Goal: Task Accomplishment & Management: Complete application form

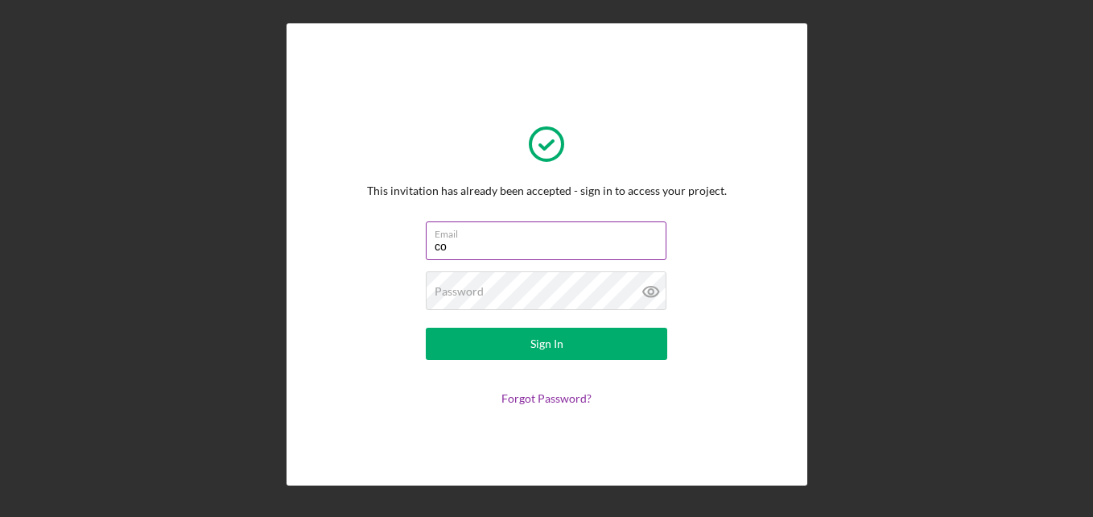
click at [491, 249] on input "co" at bounding box center [546, 240] width 241 height 39
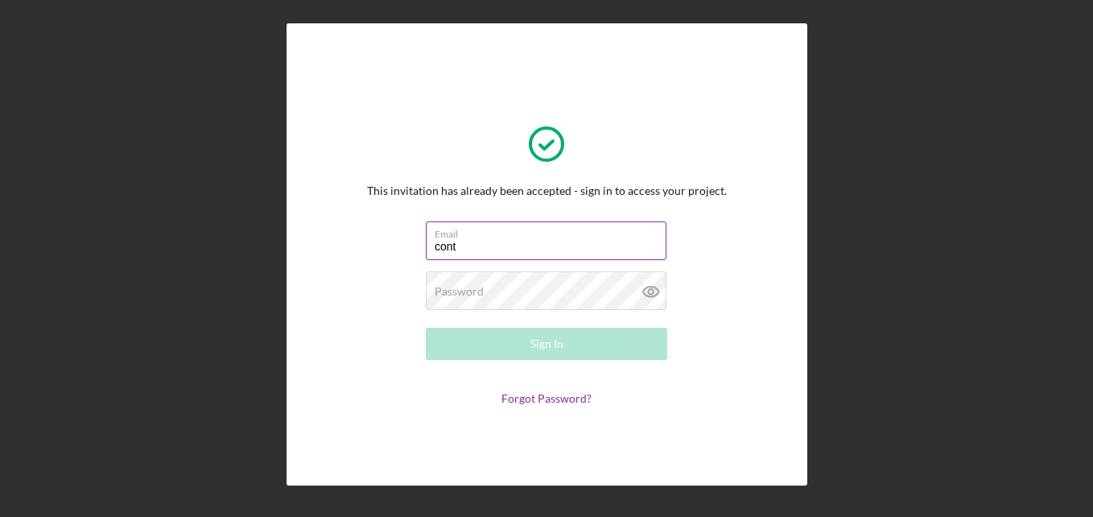
type input "[EMAIL_ADDRESS][DOMAIN_NAME]"
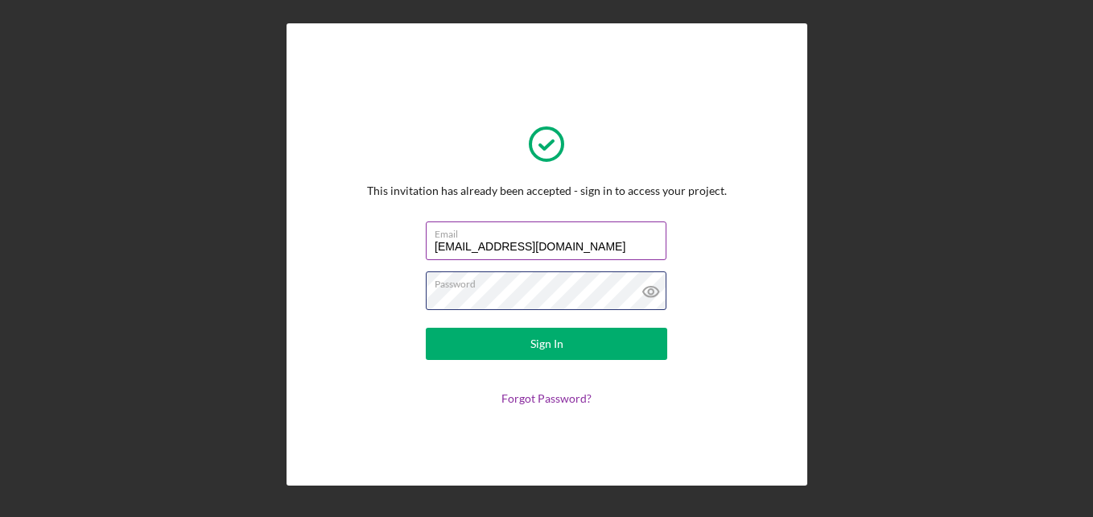
click at [426, 328] on button "Sign In" at bounding box center [546, 344] width 241 height 32
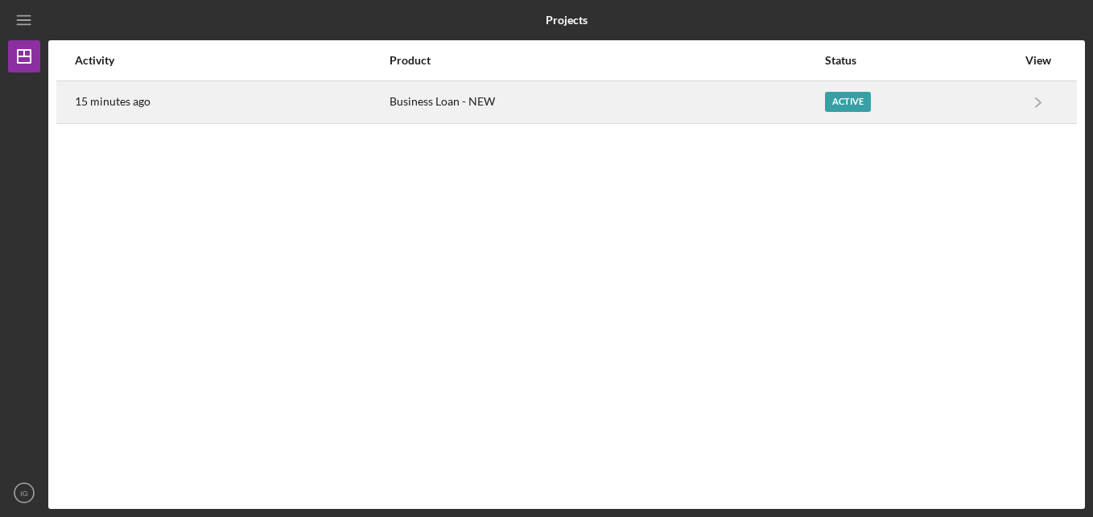
click at [628, 113] on div "Business Loan - NEW" at bounding box center [607, 102] width 434 height 40
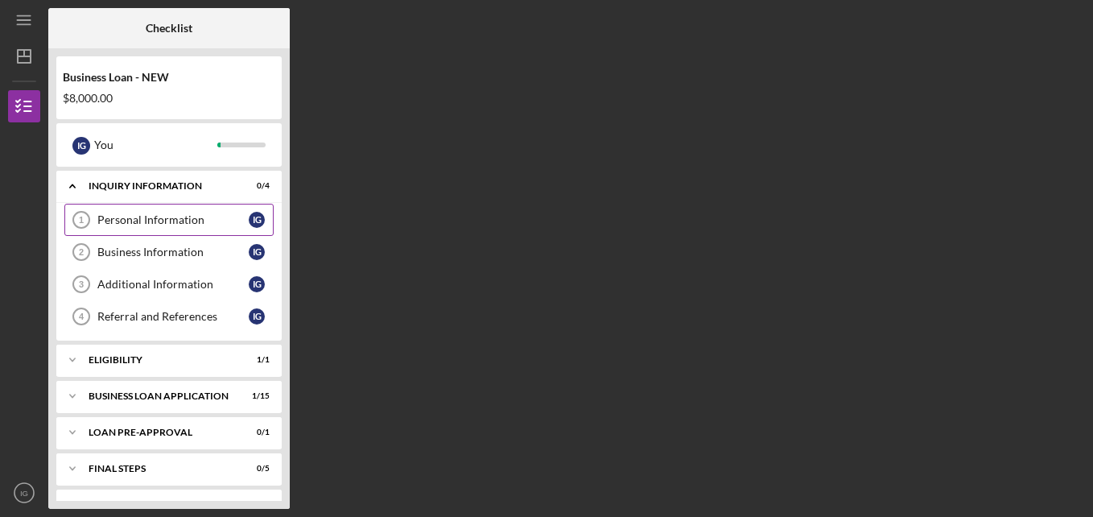
click at [208, 223] on div "Personal Information" at bounding box center [172, 219] width 151 height 13
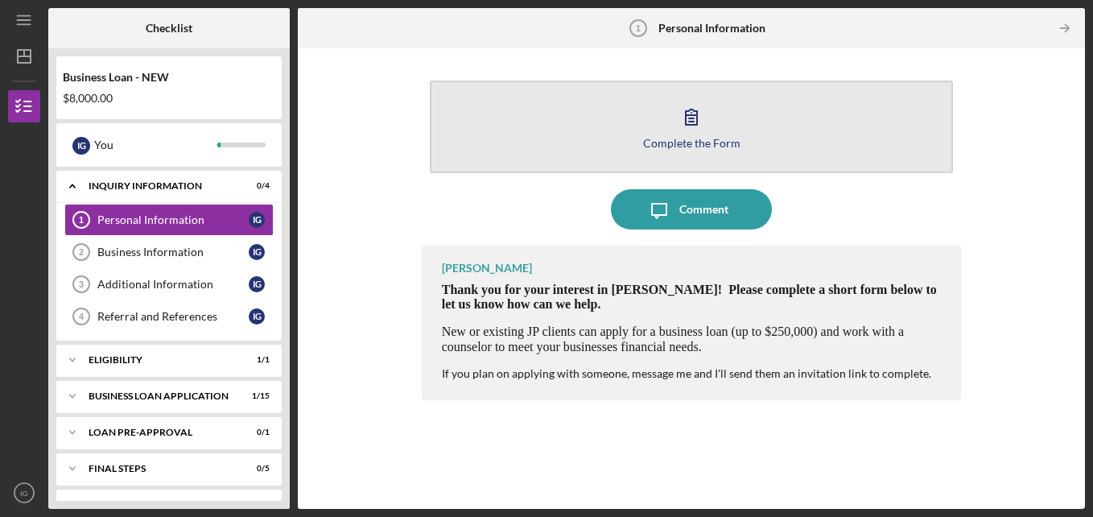
click at [695, 146] on div "Complete the Form" at bounding box center [691, 143] width 97 height 12
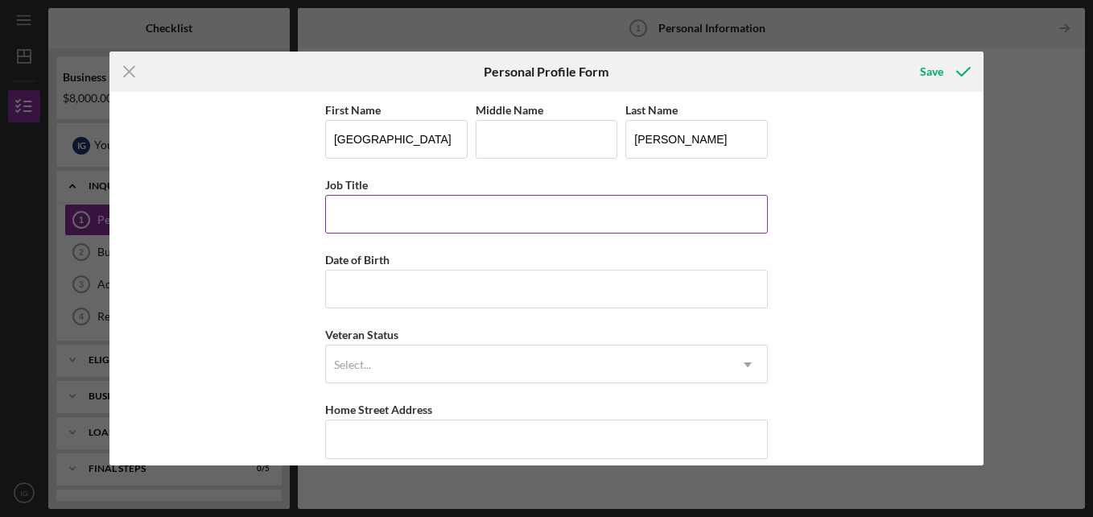
click at [501, 217] on input "Job Title" at bounding box center [546, 214] width 443 height 39
click at [551, 132] on input "Middle Name" at bounding box center [547, 139] width 142 height 39
type input "[PERSON_NAME]"
click at [456, 200] on input "Job Title" at bounding box center [546, 214] width 443 height 39
type input "M"
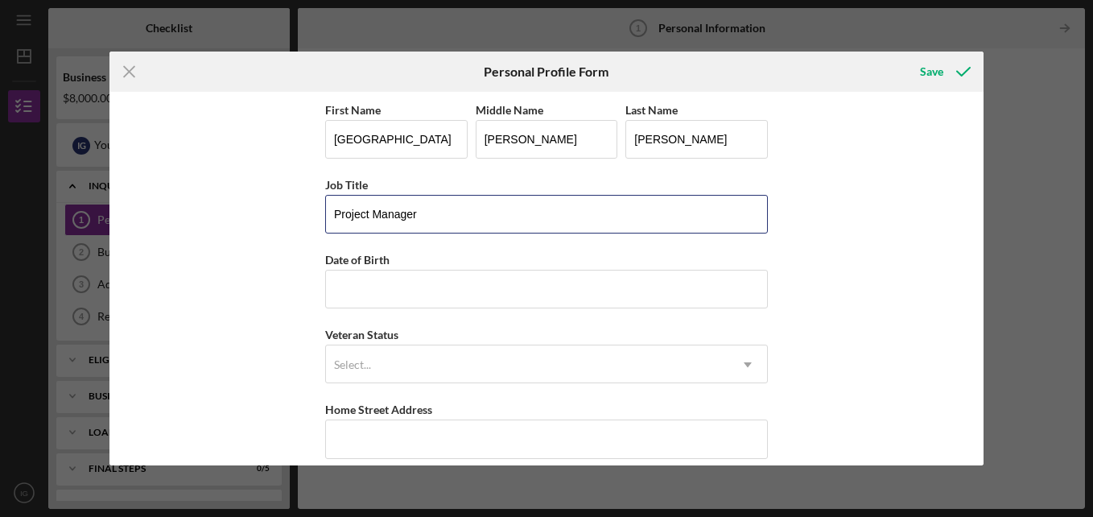
type input "Project Manager"
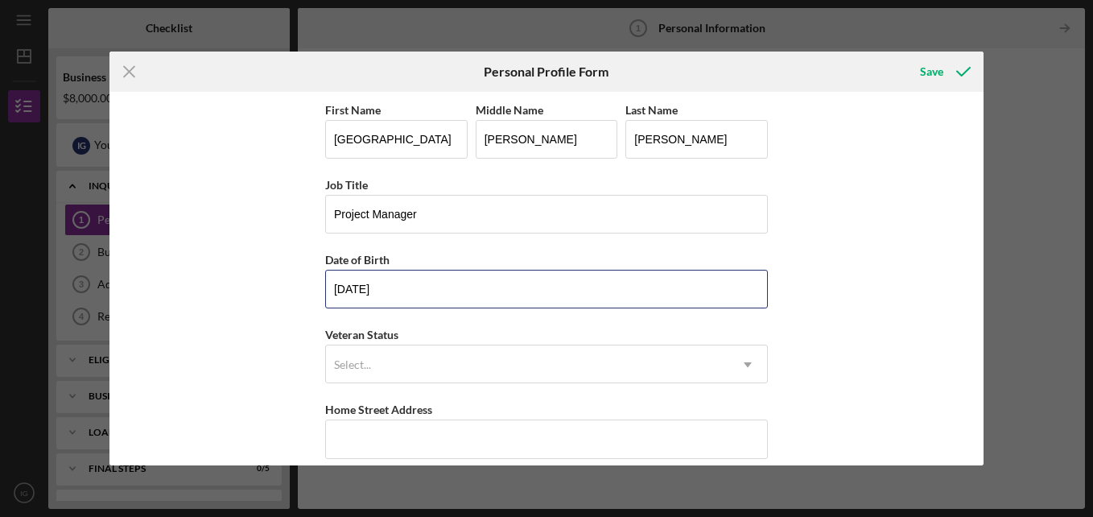
type input "[DATE]"
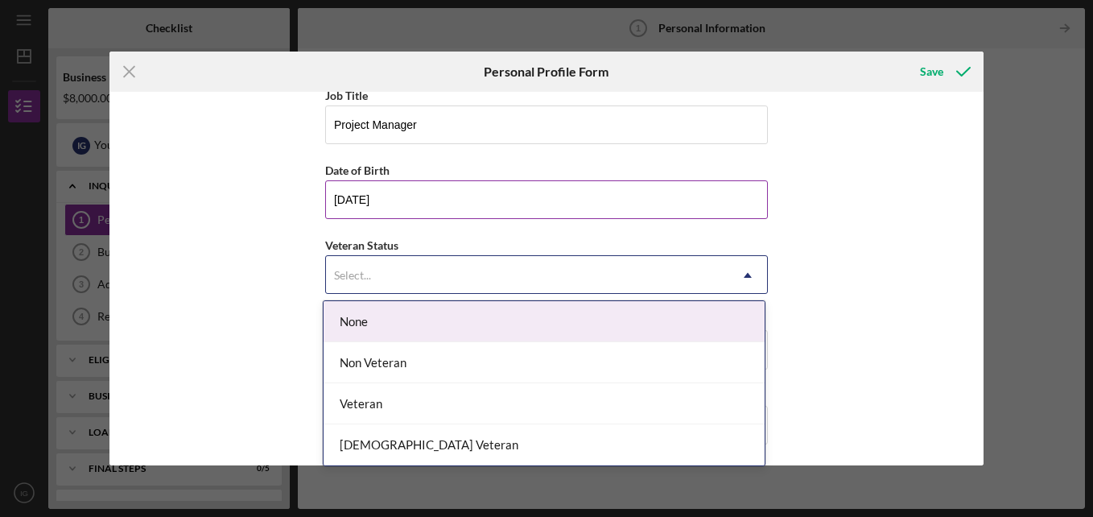
click at [439, 263] on div "Select..." at bounding box center [527, 275] width 402 height 37
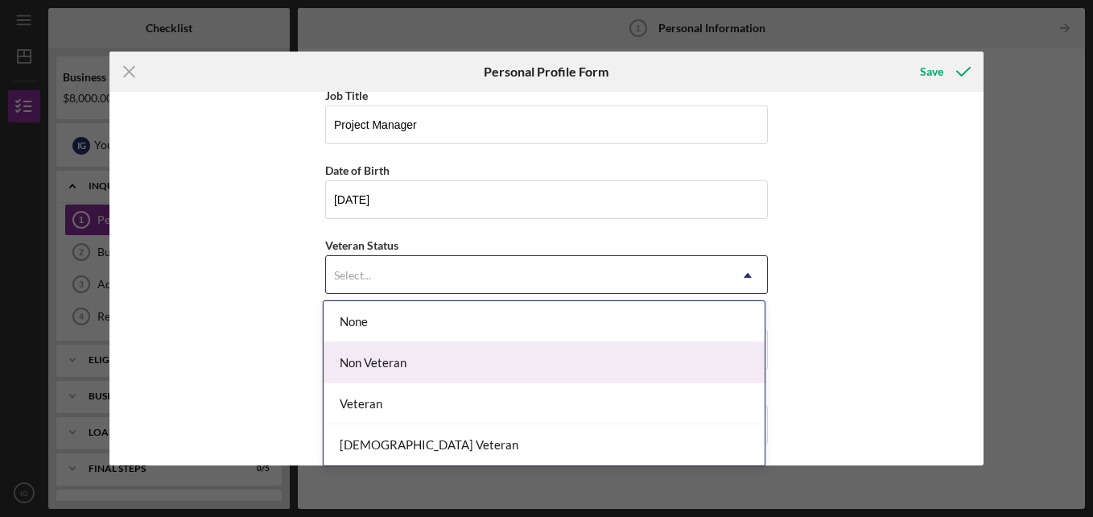
click at [423, 364] on div "Non Veteran" at bounding box center [544, 362] width 441 height 41
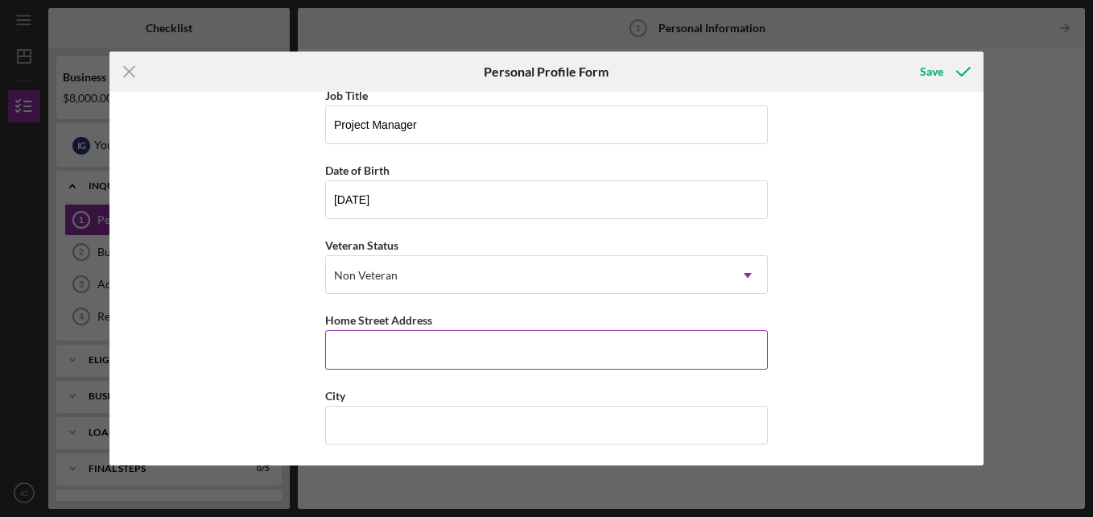
click at [423, 364] on input "Home Street Address" at bounding box center [546, 349] width 443 height 39
type input "[STREET_ADDRESS][PERSON_NAME][PERSON_NAME]"
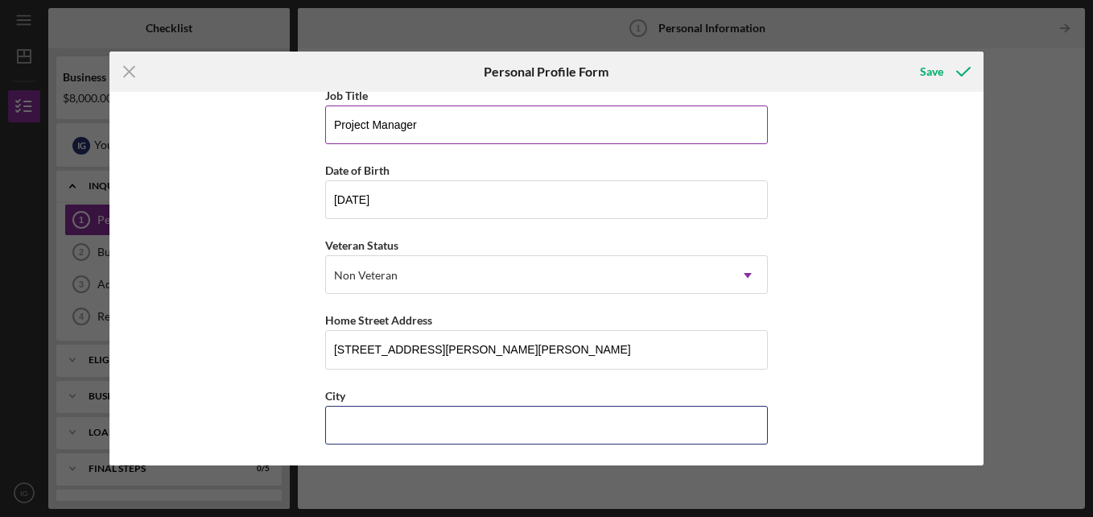
type input "St [PERSON_NAME]"
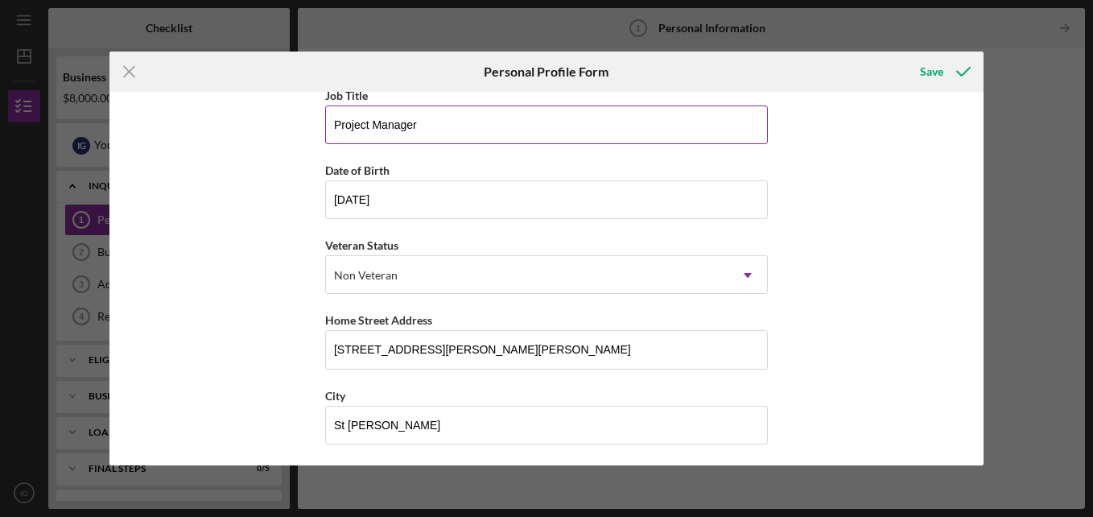
type input "63074"
type input "MO"
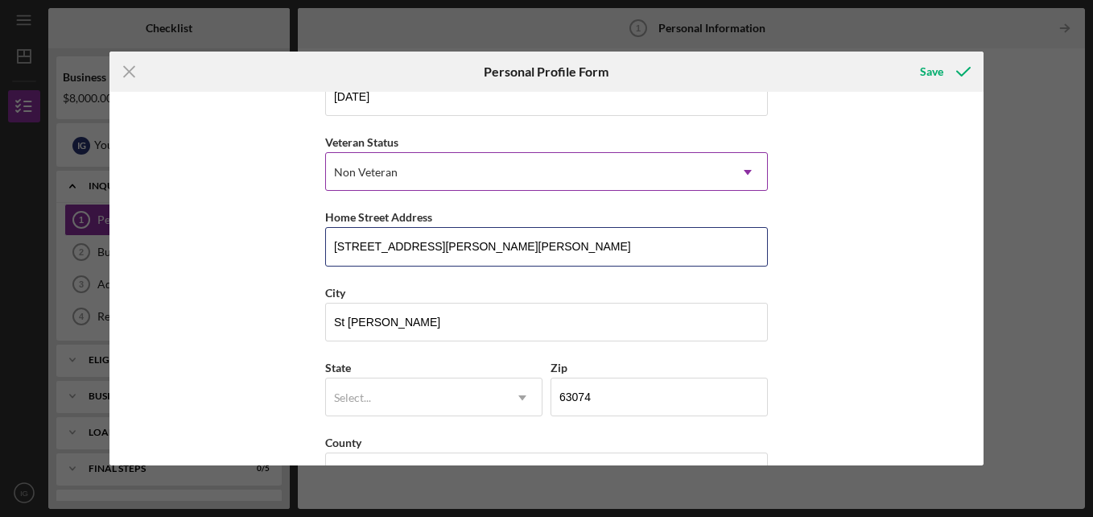
scroll to position [242, 0]
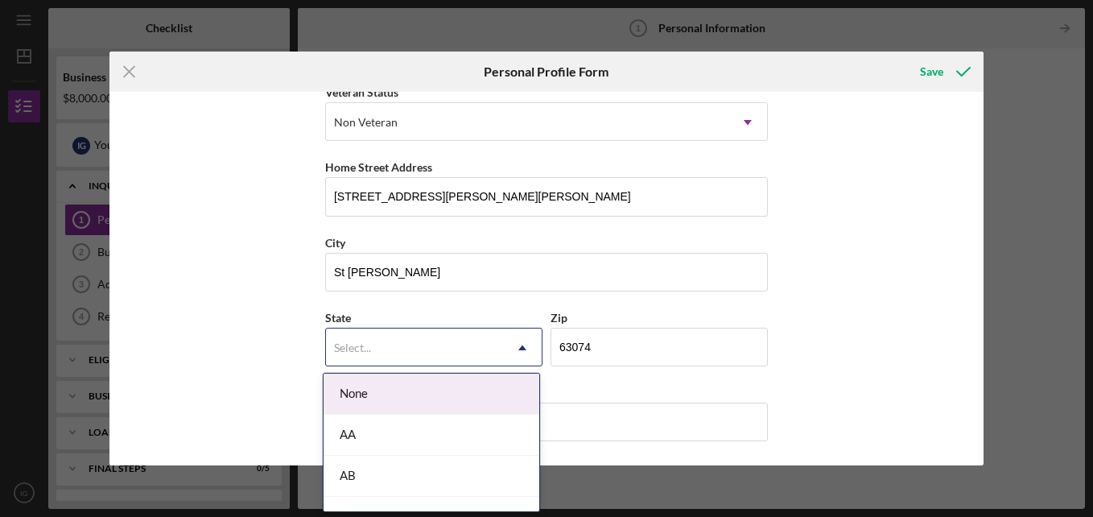
click at [488, 347] on div "Select..." at bounding box center [414, 347] width 177 height 37
type input "mo"
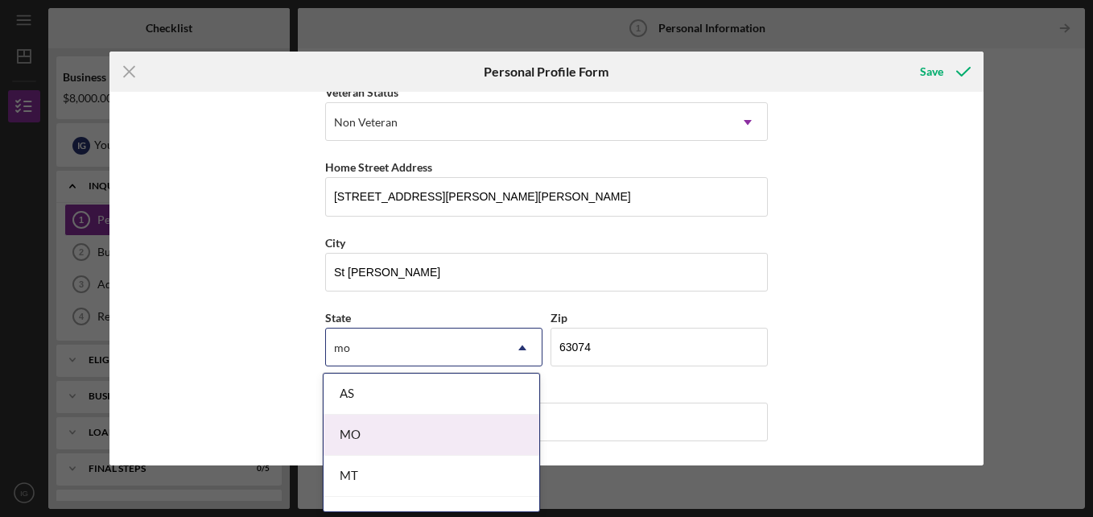
click at [453, 425] on div "MO" at bounding box center [432, 435] width 216 height 41
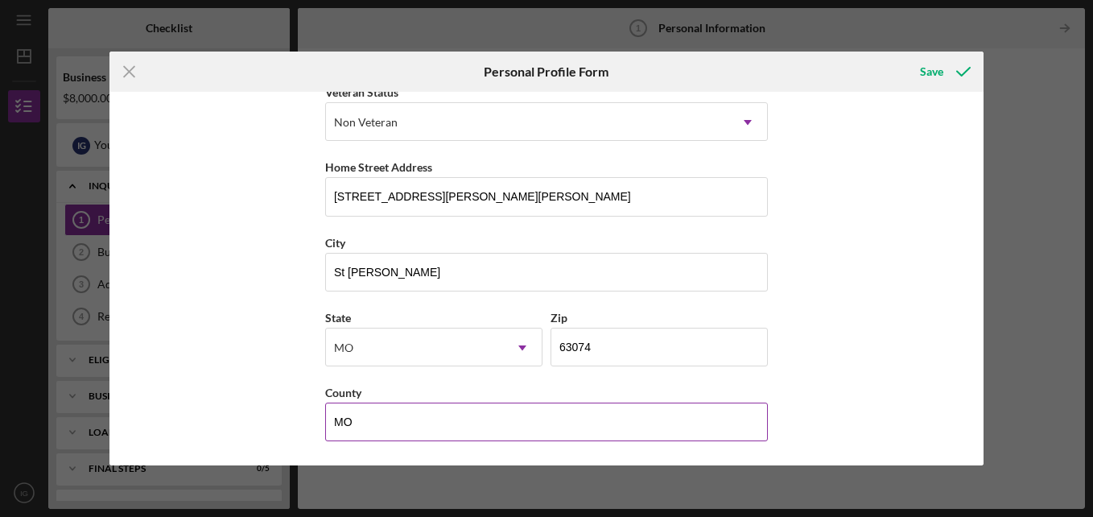
click at [485, 426] on input "MO" at bounding box center [546, 421] width 443 height 39
click at [818, 326] on div "First Name [GEOGRAPHIC_DATA] Middle Name [PERSON_NAME] Last Name [PERSON_NAME] …" at bounding box center [546, 278] width 874 height 373
click at [553, 435] on input "MO" at bounding box center [546, 421] width 443 height 39
type input "M"
type input "[GEOGRAPHIC_DATA]"
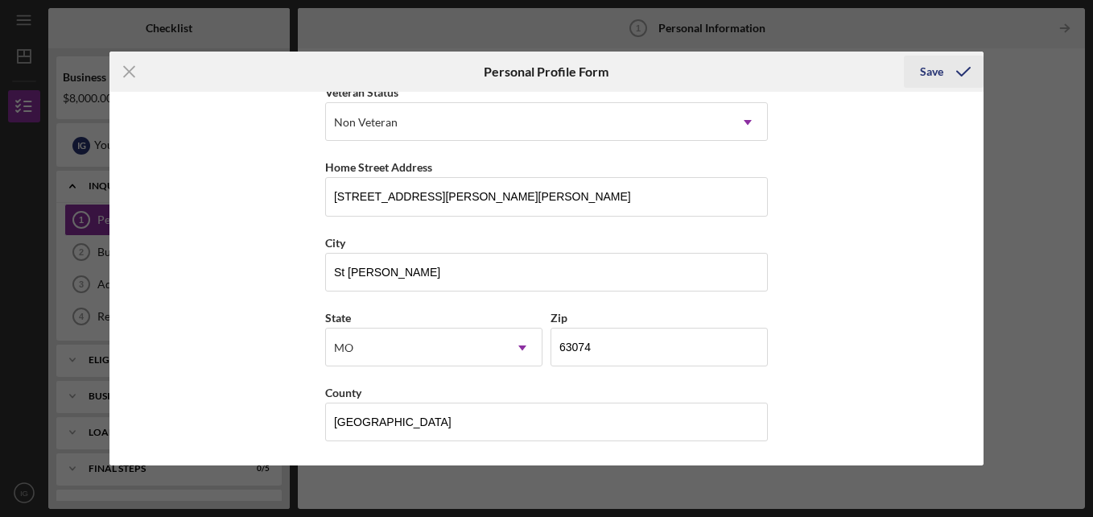
click at [933, 65] on div "Save" at bounding box center [931, 72] width 23 height 32
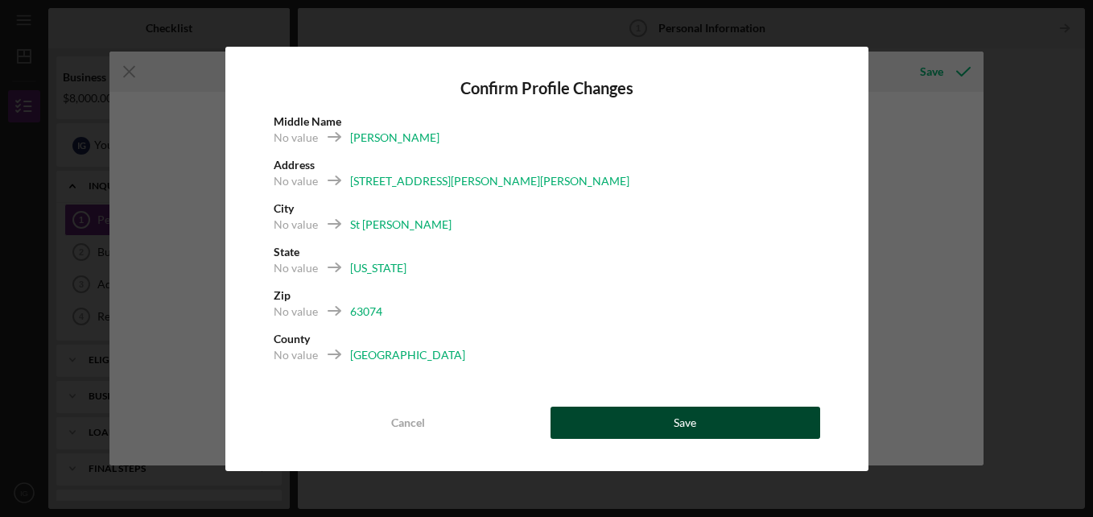
click at [656, 428] on button "Save" at bounding box center [686, 422] width 270 height 32
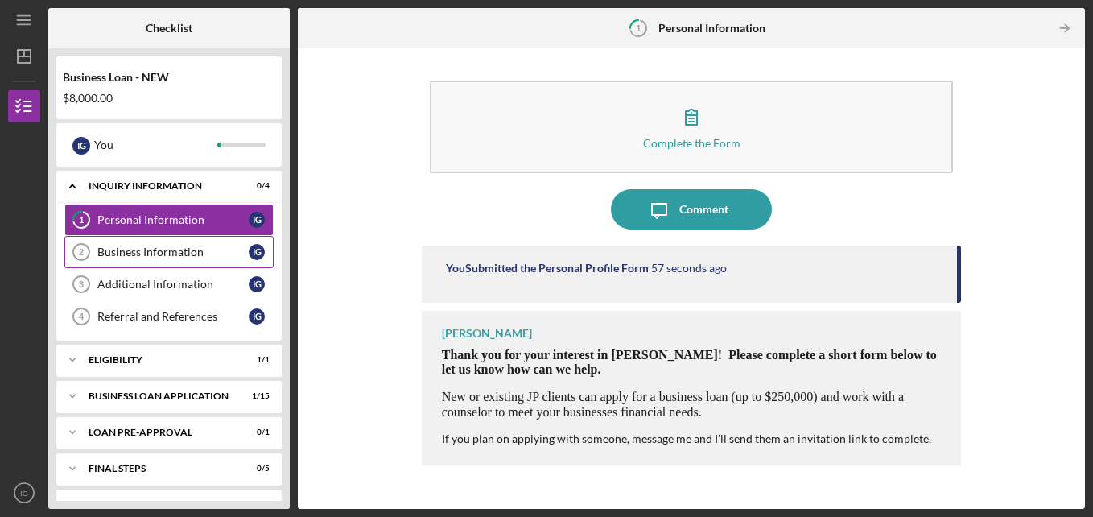
click at [208, 246] on div "Business Information" at bounding box center [172, 252] width 151 height 13
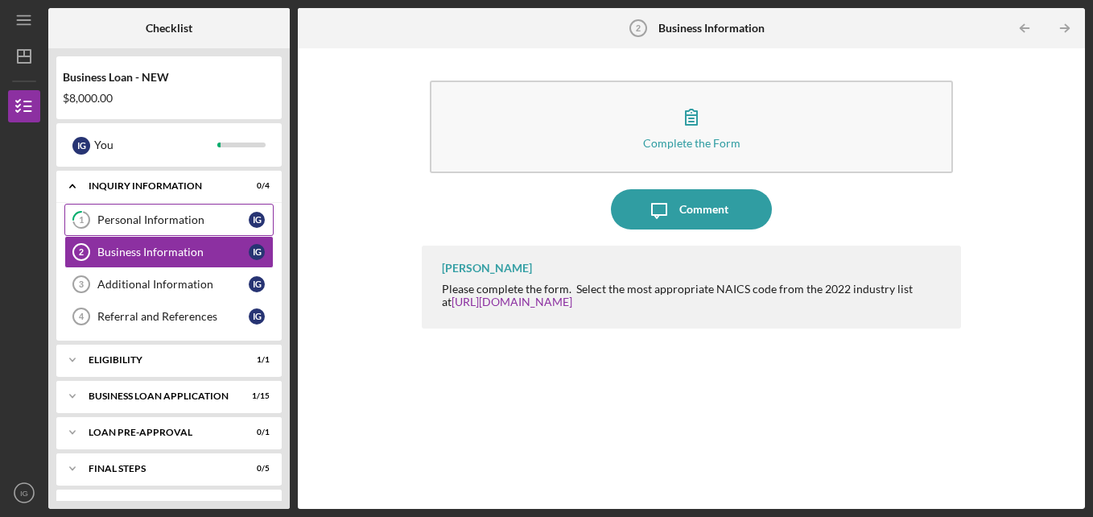
click at [206, 223] on div "Personal Information" at bounding box center [172, 219] width 151 height 13
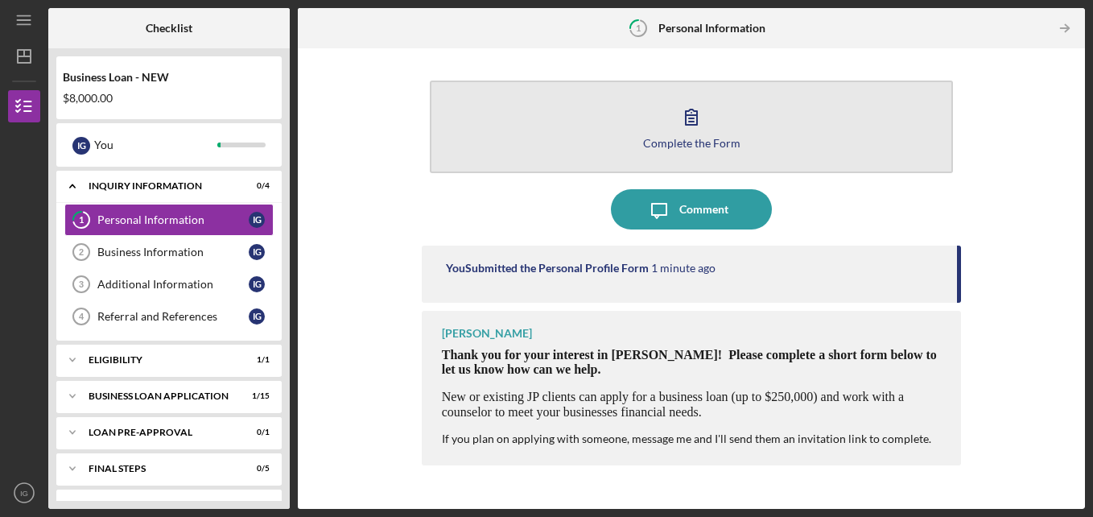
click at [733, 113] on button "Complete the Form Form" at bounding box center [692, 126] width 524 height 93
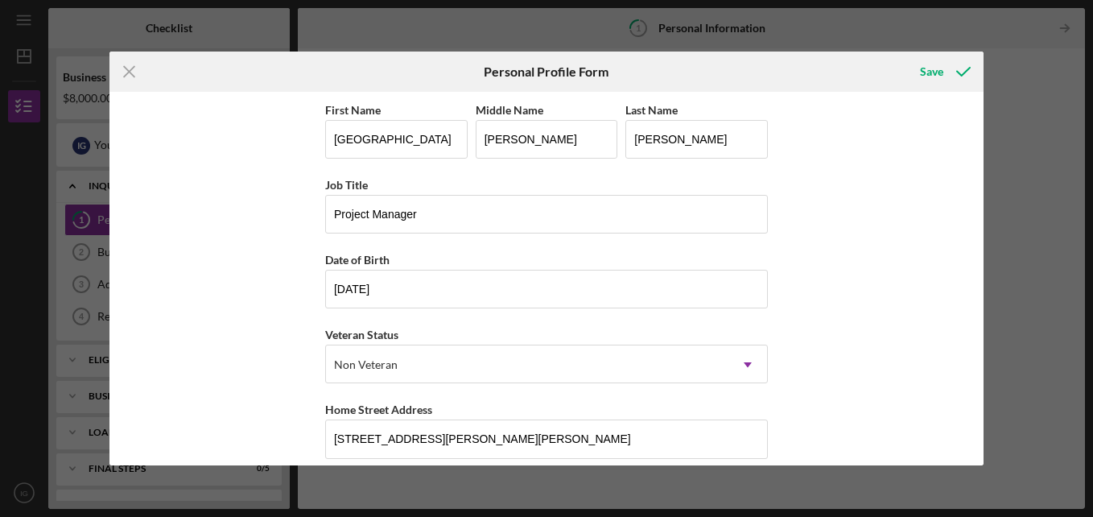
scroll to position [242, 0]
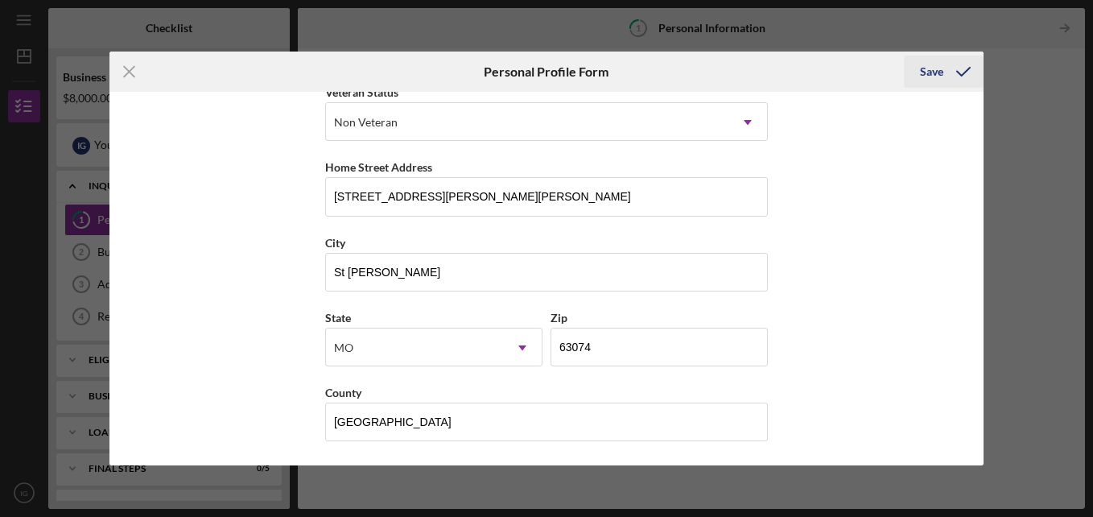
click at [950, 68] on icon "submit" at bounding box center [963, 72] width 40 height 40
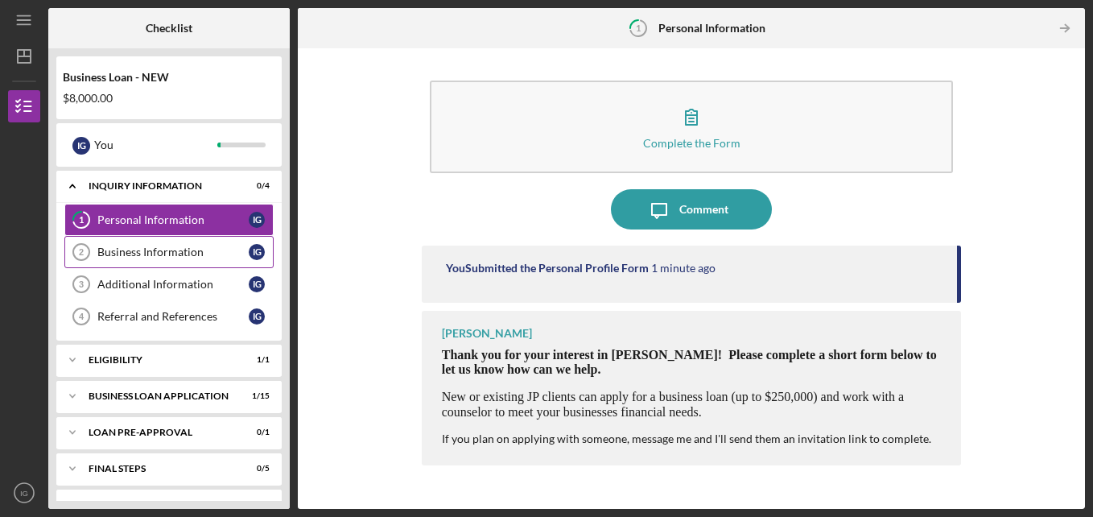
click at [232, 247] on div "Business Information" at bounding box center [172, 252] width 151 height 13
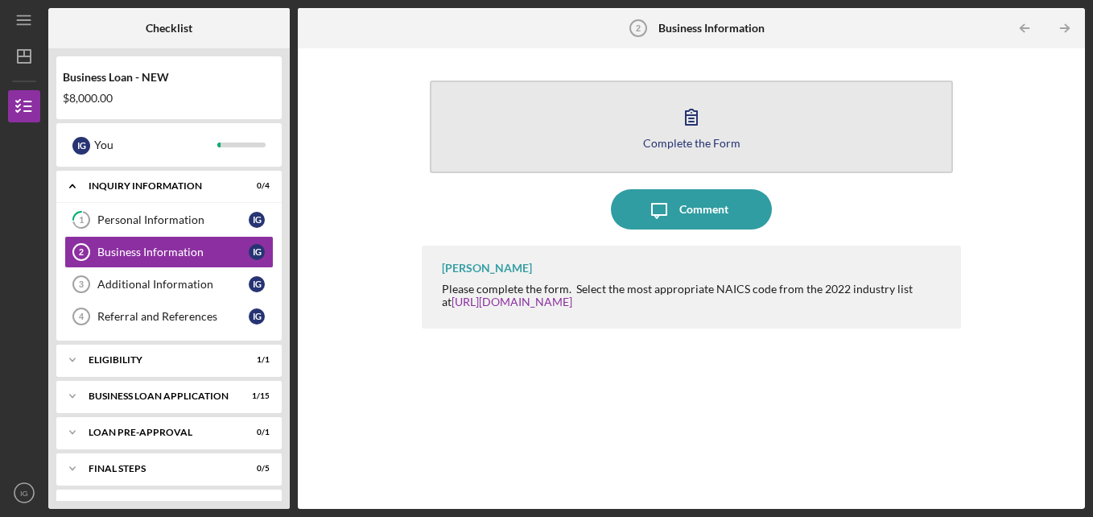
click at [703, 117] on icon "button" at bounding box center [691, 117] width 40 height 40
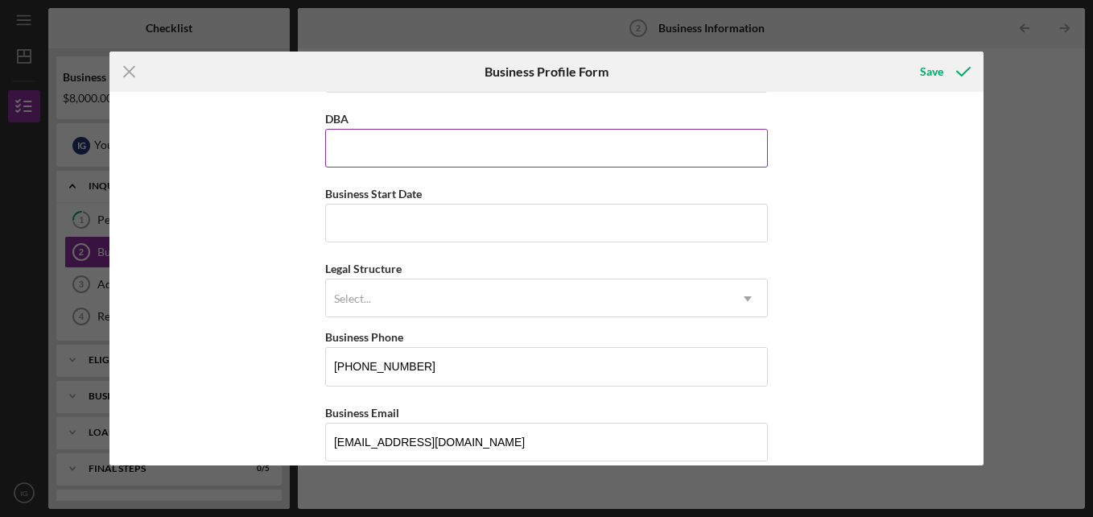
scroll to position [68, 0]
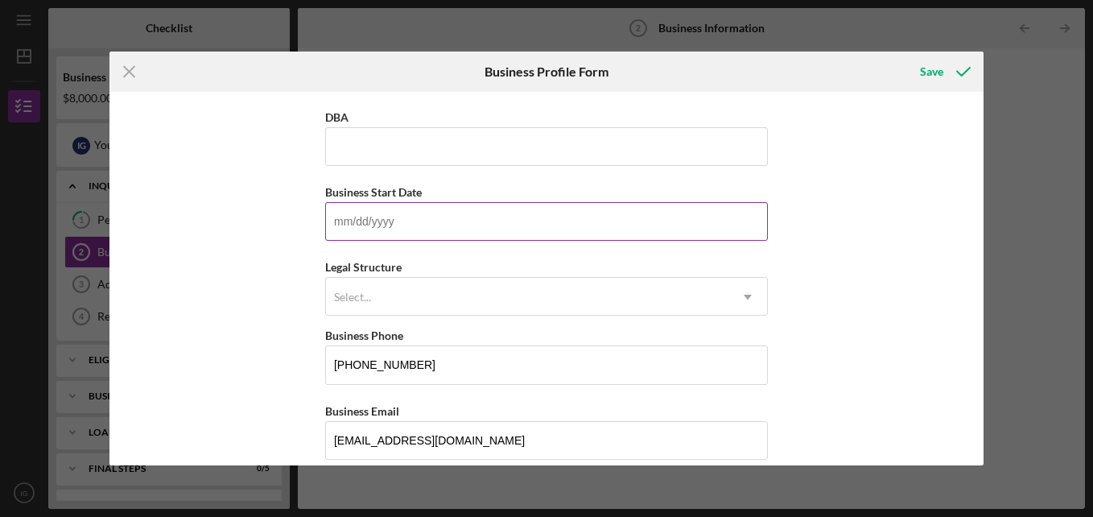
click at [547, 202] on input "Business Start Date" at bounding box center [546, 221] width 443 height 39
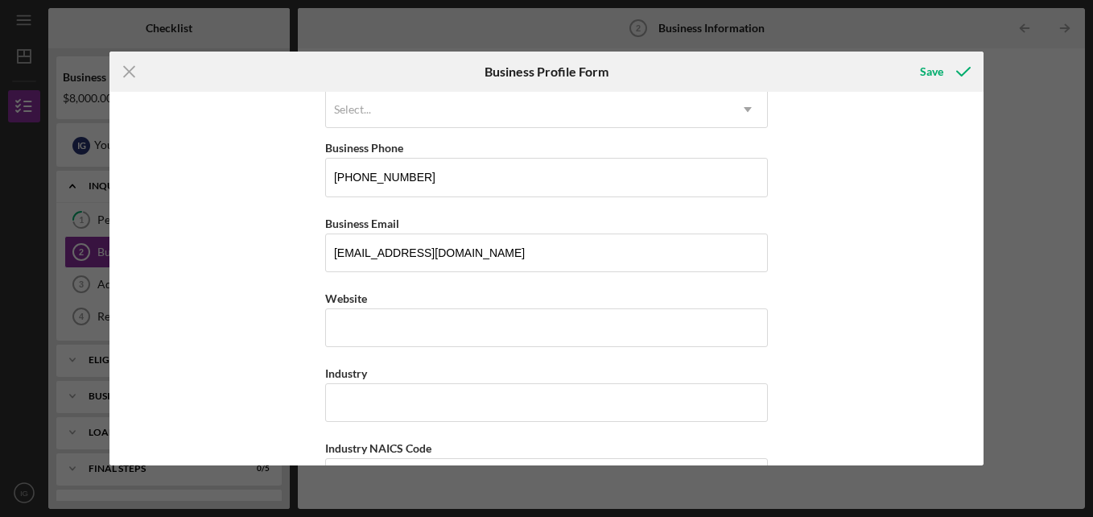
scroll to position [256, 0]
type input "[DATE]"
click at [464, 332] on input "Website" at bounding box center [546, 326] width 443 height 39
type input "instagr"
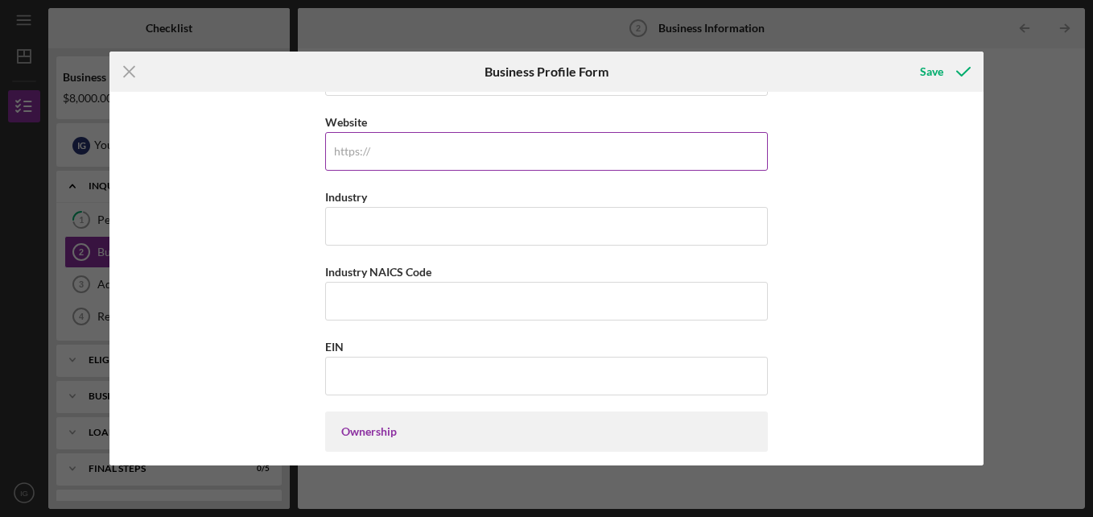
scroll to position [432, 0]
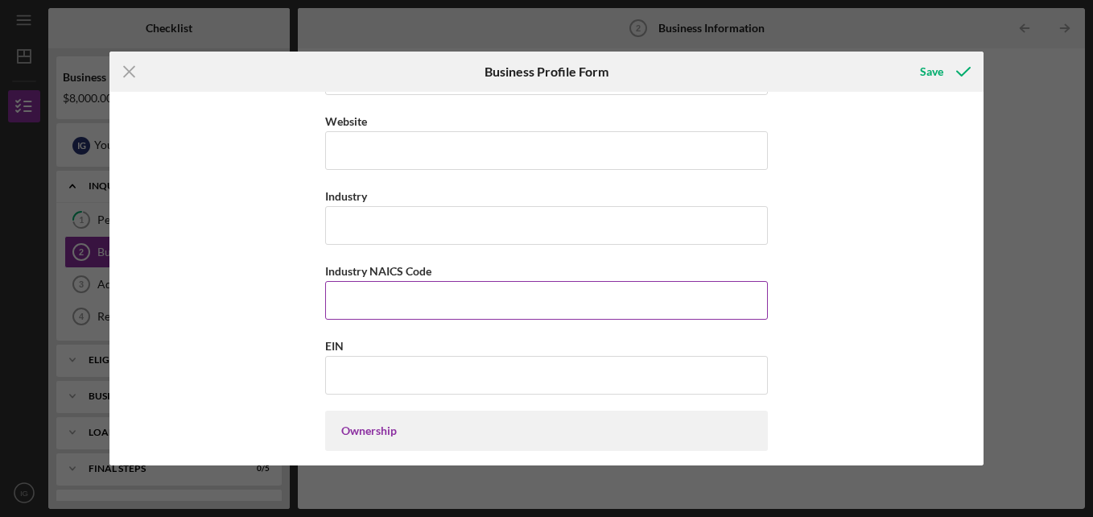
click at [458, 303] on input "Industry NAICS Code" at bounding box center [546, 300] width 443 height 39
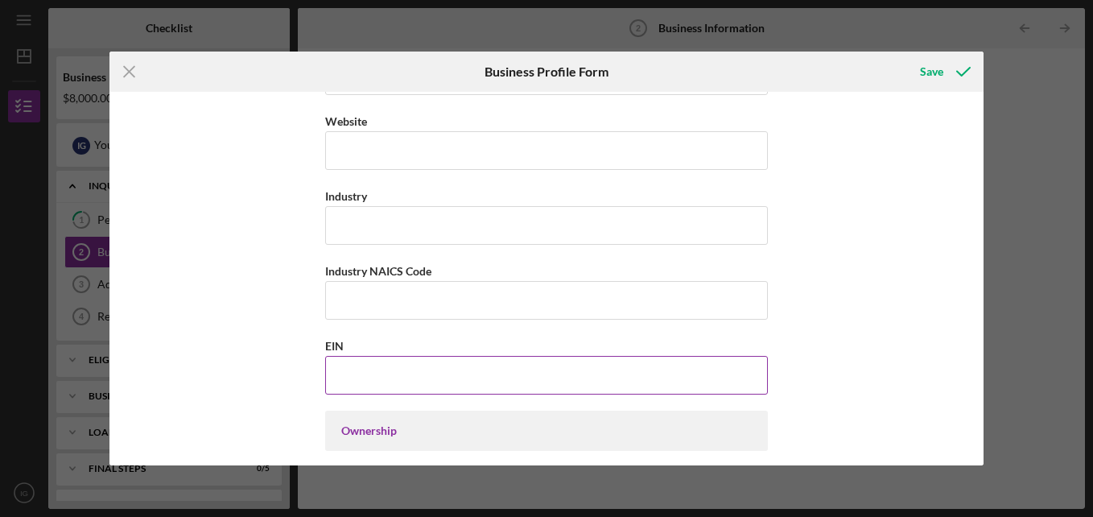
click at [374, 379] on input "EIN" at bounding box center [546, 375] width 443 height 39
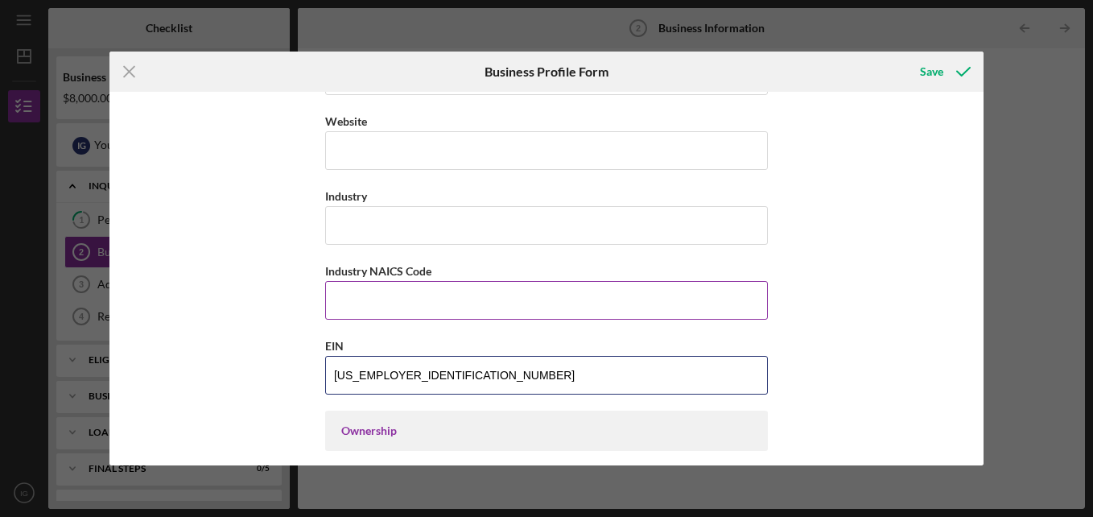
type input "[US_EMPLOYER_IDENTIFICATION_NUMBER]"
click at [438, 295] on input "Industry NAICS Code" at bounding box center [546, 300] width 443 height 39
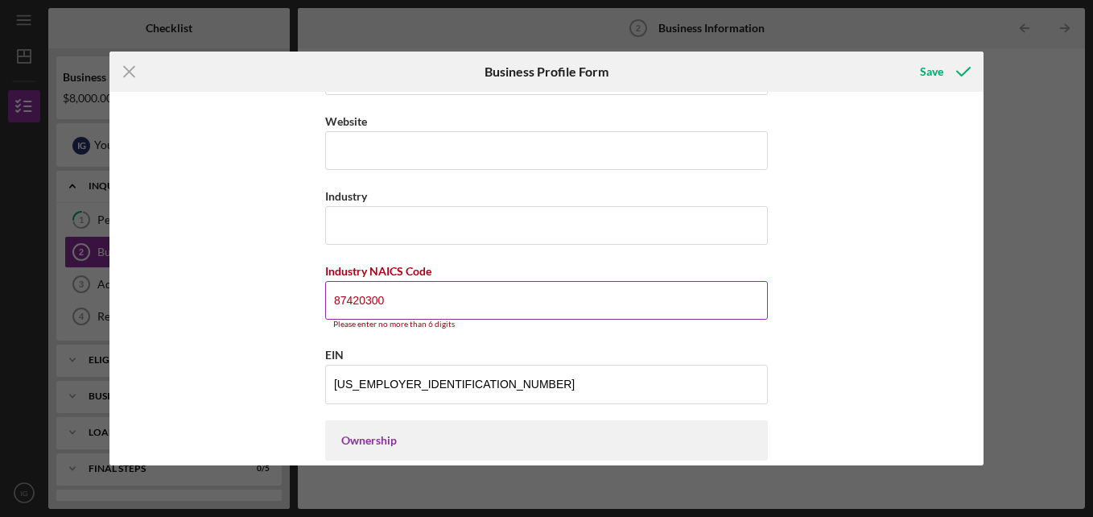
click at [438, 295] on input "87420300" at bounding box center [546, 300] width 443 height 39
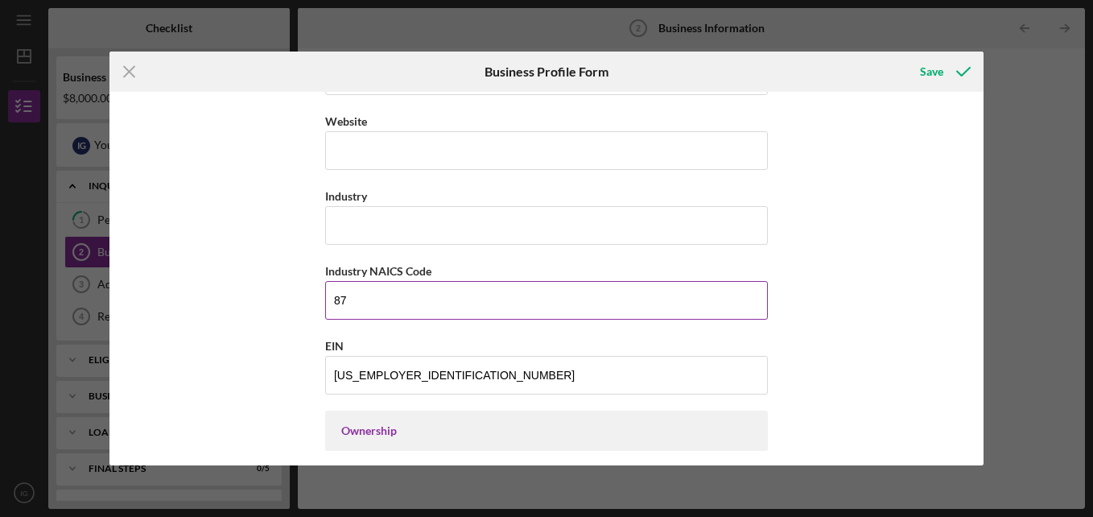
type input "8"
type input "541611"
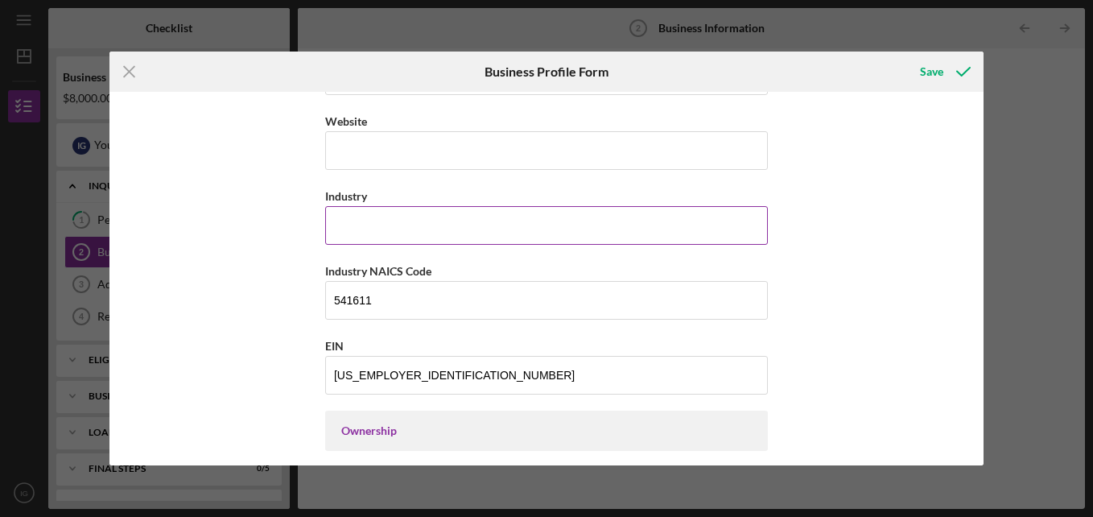
click at [462, 207] on input "Industry" at bounding box center [546, 225] width 443 height 39
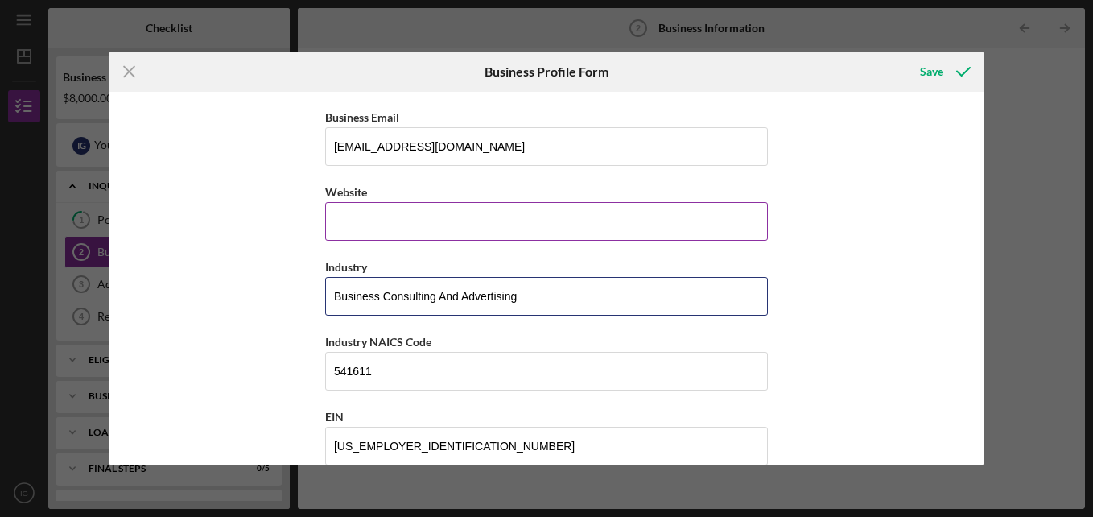
type input "Business Consulting And Advertising"
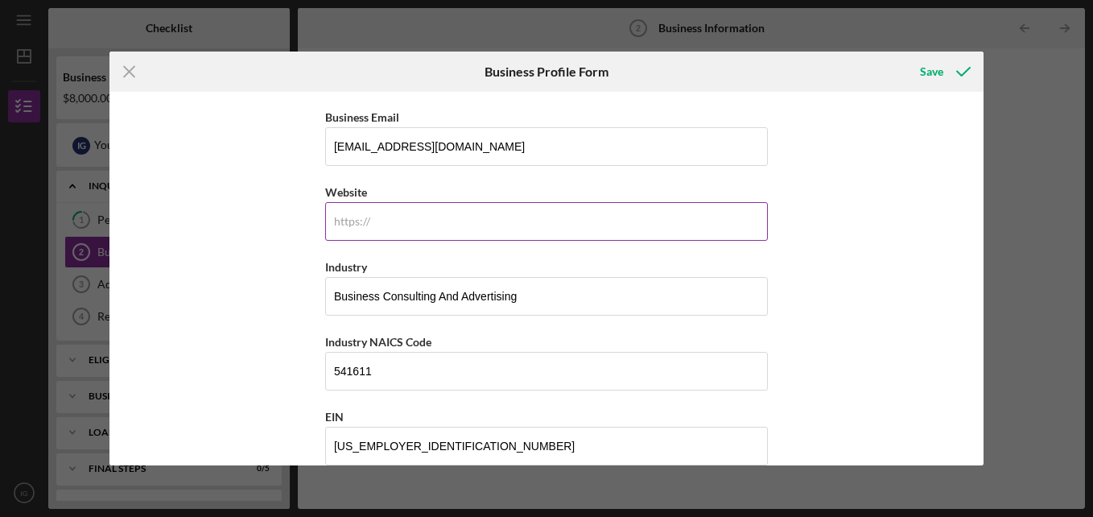
click at [446, 219] on input "Website" at bounding box center [546, 221] width 443 height 39
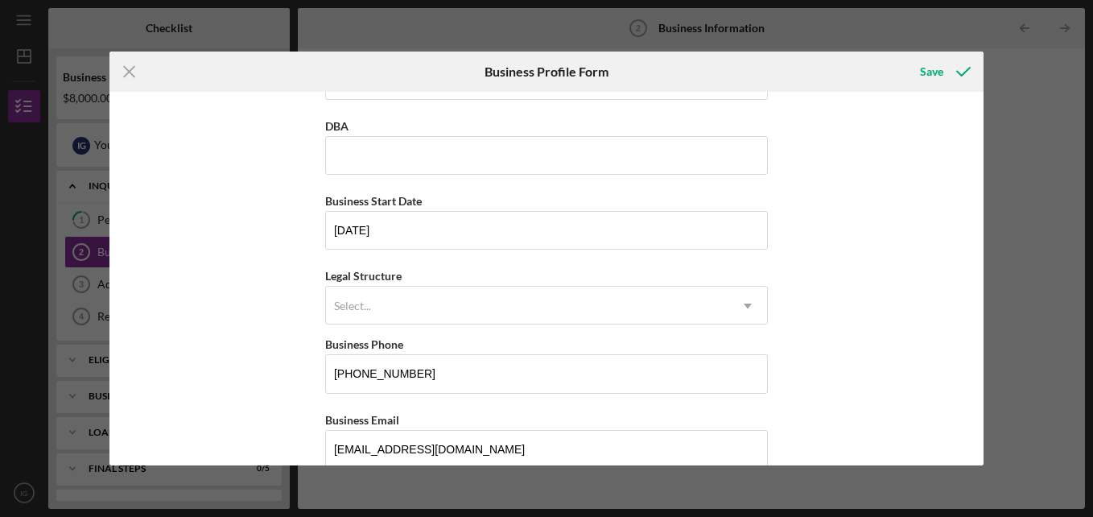
scroll to position [60, 0]
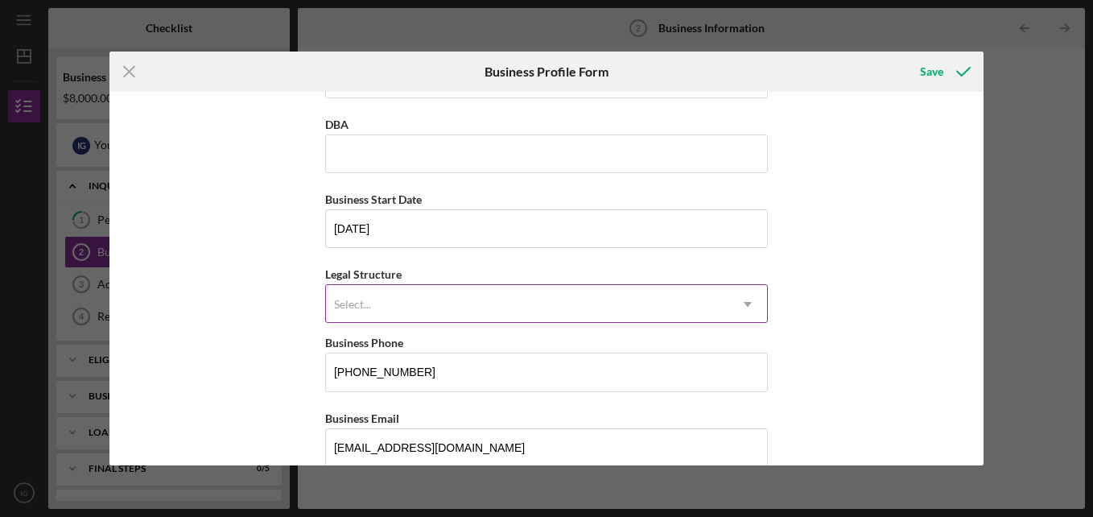
drag, startPoint x: 428, startPoint y: 279, endPoint x: 423, endPoint y: 298, distance: 19.4
click at [423, 298] on div "Legal Structure Select... Icon/Dropdown Arrow" at bounding box center [546, 293] width 443 height 59
click at [423, 298] on div "Select..." at bounding box center [527, 304] width 402 height 37
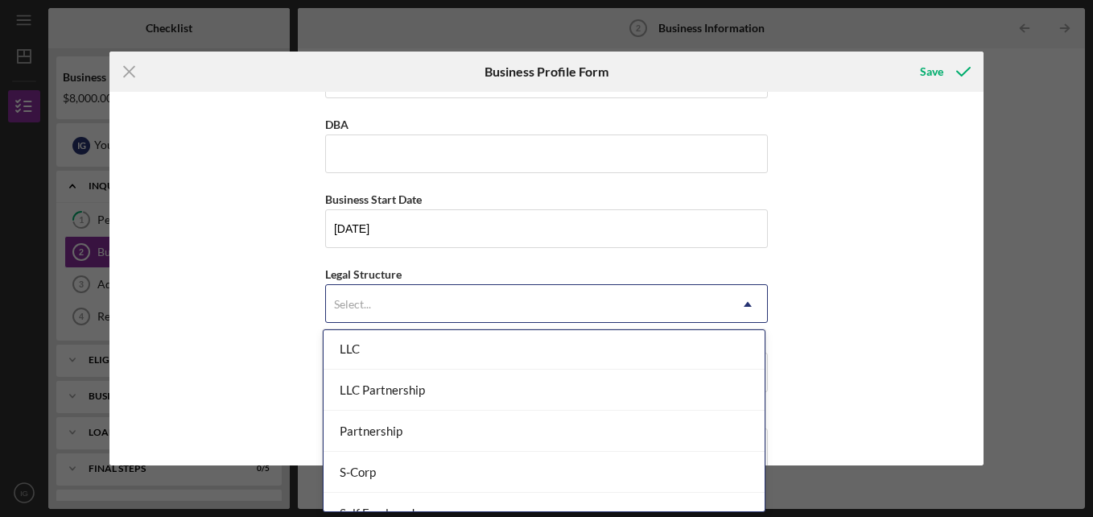
scroll to position [290, 0]
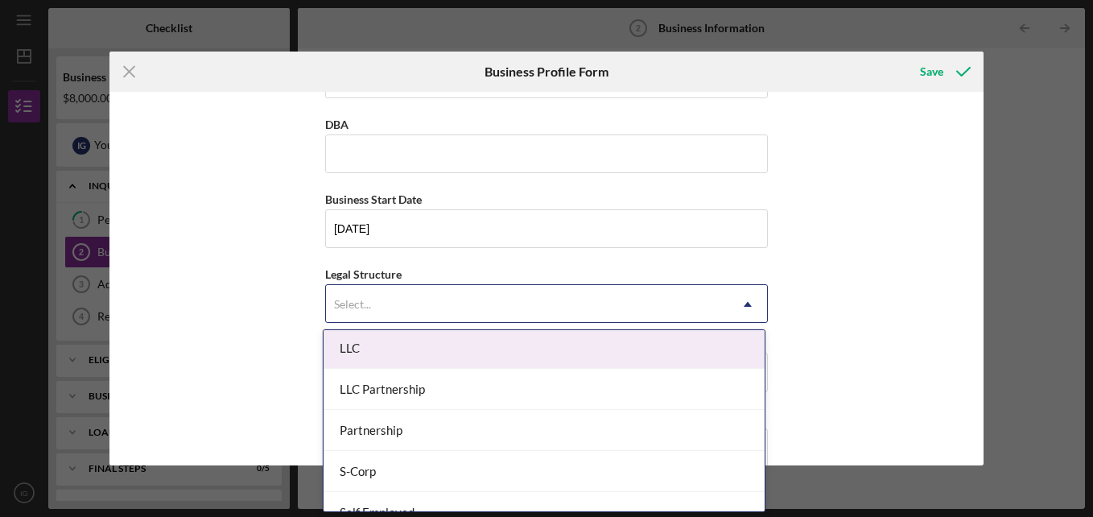
click at [419, 361] on div "LLC" at bounding box center [544, 348] width 441 height 41
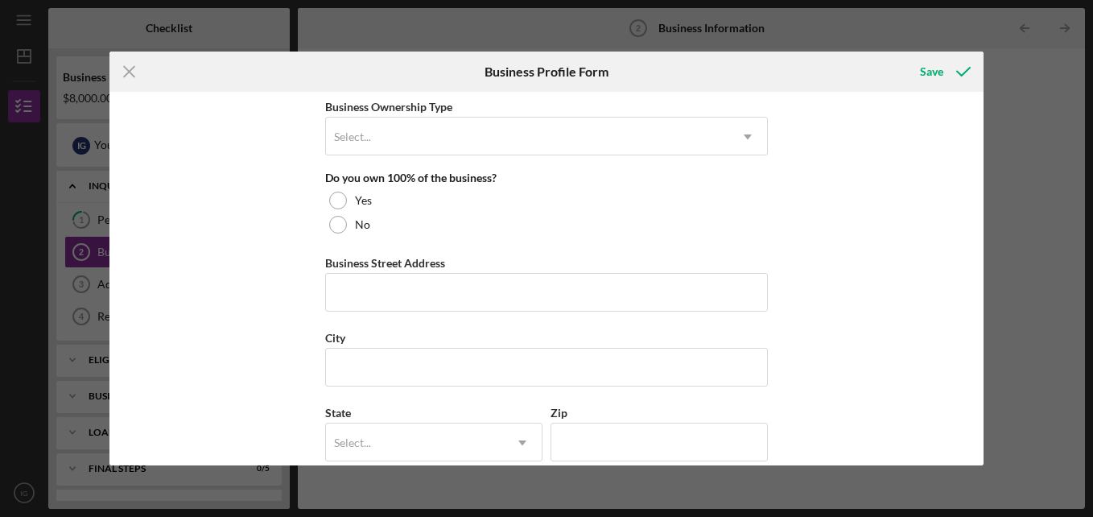
scroll to position [803, 0]
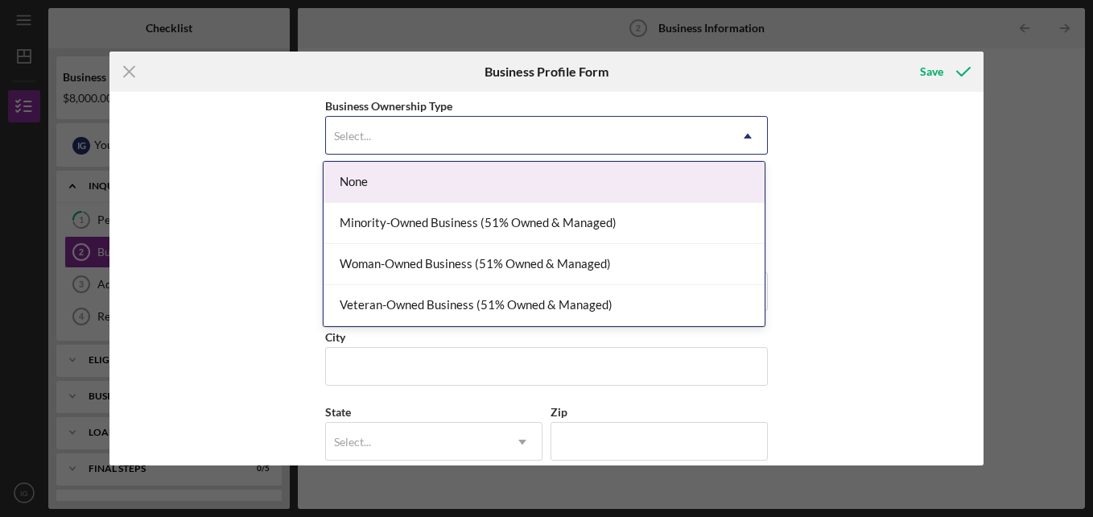
click at [557, 142] on div "Select..." at bounding box center [527, 136] width 402 height 37
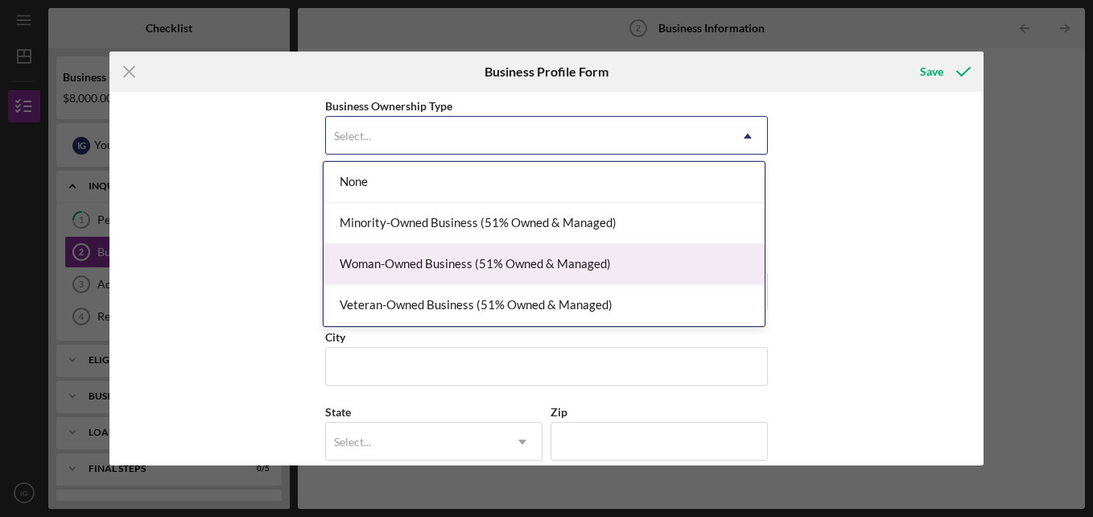
click at [588, 269] on div "Woman-Owned Business (51% Owned & Managed)" at bounding box center [544, 264] width 441 height 41
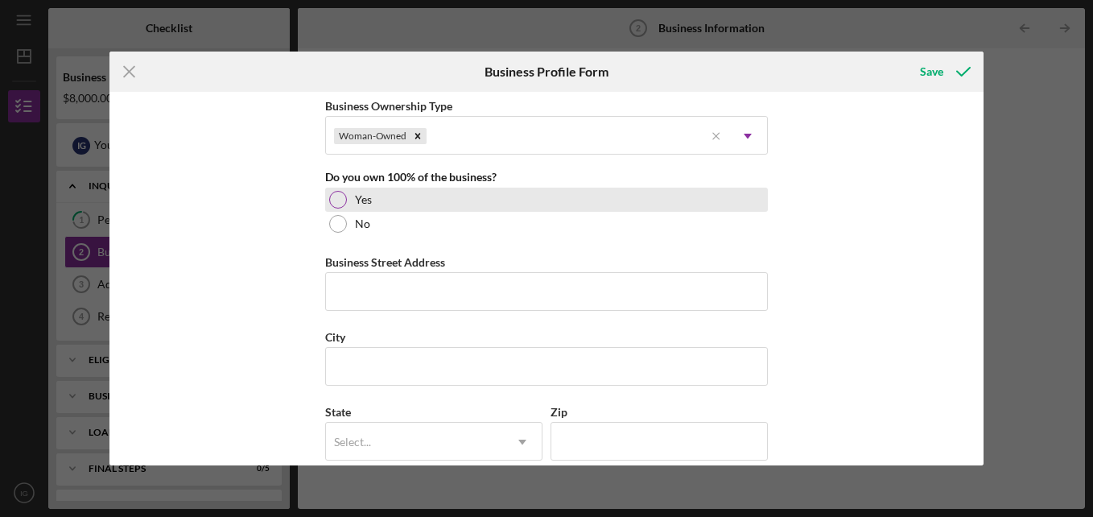
click at [349, 197] on div "Yes" at bounding box center [546, 200] width 443 height 24
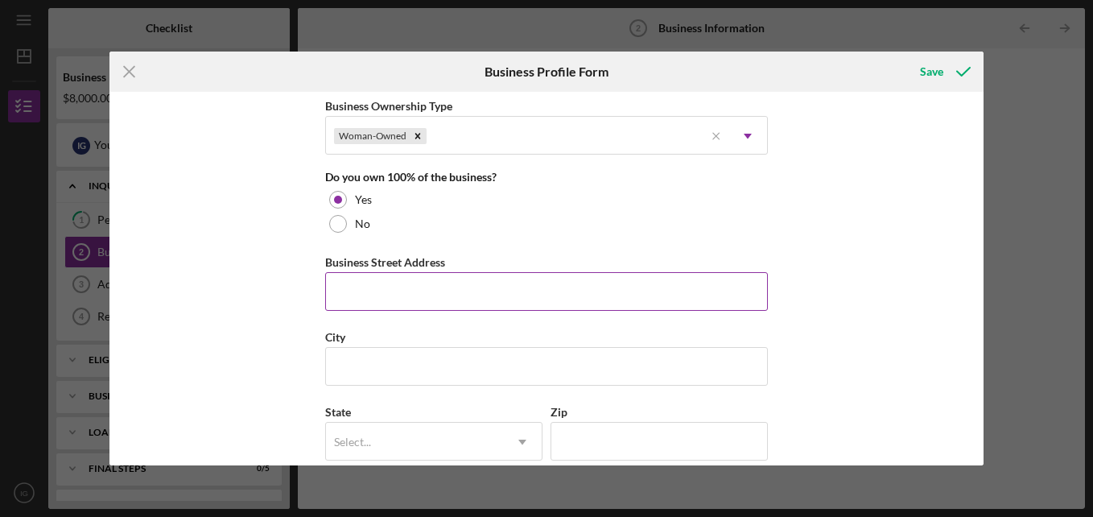
click at [371, 293] on input "Business Street Address" at bounding box center [546, 291] width 443 height 39
type input "[STREET_ADDRESS]"
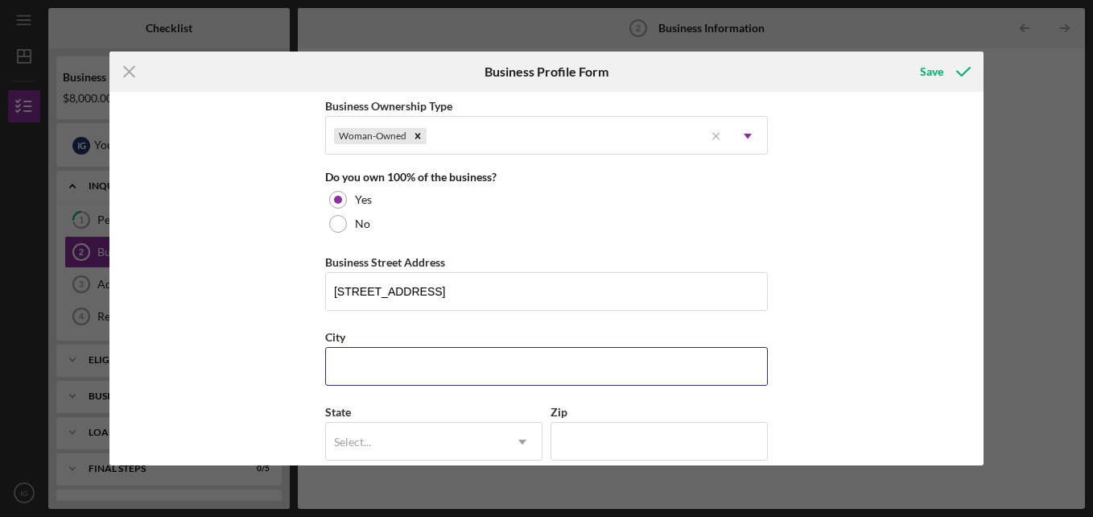
type input "Saint Louis"
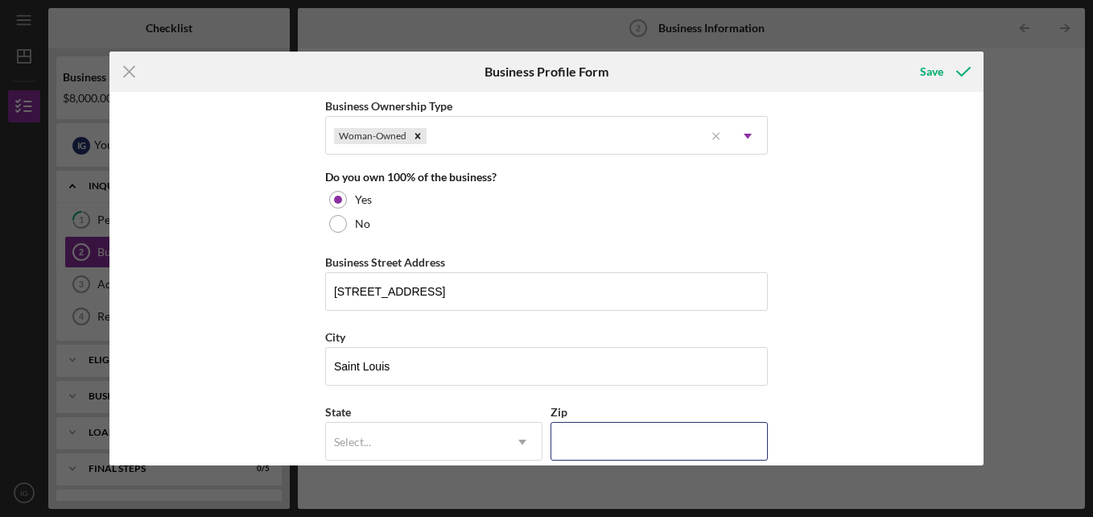
type input "63109"
type input "MO"
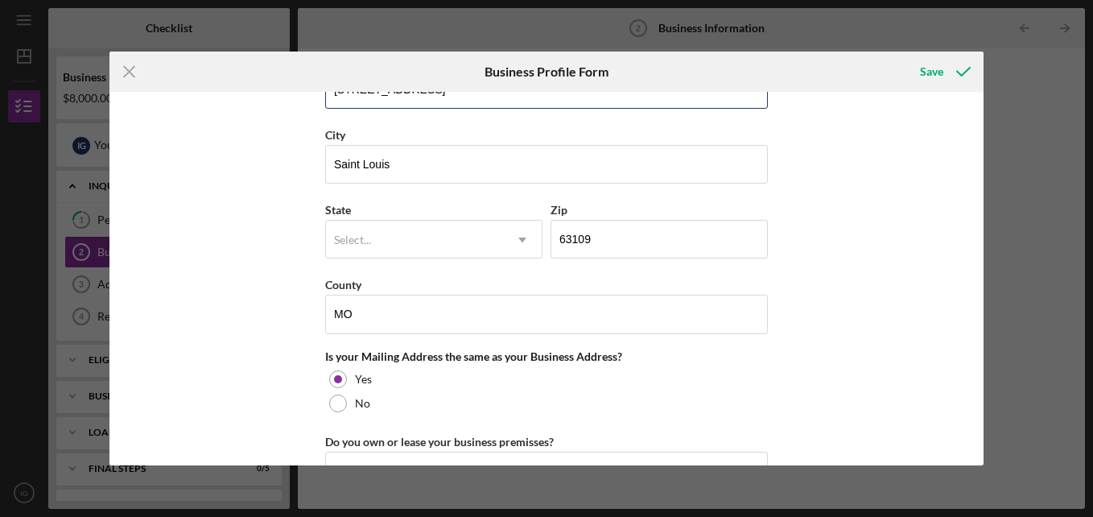
scroll to position [1006, 0]
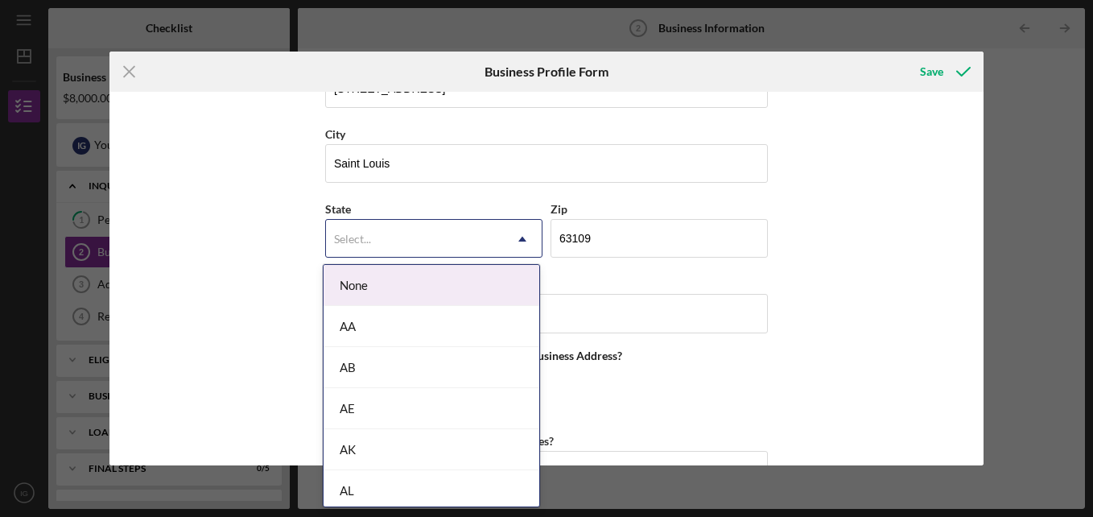
click at [484, 241] on div "Select..." at bounding box center [414, 239] width 177 height 37
type input "MO"
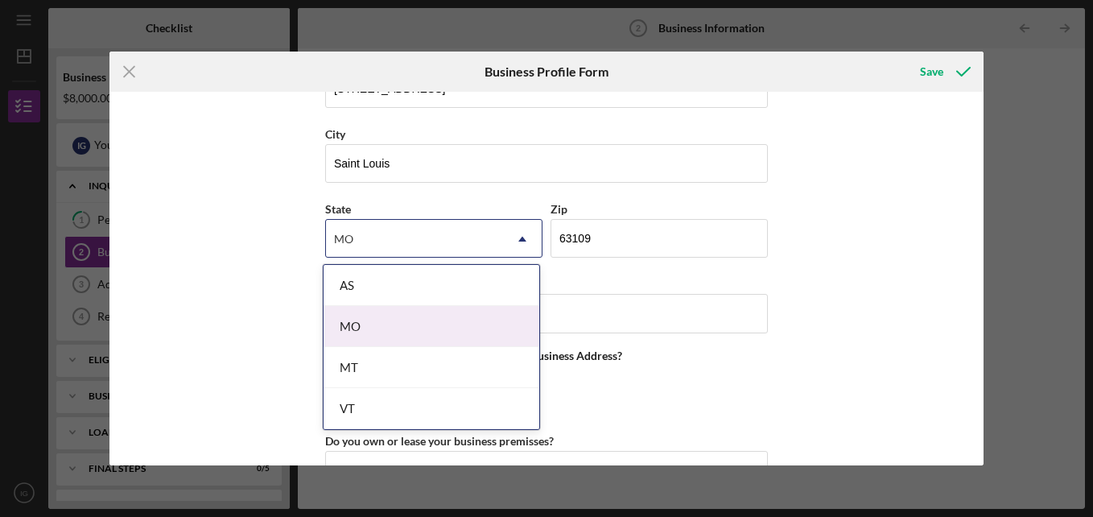
click at [451, 327] on div "MO" at bounding box center [432, 326] width 216 height 41
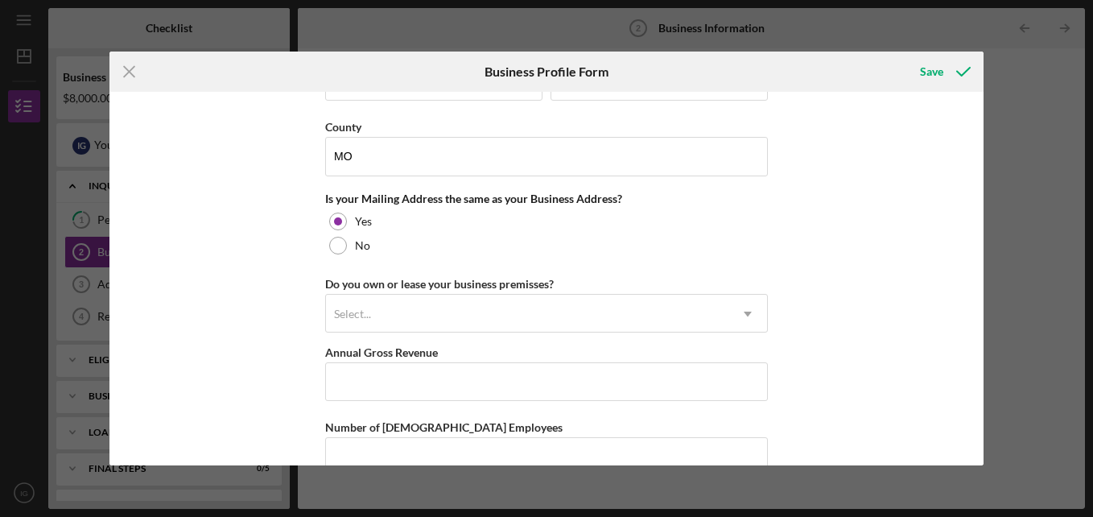
scroll to position [1166, 0]
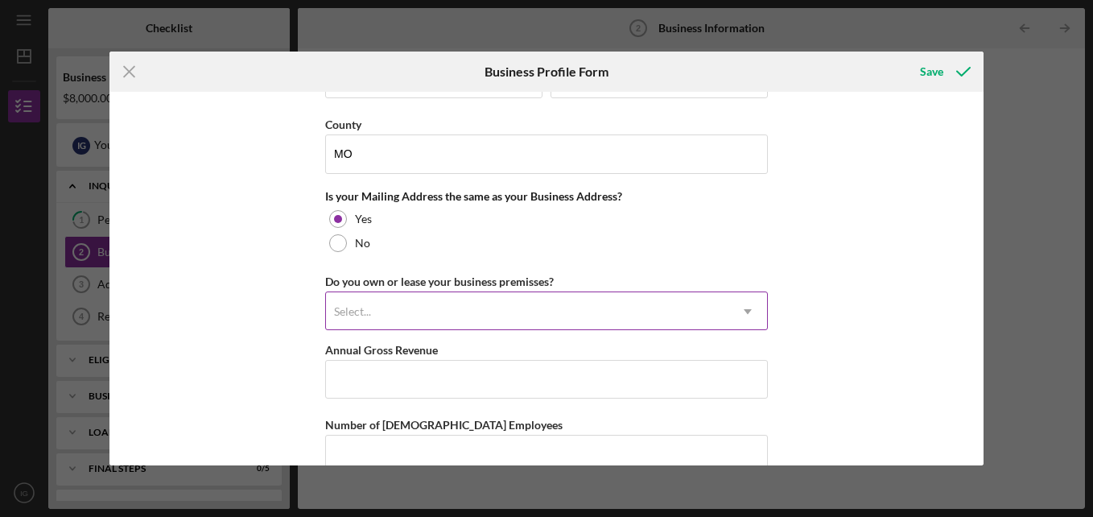
click at [460, 315] on div "Select..." at bounding box center [527, 311] width 402 height 37
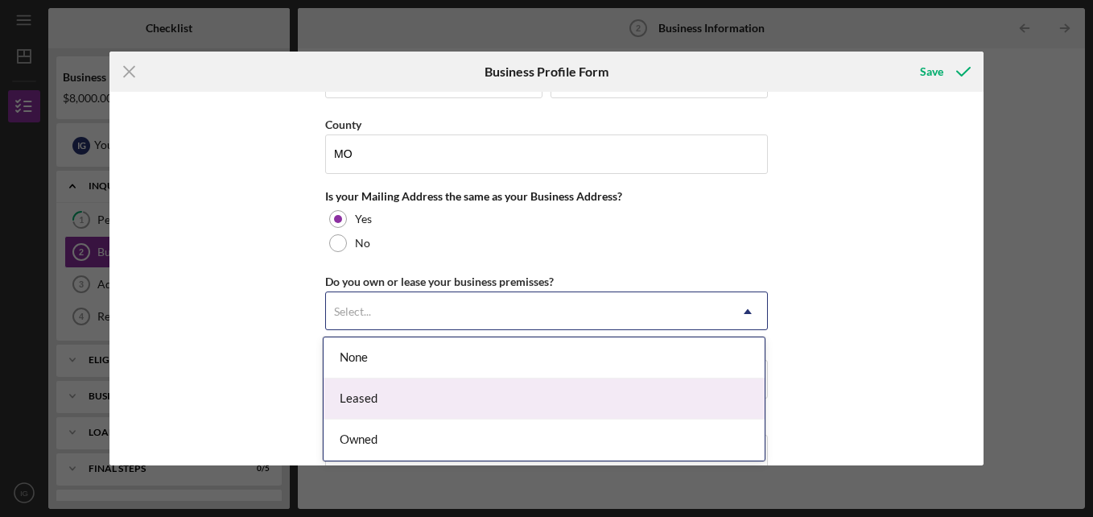
click at [411, 397] on div "Leased" at bounding box center [544, 398] width 441 height 41
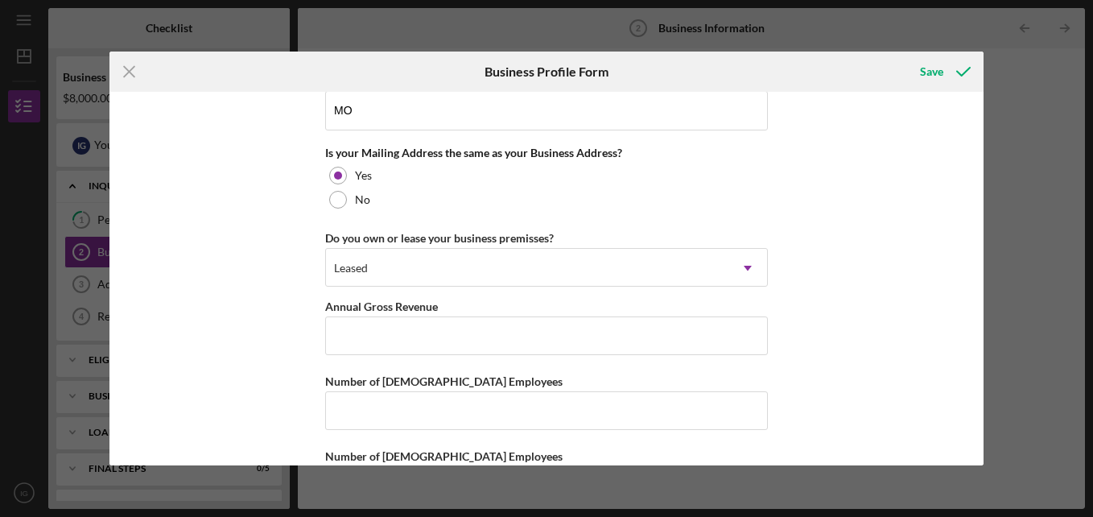
scroll to position [1210, 0]
click at [430, 283] on div "Leased" at bounding box center [527, 267] width 402 height 37
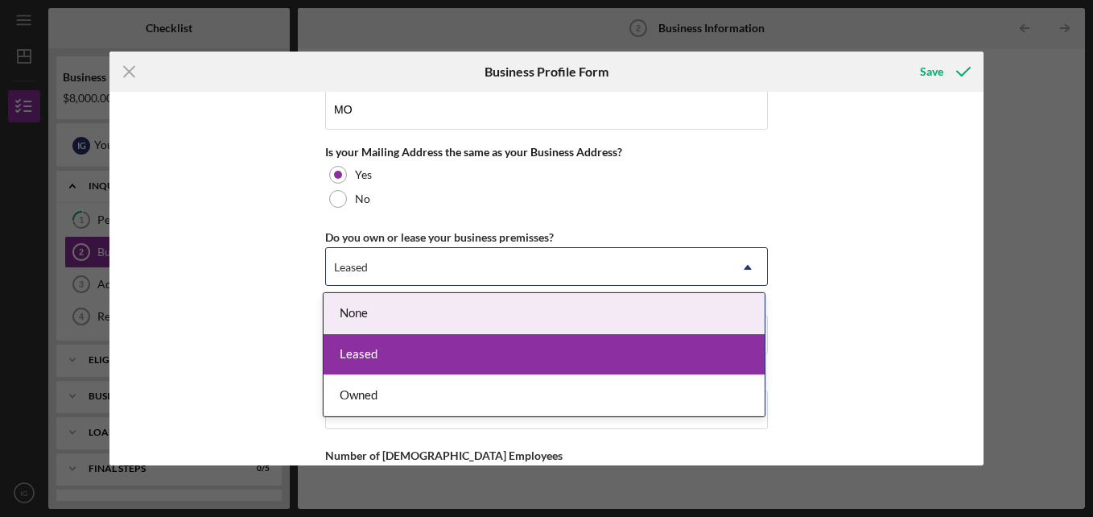
click at [423, 300] on div "None" at bounding box center [544, 313] width 441 height 41
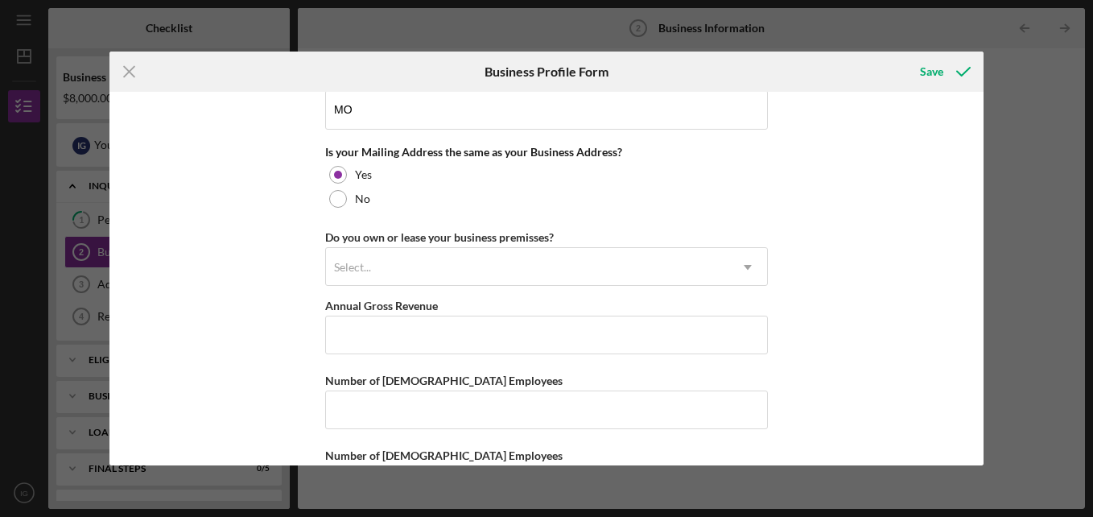
scroll to position [1273, 0]
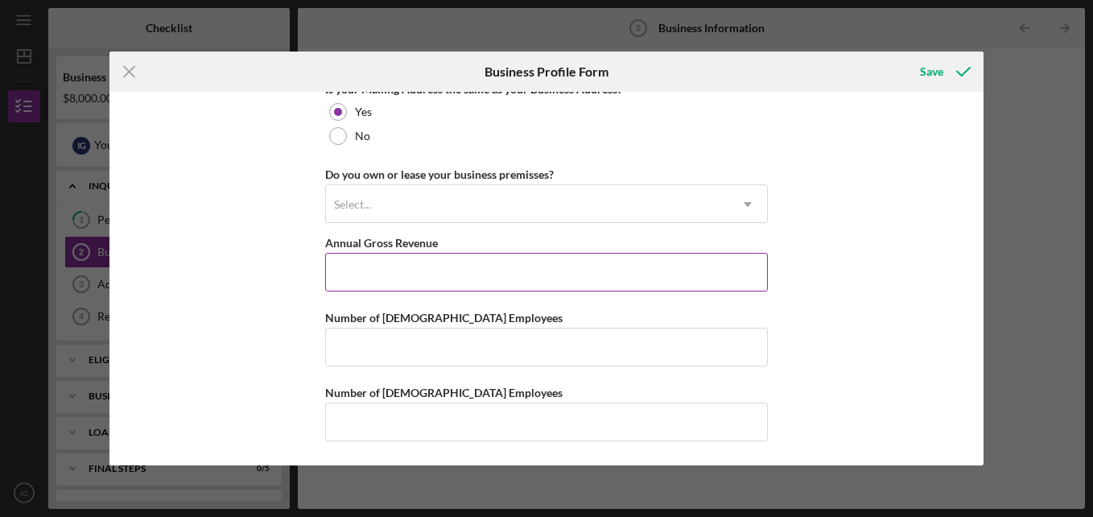
click at [421, 290] on input "Annual Gross Revenue" at bounding box center [546, 272] width 443 height 39
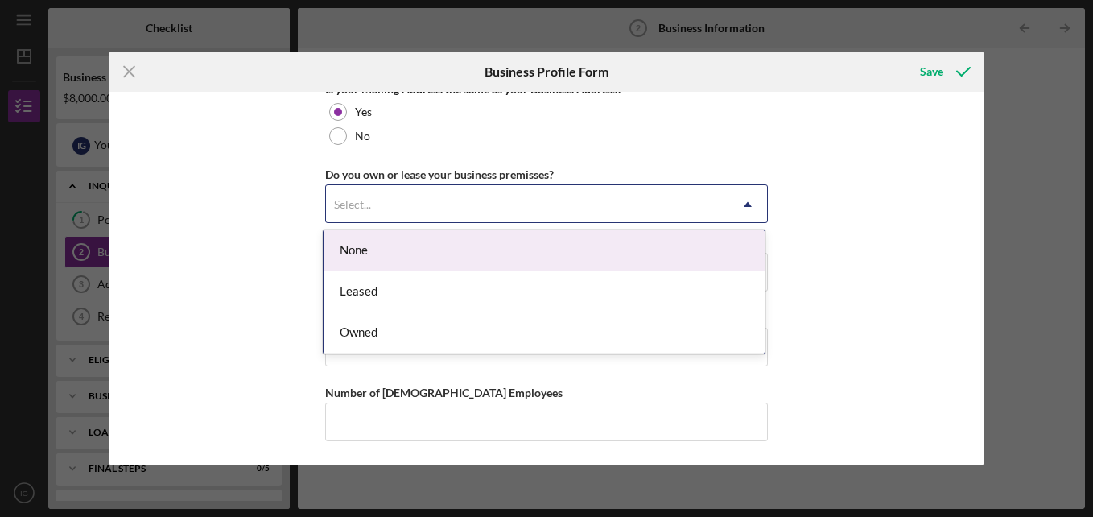
click at [494, 193] on div "Select..." at bounding box center [527, 204] width 402 height 37
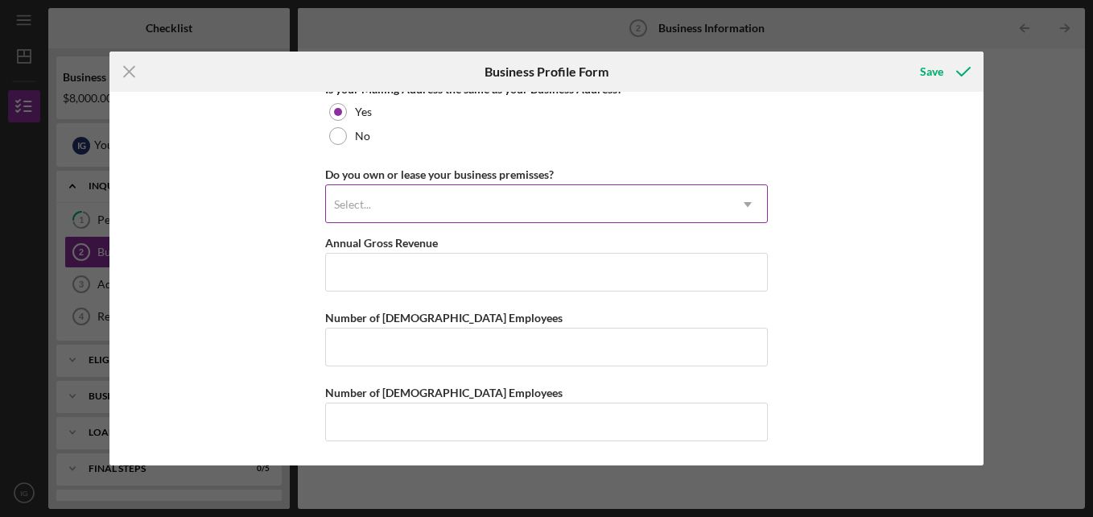
click at [494, 193] on div "Select..." at bounding box center [527, 204] width 402 height 37
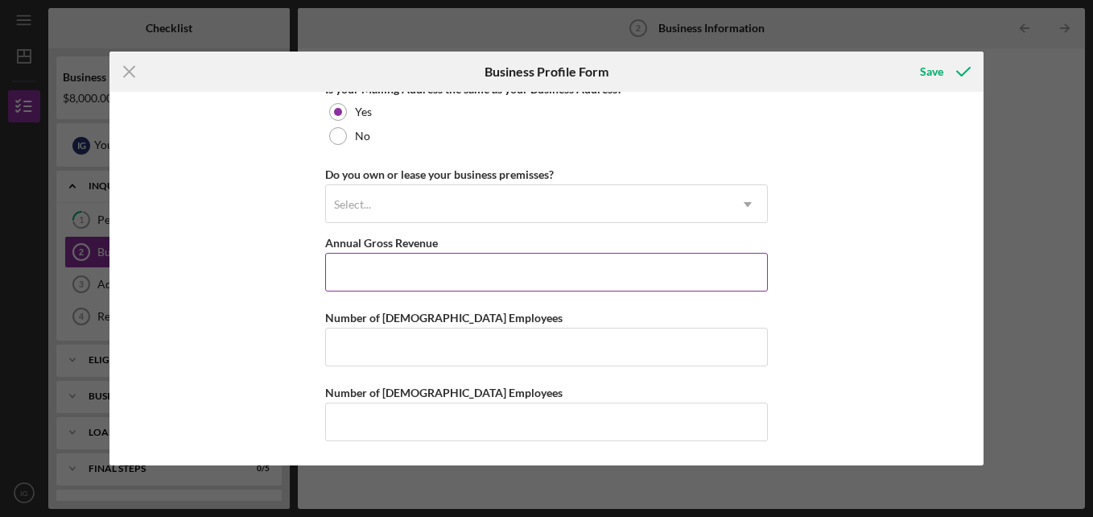
click at [450, 262] on input "Annual Gross Revenue" at bounding box center [546, 272] width 443 height 39
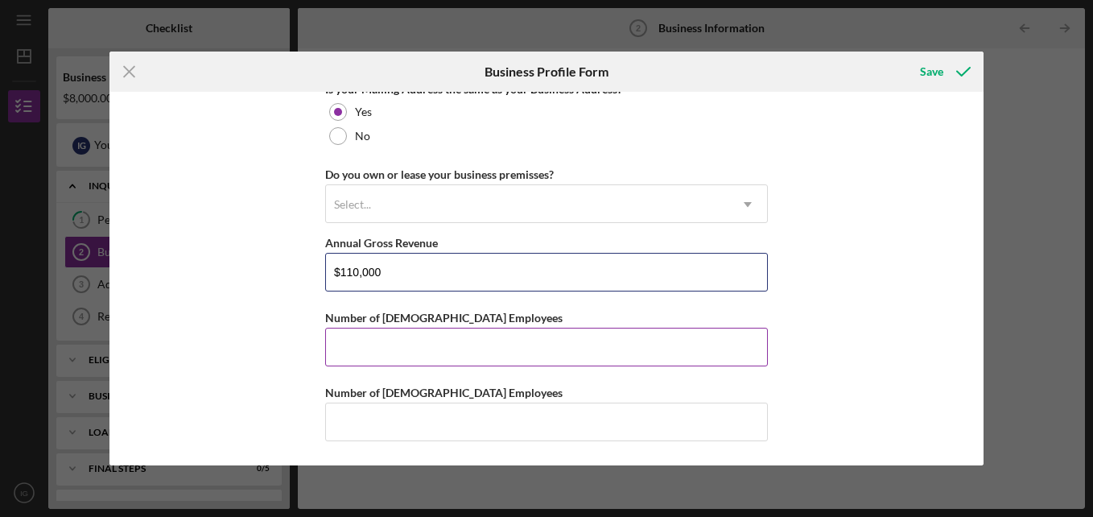
type input "$110,000"
click at [409, 353] on input "Number of [DEMOGRAPHIC_DATA] Employees" at bounding box center [546, 347] width 443 height 39
click at [461, 335] on input "Number of [DEMOGRAPHIC_DATA] Employees" at bounding box center [546, 347] width 443 height 39
type input "1"
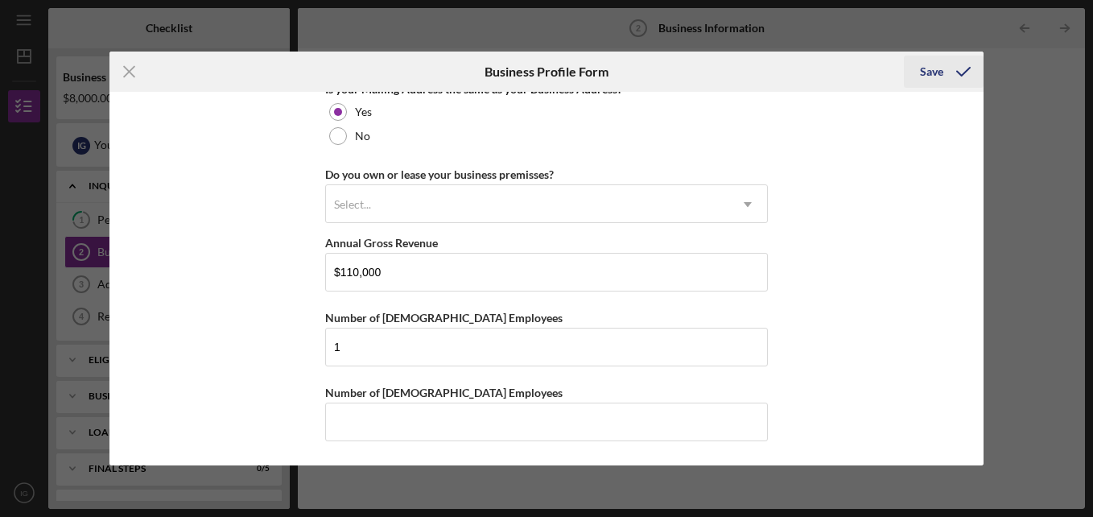
click at [953, 80] on icon "submit" at bounding box center [963, 72] width 40 height 40
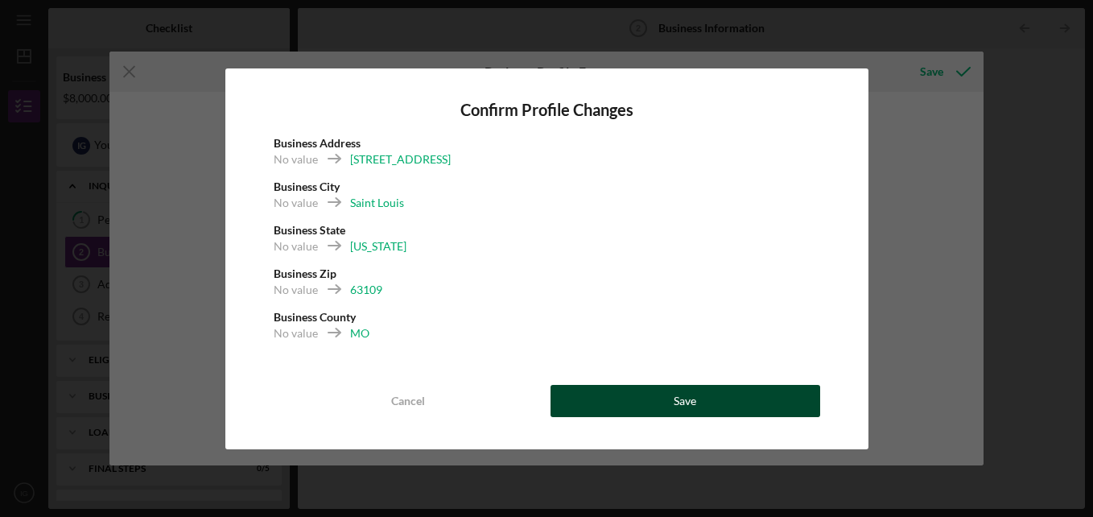
click at [704, 392] on button "Save" at bounding box center [686, 401] width 270 height 32
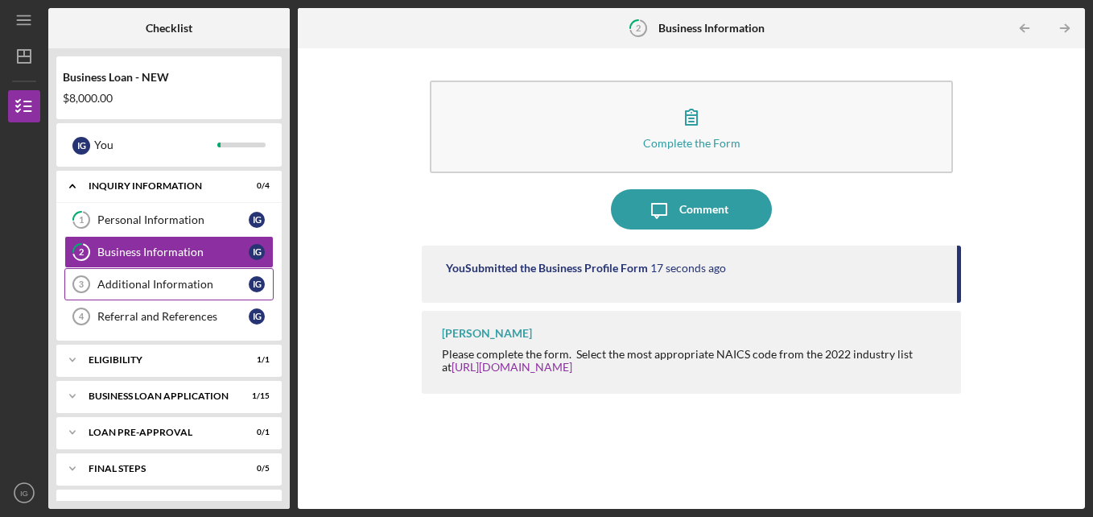
click at [225, 287] on div "Additional Information" at bounding box center [172, 284] width 151 height 13
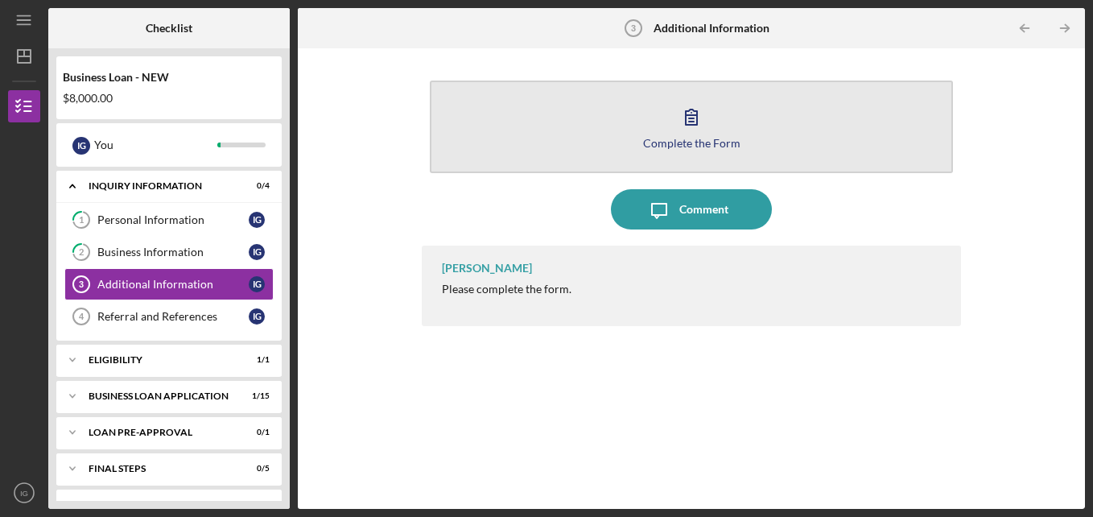
click at [680, 152] on button "Complete the Form Form" at bounding box center [692, 126] width 524 height 93
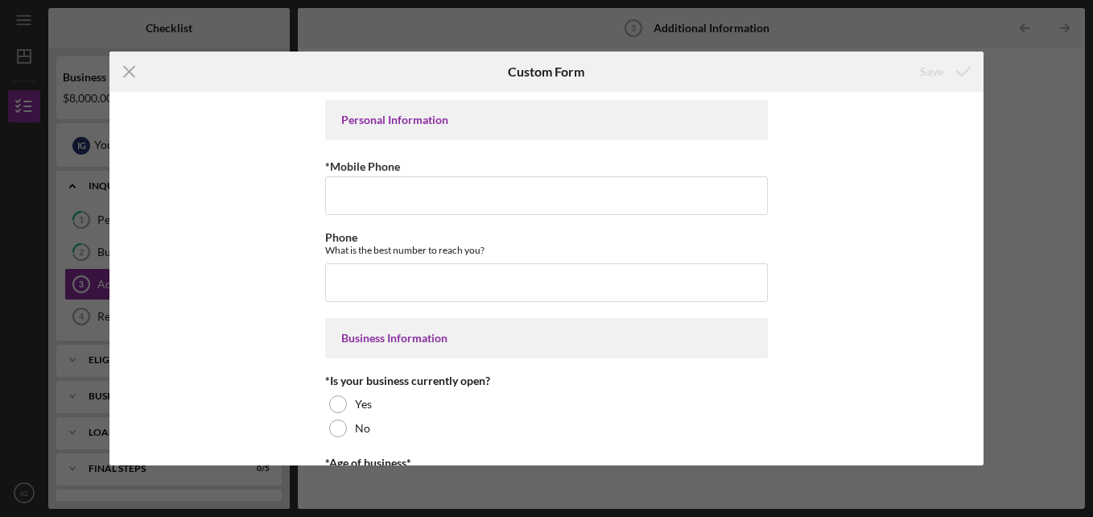
click at [543, 215] on input "*Mobile Phone" at bounding box center [546, 195] width 443 height 39
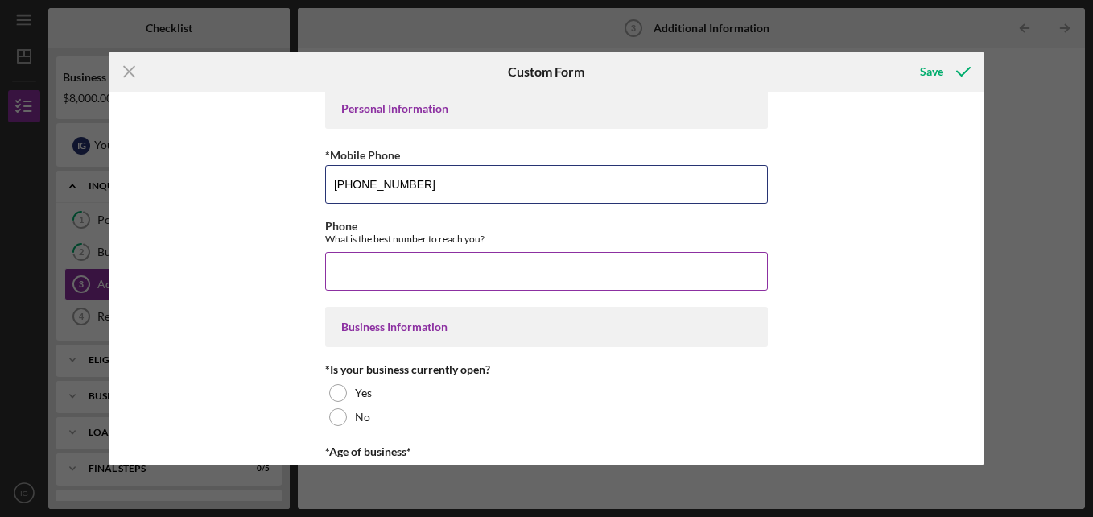
scroll to position [12, 0]
type input "[PHONE_NUMBER]"
click at [506, 277] on input "Phone" at bounding box center [546, 270] width 443 height 39
type input "(9##) ###-####"
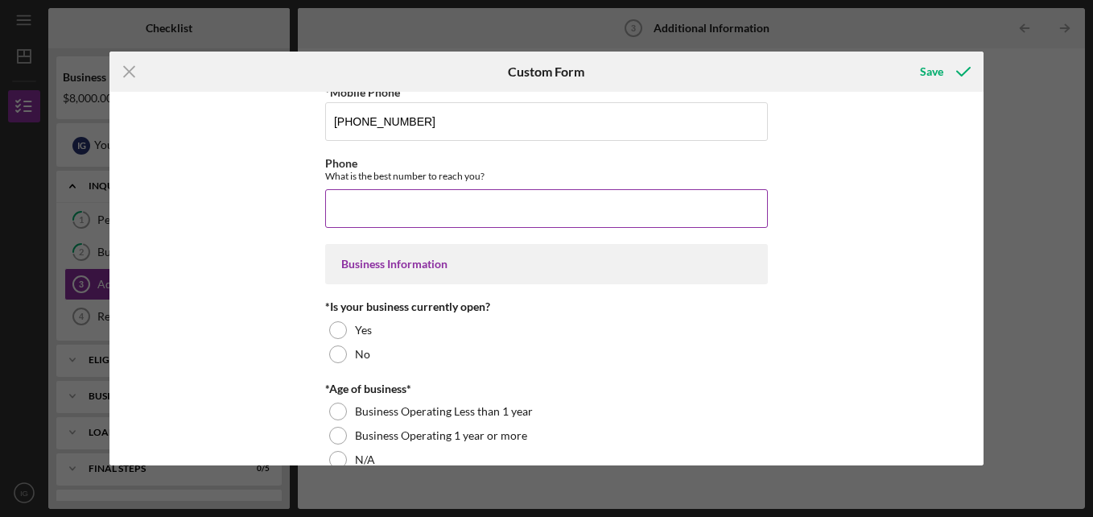
scroll to position [75, 0]
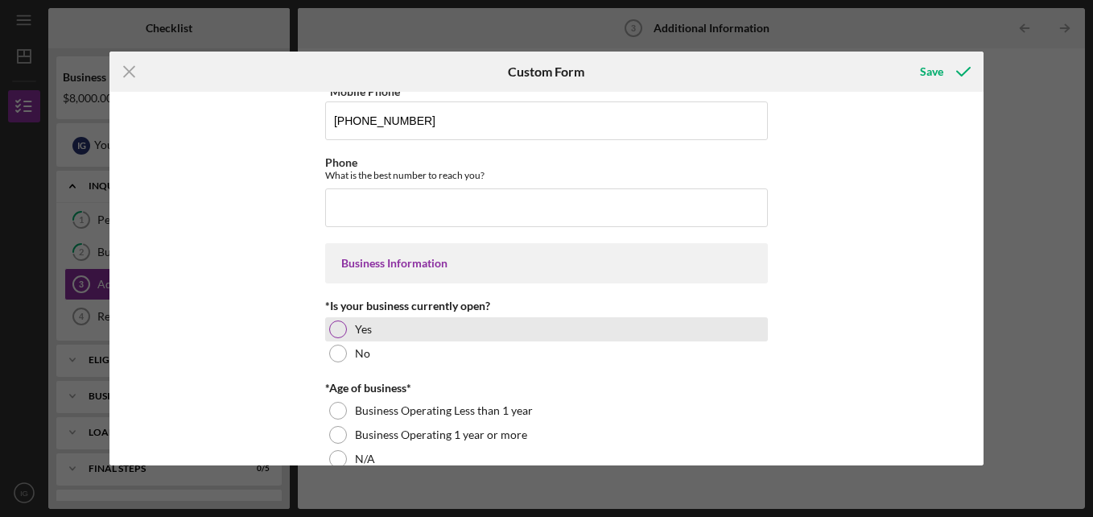
click at [355, 325] on label "Yes" at bounding box center [363, 329] width 17 height 13
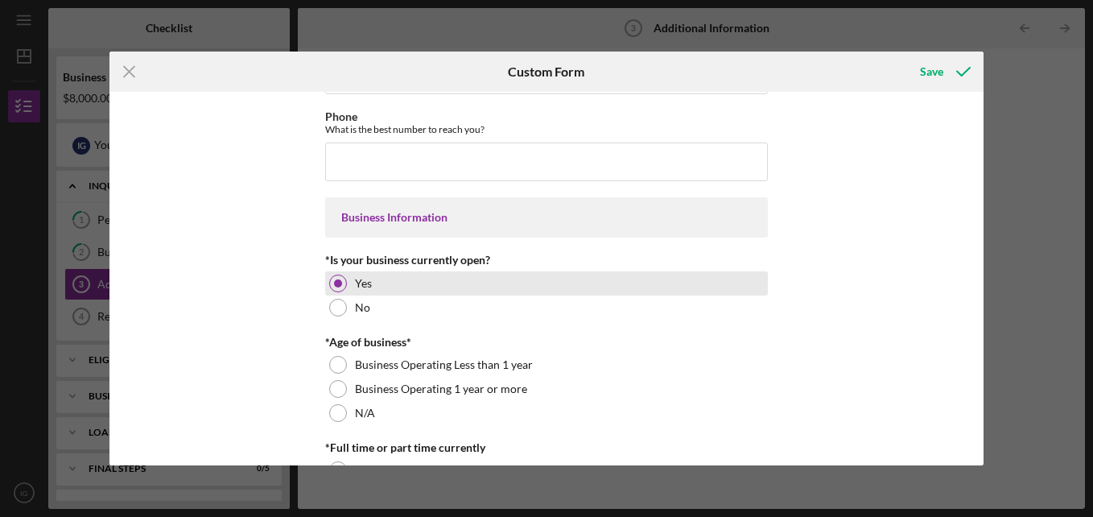
scroll to position [122, 0]
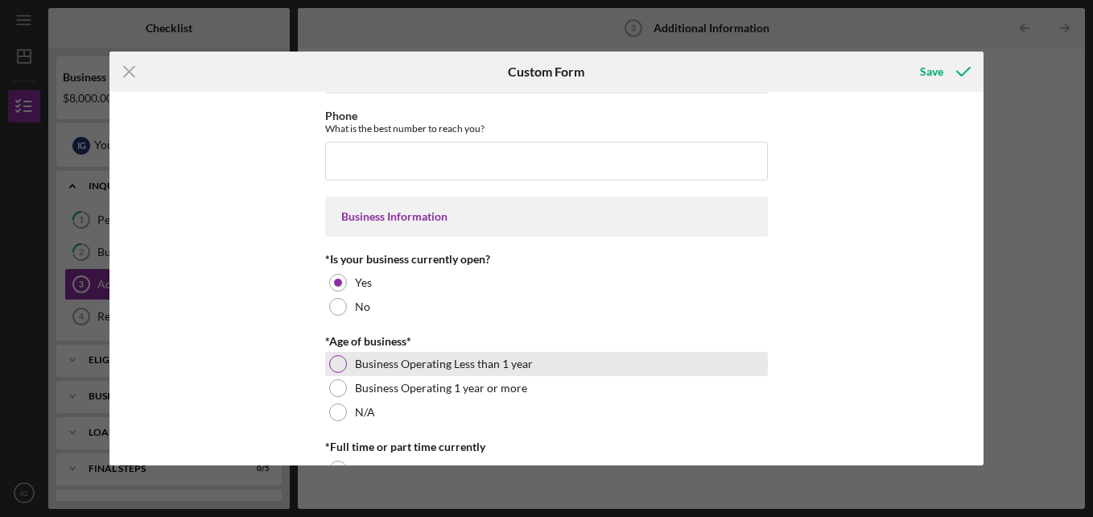
click at [376, 358] on label "Business Operating Less than 1 year" at bounding box center [444, 363] width 178 height 13
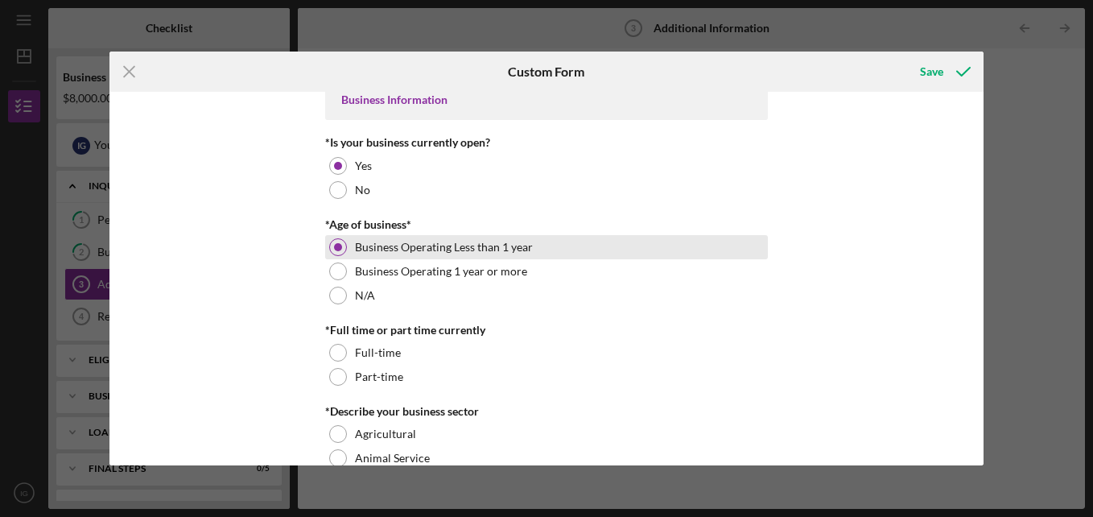
scroll to position [239, 0]
click at [376, 358] on div "Full-time" at bounding box center [546, 352] width 443 height 24
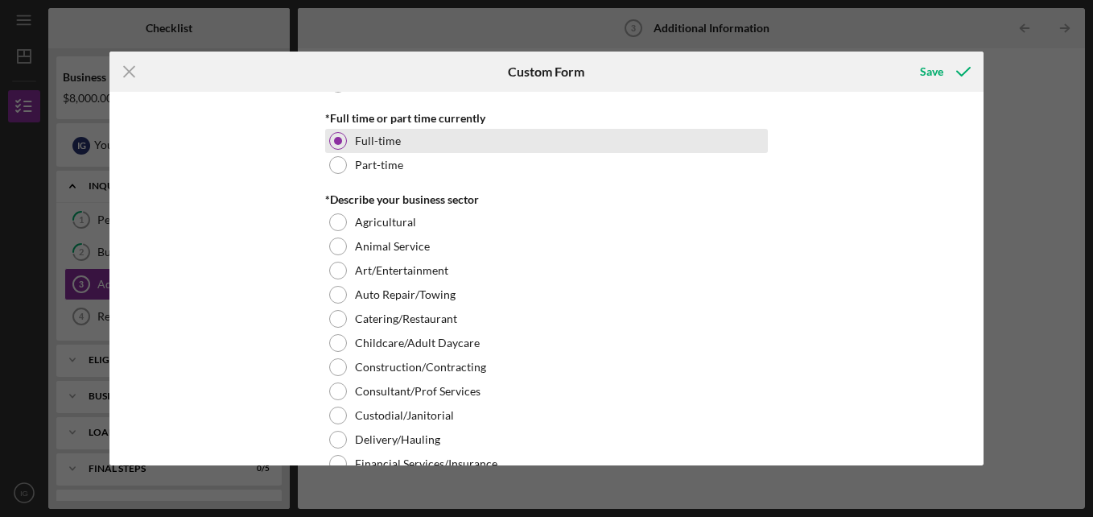
scroll to position [454, 0]
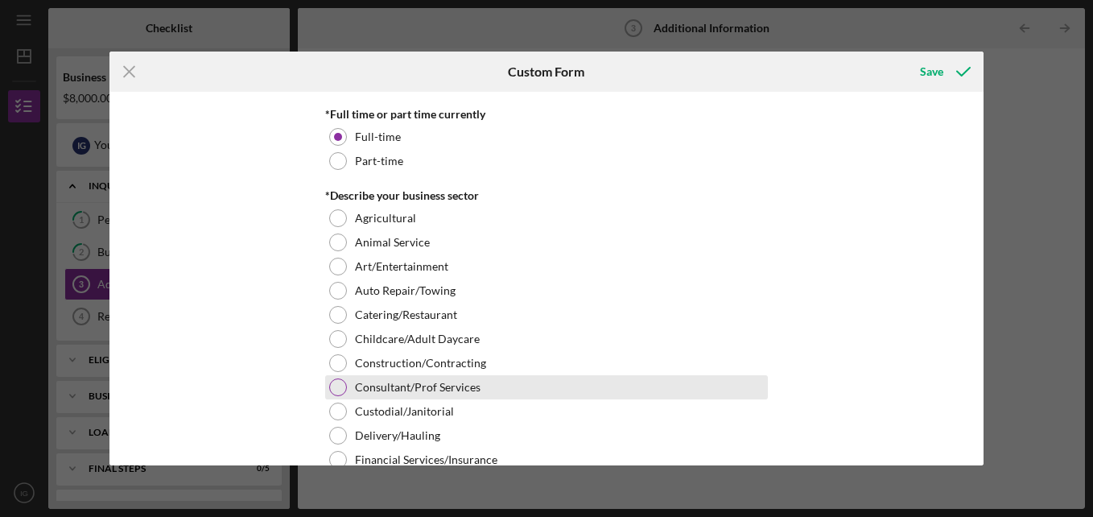
click at [368, 385] on label "Consultant/Prof Services" at bounding box center [418, 387] width 126 height 13
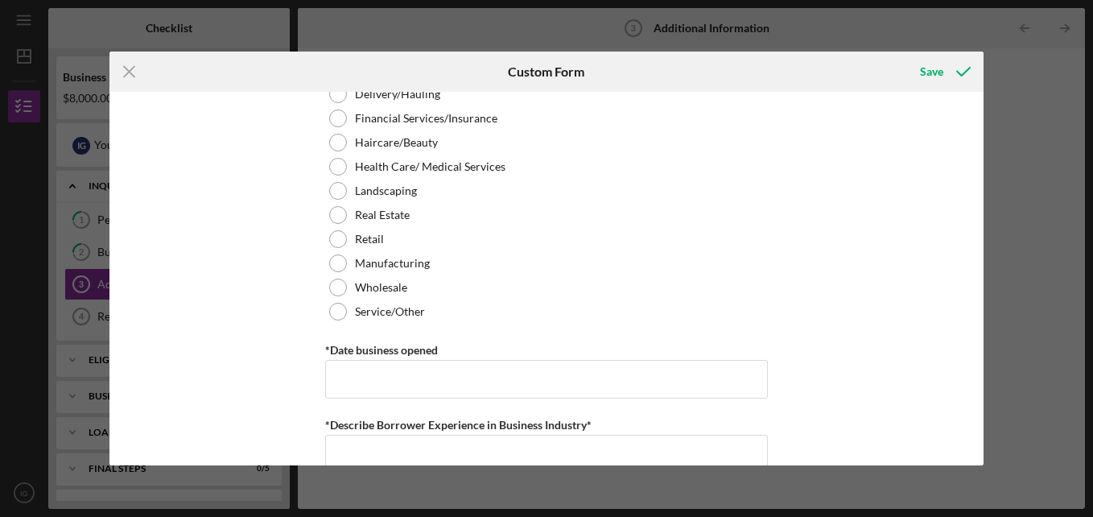
scroll to position [796, 0]
click at [382, 377] on input "*Date business opened" at bounding box center [546, 378] width 443 height 39
type input "1m/dd/yyyy"
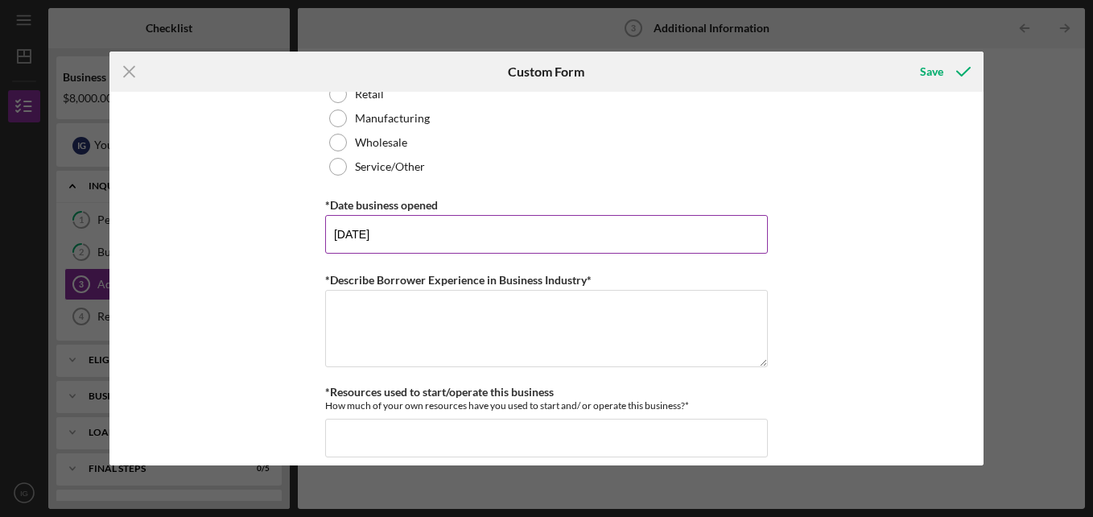
scroll to position [942, 0]
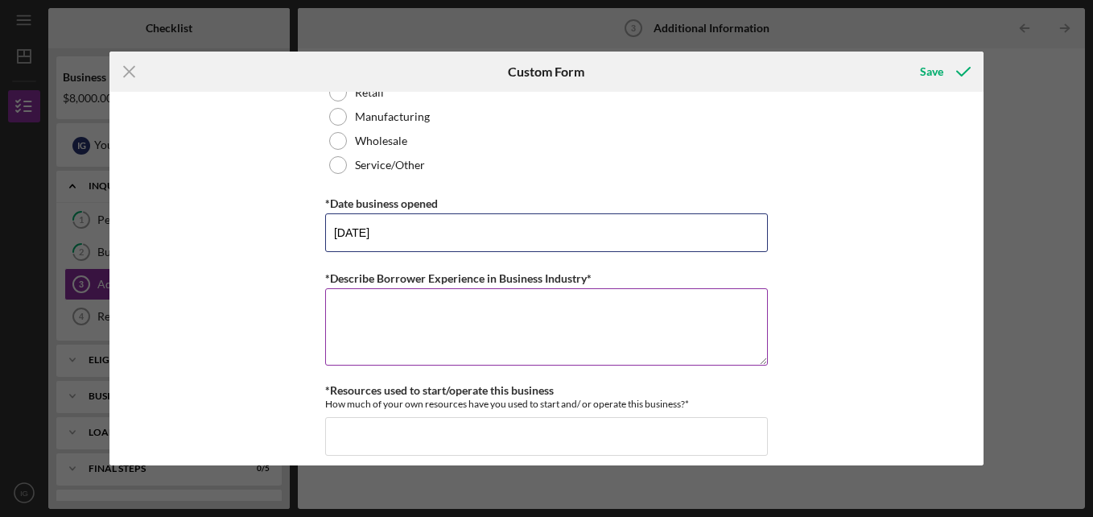
type input "[DATE]"
click at [406, 334] on textarea "*Describe Borrower Experience in Business Industry*" at bounding box center [546, 326] width 443 height 77
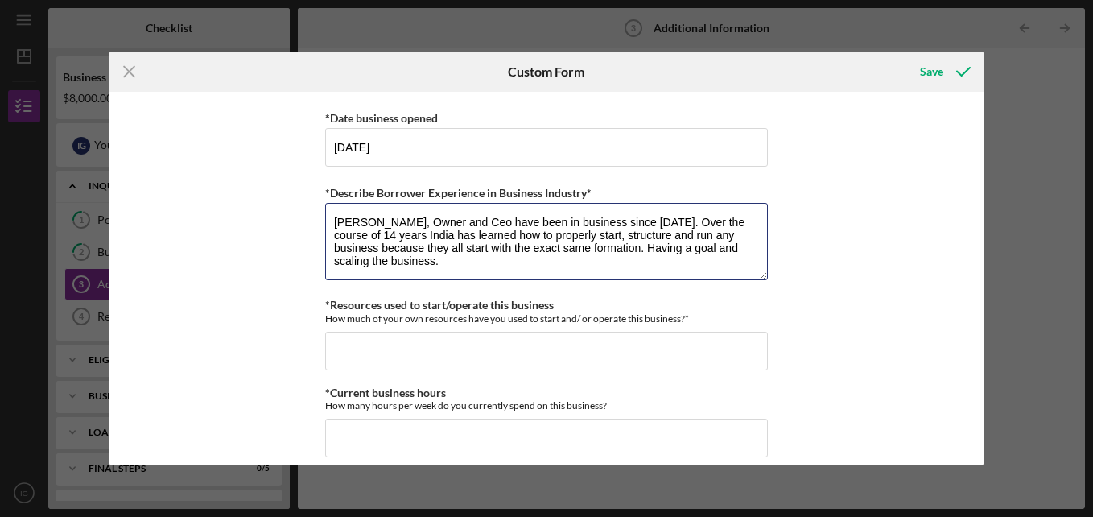
scroll to position [1029, 0]
type textarea "[PERSON_NAME], Owner and Ceo have been in business since [DATE]. Over the cours…"
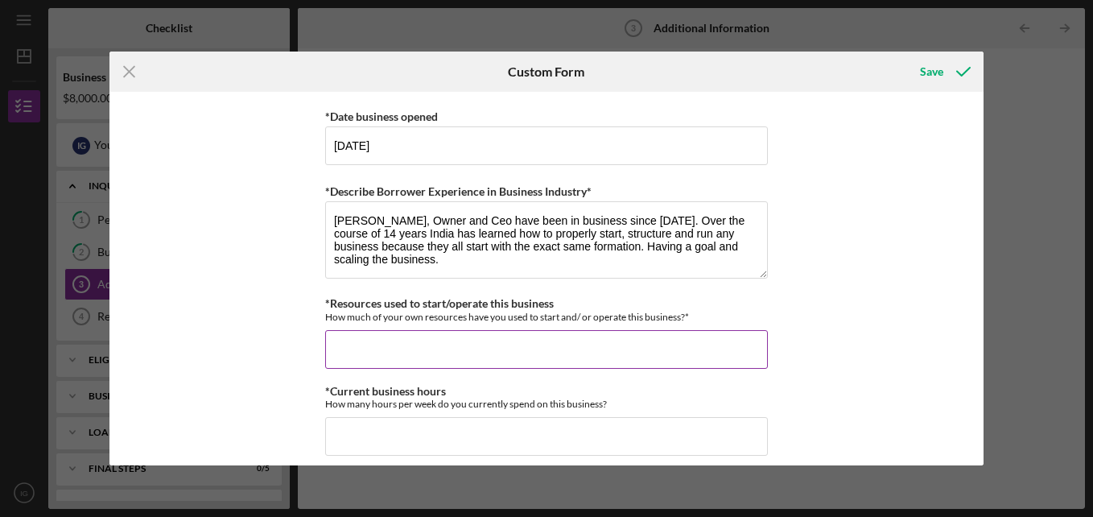
click at [485, 347] on input "*Resources used to start/operate this business" at bounding box center [546, 349] width 443 height 39
type input "$1"
type input "$5"
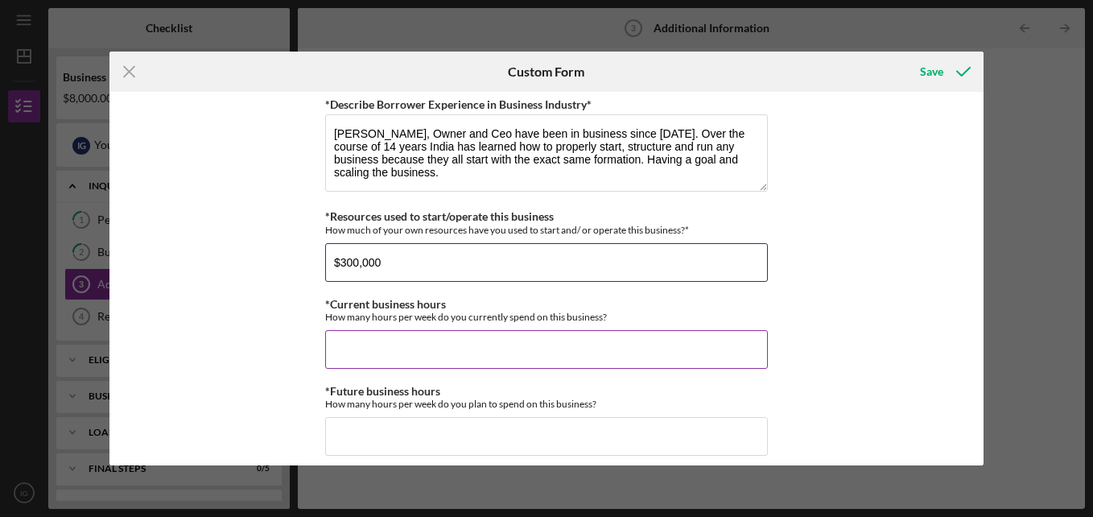
type input "$300,000"
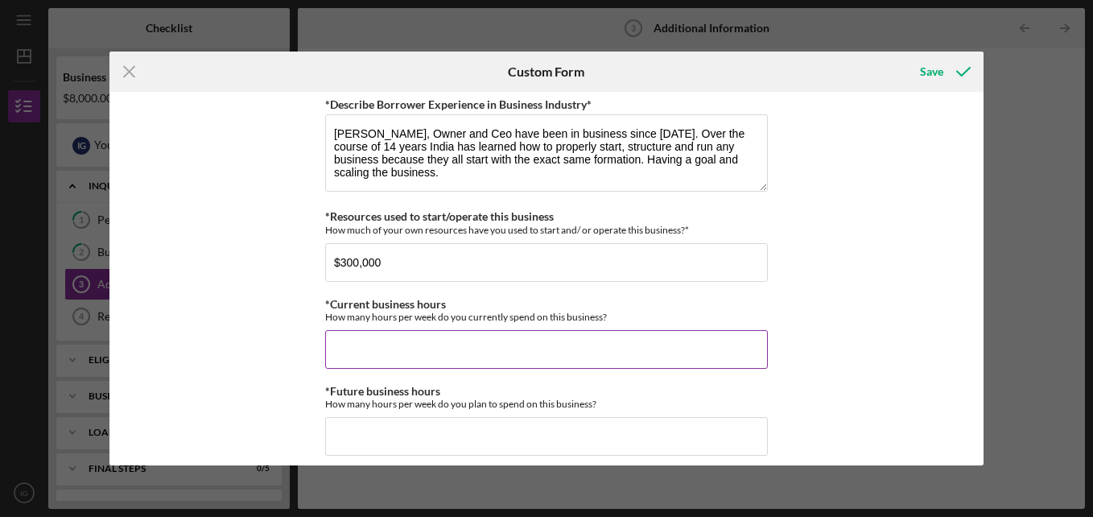
click at [460, 336] on input "*Current business hours" at bounding box center [546, 349] width 443 height 39
type input "9"
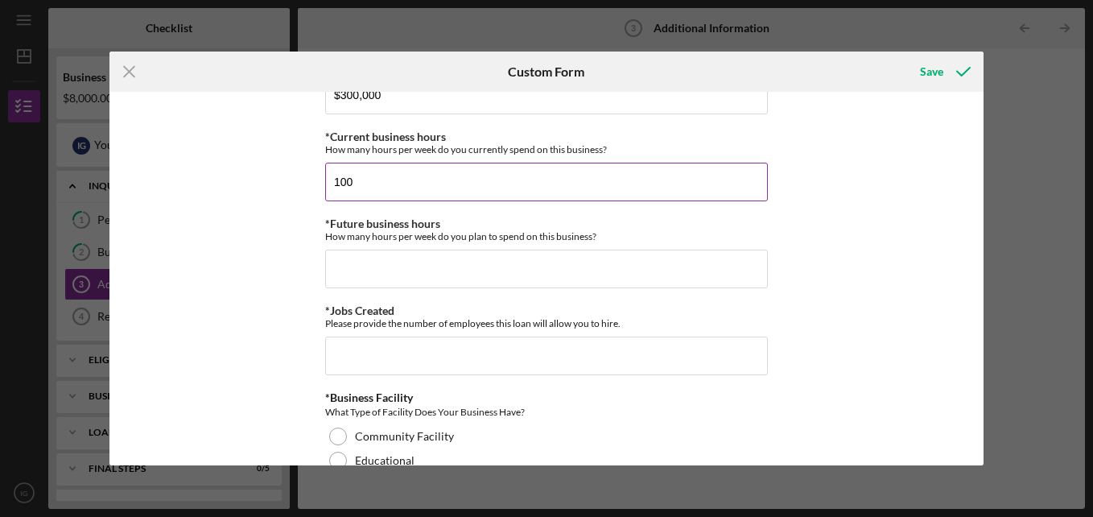
scroll to position [1284, 0]
type input "100"
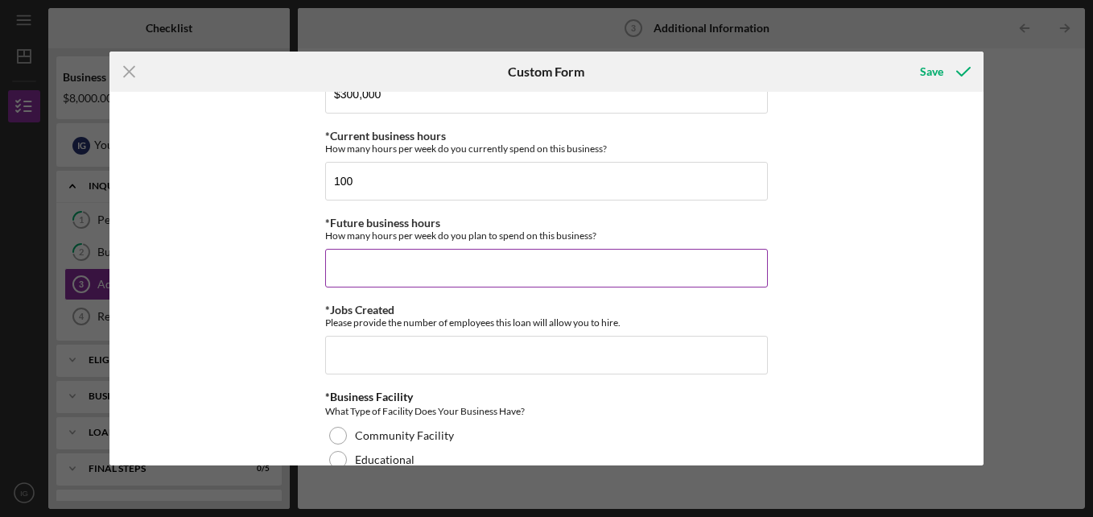
click at [421, 272] on input "*Future business hours" at bounding box center [546, 268] width 443 height 39
type input "6"
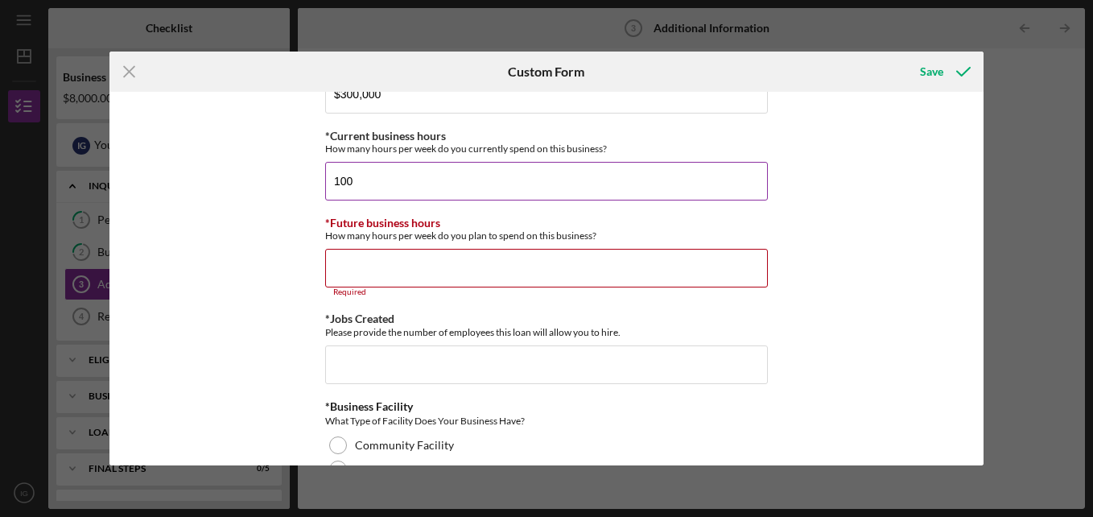
click at [426, 184] on input "100" at bounding box center [546, 181] width 443 height 39
type input "70"
click at [390, 272] on input "*Future business hours" at bounding box center [546, 268] width 443 height 39
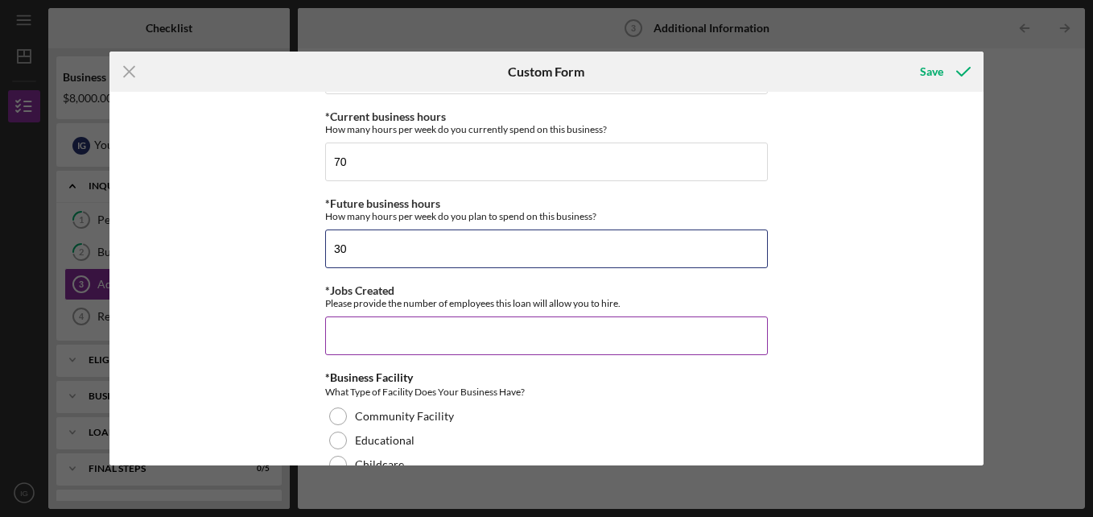
scroll to position [1305, 0]
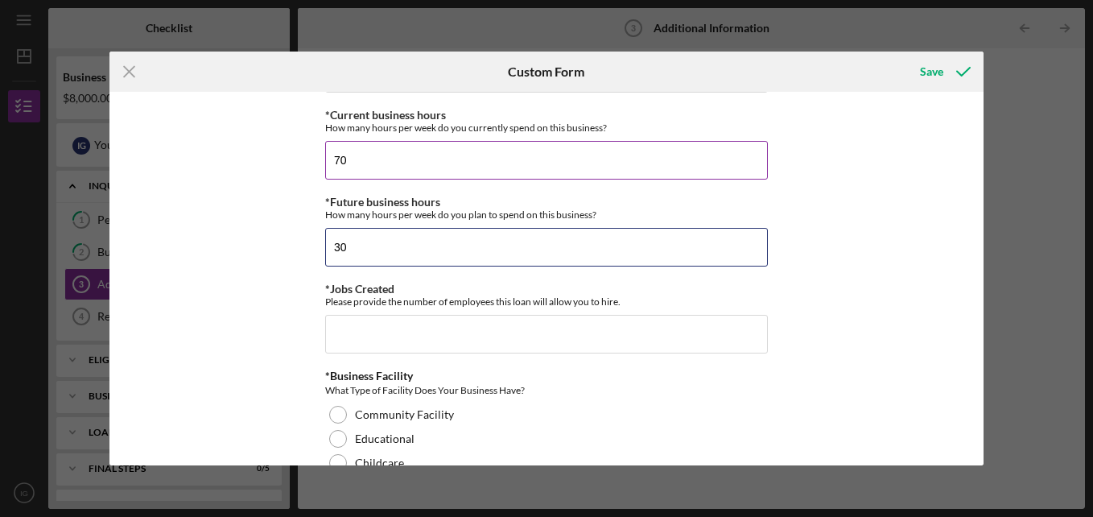
type input "30"
click at [393, 163] on input "70" at bounding box center [546, 160] width 443 height 39
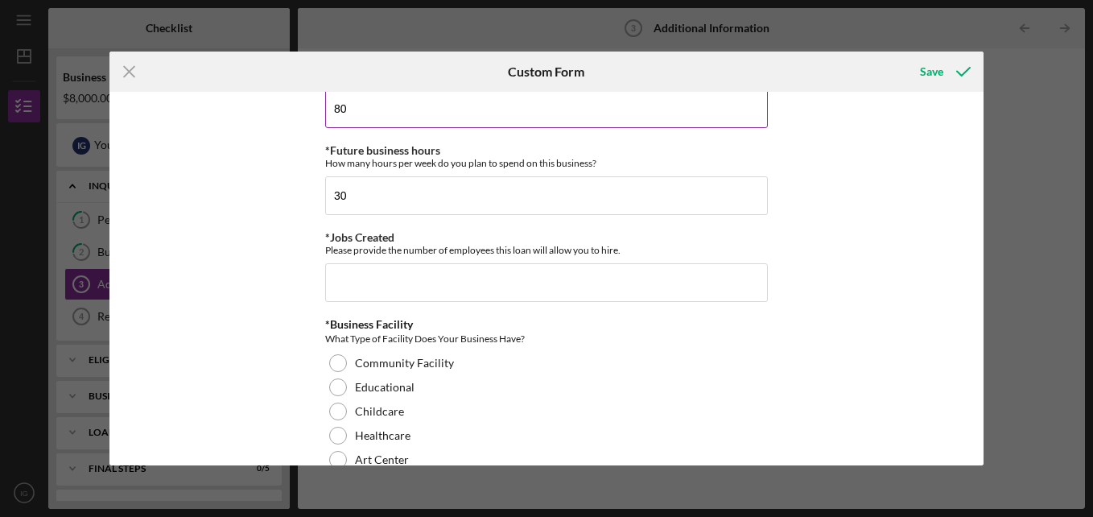
scroll to position [1357, 0]
type input "80"
click at [392, 287] on input "*Jobs Created" at bounding box center [546, 281] width 443 height 39
type input "2"
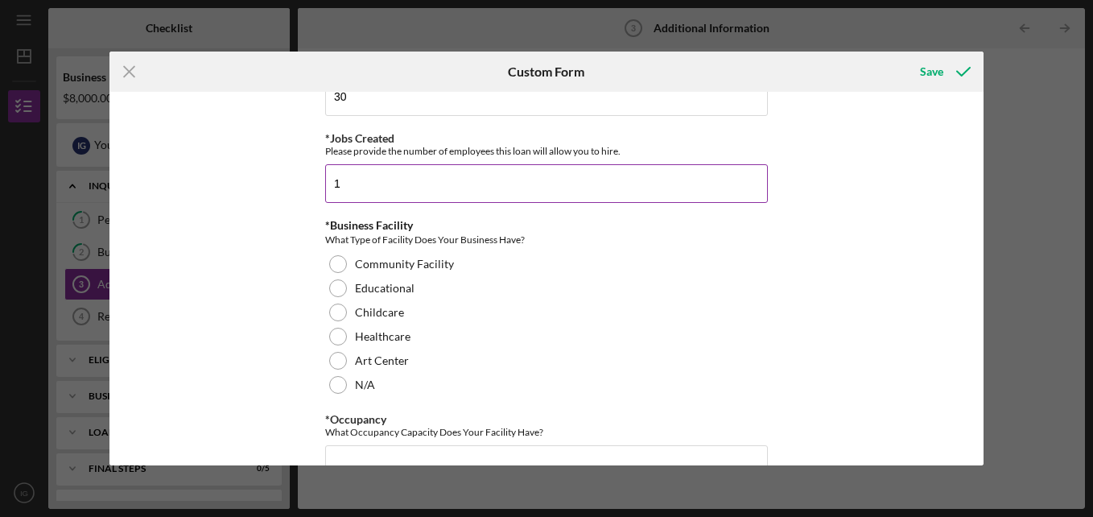
scroll to position [1456, 0]
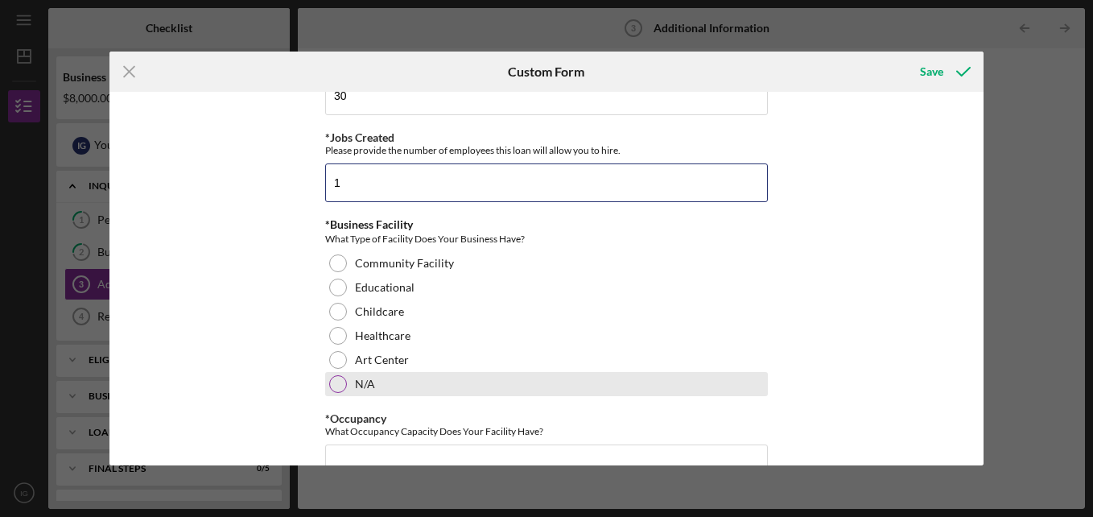
type input "1"
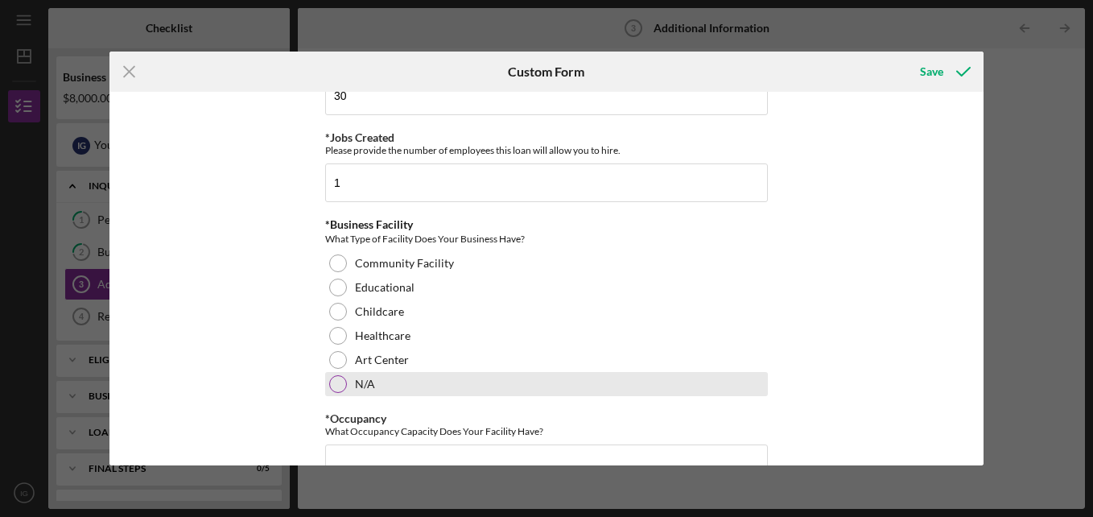
click at [365, 384] on label "N/A" at bounding box center [365, 384] width 20 height 13
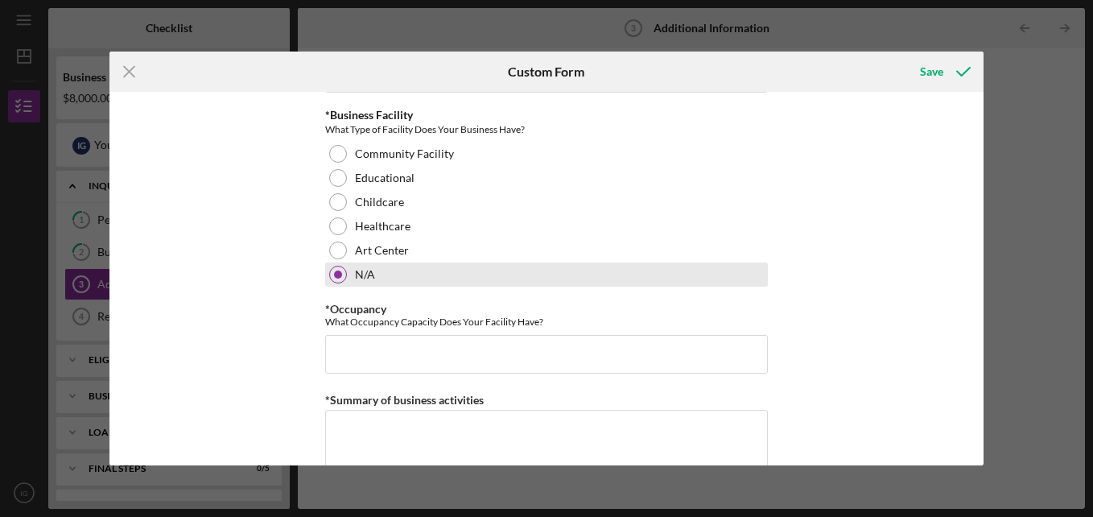
scroll to position [1566, 0]
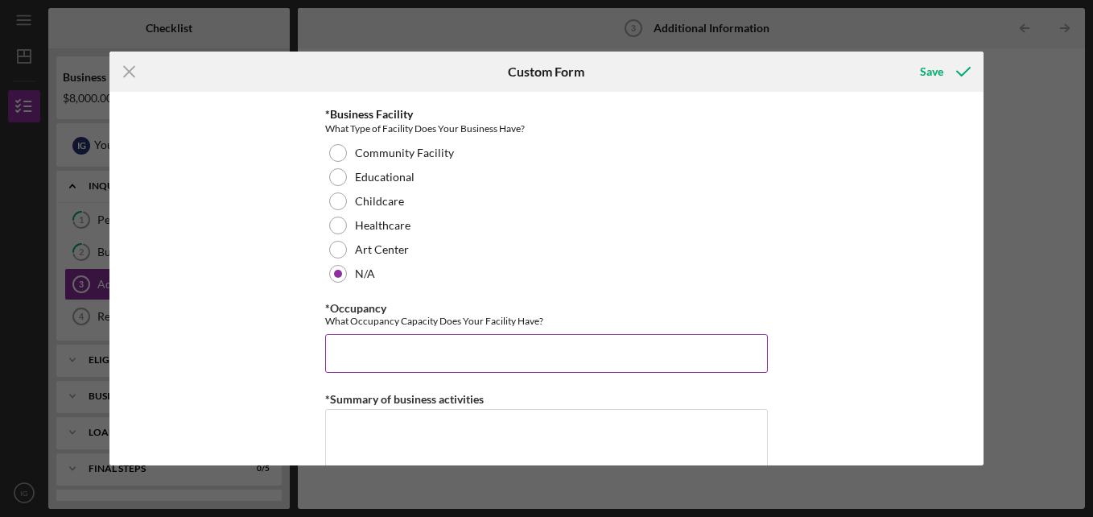
click at [390, 355] on input "*Occupancy" at bounding box center [546, 353] width 443 height 39
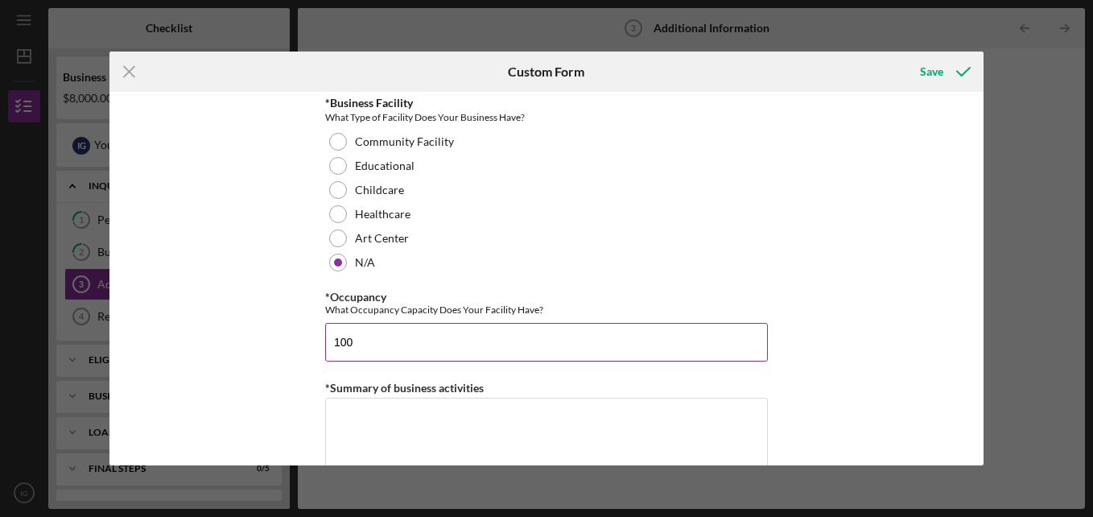
scroll to position [1679, 0]
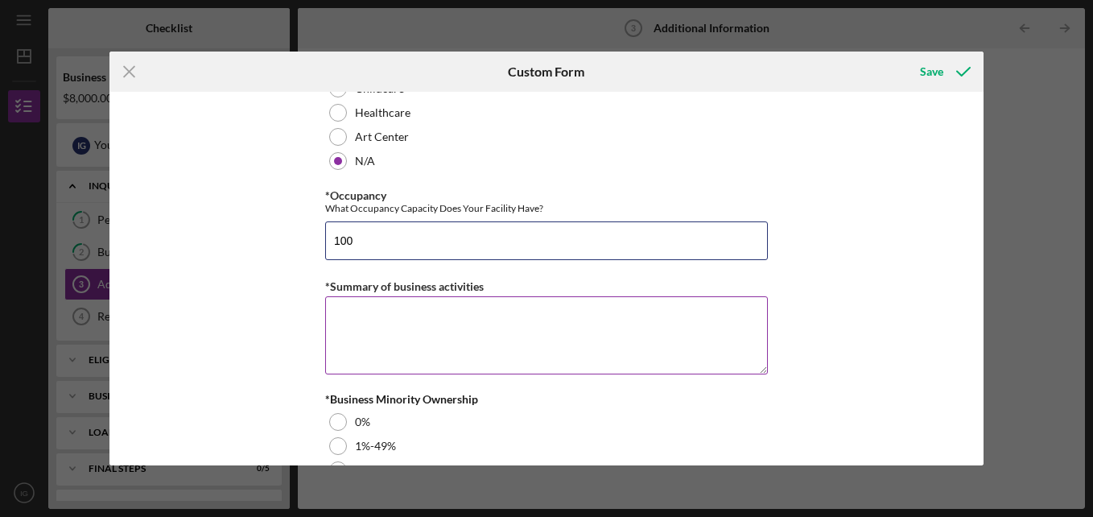
type input "100"
click at [394, 341] on textarea "*Summary of business activities" at bounding box center [546, 334] width 443 height 77
type textarea "-"
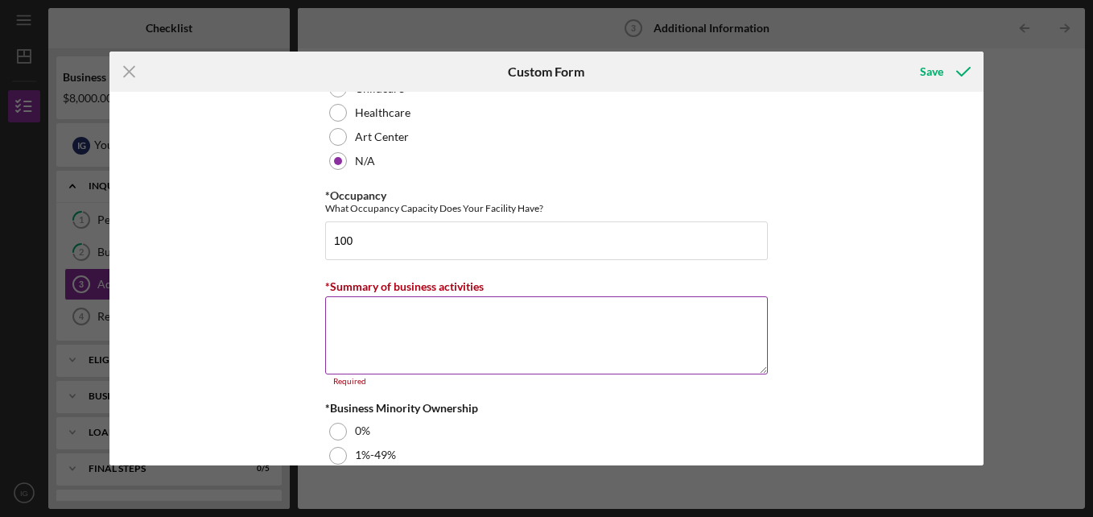
click at [387, 320] on textarea "*Summary of business activities" at bounding box center [546, 334] width 443 height 77
paste textarea "Elite Repair Agency provides business consulting, advertising, and startup deve…"
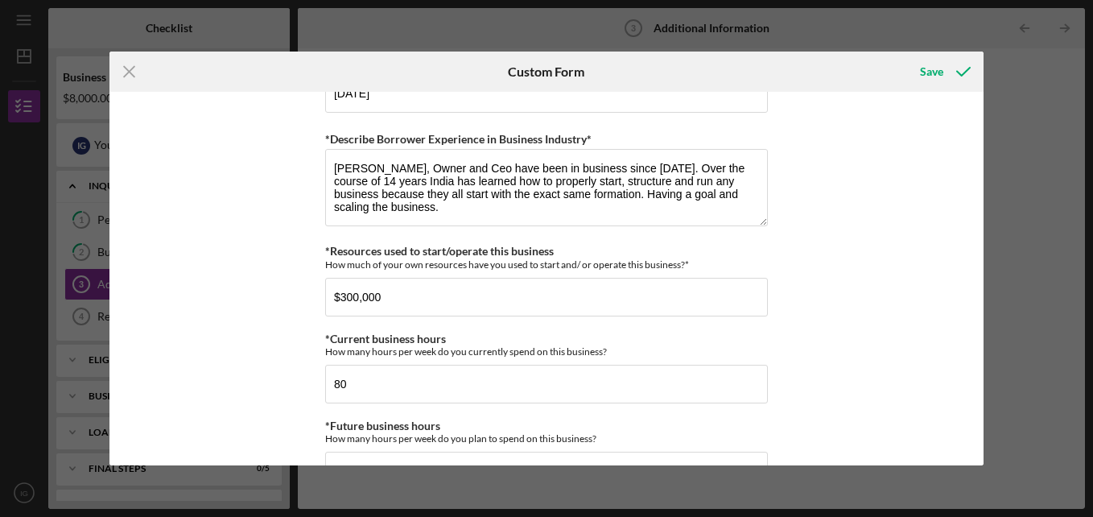
scroll to position [1080, 0]
type textarea "Elite Repair Agency provides business consulting, advertising, and startup deve…"
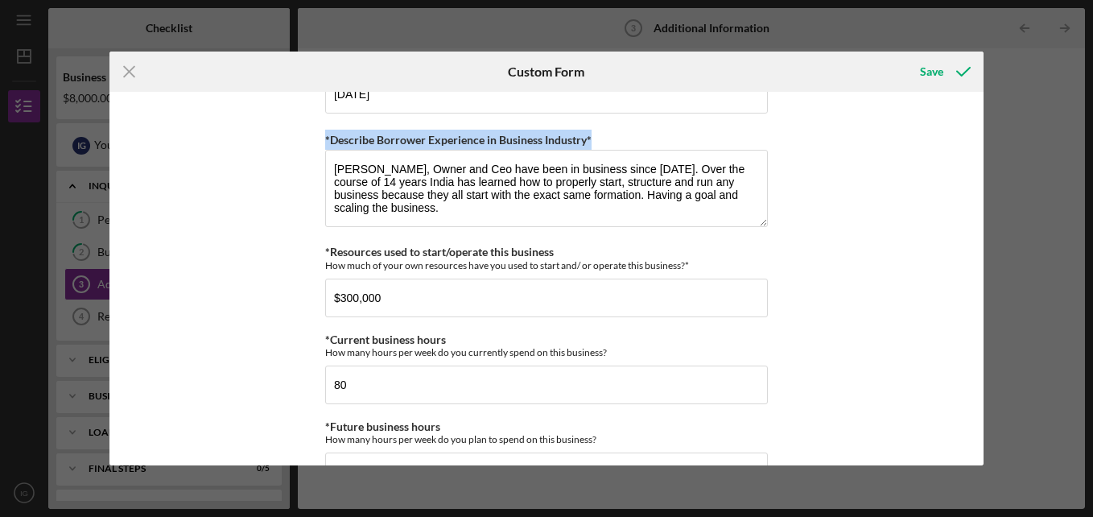
drag, startPoint x: 596, startPoint y: 133, endPoint x: 316, endPoint y: 127, distance: 281.0
click at [316, 127] on div "Personal Information *Mobile Phone [PHONE_NUMBER] Phone What is the best number…" at bounding box center [546, 278] width 874 height 373
copy label "*Describe Borrower Experience in Business Industry*"
click at [593, 206] on textarea "[PERSON_NAME], Owner and Ceo have been in business since [DATE]. Over the cours…" at bounding box center [546, 188] width 443 height 77
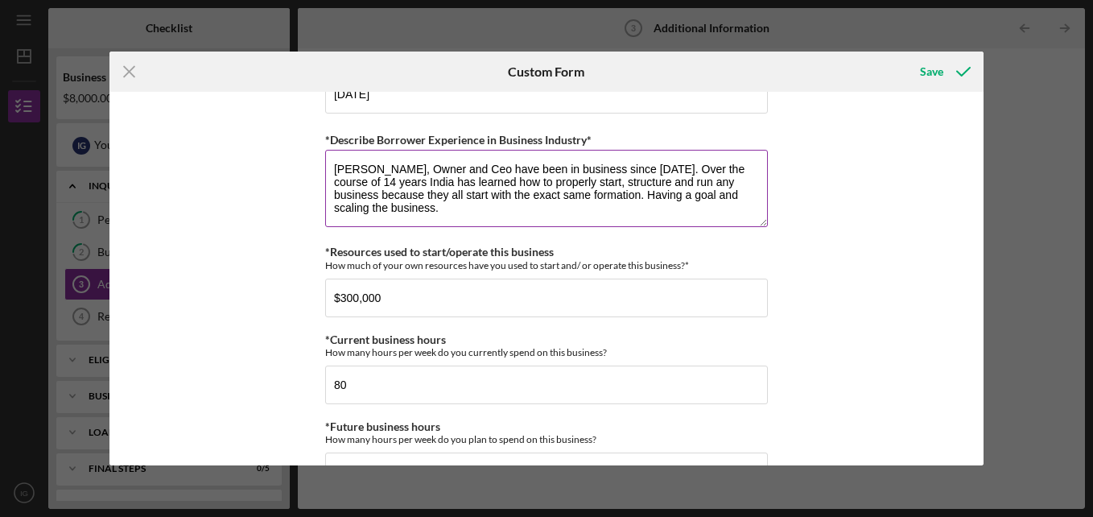
click at [593, 206] on textarea "[PERSON_NAME], Owner and Ceo have been in business since [DATE]. Over the cours…" at bounding box center [546, 188] width 443 height 77
paste textarea "With over 14 years of experience in the business and financial services industr…"
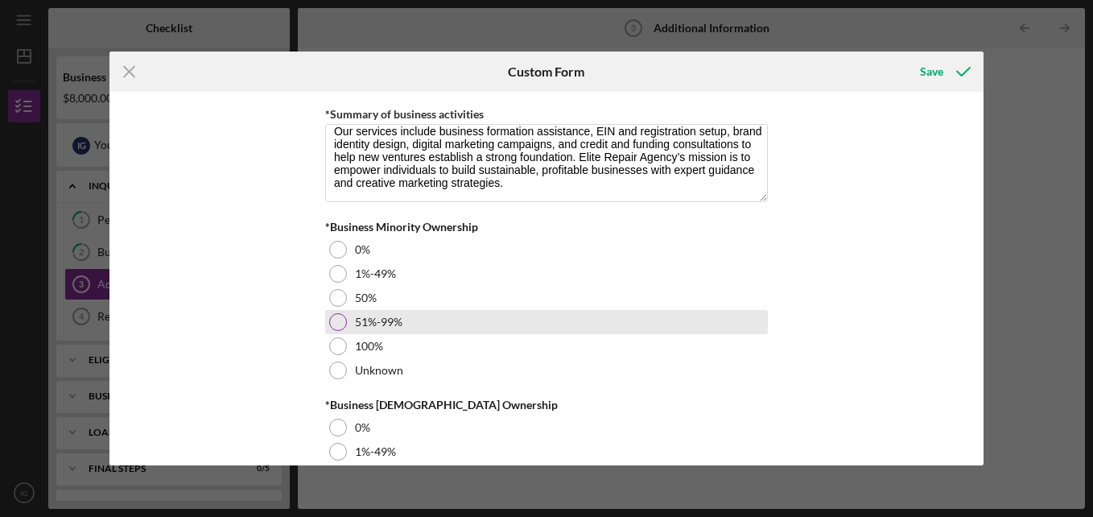
scroll to position [1852, 0]
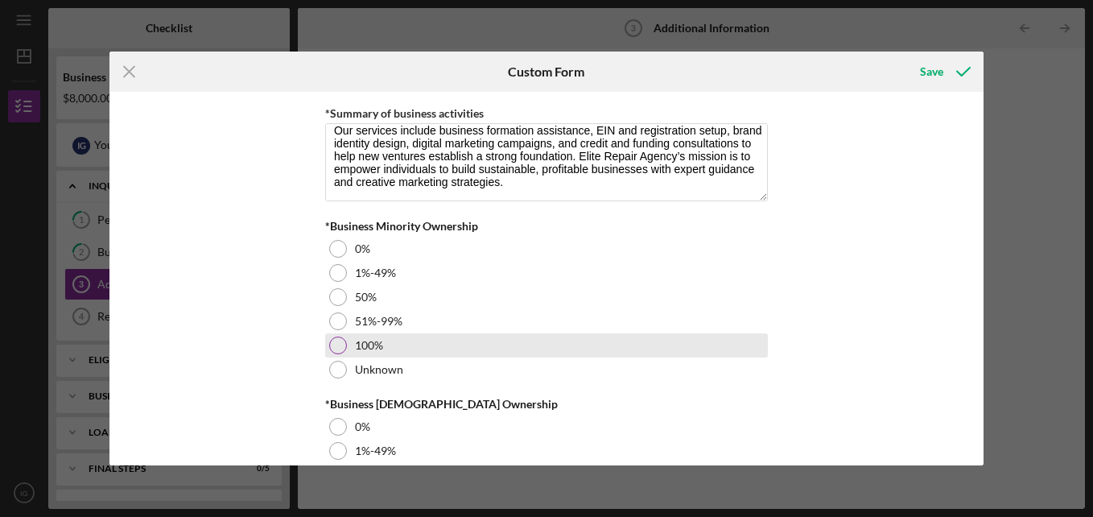
type textarea "With over 14 years of experience in the business and financial services industr…"
click at [423, 348] on div "100%" at bounding box center [546, 345] width 443 height 24
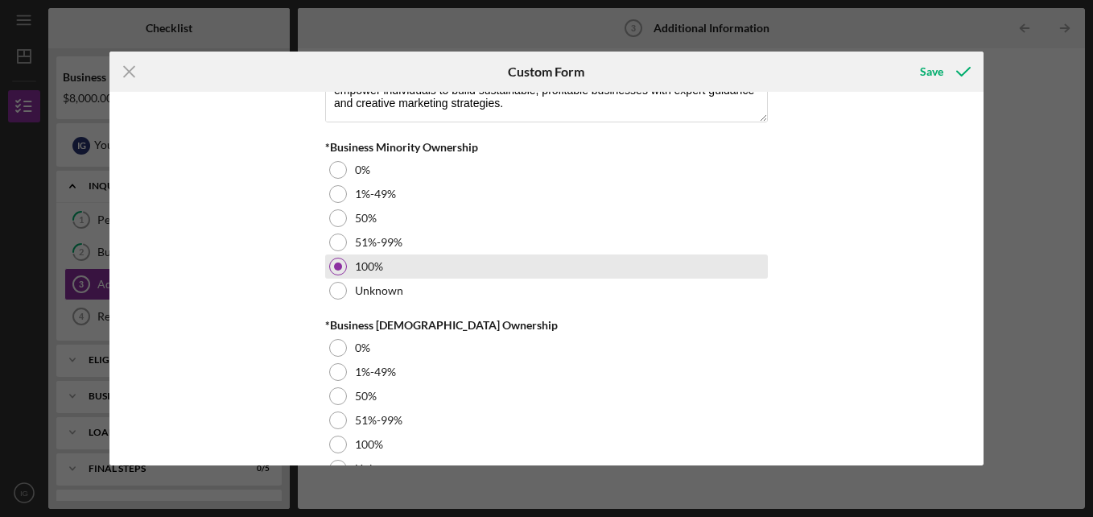
scroll to position [1946, 0]
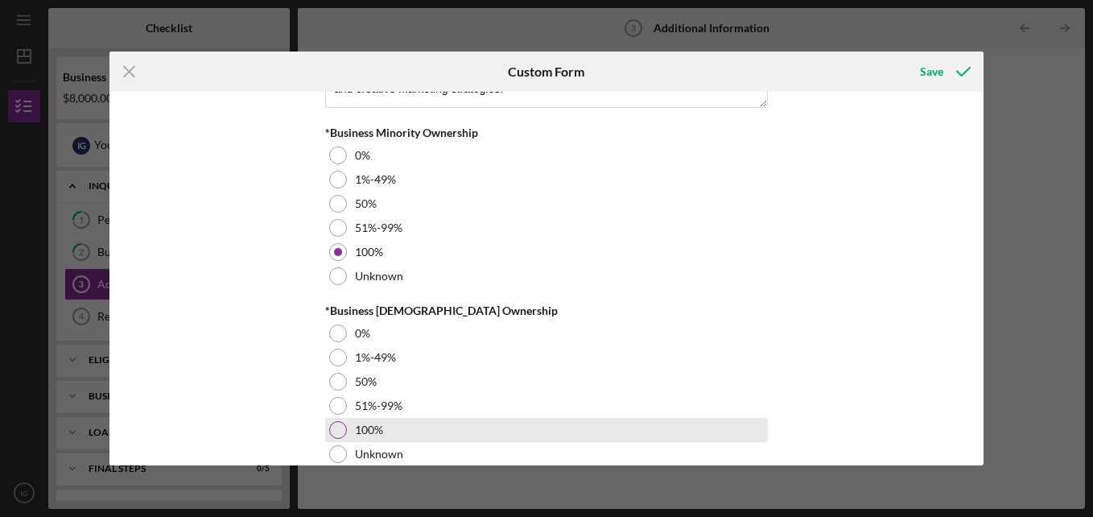
click at [402, 423] on div "100%" at bounding box center [546, 430] width 443 height 24
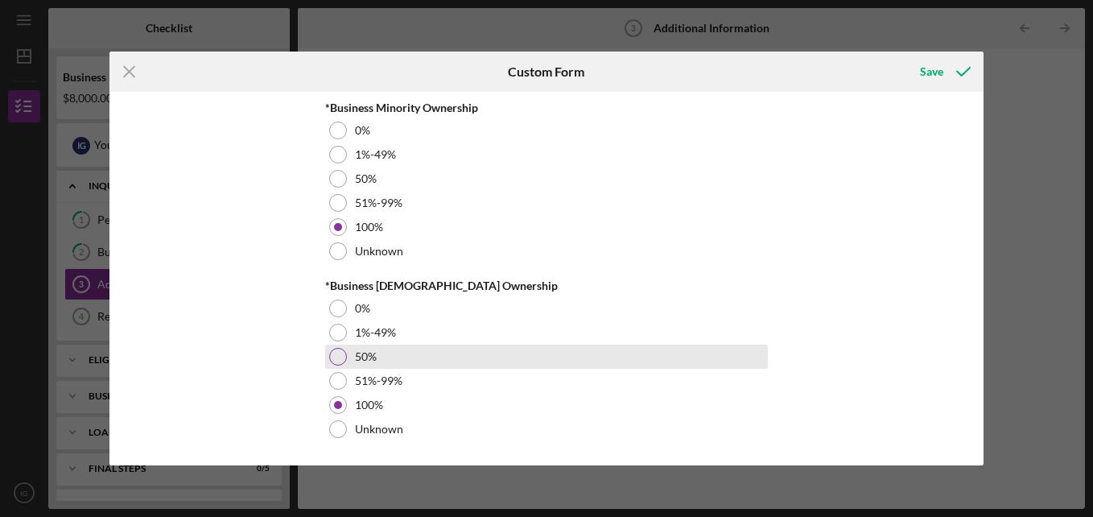
click at [415, 361] on div "50%" at bounding box center [546, 357] width 443 height 24
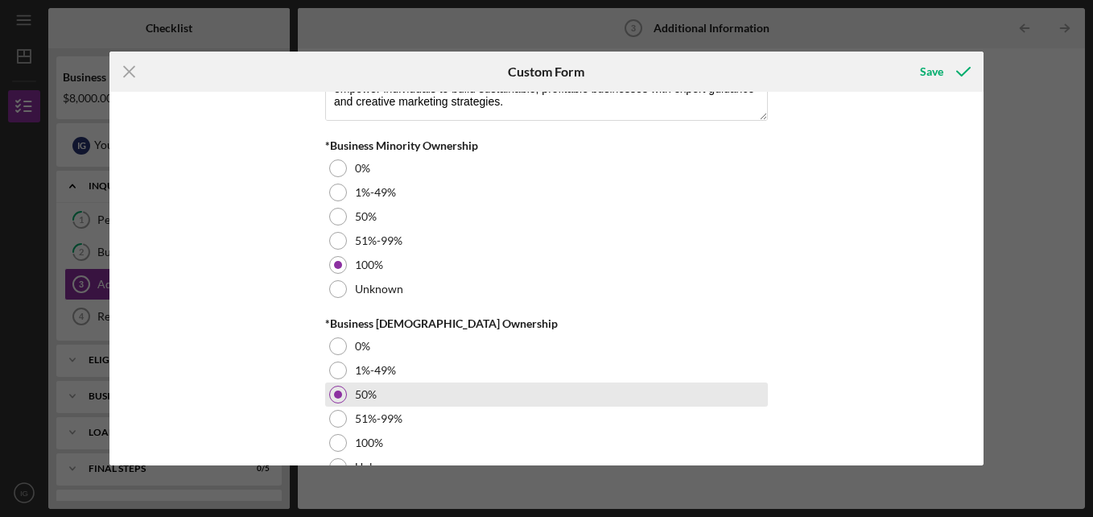
scroll to position [1930, 0]
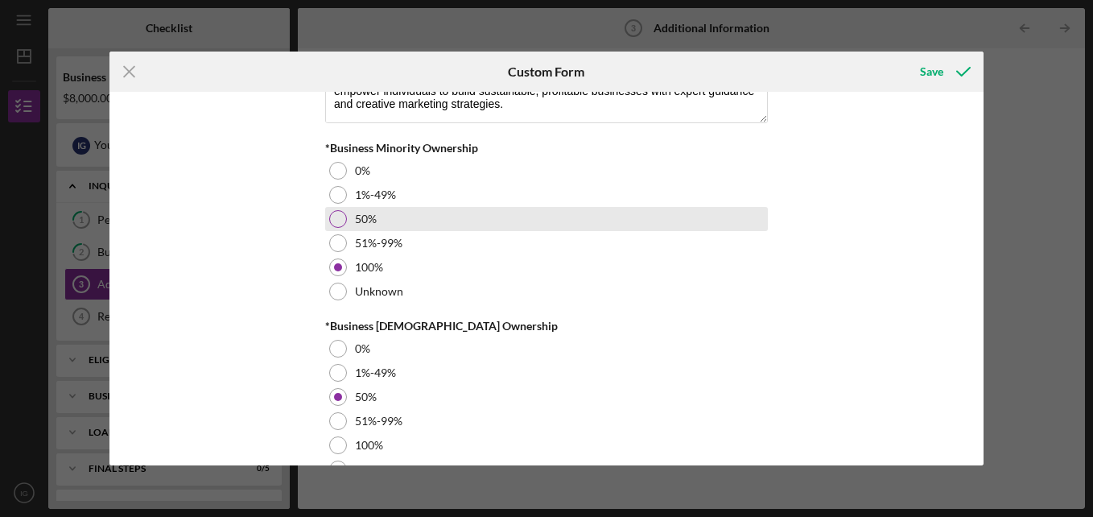
click at [427, 229] on div "50%" at bounding box center [546, 219] width 443 height 24
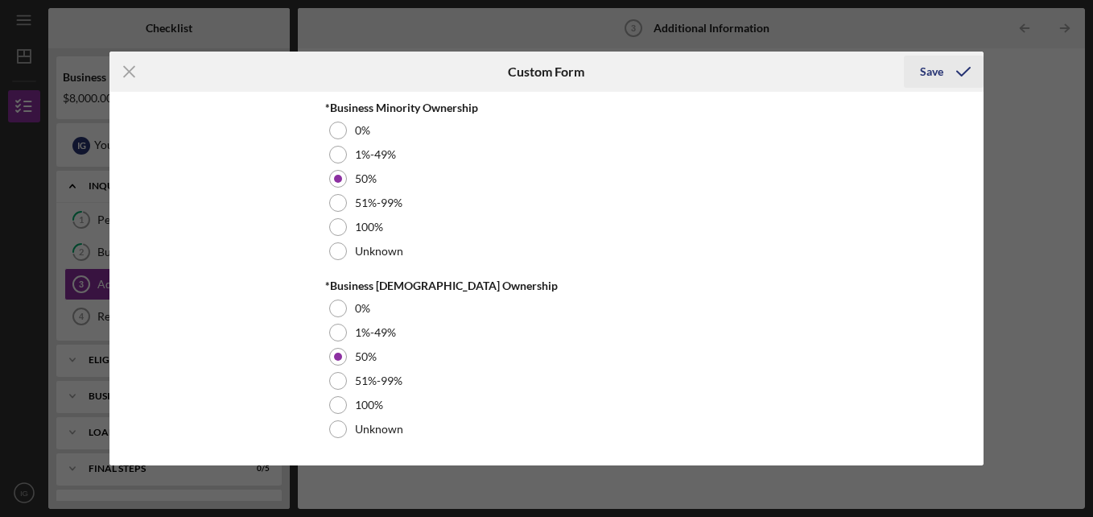
click at [936, 67] on div "Save" at bounding box center [931, 72] width 23 height 32
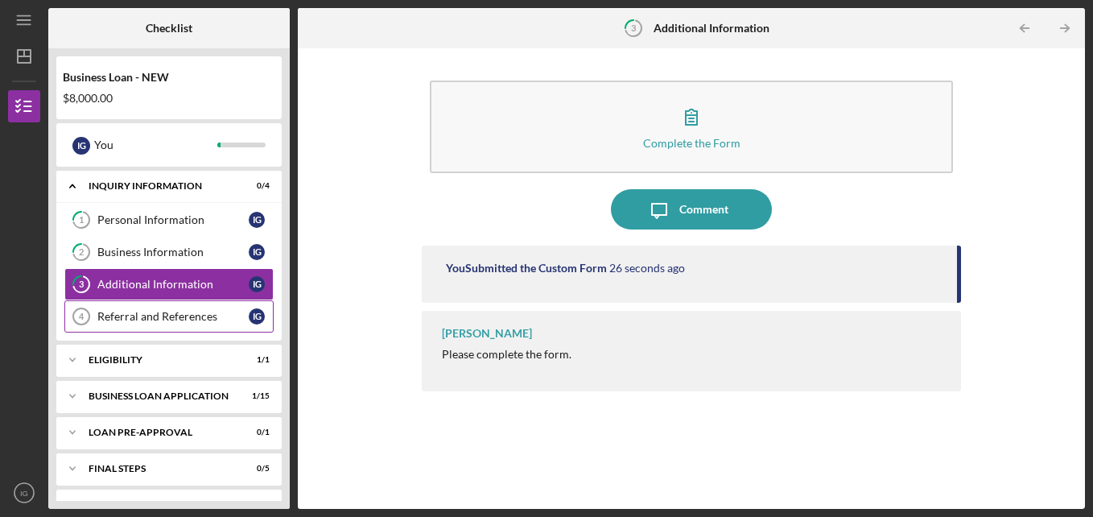
click at [228, 320] on div "Referral and References" at bounding box center [172, 316] width 151 height 13
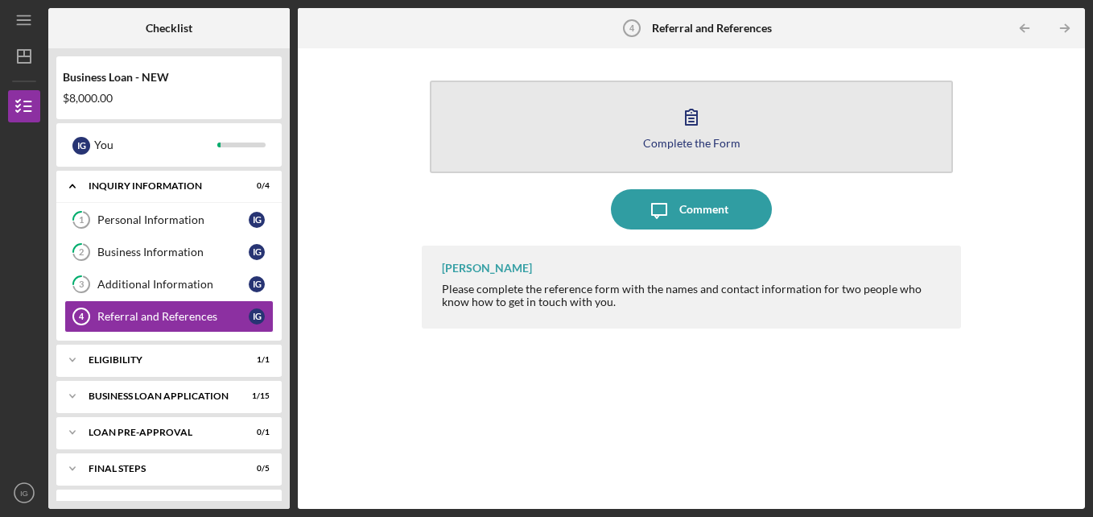
click at [684, 138] on div "Complete the Form" at bounding box center [691, 143] width 97 height 12
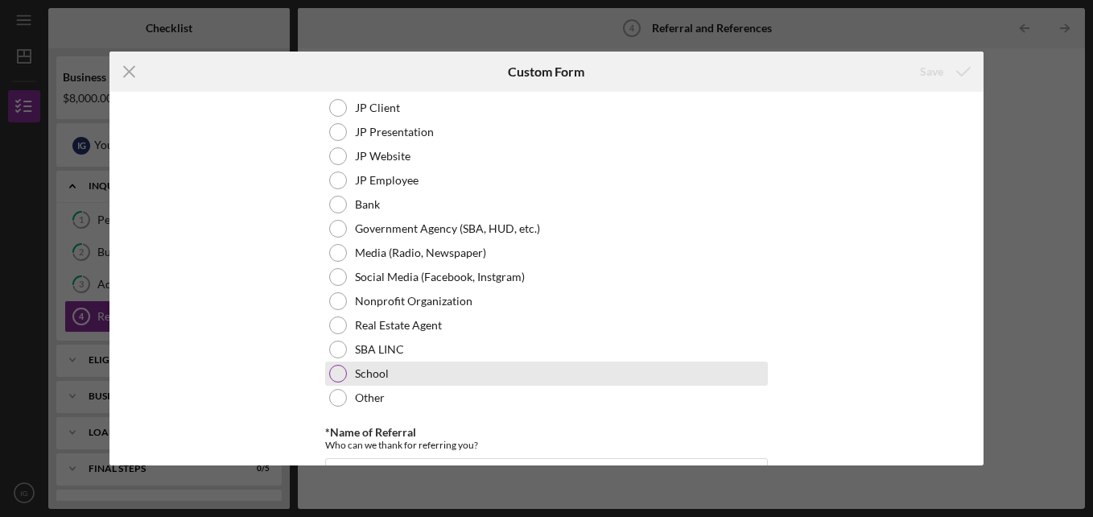
scroll to position [97, 0]
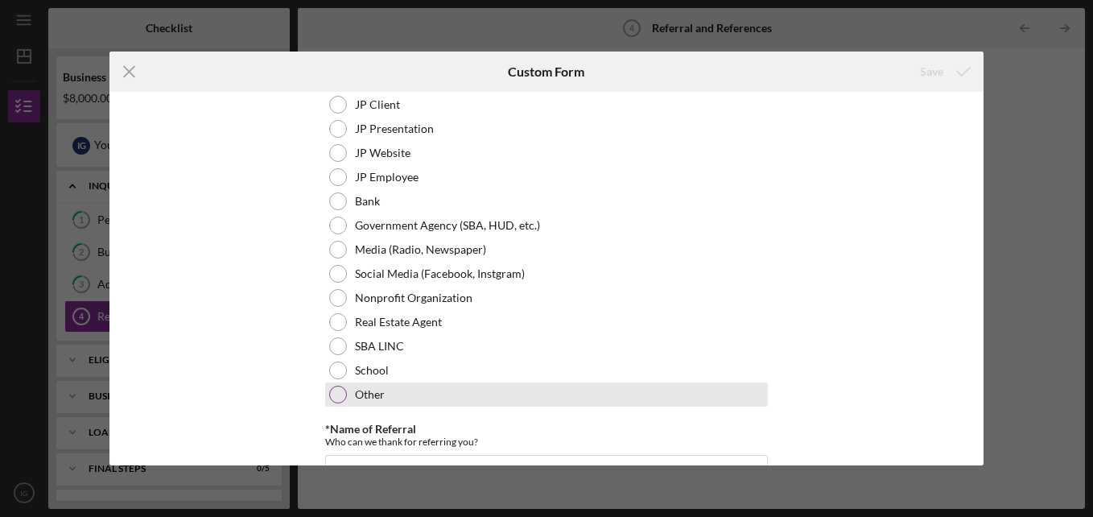
click at [426, 397] on div "Other" at bounding box center [546, 394] width 443 height 24
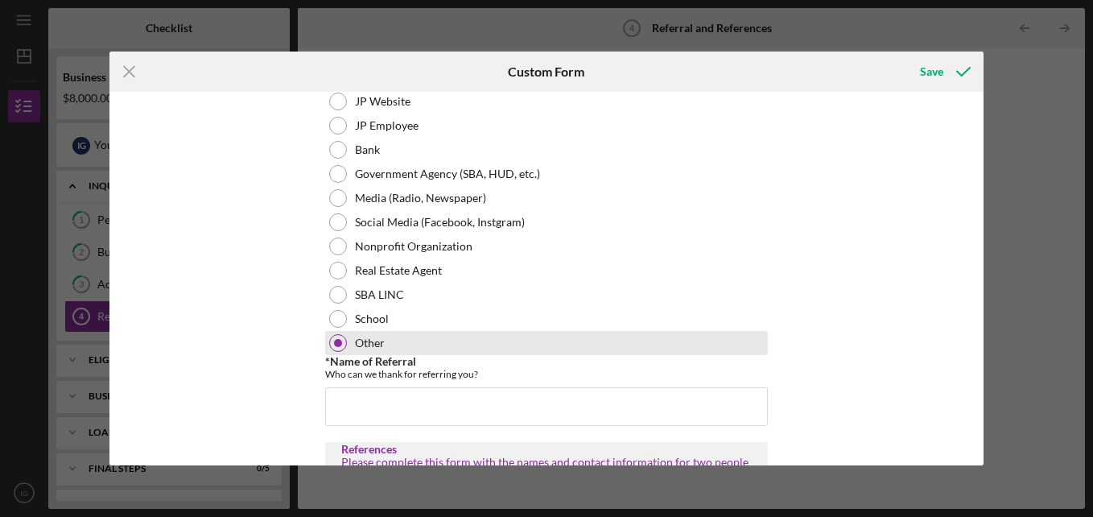
scroll to position [149, 0]
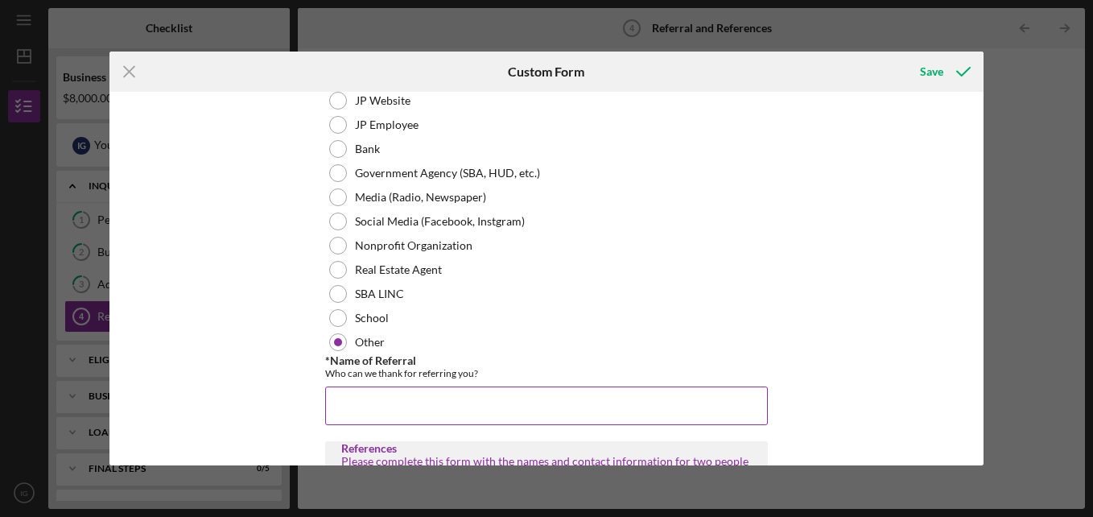
click at [427, 402] on input "*Name of Referral" at bounding box center [546, 405] width 443 height 39
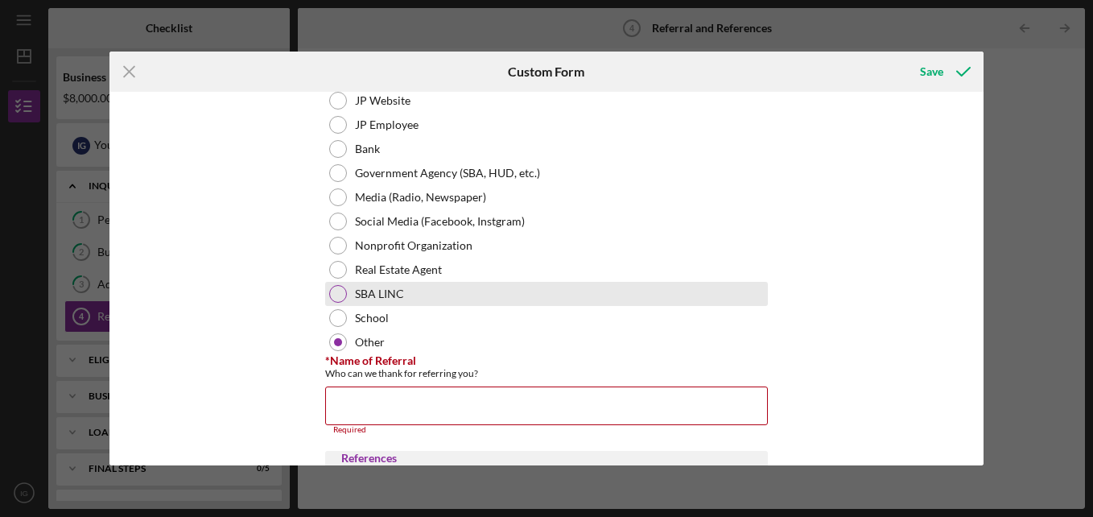
click at [423, 302] on div "SBA LINC" at bounding box center [546, 294] width 443 height 24
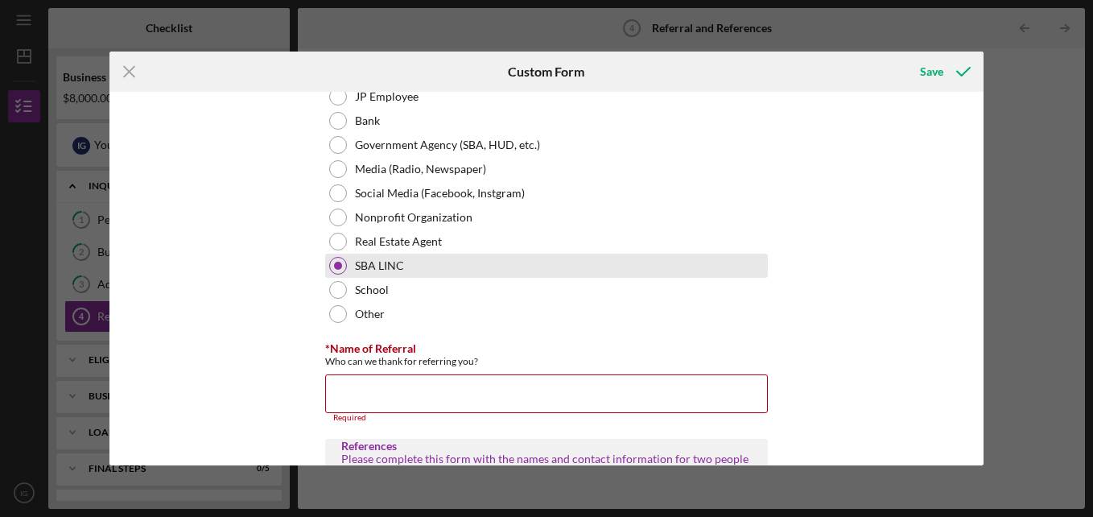
scroll to position [178, 0]
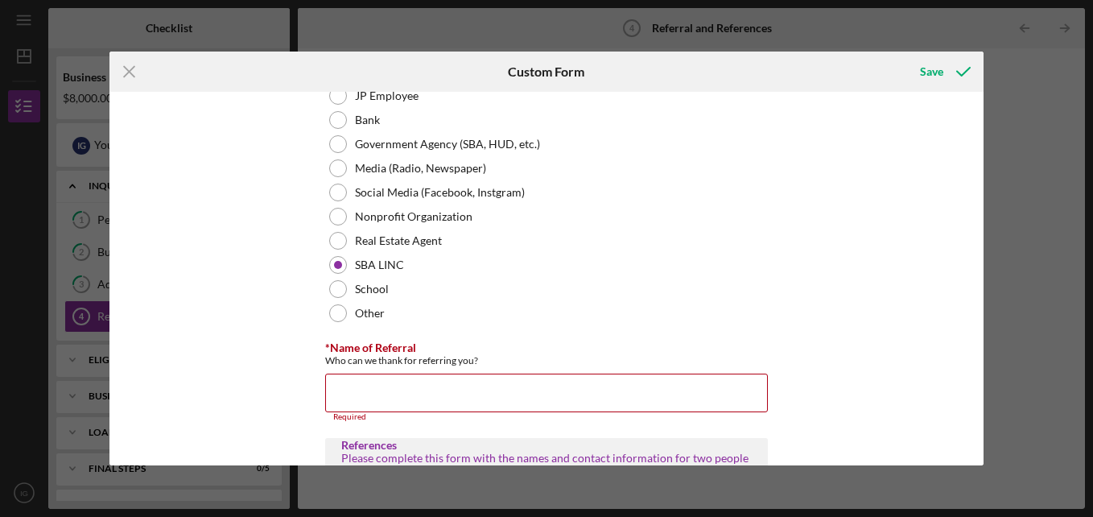
click at [310, 334] on div "Referral *Referral Type How did you hear about [PERSON_NAME]? JP Client JP Pres…" at bounding box center [546, 278] width 874 height 373
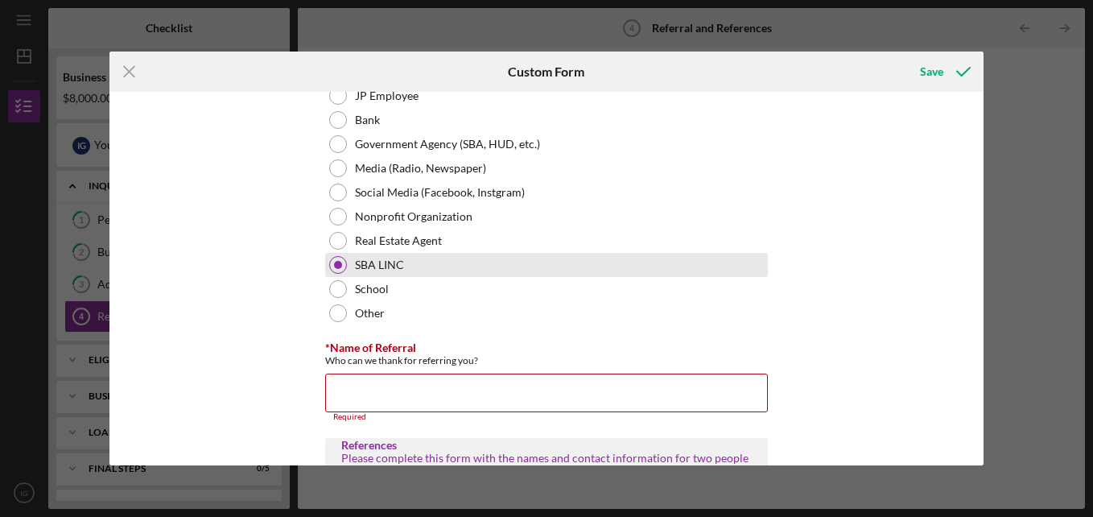
click at [336, 269] on div at bounding box center [338, 265] width 18 height 18
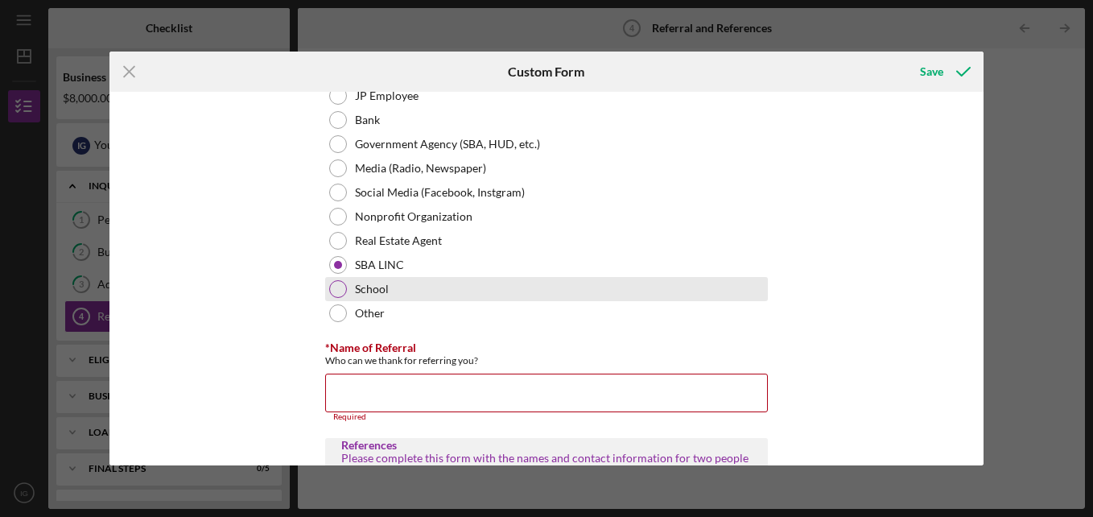
click at [336, 278] on div "School" at bounding box center [546, 289] width 443 height 24
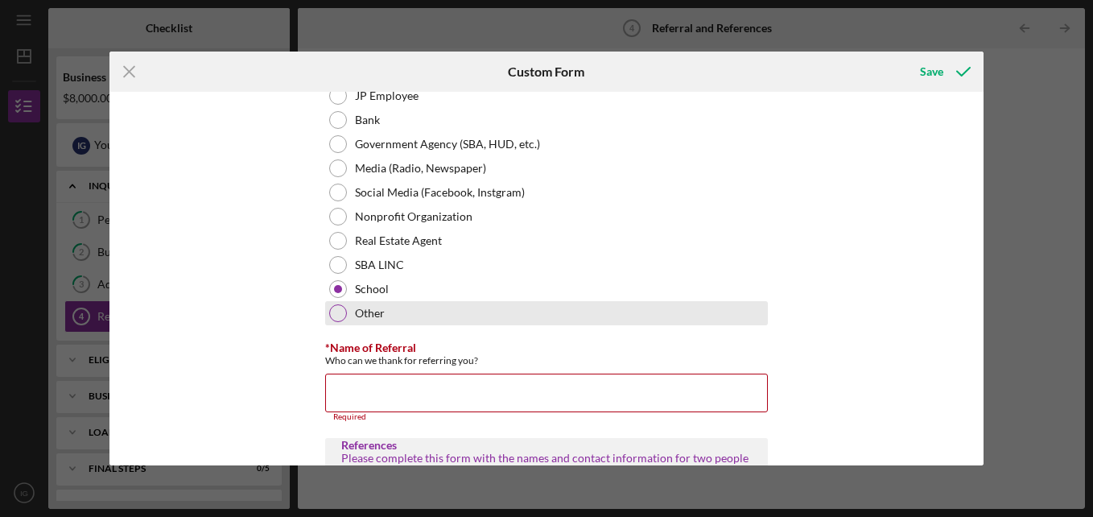
click at [337, 312] on div at bounding box center [338, 313] width 18 height 18
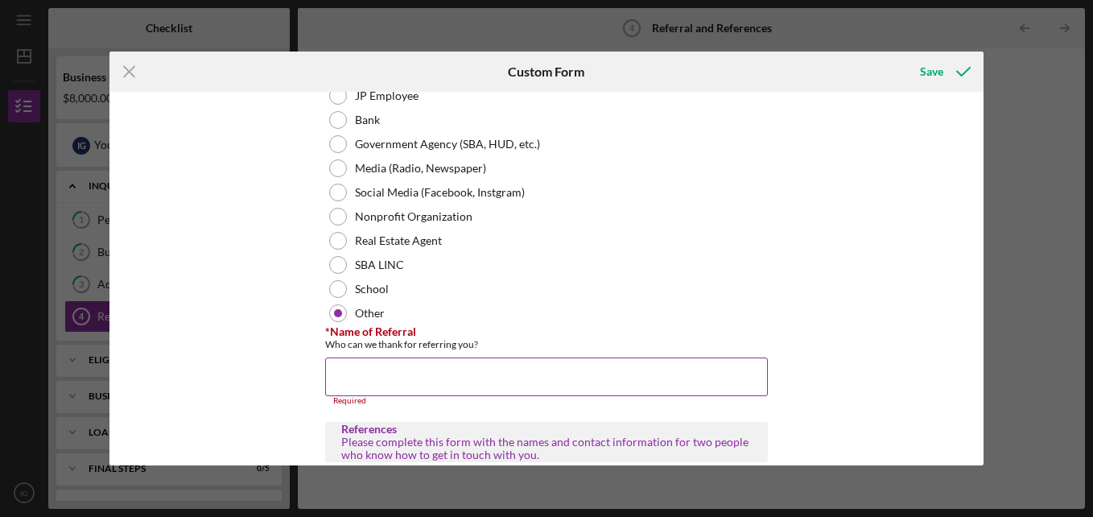
click at [361, 358] on input "*Name of Referral" at bounding box center [546, 376] width 443 height 39
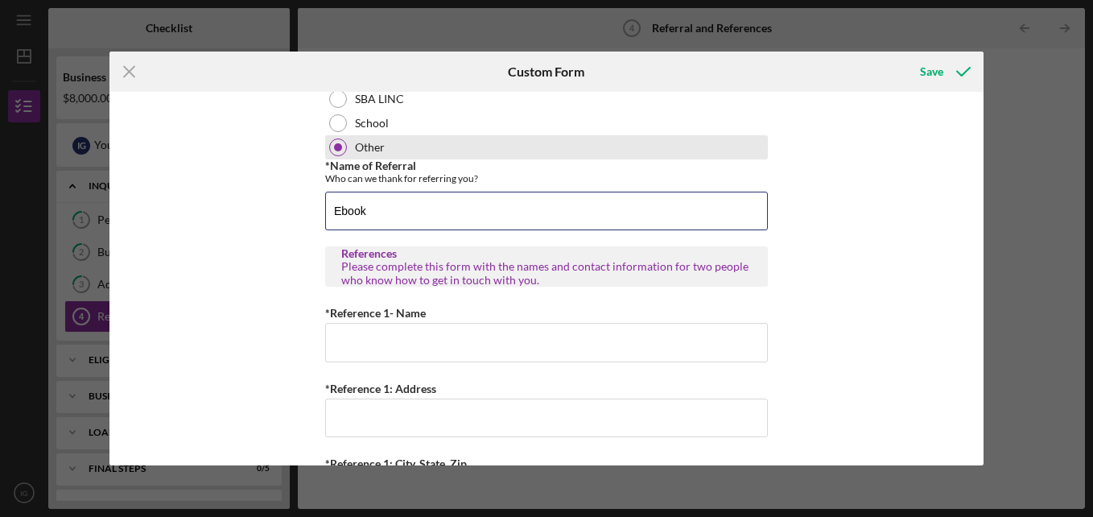
scroll to position [343, 0]
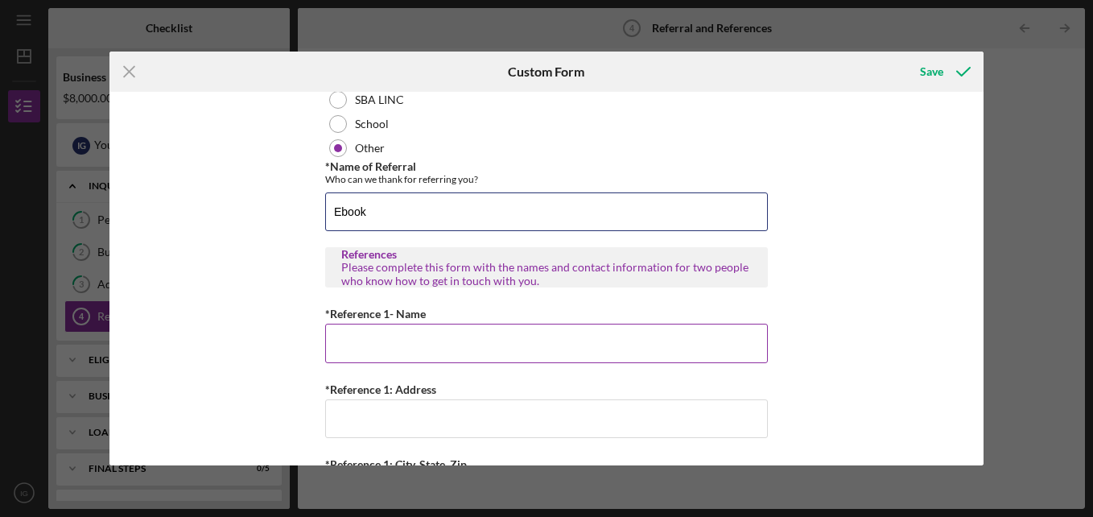
type input "Ebook"
click at [459, 337] on input "*Reference 1- Name" at bounding box center [546, 343] width 443 height 39
type input "T"
click at [459, 337] on input "T" at bounding box center [546, 343] width 443 height 39
type input "[PERSON_NAME]"
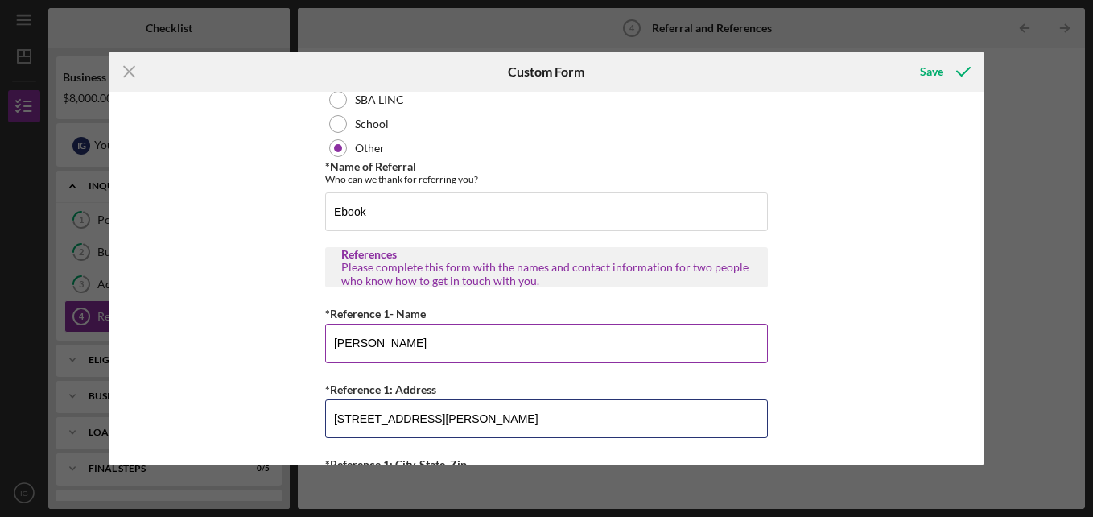
type input "[STREET_ADDRESS][PERSON_NAME]"
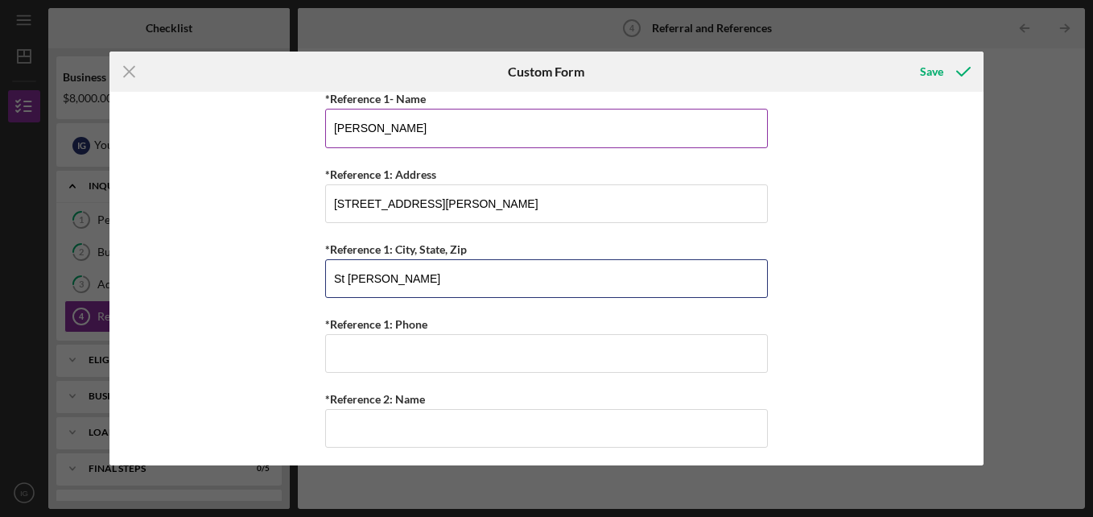
type input "St [PERSON_NAME]"
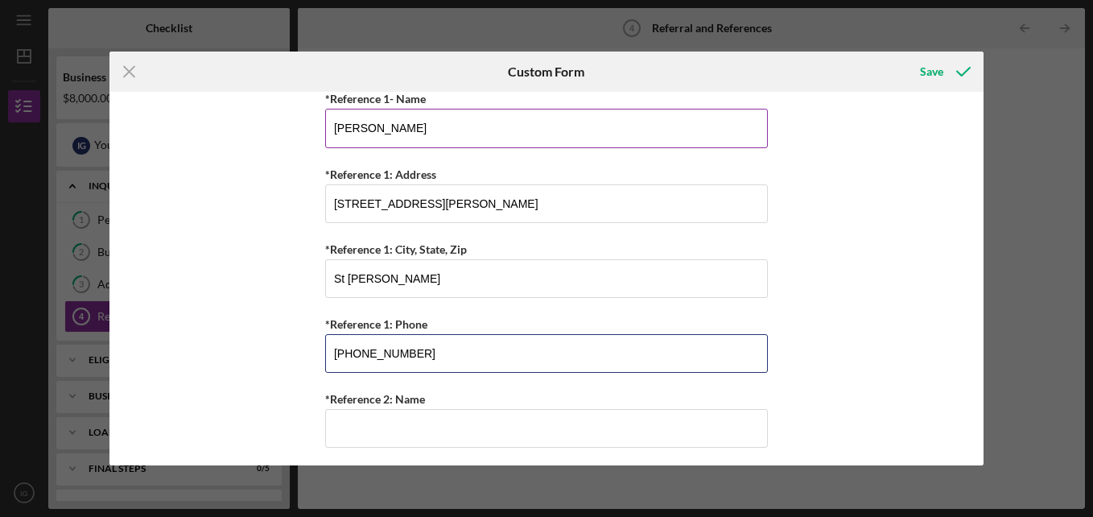
scroll to position [737, 0]
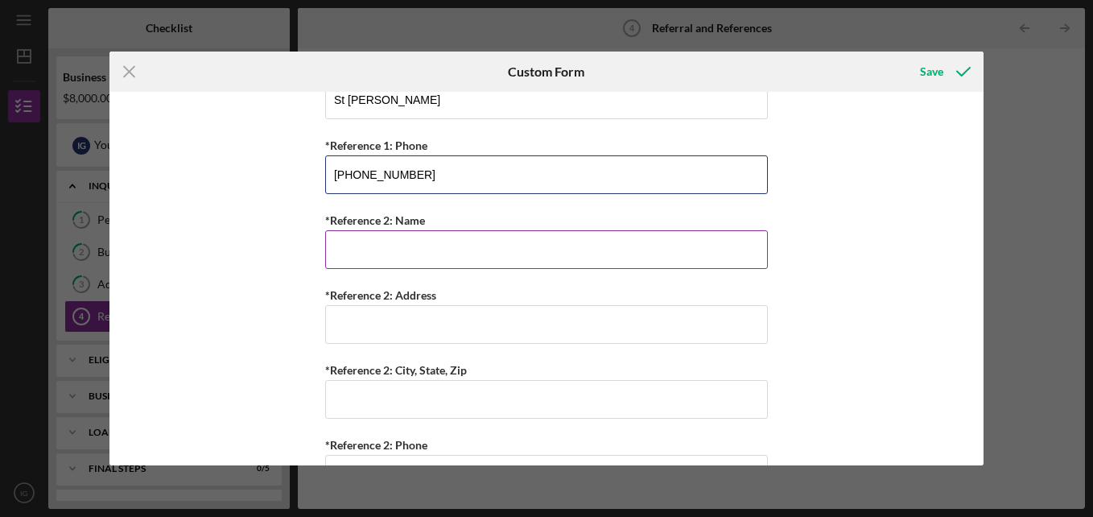
type input "[PHONE_NUMBER]"
click at [453, 239] on input "*Reference 2: Name" at bounding box center [546, 249] width 443 height 39
type input "K"
type input "[PERSON_NAME]"
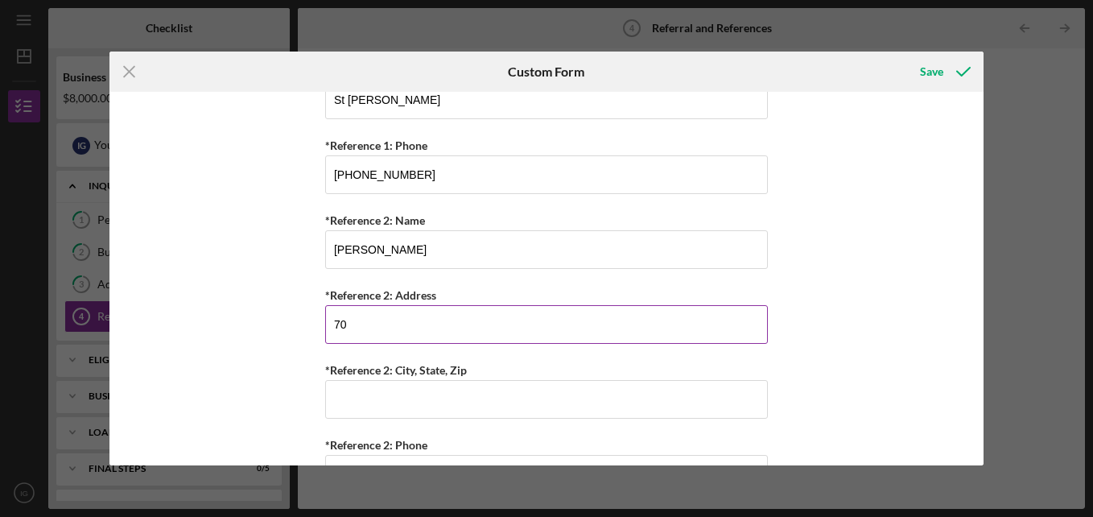
click at [411, 320] on input "70" at bounding box center [546, 324] width 443 height 39
type input "7"
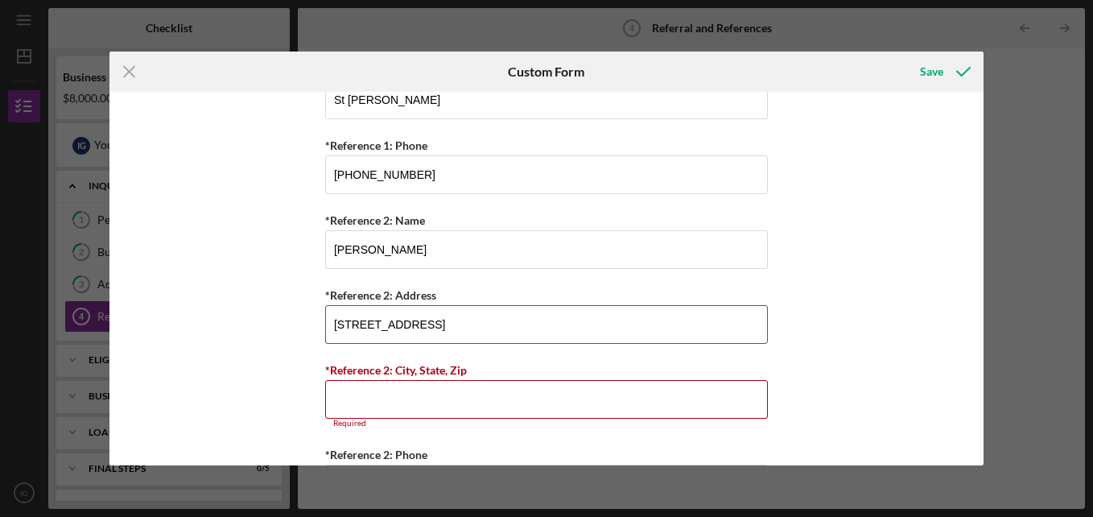
click at [411, 320] on input "[STREET_ADDRESS]" at bounding box center [546, 324] width 443 height 39
type input "[STREET_ADDRESS]"
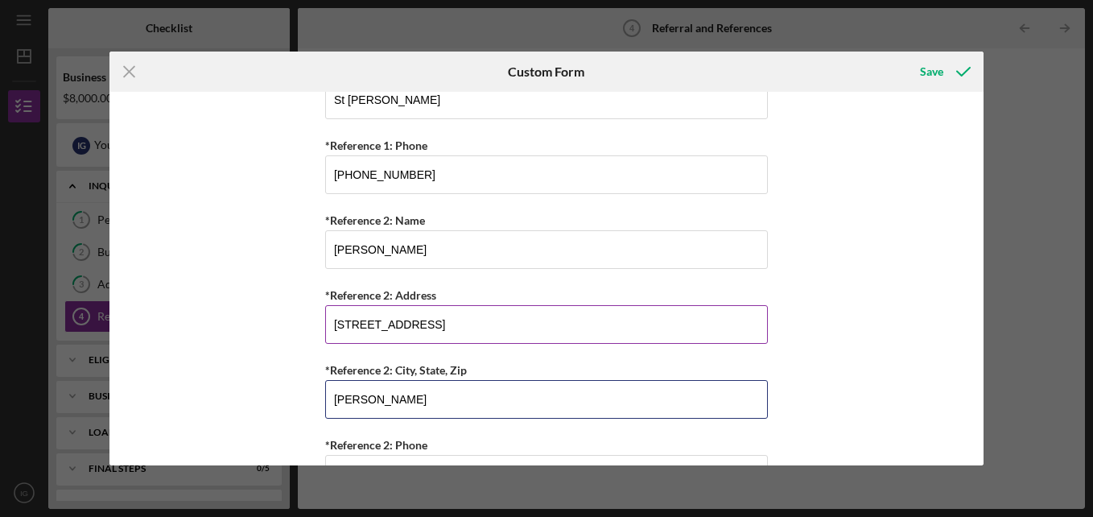
type input "[PERSON_NAME]"
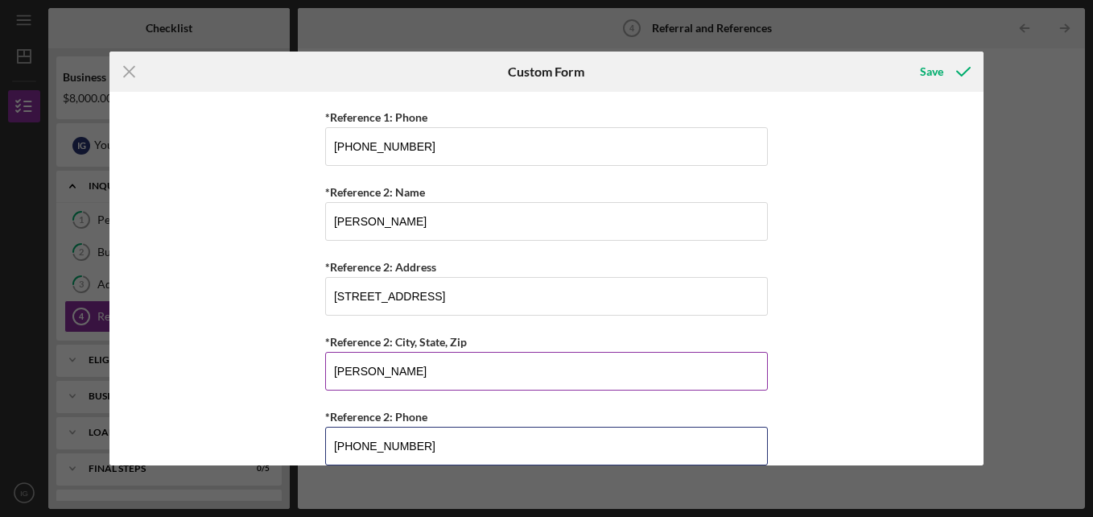
scroll to position [789, 0]
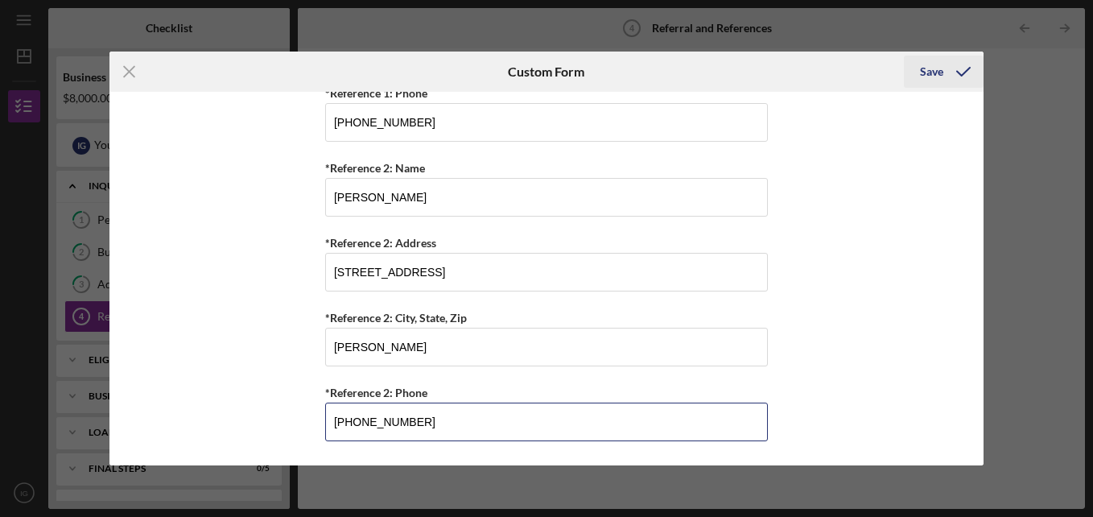
type input "[PHONE_NUMBER]"
click at [932, 71] on div "Save" at bounding box center [931, 72] width 23 height 32
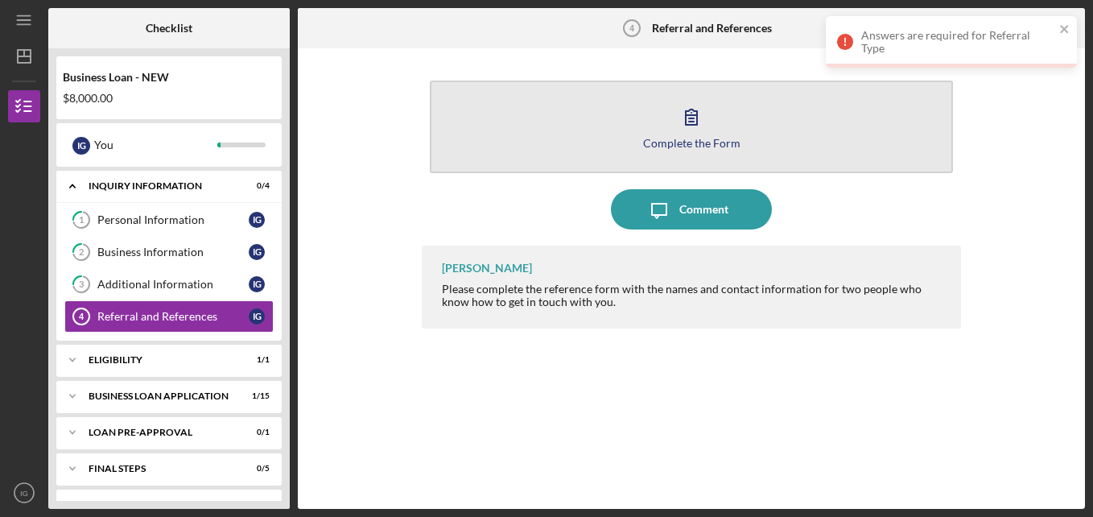
click at [712, 144] on div "Complete the Form" at bounding box center [691, 143] width 97 height 12
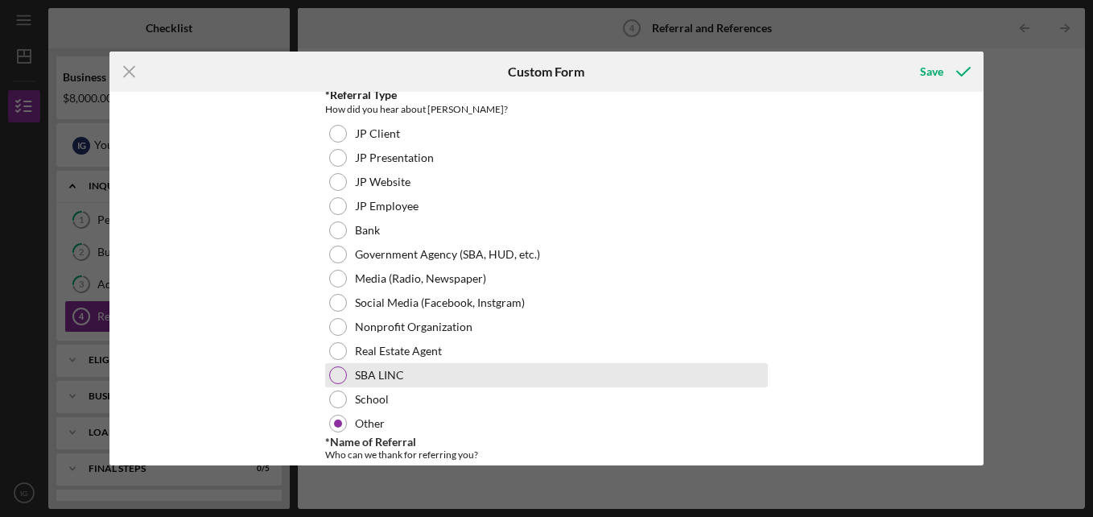
scroll to position [56, 0]
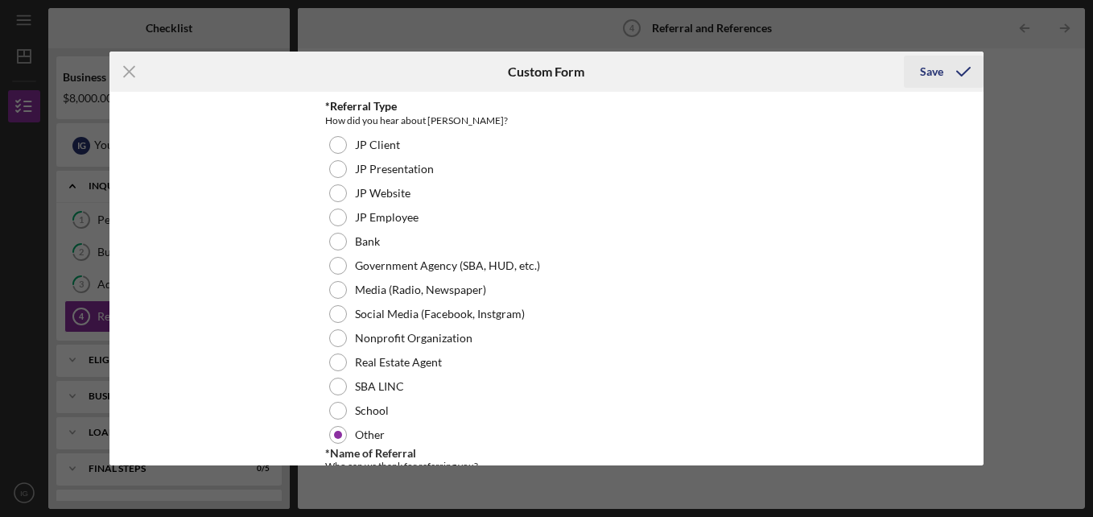
click at [931, 56] on div "Save" at bounding box center [944, 72] width 80 height 40
click at [123, 61] on icon "Icon/Menu Close" at bounding box center [129, 72] width 40 height 40
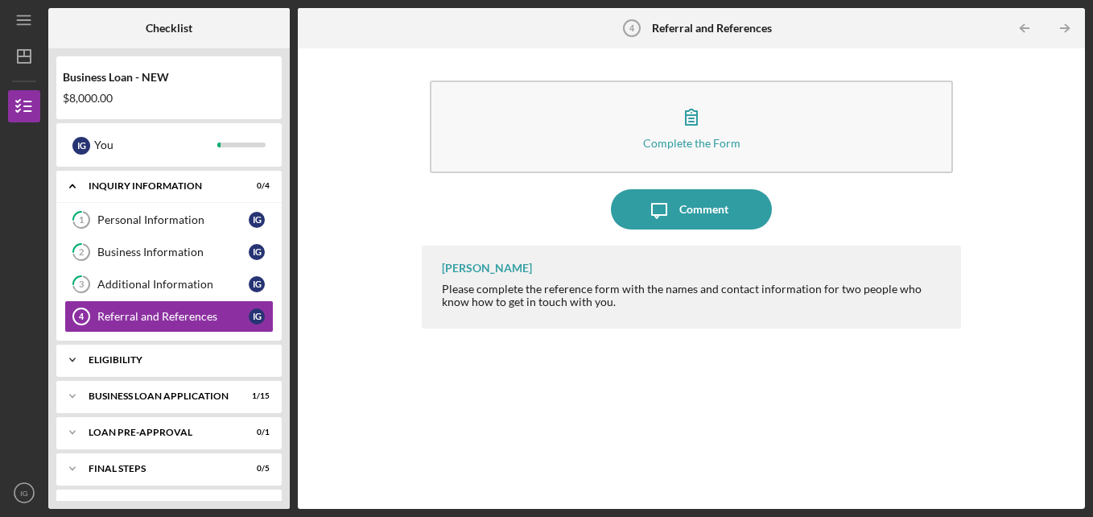
click at [229, 349] on div "Icon/Expander ELIGIBILITY 1 / 1" at bounding box center [168, 360] width 225 height 32
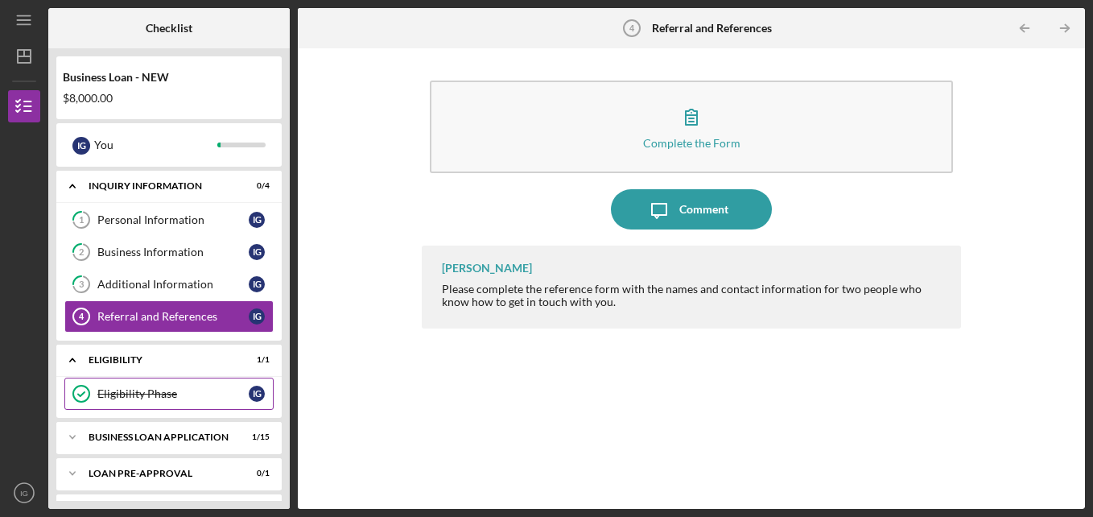
click at [202, 391] on div "Eligibility Phase" at bounding box center [172, 393] width 151 height 13
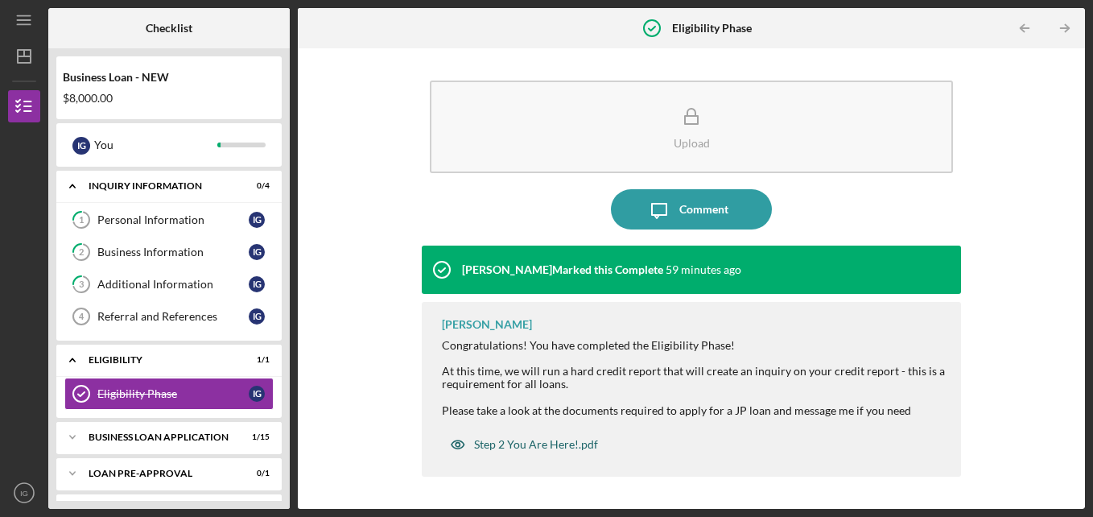
click at [537, 446] on div "Step 2 You Are Here!.pdf" at bounding box center [536, 444] width 124 height 13
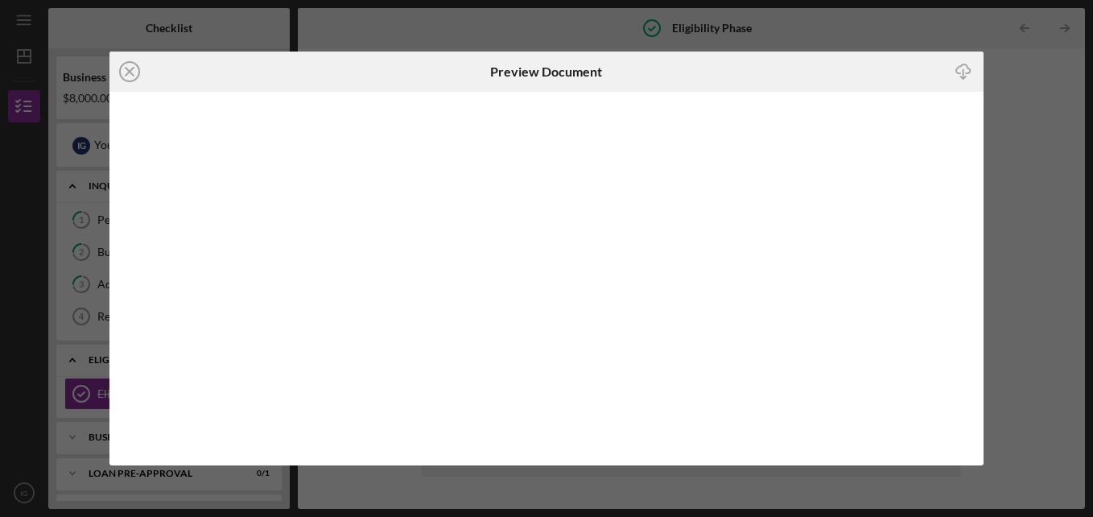
click at [1027, 105] on div "Icon/Close Preview Document Icon/Download" at bounding box center [546, 258] width 1093 height 517
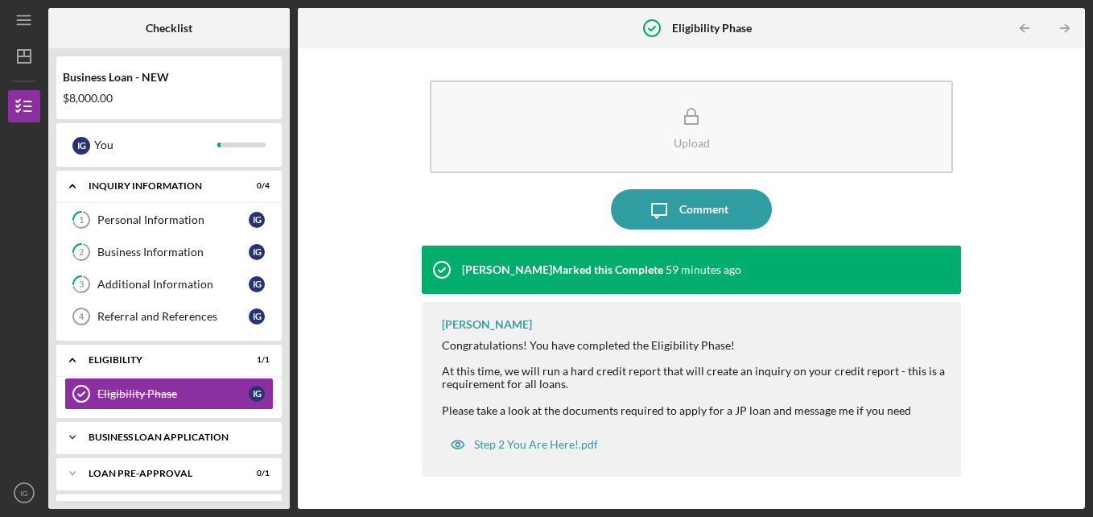
click at [222, 435] on div "BUSINESS LOAN APPLICATION" at bounding box center [175, 437] width 173 height 10
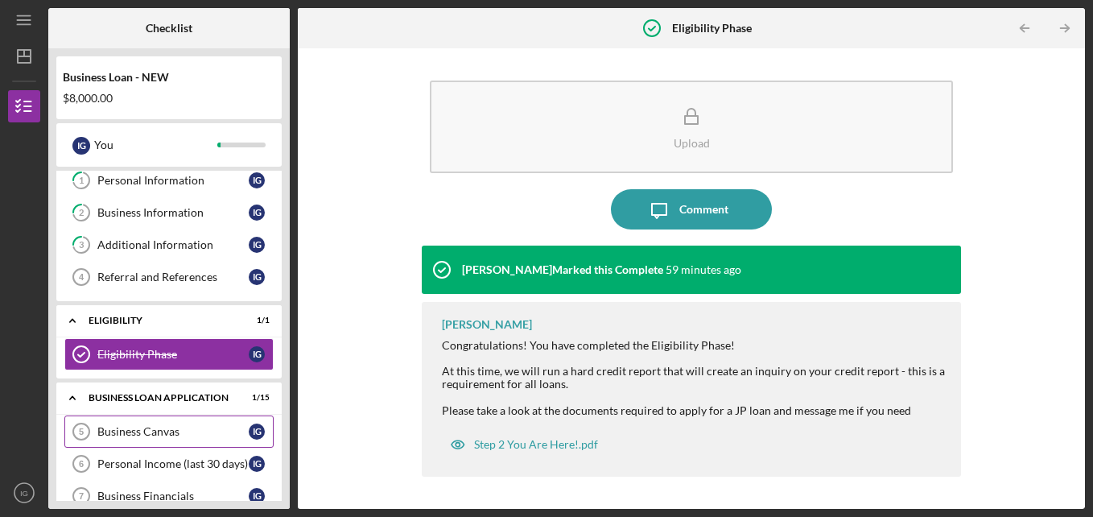
click at [169, 431] on div "Business Canvas" at bounding box center [172, 431] width 151 height 13
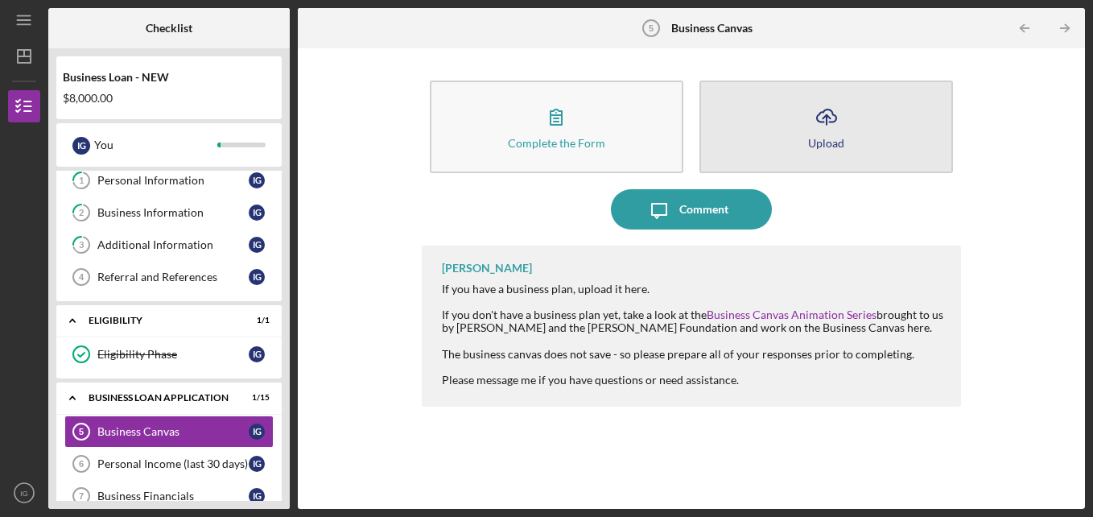
drag, startPoint x: 873, startPoint y: 69, endPoint x: 835, endPoint y: 122, distance: 65.7
click at [835, 122] on div "Complete the Form Form Icon/Upload Upload Icon/Message Comment [PERSON_NAME] If…" at bounding box center [692, 278] width 540 height 444
click at [835, 122] on icon "Icon/Upload" at bounding box center [827, 117] width 40 height 40
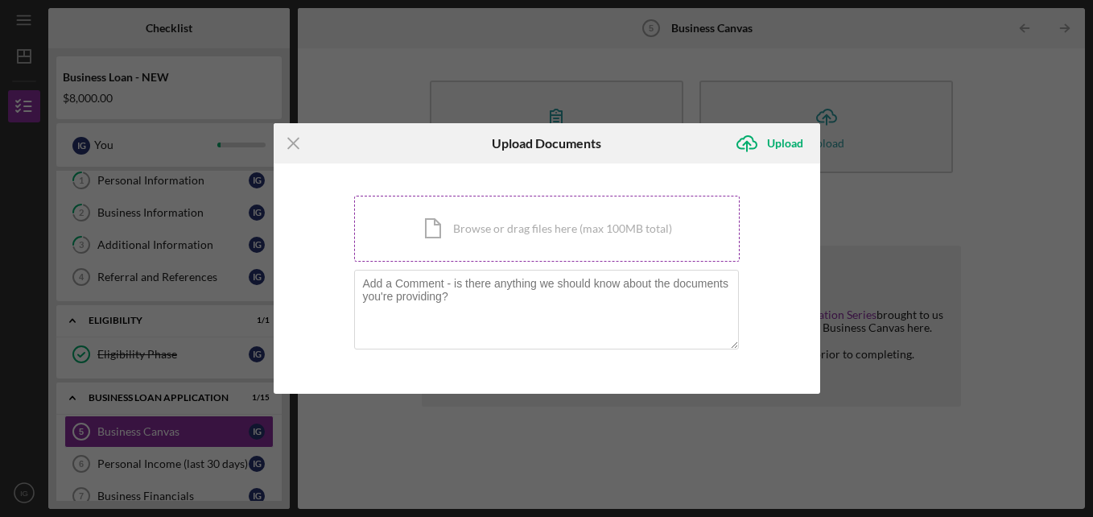
click at [561, 236] on div "Icon/Document Browse or drag files here (max 100MB total) Tap to choose files o…" at bounding box center [547, 229] width 386 height 66
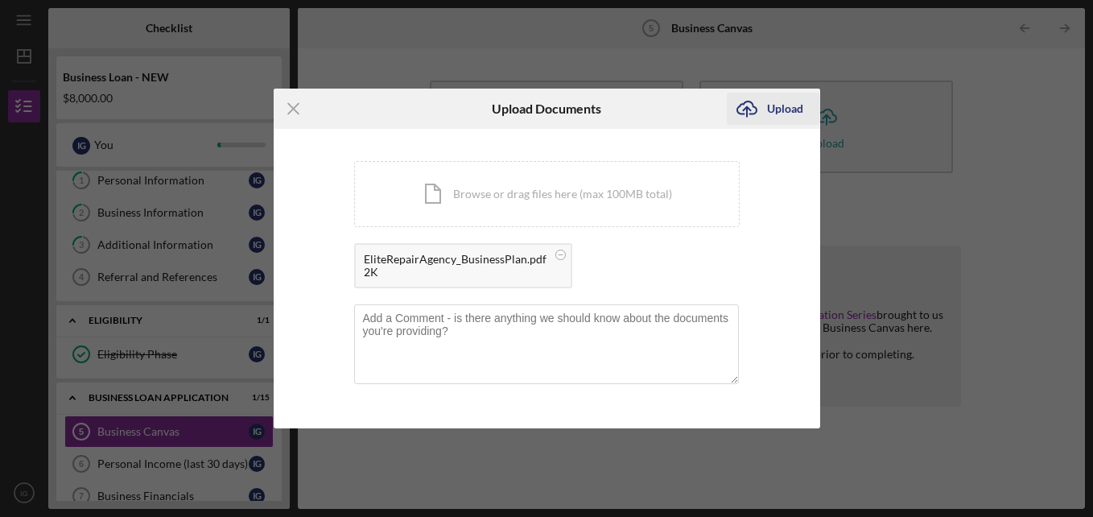
click at [784, 101] on div "Upload" at bounding box center [785, 109] width 36 height 32
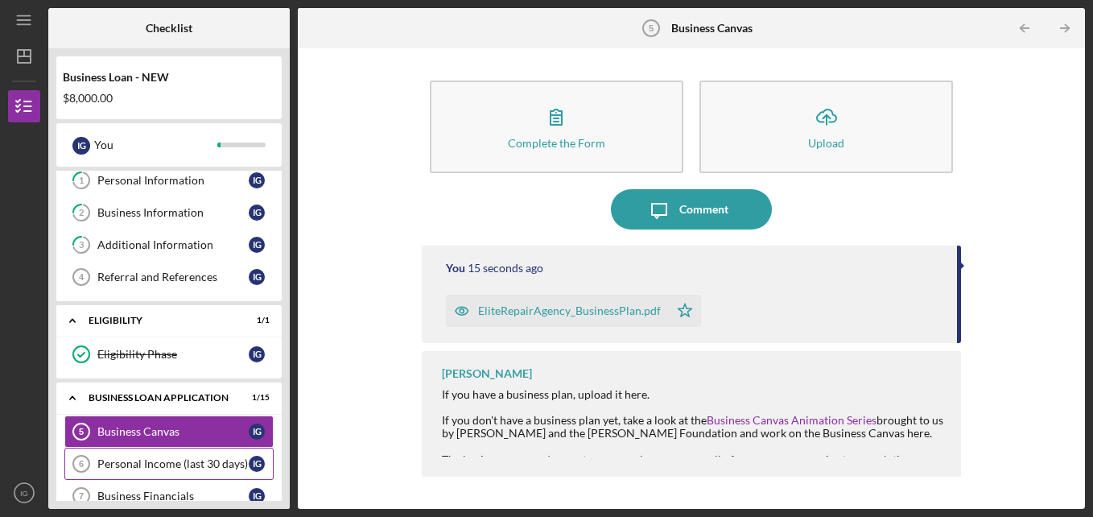
click at [186, 457] on div "Personal Income (last 30 days)" at bounding box center [172, 463] width 151 height 13
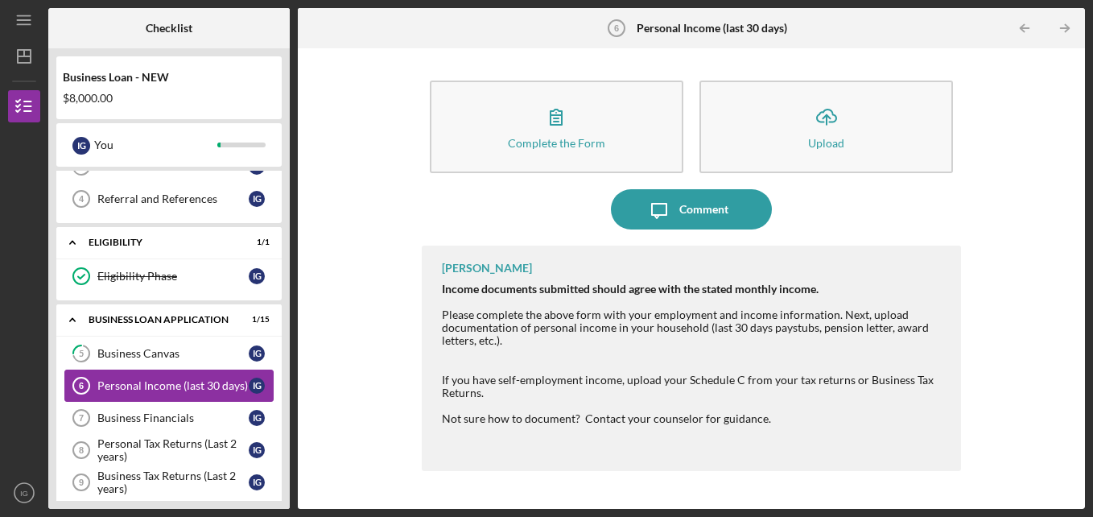
scroll to position [118, 0]
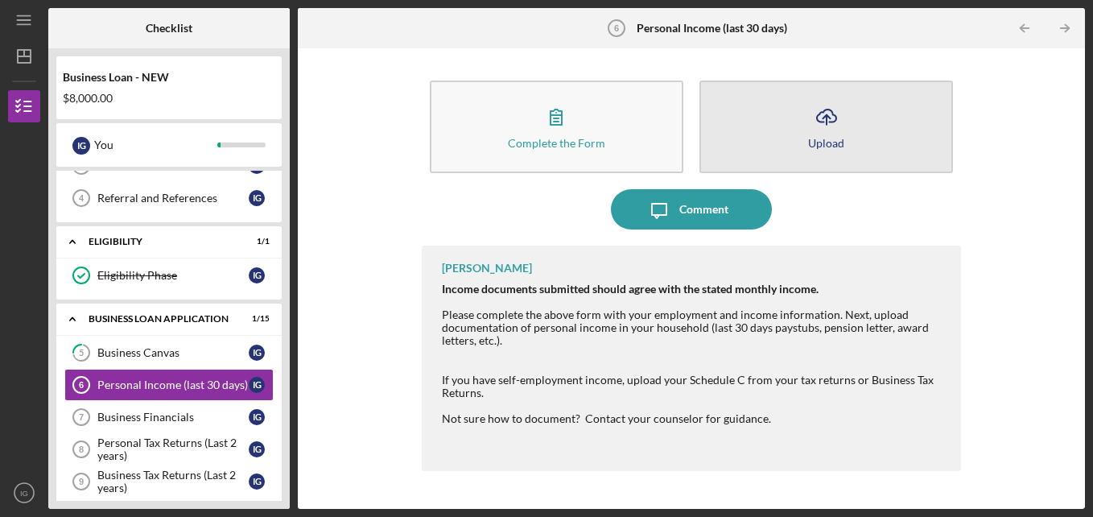
click at [821, 138] on div "Upload" at bounding box center [826, 143] width 36 height 12
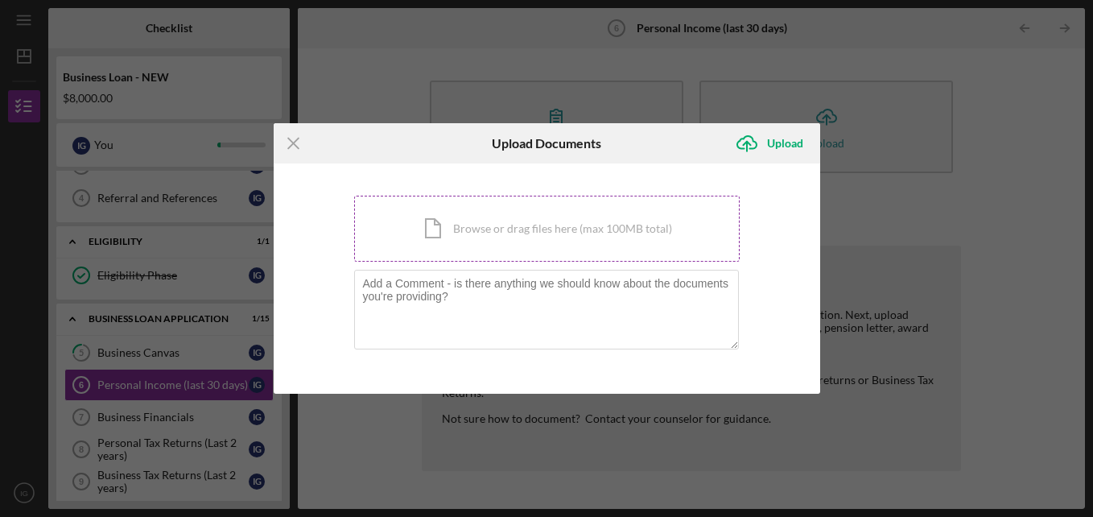
click at [626, 213] on div "Icon/Document Browse or drag files here (max 100MB total) Tap to choose files o…" at bounding box center [547, 229] width 386 height 66
click at [551, 236] on div "Icon/Document Browse or drag files here (max 100MB total) Tap to choose files o…" at bounding box center [547, 229] width 386 height 66
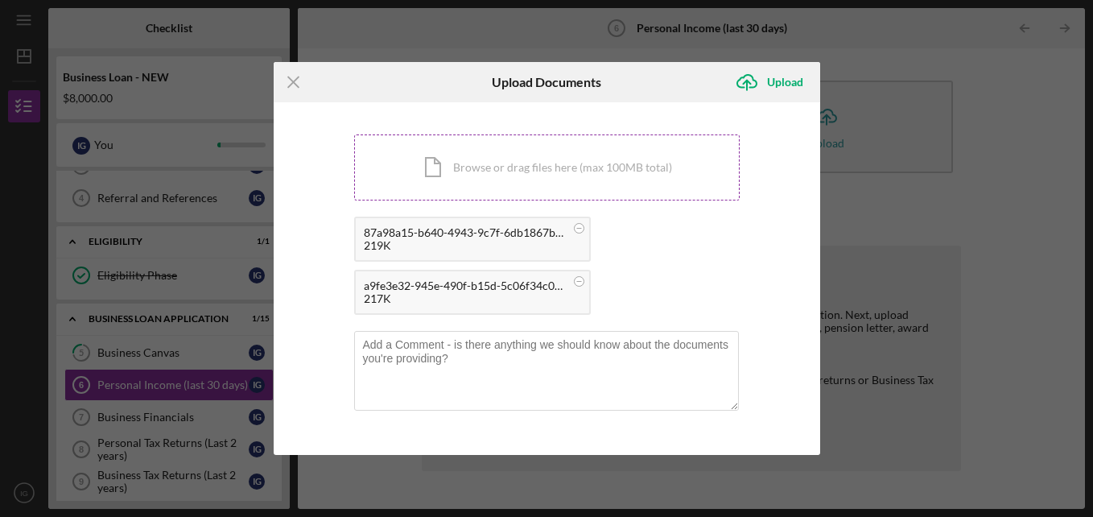
click at [546, 160] on div "Icon/Document Browse or drag files here (max 100MB total) Tap to choose files o…" at bounding box center [547, 167] width 386 height 66
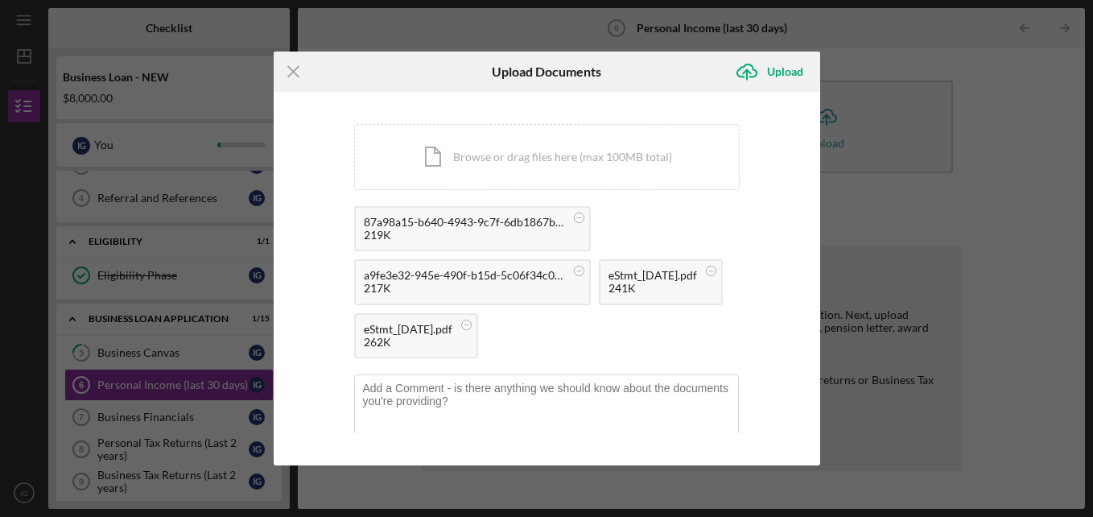
scroll to position [23, 0]
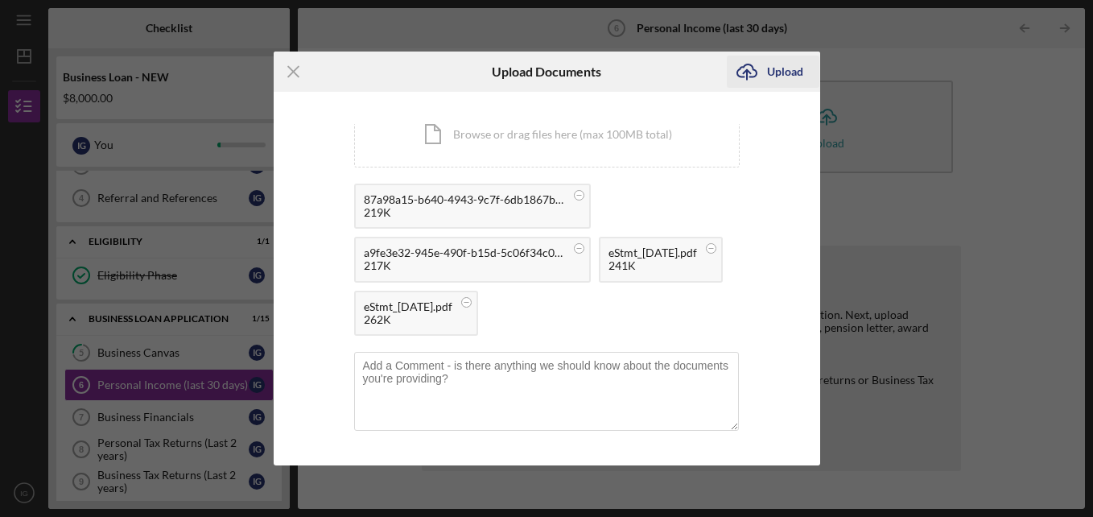
click at [772, 68] on div "Upload" at bounding box center [785, 72] width 36 height 32
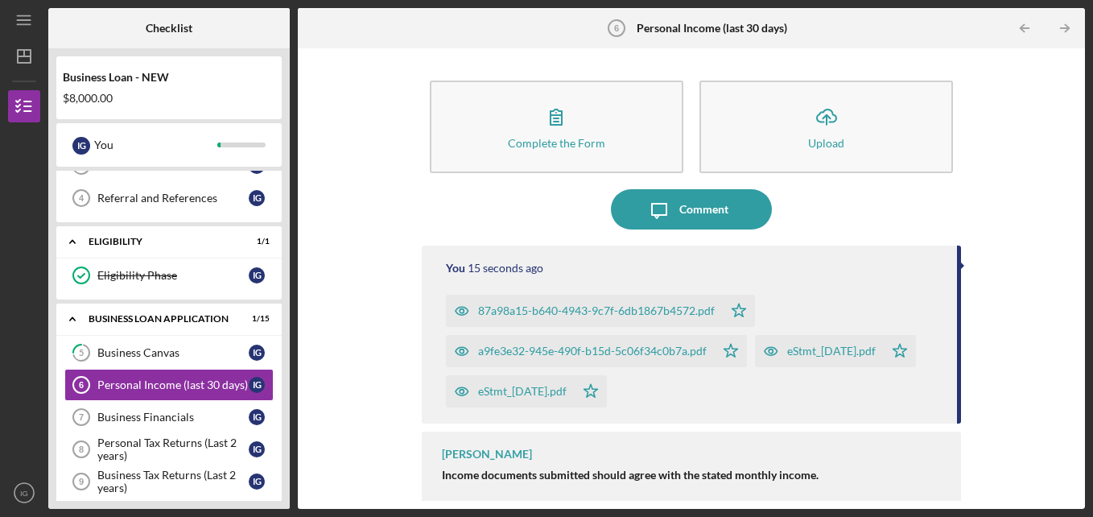
scroll to position [1, 0]
click at [787, 357] on div "eStmt_[DATE].pdf" at bounding box center [831, 350] width 89 height 13
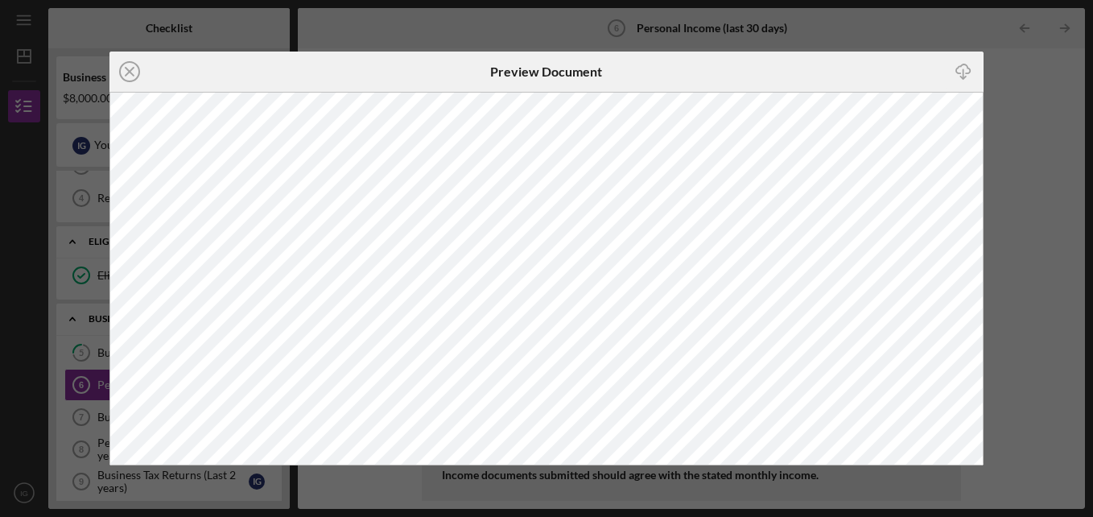
click at [1002, 102] on div "Icon/Close Preview Document Icon/Download" at bounding box center [546, 258] width 1093 height 517
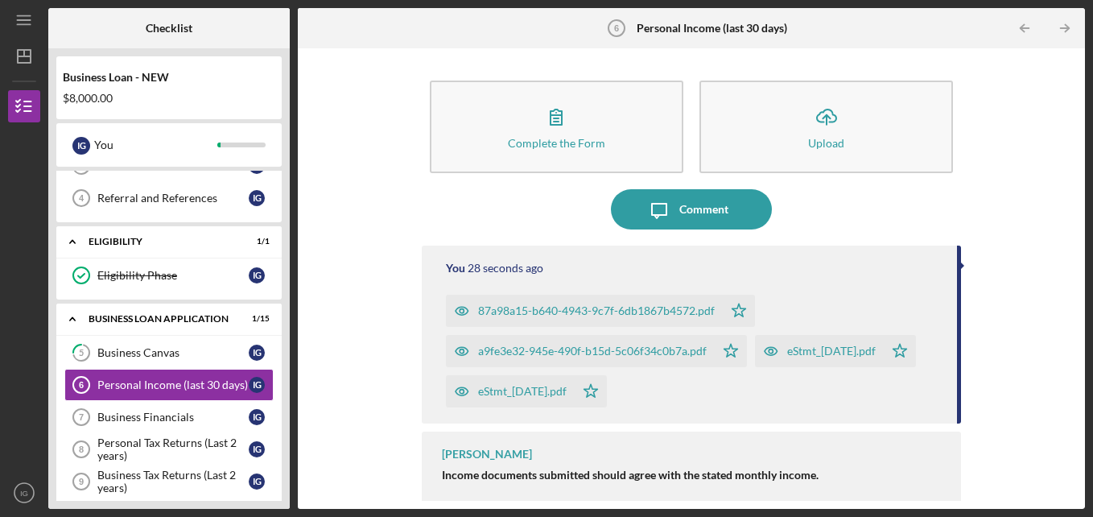
click at [594, 311] on div "87a98a15-b640-4943-9c7f-6db1867b4572.pdf" at bounding box center [596, 310] width 237 height 13
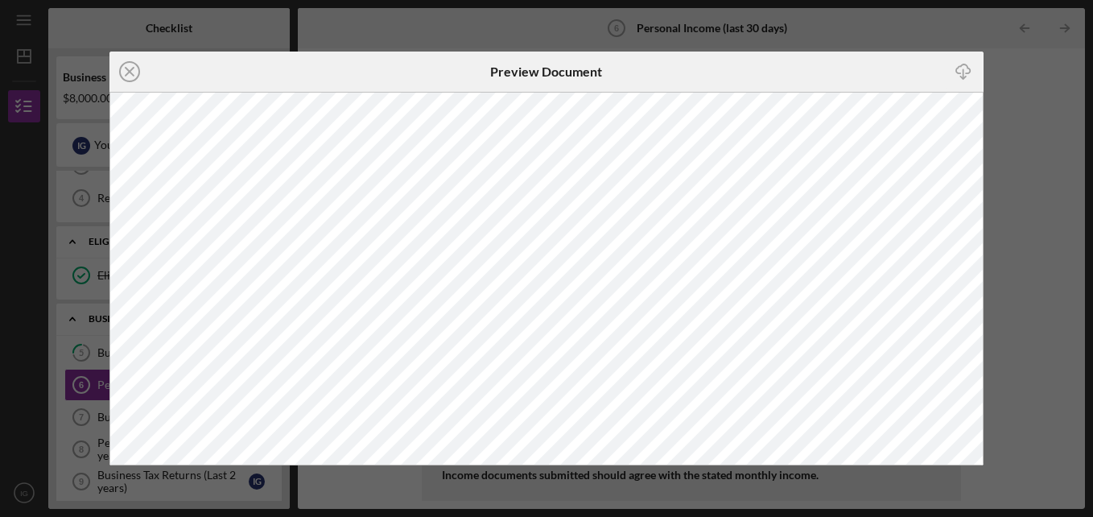
click at [1042, 189] on div "Icon/Close Preview Document Icon/Download" at bounding box center [546, 258] width 1093 height 517
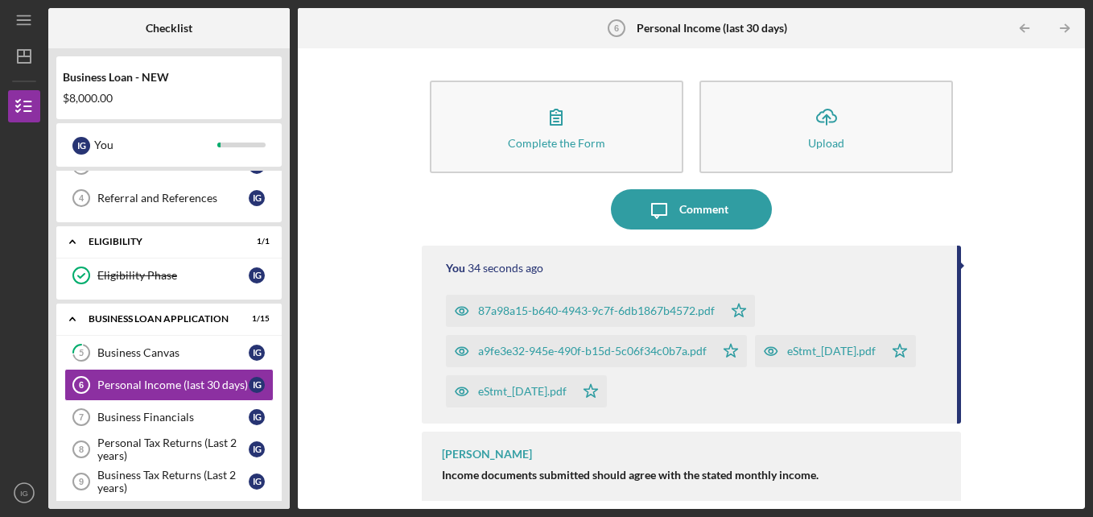
click at [567, 396] on div "eStmt_[DATE].pdf" at bounding box center [522, 391] width 89 height 13
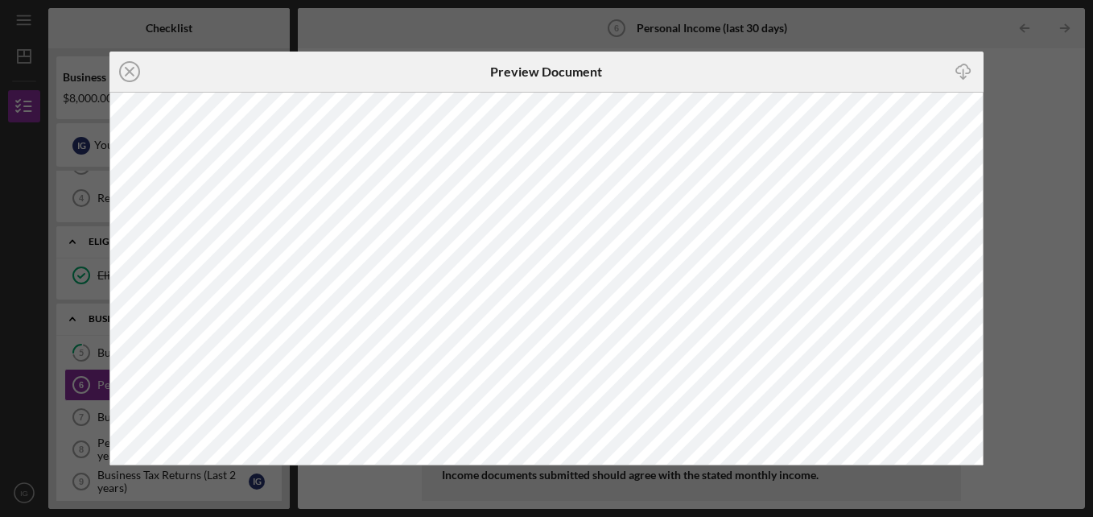
click at [1048, 283] on div "Icon/Close Preview Document Icon/Download" at bounding box center [546, 258] width 1093 height 517
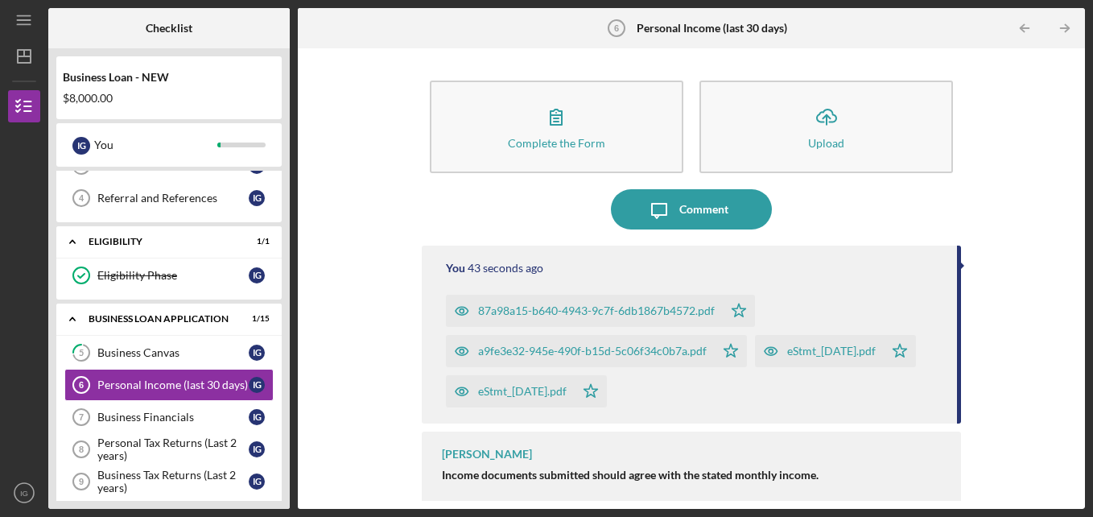
click at [787, 357] on div "eStmt_[DATE].pdf" at bounding box center [831, 351] width 89 height 13
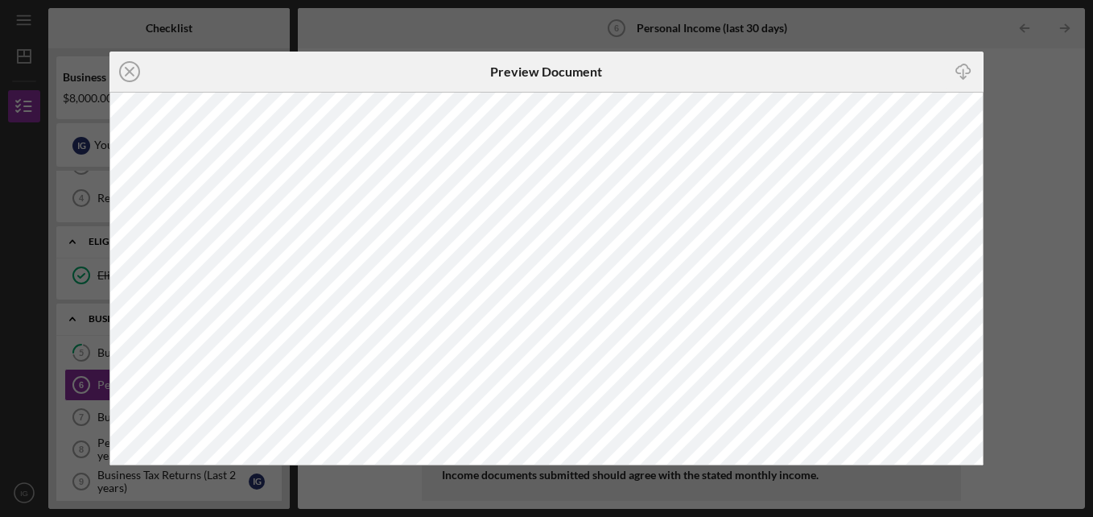
click at [1017, 265] on div "Icon/Close Preview Document Icon/Download" at bounding box center [546, 258] width 1093 height 517
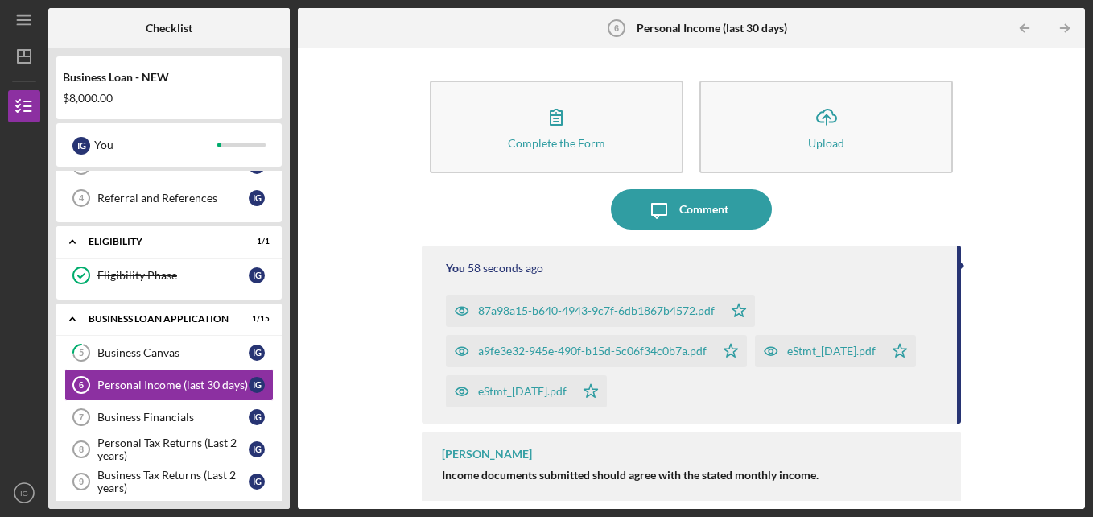
click at [1017, 265] on div "Complete the Form Form Icon/Upload Upload Icon/Message Comment You 58 seconds a…" at bounding box center [691, 278] width 771 height 444
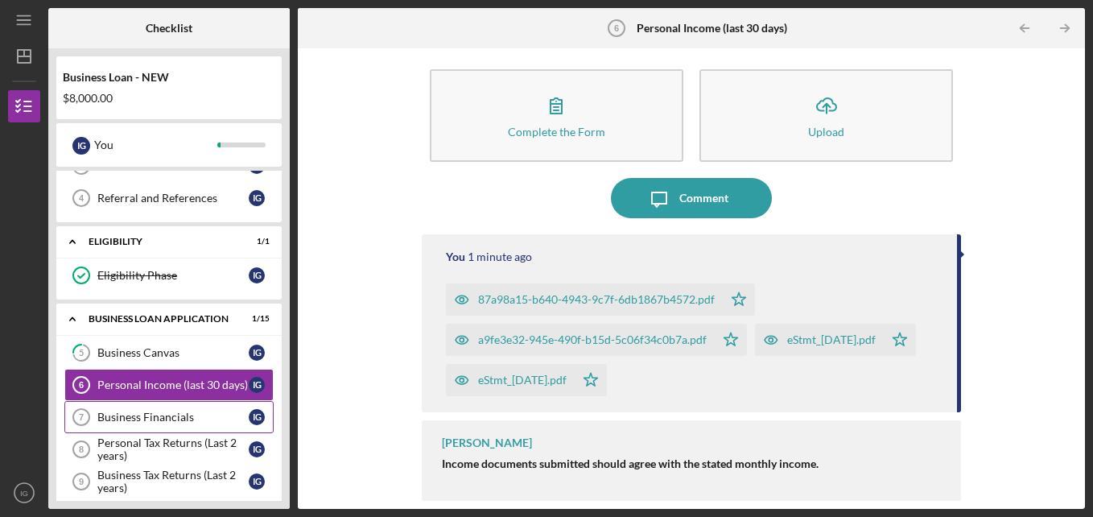
click at [204, 417] on div "Business Financials" at bounding box center [172, 417] width 151 height 13
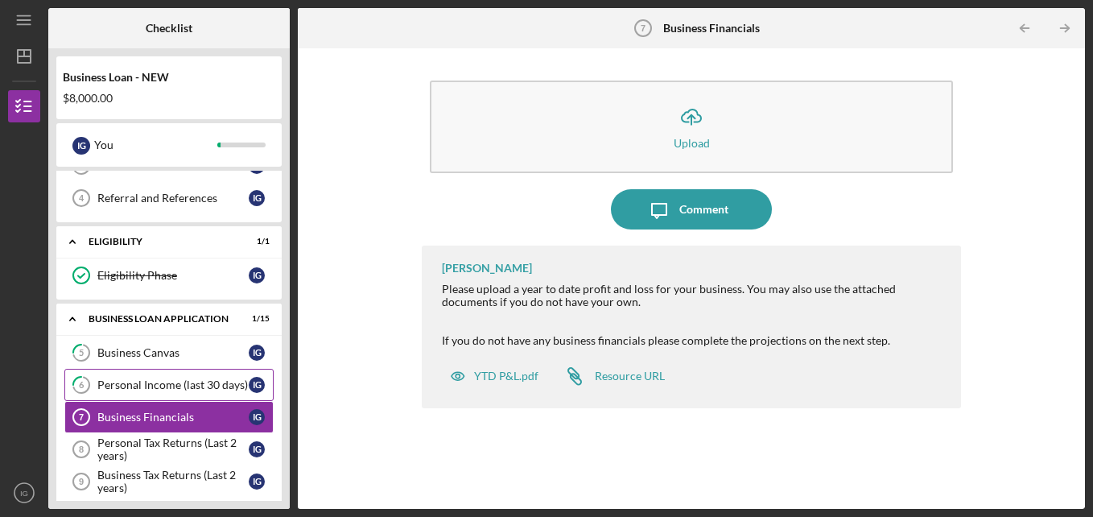
click at [196, 382] on div "Personal Income (last 30 days)" at bounding box center [172, 384] width 151 height 13
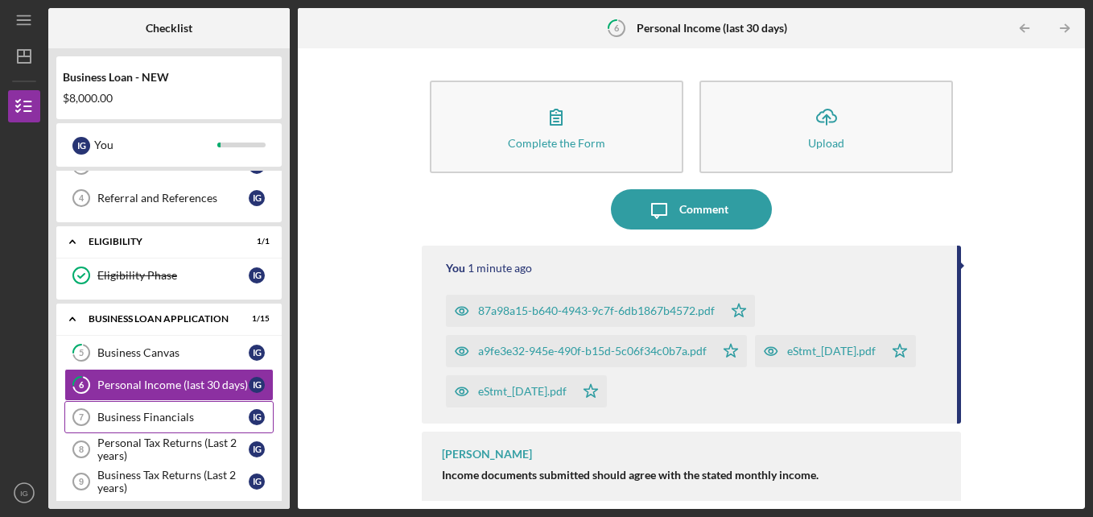
click at [190, 415] on div "Business Financials" at bounding box center [172, 417] width 151 height 13
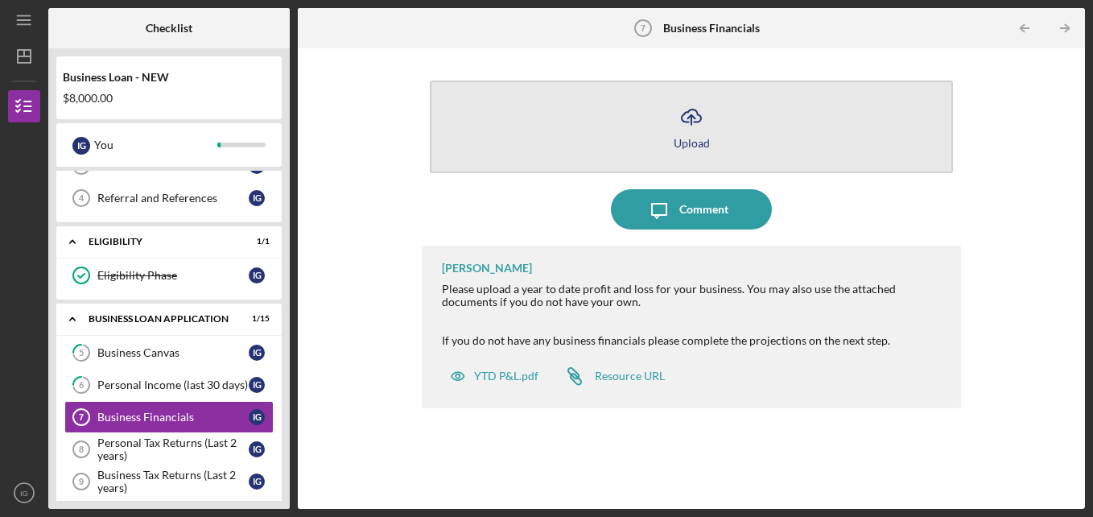
click at [703, 148] on div "Upload" at bounding box center [692, 143] width 36 height 12
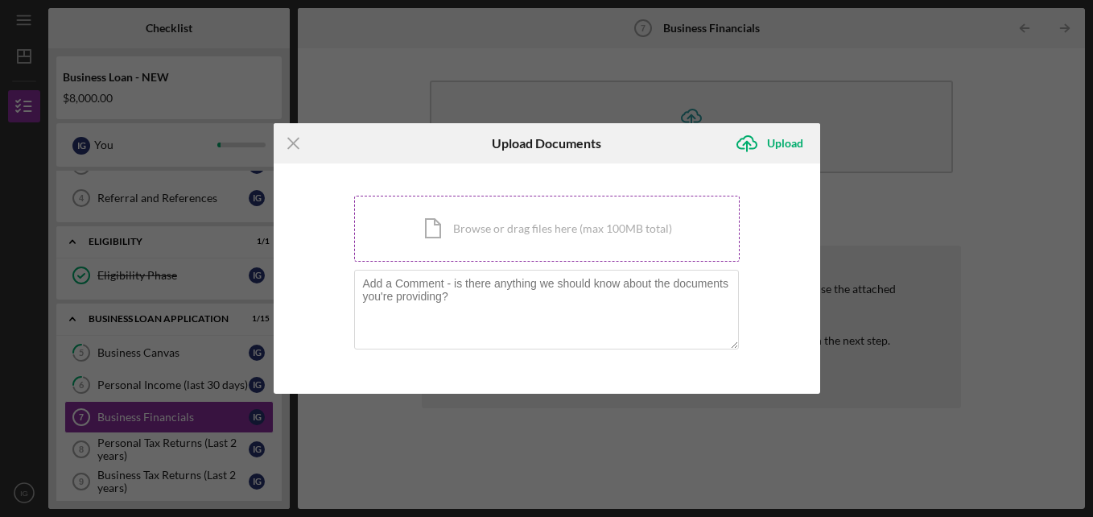
click at [606, 237] on div "Icon/Document Browse or drag files here (max 100MB total) Tap to choose files o…" at bounding box center [547, 229] width 386 height 66
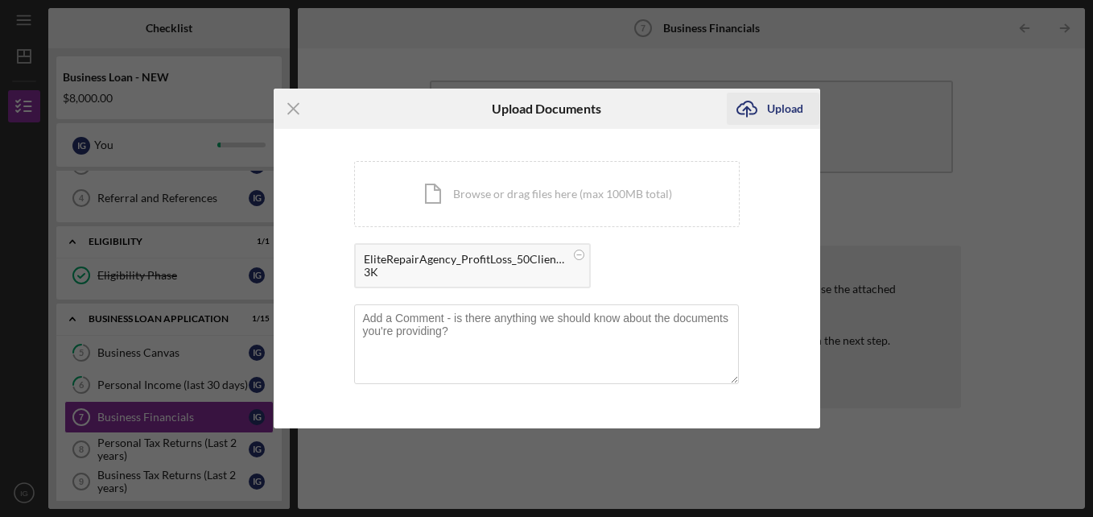
click at [757, 123] on icon "Icon/Upload" at bounding box center [747, 109] width 40 height 40
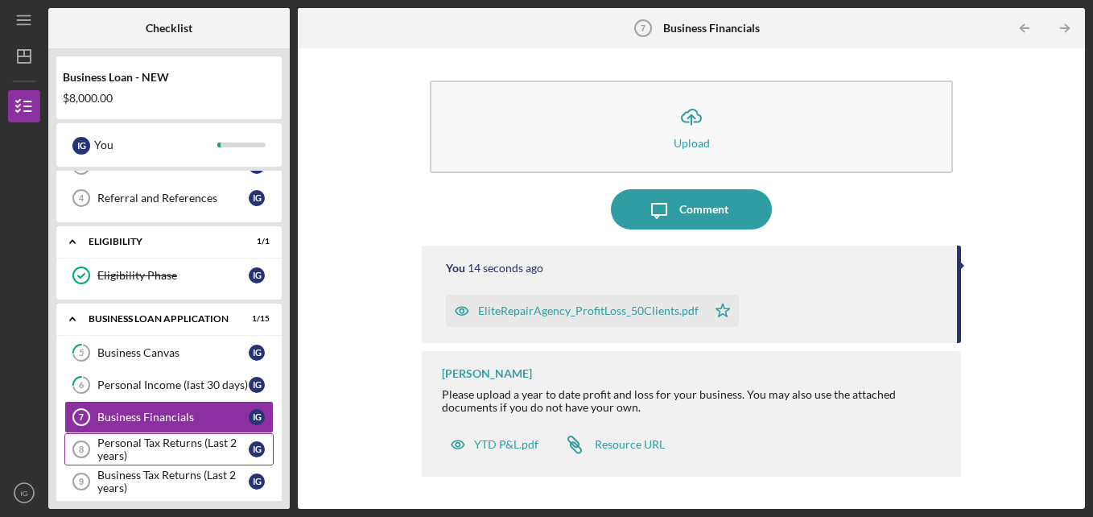
click at [187, 445] on div "Personal Tax Returns (Last 2 years)" at bounding box center [172, 449] width 151 height 26
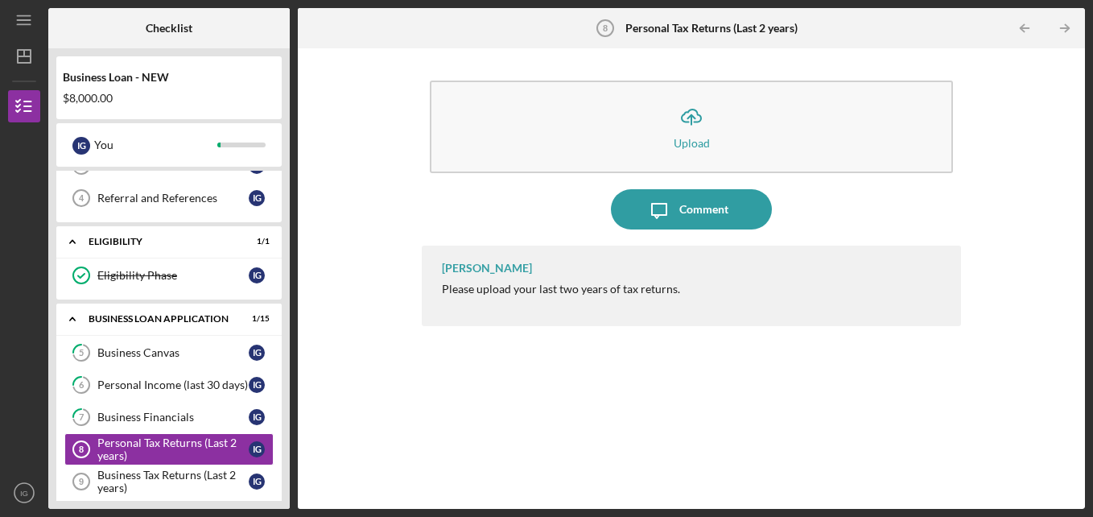
scroll to position [241, 0]
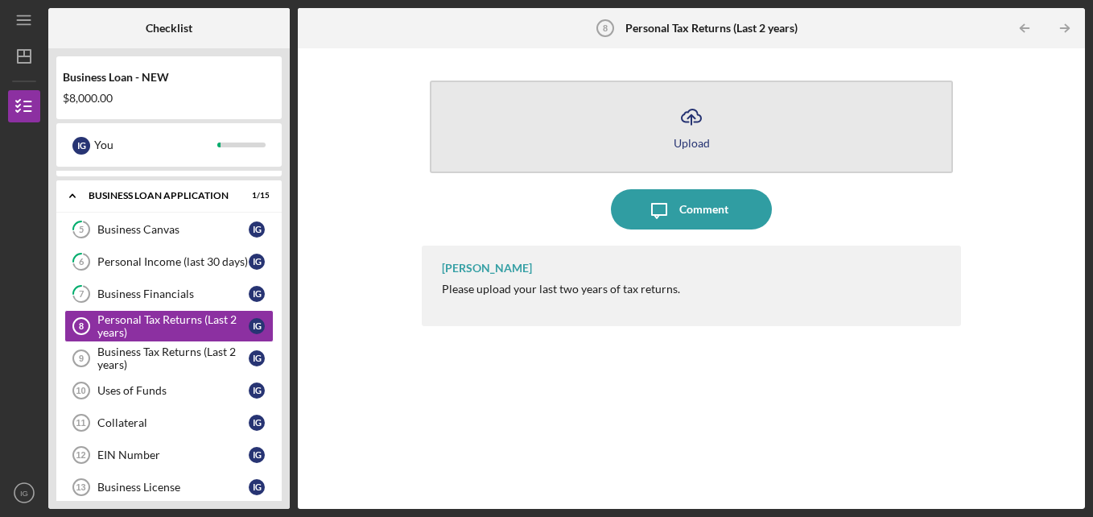
click at [688, 137] on div "Upload" at bounding box center [692, 143] width 36 height 12
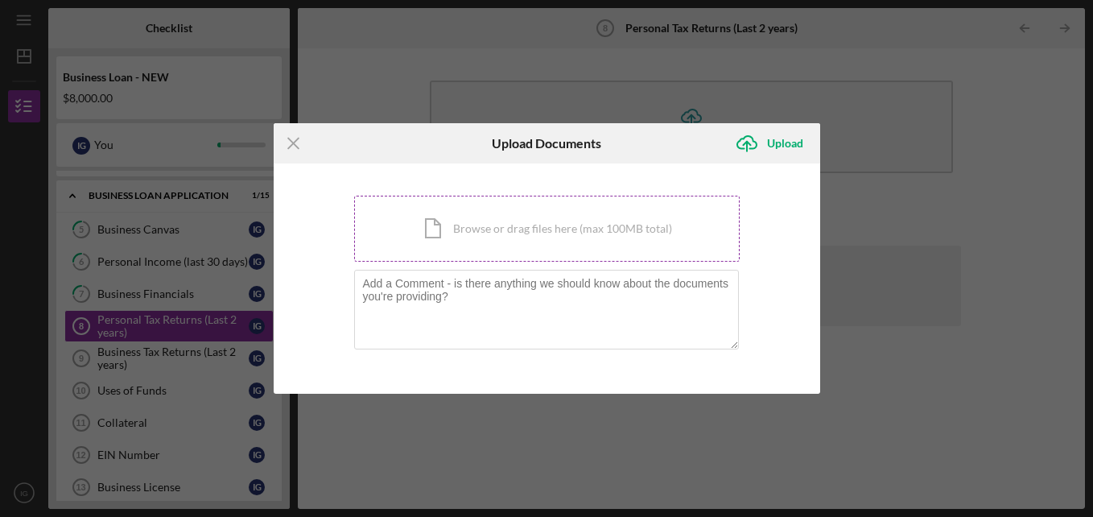
click at [605, 213] on div "Icon/Document Browse or drag files here (max 100MB total) Tap to choose files o…" at bounding box center [547, 229] width 386 height 66
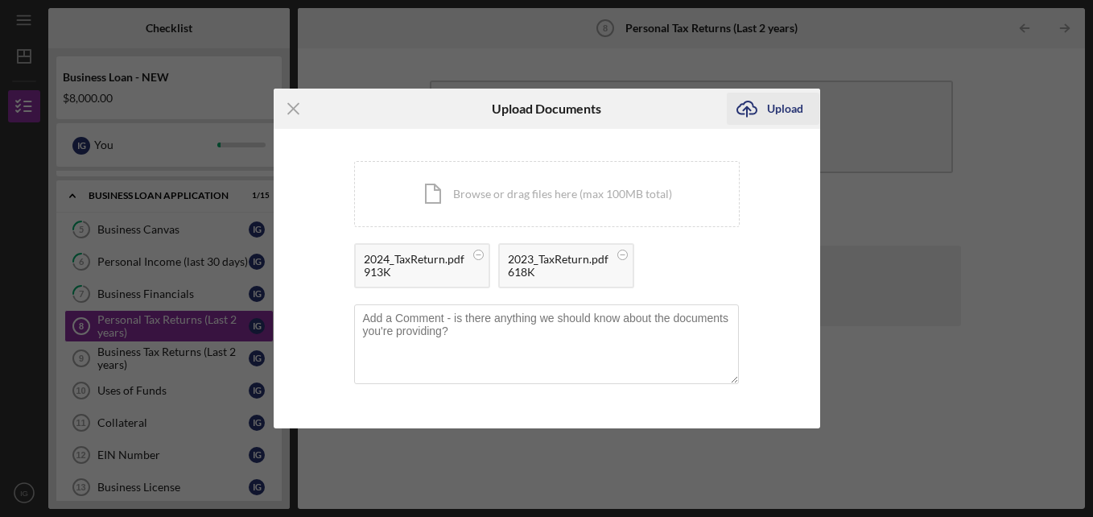
click at [770, 121] on div "Upload" at bounding box center [785, 109] width 36 height 32
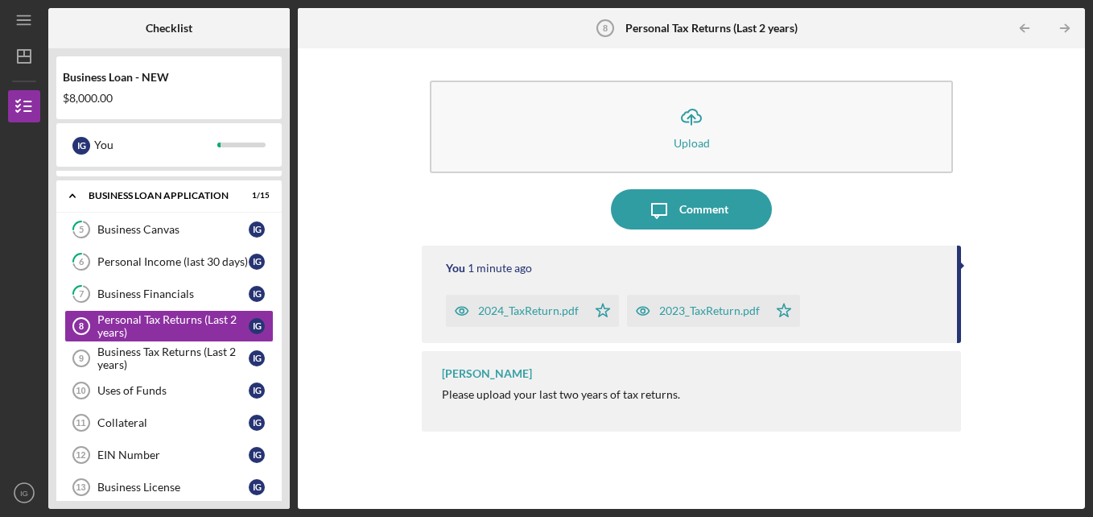
scroll to position [303, 0]
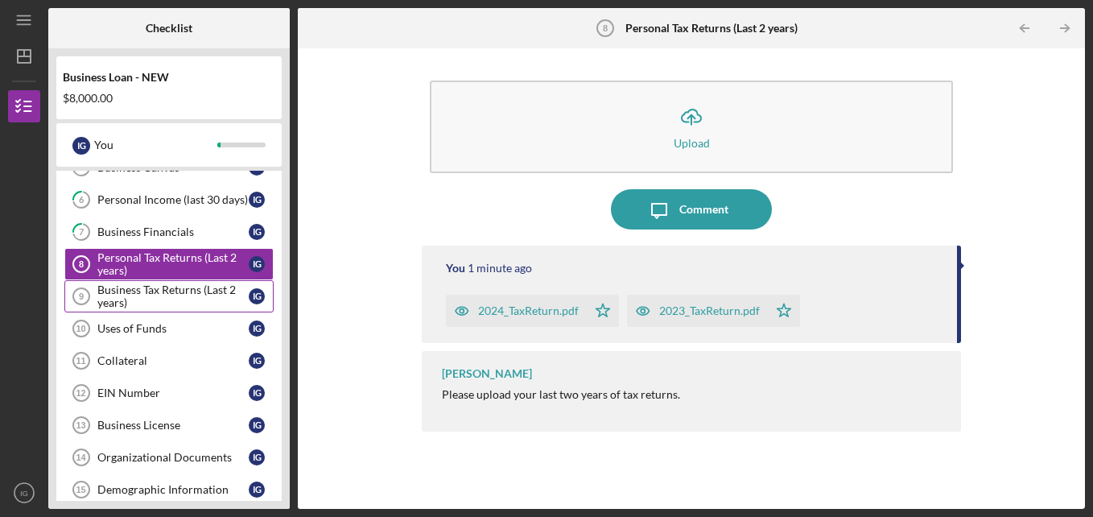
click at [188, 306] on div "Business Tax Returns (Last 2 years)" at bounding box center [172, 296] width 151 height 26
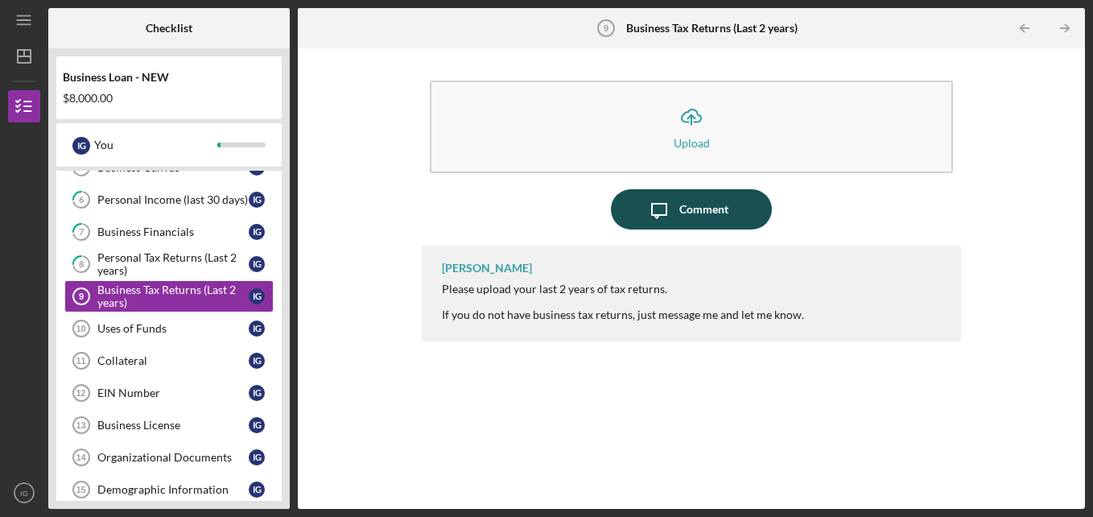
click at [704, 197] on div "Comment" at bounding box center [703, 209] width 49 height 40
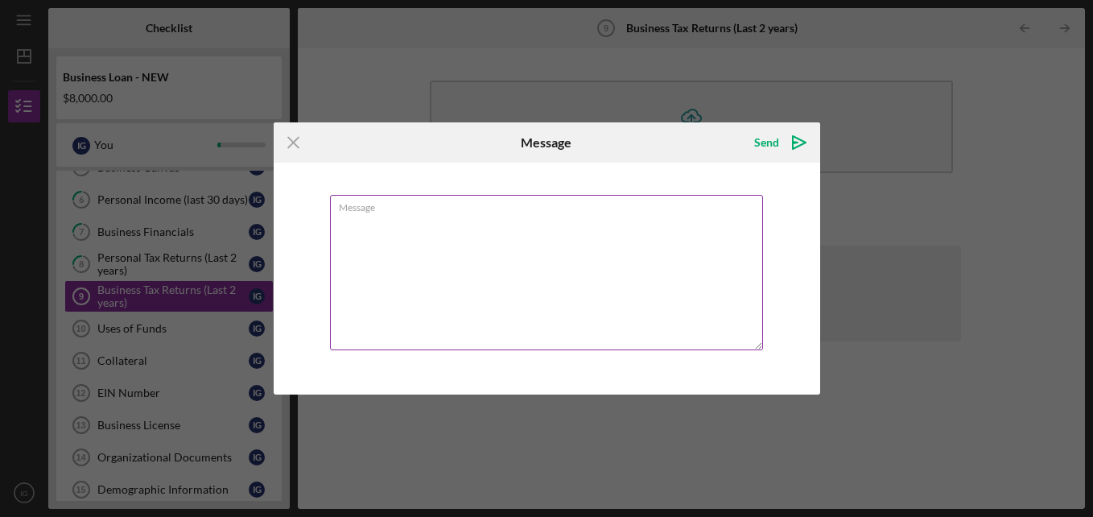
type textarea "N"
type textarea "This is our first tax year."
click at [788, 159] on div "Send Icon/icon-invite-send" at bounding box center [778, 142] width 81 height 40
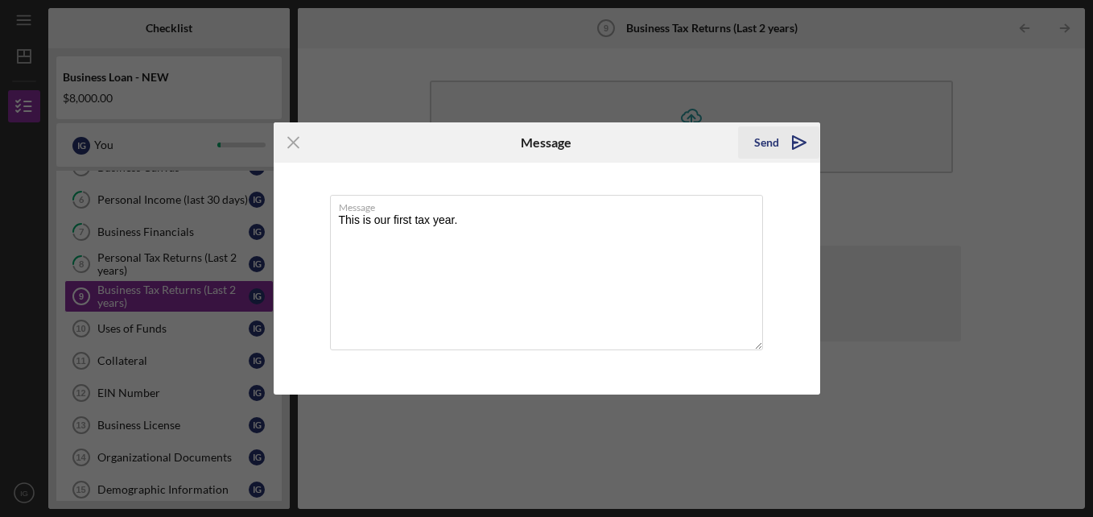
click at [787, 149] on icon "Icon/icon-invite-send" at bounding box center [799, 142] width 40 height 40
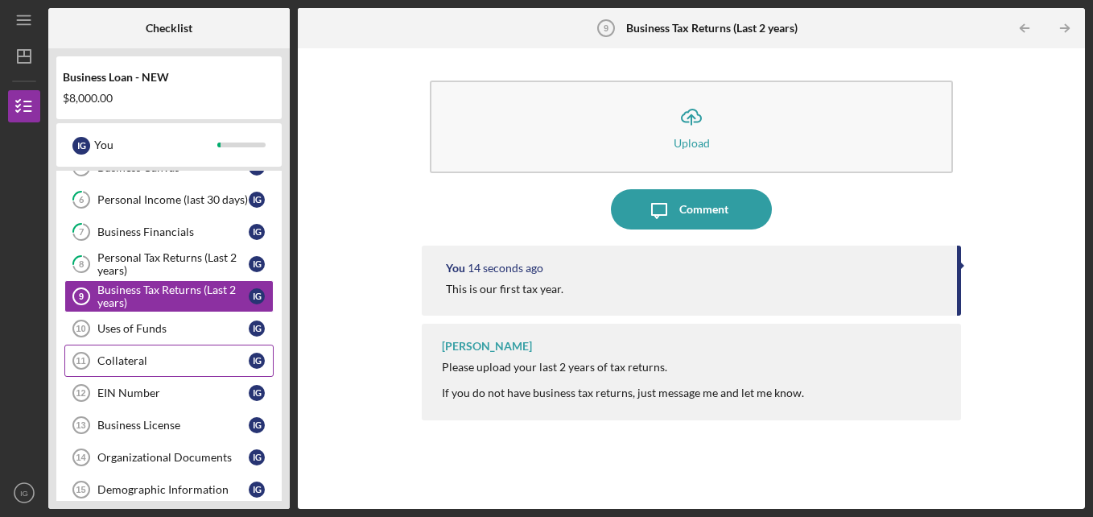
scroll to position [325, 0]
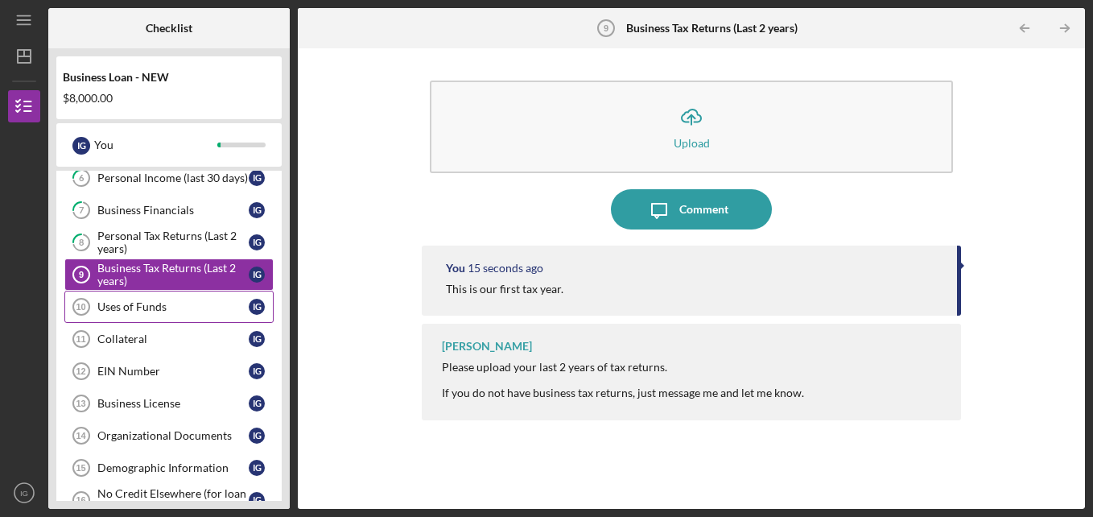
click at [212, 318] on link "Uses of Funds 10 Uses of Funds I G" at bounding box center [168, 307] width 209 height 32
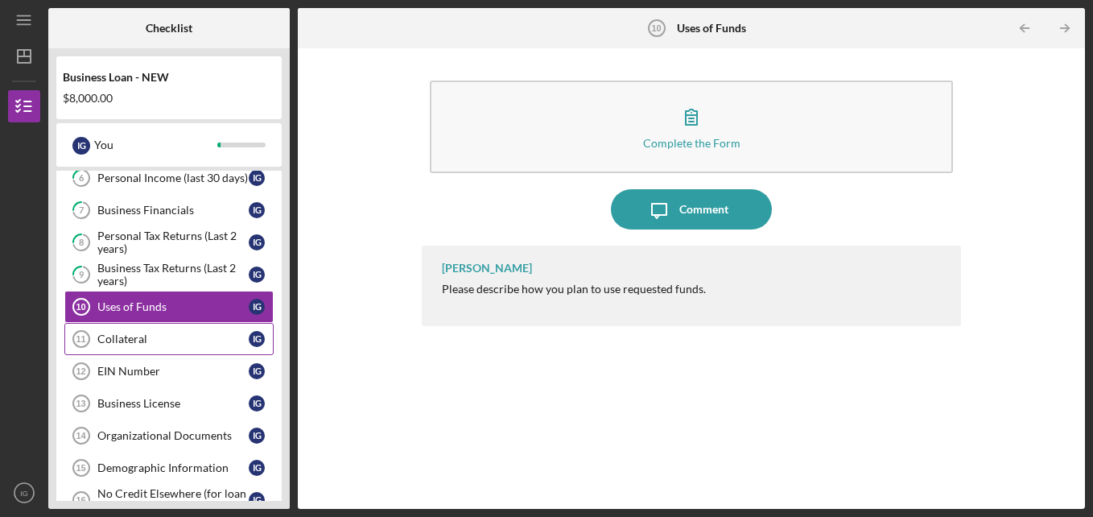
click at [189, 335] on div "Collateral" at bounding box center [172, 338] width 151 height 13
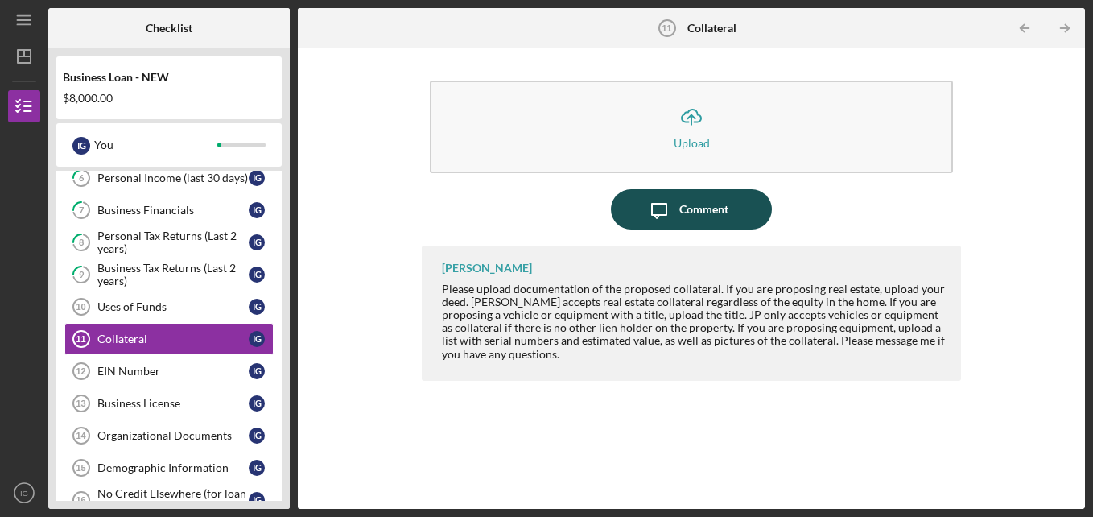
click at [690, 224] on div "Comment" at bounding box center [703, 209] width 49 height 40
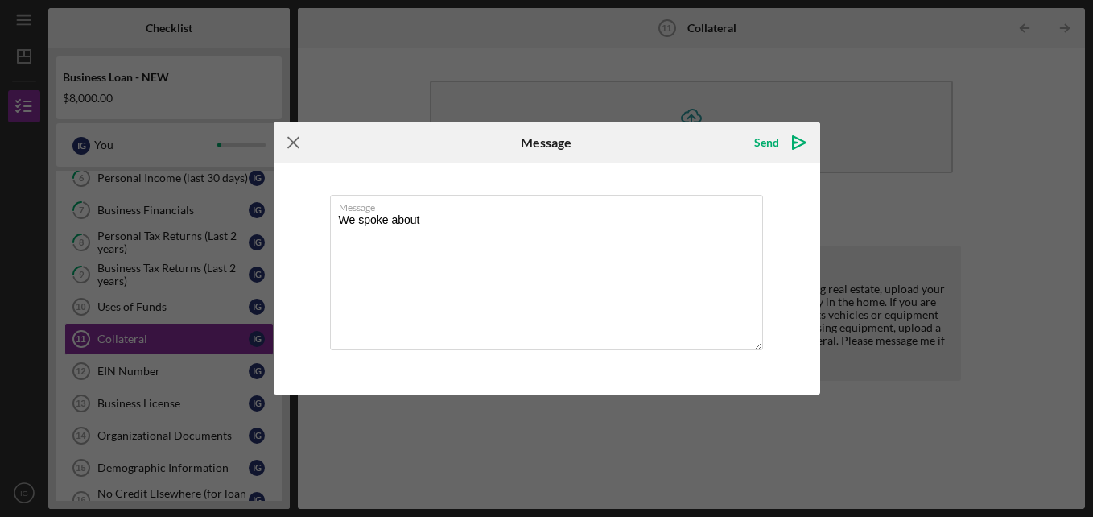
type textarea "We spoke about"
click at [297, 137] on icon "Icon/Menu Close" at bounding box center [294, 142] width 40 height 40
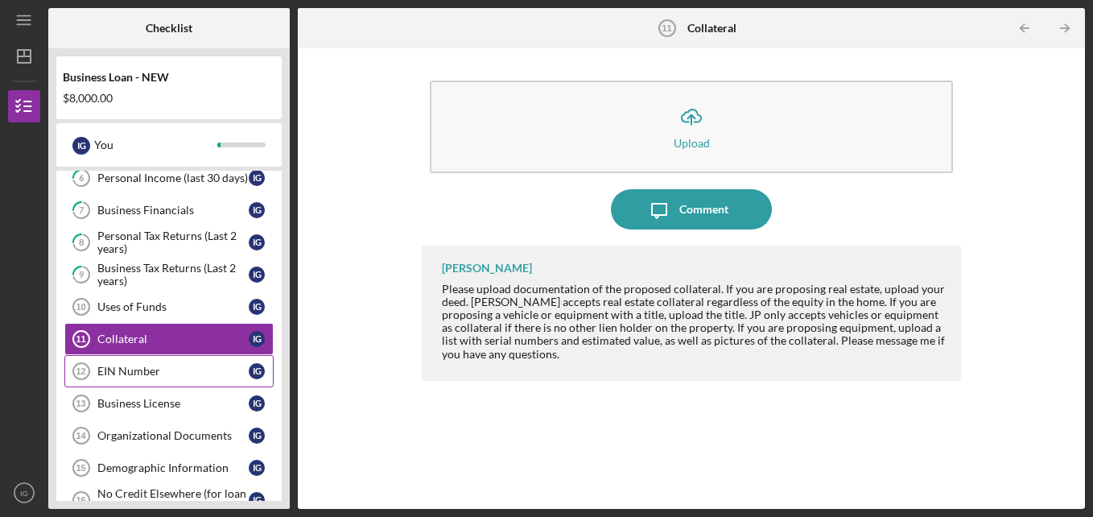
click at [210, 369] on div "EIN Number" at bounding box center [172, 371] width 151 height 13
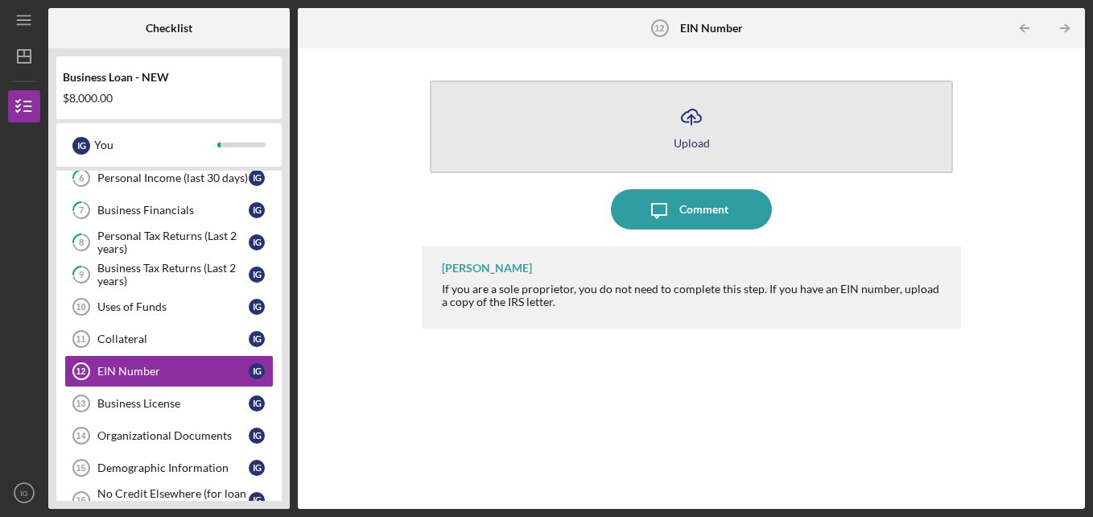
click at [698, 151] on button "Icon/Upload Upload" at bounding box center [692, 126] width 524 height 93
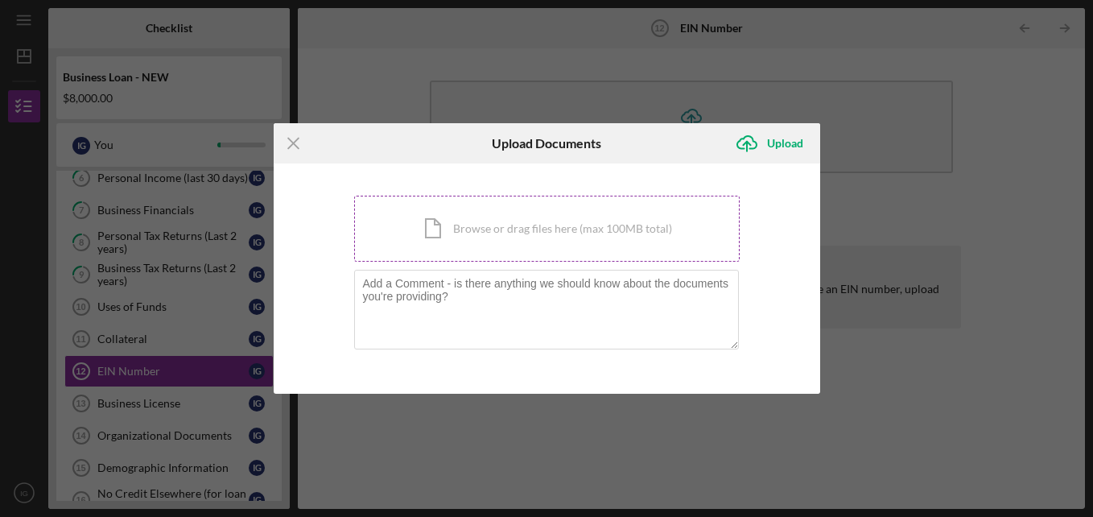
click at [606, 222] on div "Icon/Document Browse or drag files here (max 100MB total) Tap to choose files o…" at bounding box center [547, 229] width 386 height 66
click at [299, 144] on icon "Icon/Menu Close" at bounding box center [294, 143] width 40 height 40
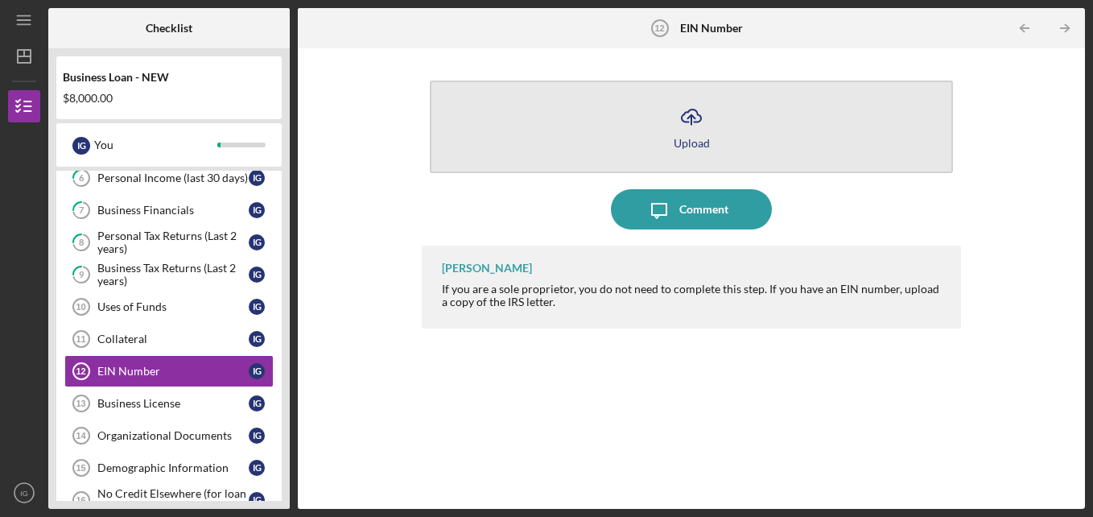
click at [720, 133] on button "Icon/Upload Upload" at bounding box center [692, 126] width 524 height 93
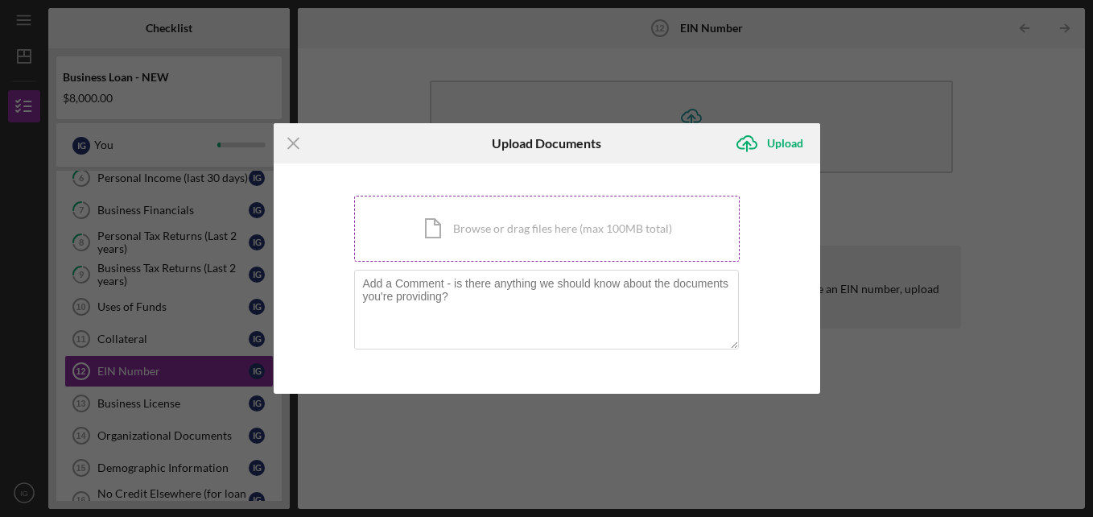
click at [609, 242] on div "Icon/Document Browse or drag files here (max 100MB total) Tap to choose files o…" at bounding box center [547, 229] width 386 height 66
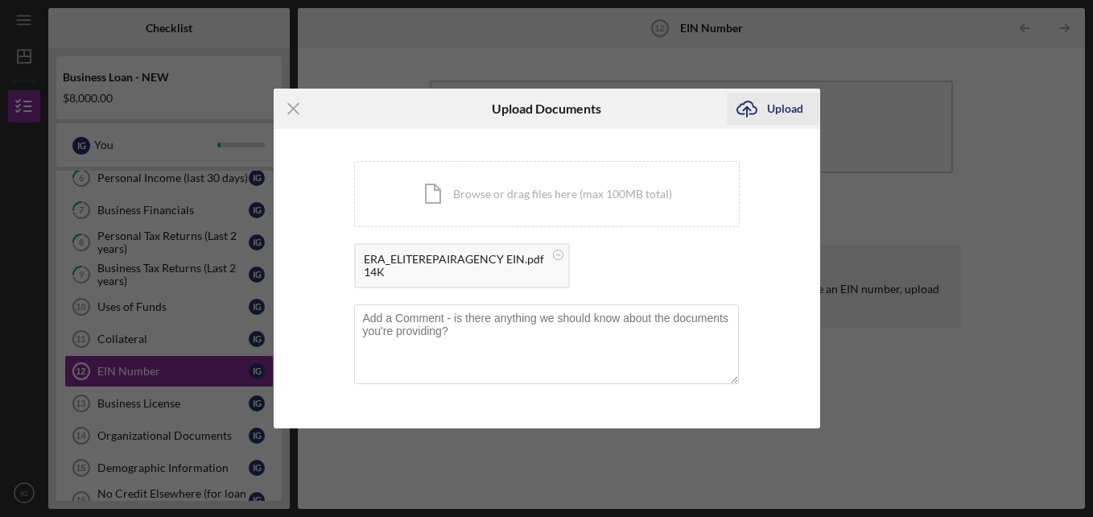
click at [805, 110] on button "Icon/Upload Upload" at bounding box center [773, 109] width 93 height 32
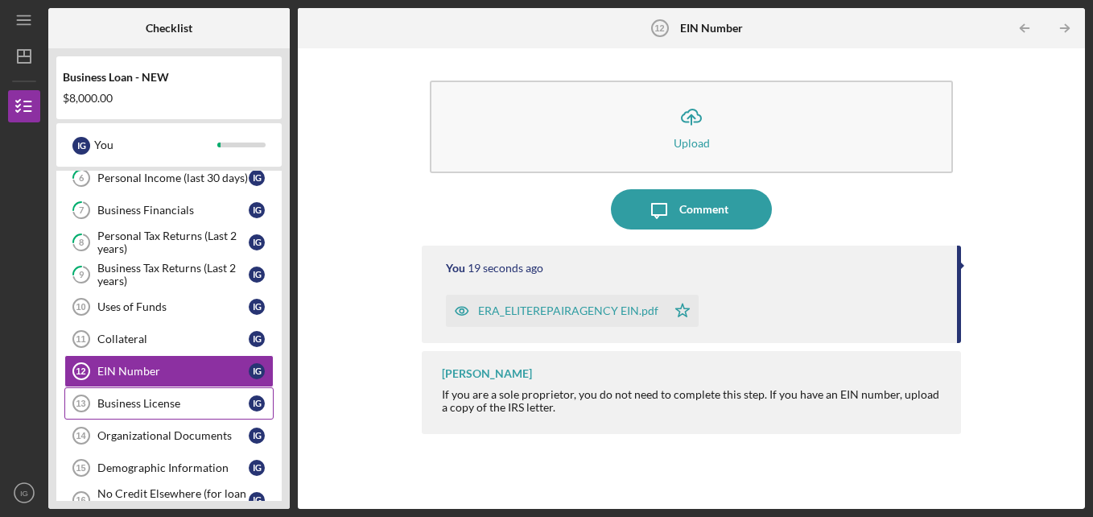
click at [208, 415] on link "Business License 13 Business License I G" at bounding box center [168, 403] width 209 height 32
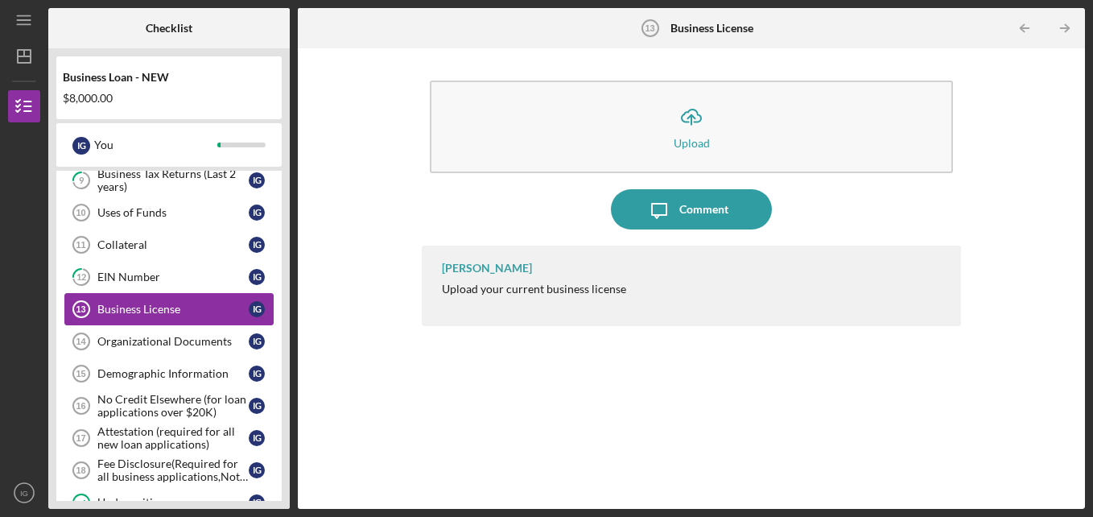
scroll to position [422, 0]
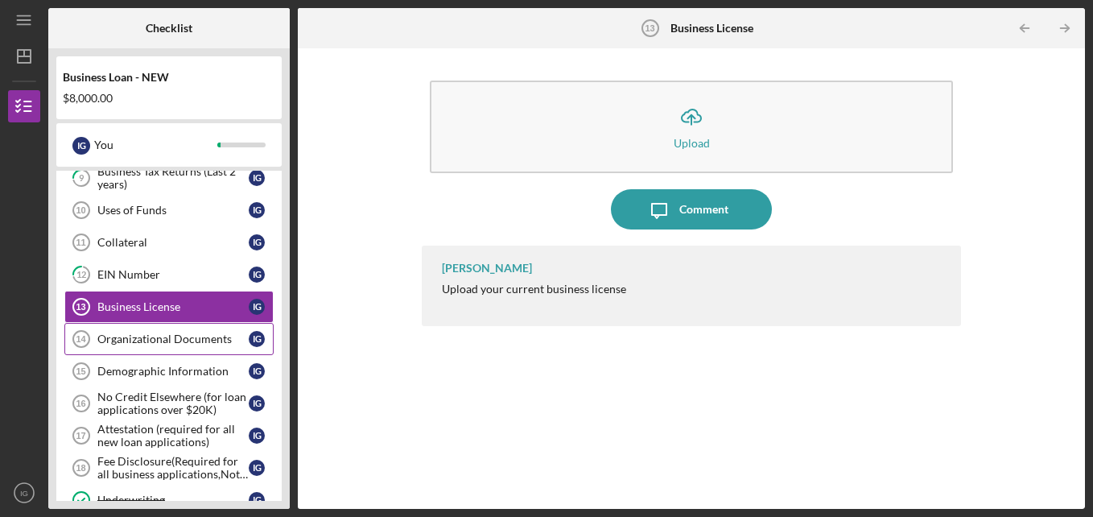
click at [221, 338] on div "Organizational Documents" at bounding box center [172, 338] width 151 height 13
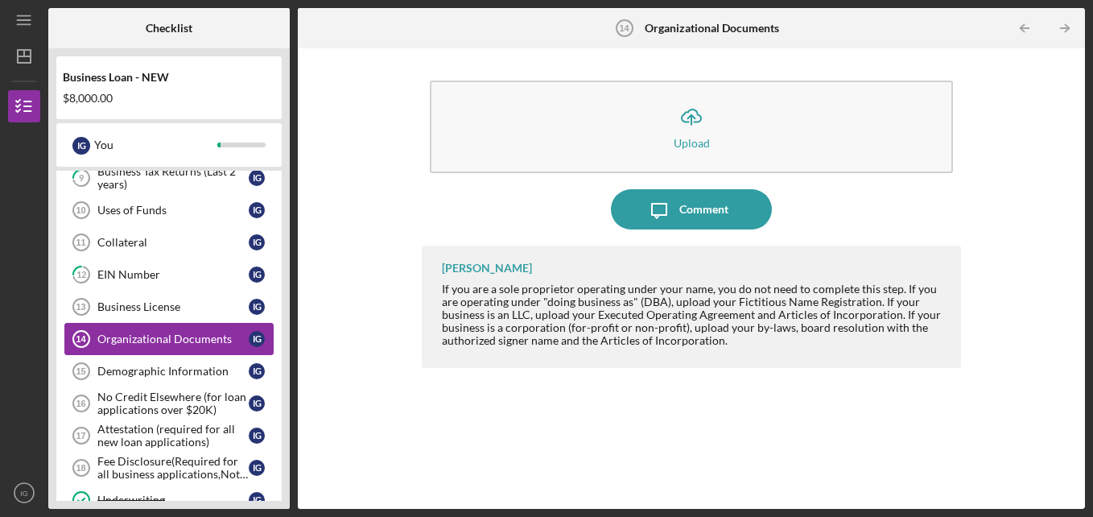
click at [216, 325] on link "Organizational Documents 14 Organizational Documents I G" at bounding box center [168, 339] width 209 height 32
click at [214, 322] on link "Business License 13 Business License I G" at bounding box center [168, 307] width 209 height 32
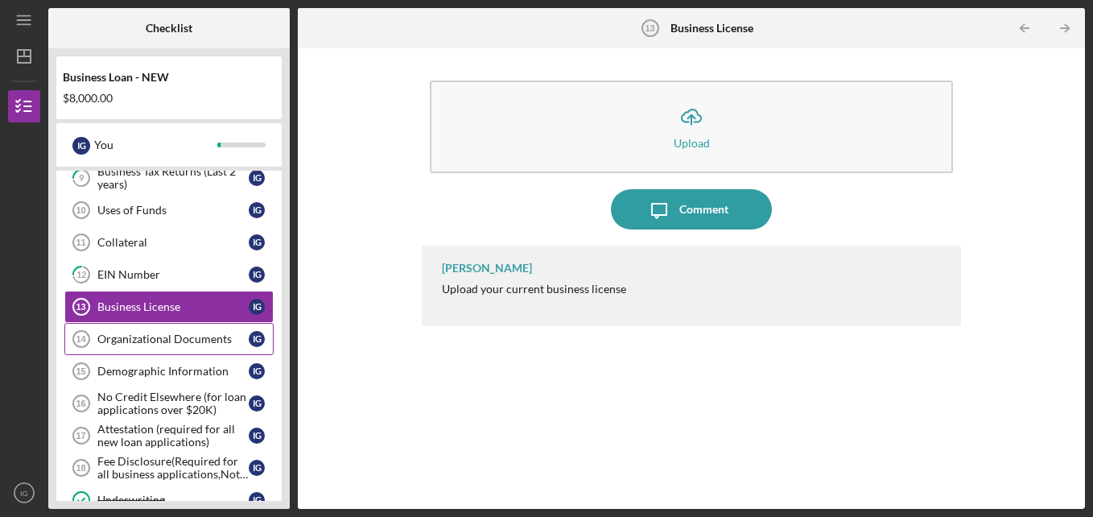
click at [207, 338] on div "Organizational Documents" at bounding box center [172, 338] width 151 height 13
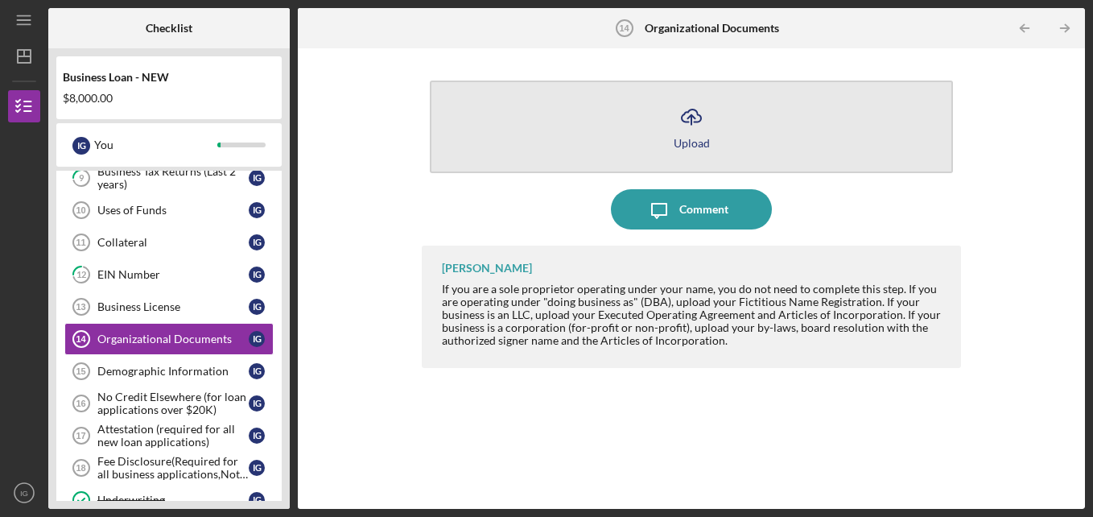
click at [684, 154] on button "Icon/Upload Upload" at bounding box center [692, 126] width 524 height 93
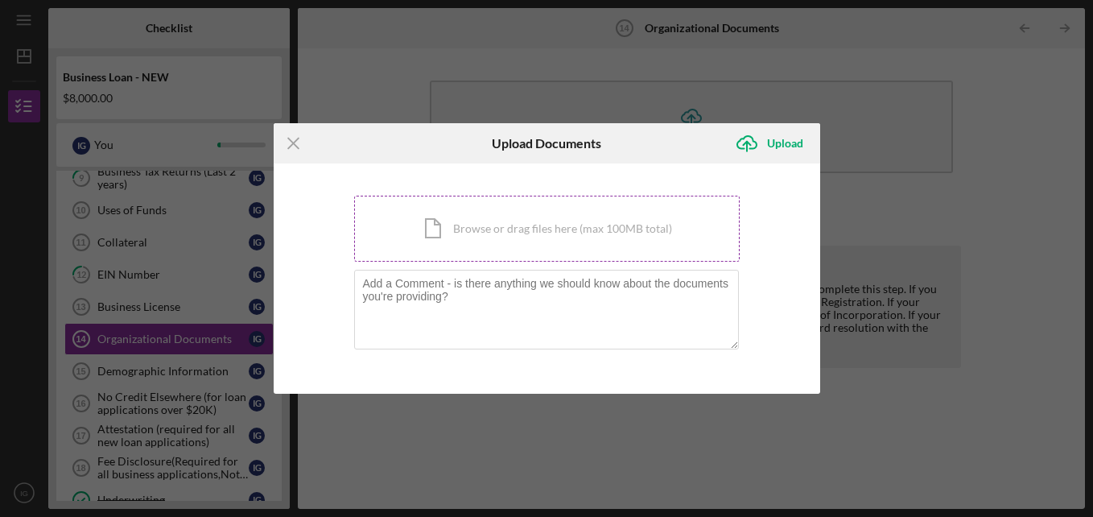
click at [592, 216] on div "Icon/Document Browse or drag files here (max 100MB total) Tap to choose files o…" at bounding box center [547, 229] width 386 height 66
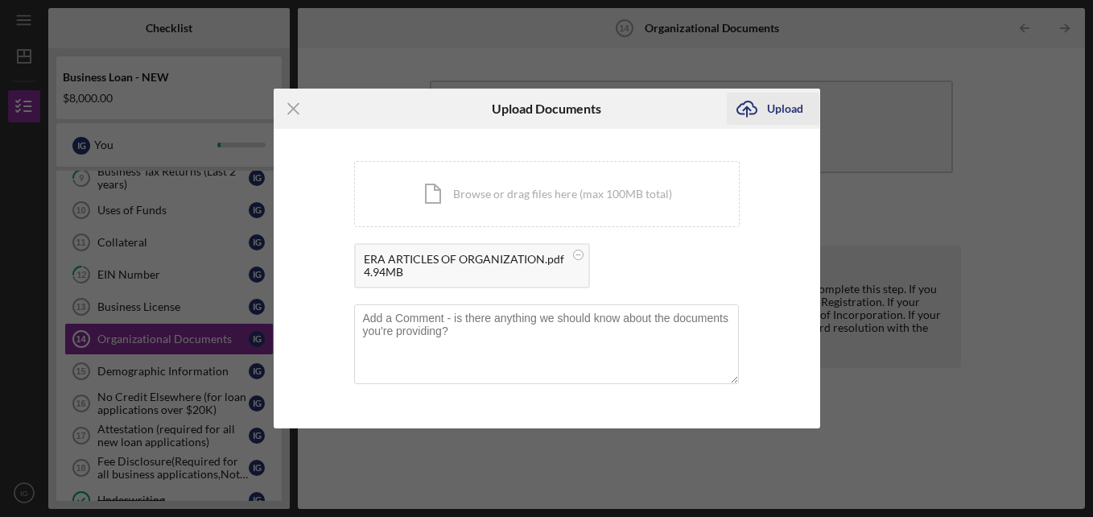
click at [783, 114] on div "Upload" at bounding box center [785, 109] width 36 height 32
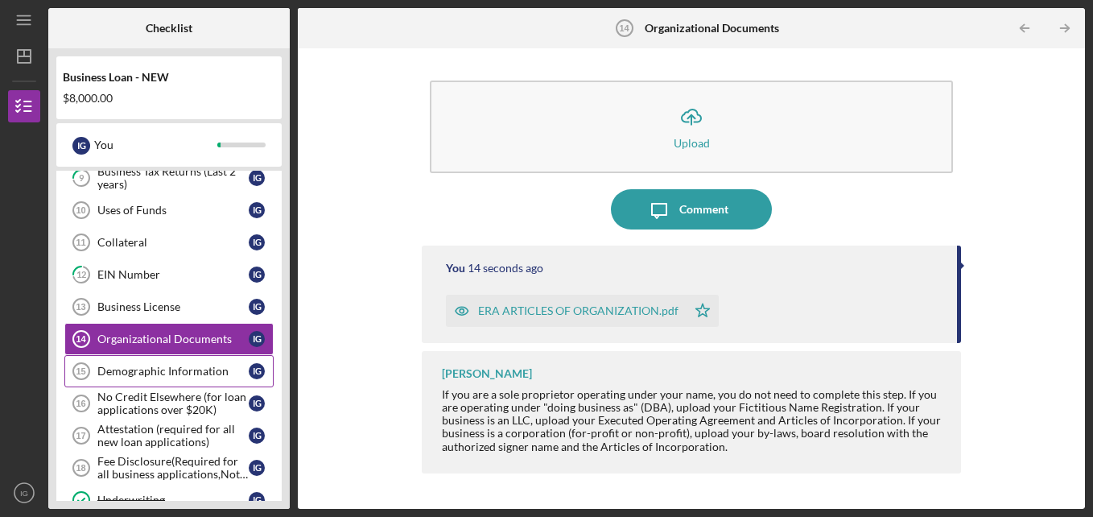
click at [173, 373] on div "Demographic Information" at bounding box center [172, 371] width 151 height 13
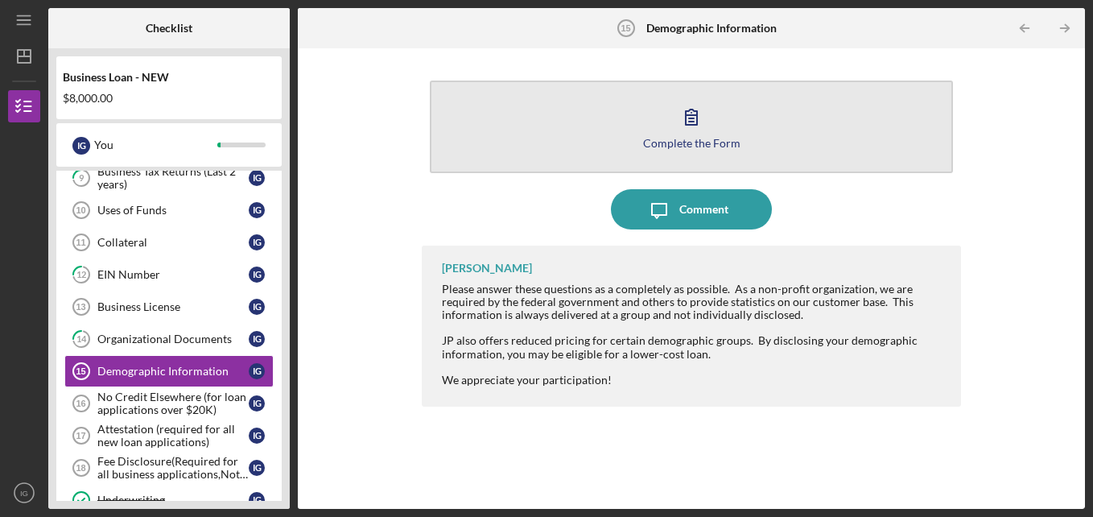
click at [639, 124] on button "Complete the Form Form" at bounding box center [692, 126] width 524 height 93
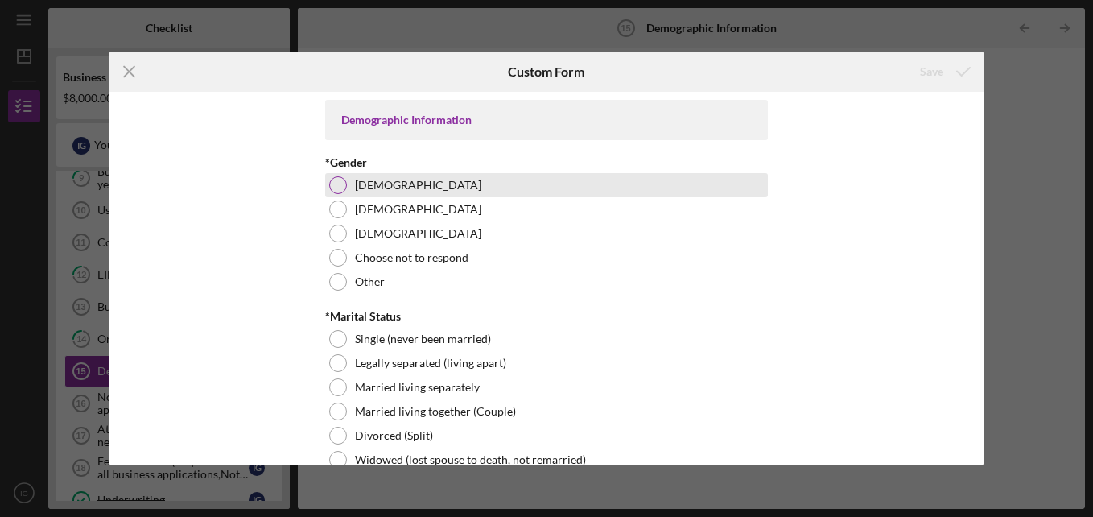
click at [397, 178] on div "[DEMOGRAPHIC_DATA]" at bounding box center [546, 185] width 443 height 24
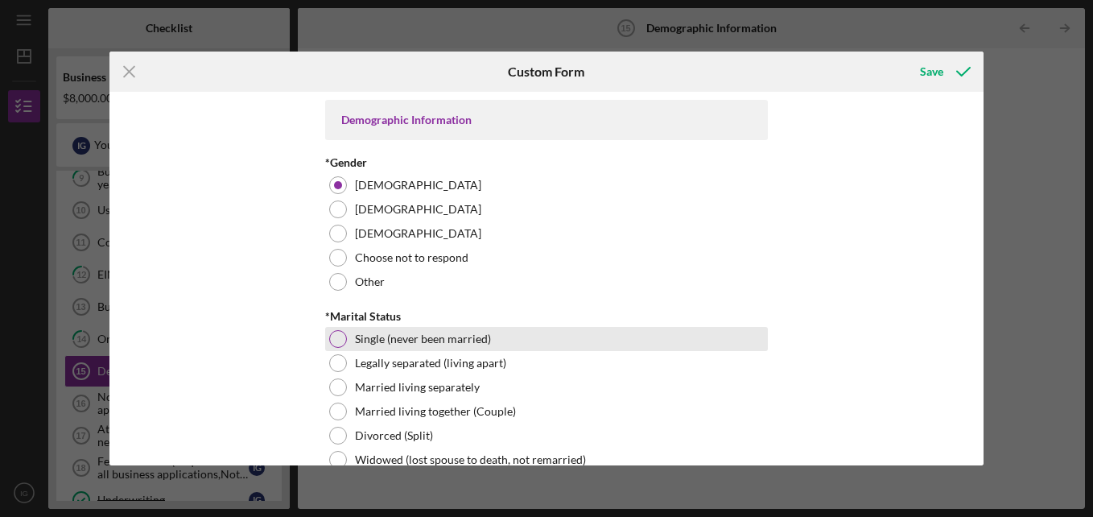
click at [411, 333] on label "Single (never been married)" at bounding box center [423, 338] width 136 height 13
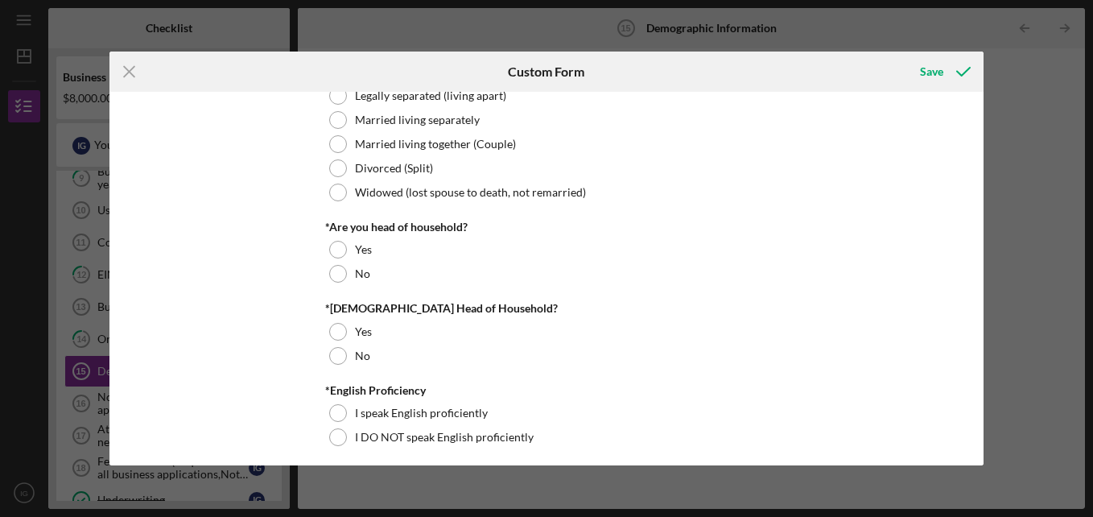
scroll to position [268, 0]
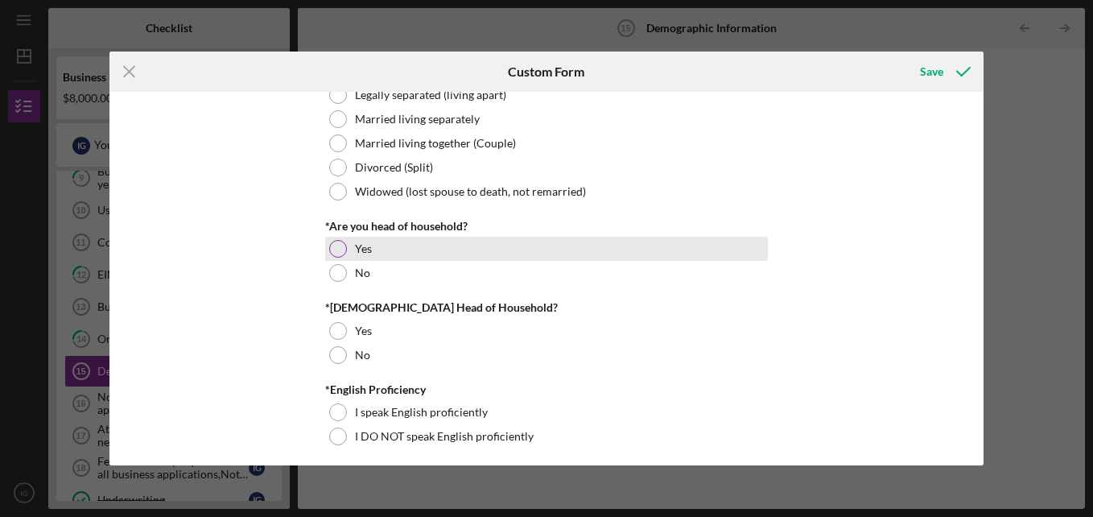
click at [451, 257] on div "Yes" at bounding box center [546, 249] width 443 height 24
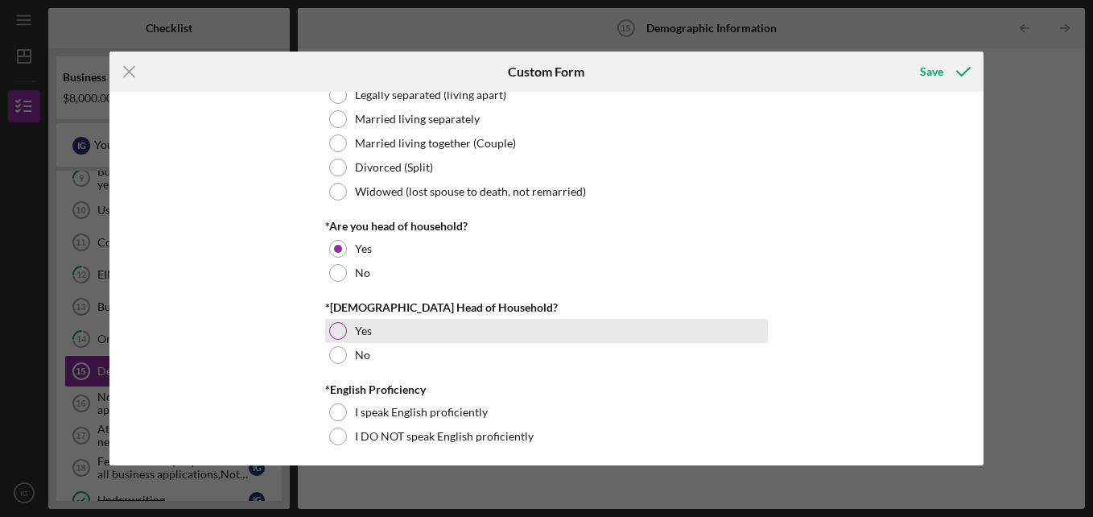
click at [398, 333] on div "Yes" at bounding box center [546, 331] width 443 height 24
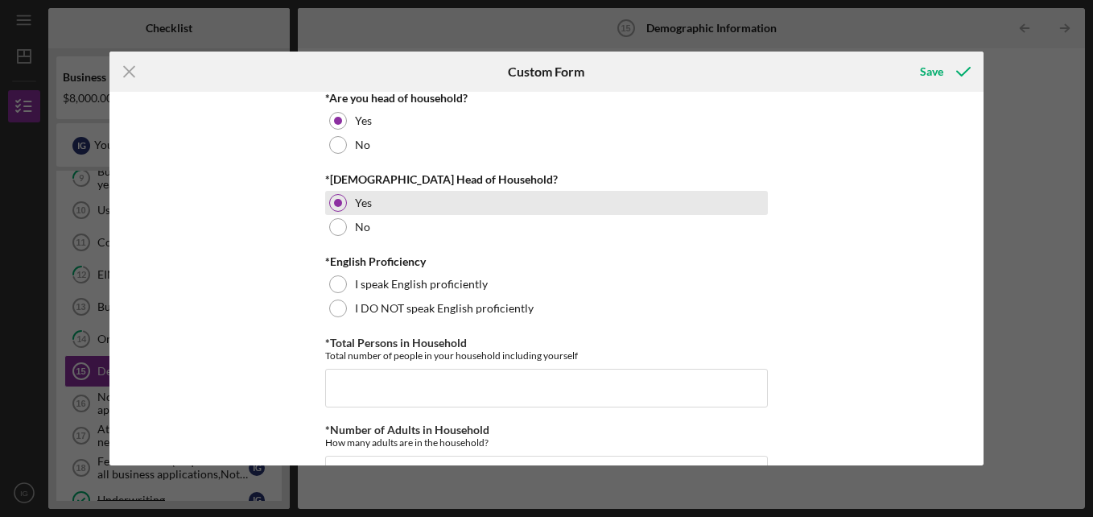
scroll to position [402, 0]
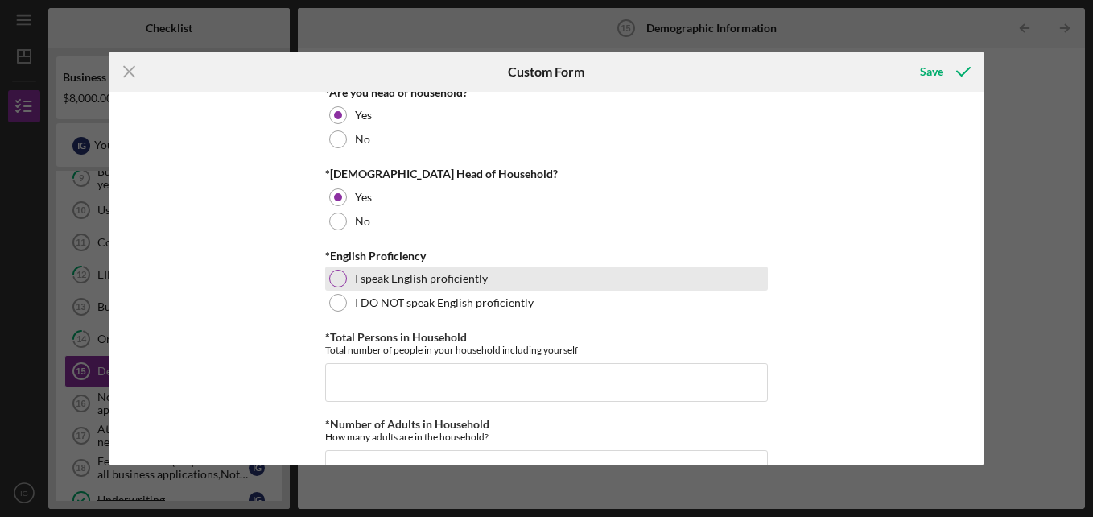
click at [424, 279] on label "I speak English proficiently" at bounding box center [421, 278] width 133 height 13
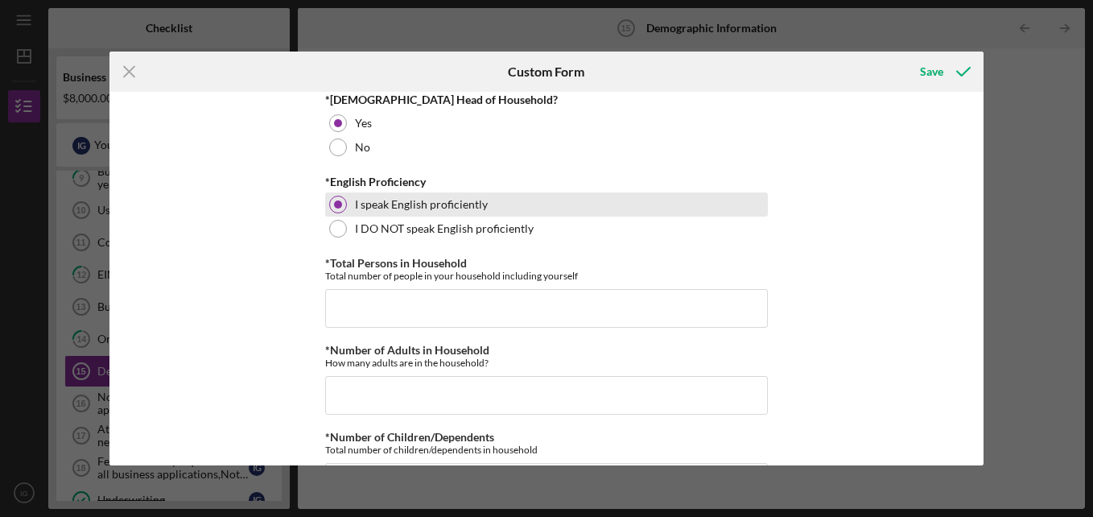
scroll to position [477, 0]
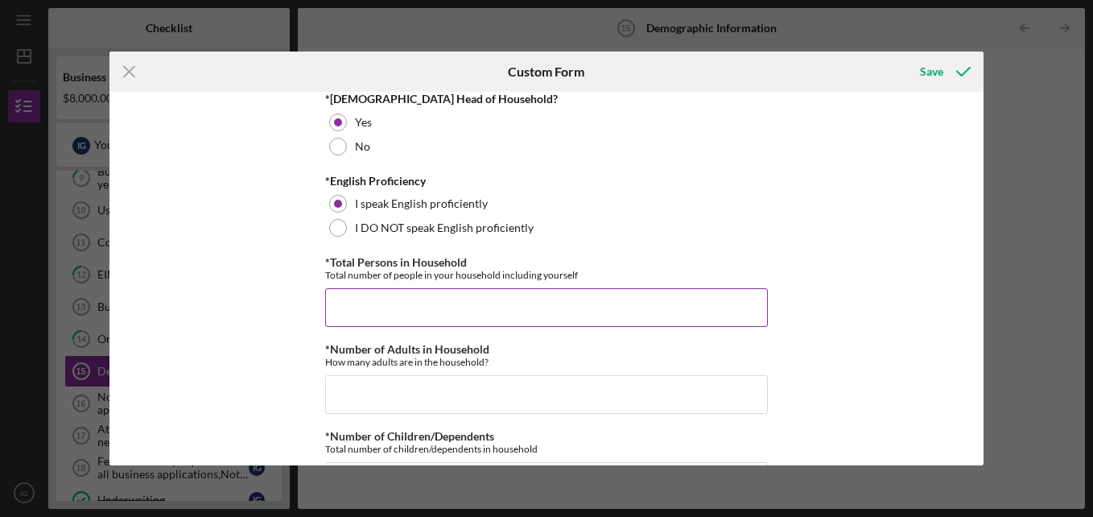
click at [410, 298] on input "*Total Persons in Household" at bounding box center [546, 307] width 443 height 39
type input "4"
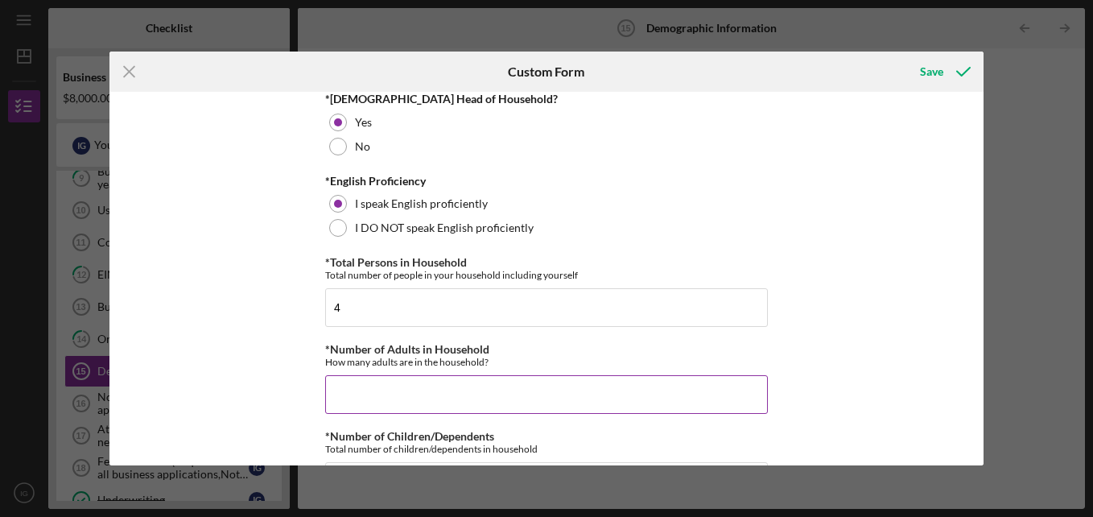
click at [398, 373] on div "*Number of Adults in Household How many adults are in the household?" at bounding box center [546, 378] width 443 height 71
click at [392, 398] on input "*Number of Adults in Household" at bounding box center [546, 394] width 443 height 39
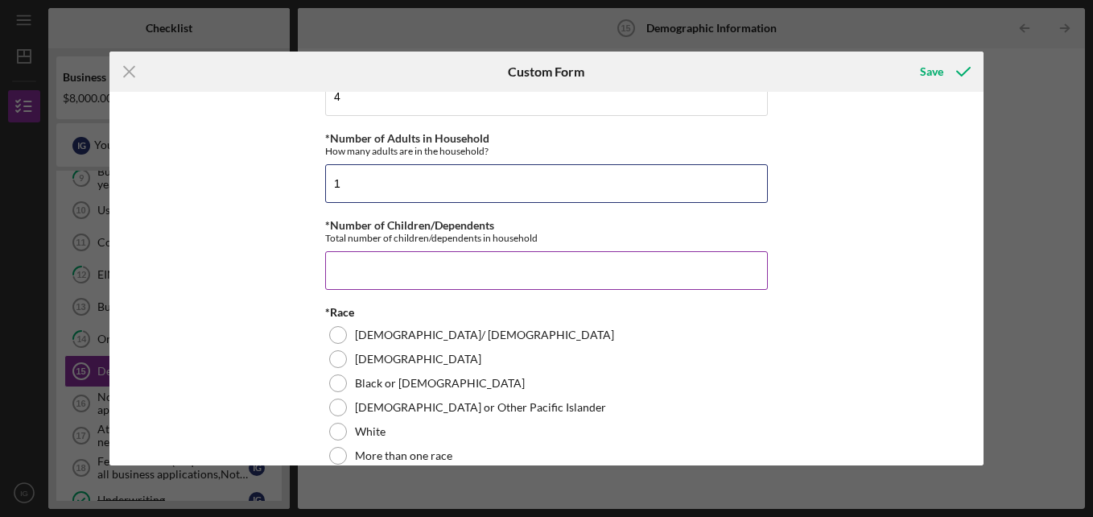
type input "1"
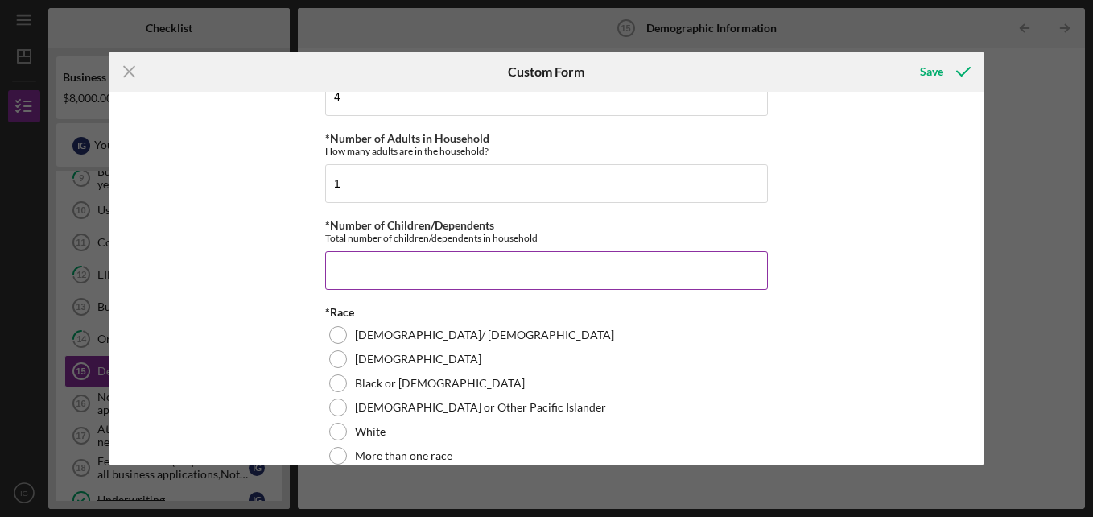
click at [404, 260] on input "*Number of Children/Dependents" at bounding box center [546, 270] width 443 height 39
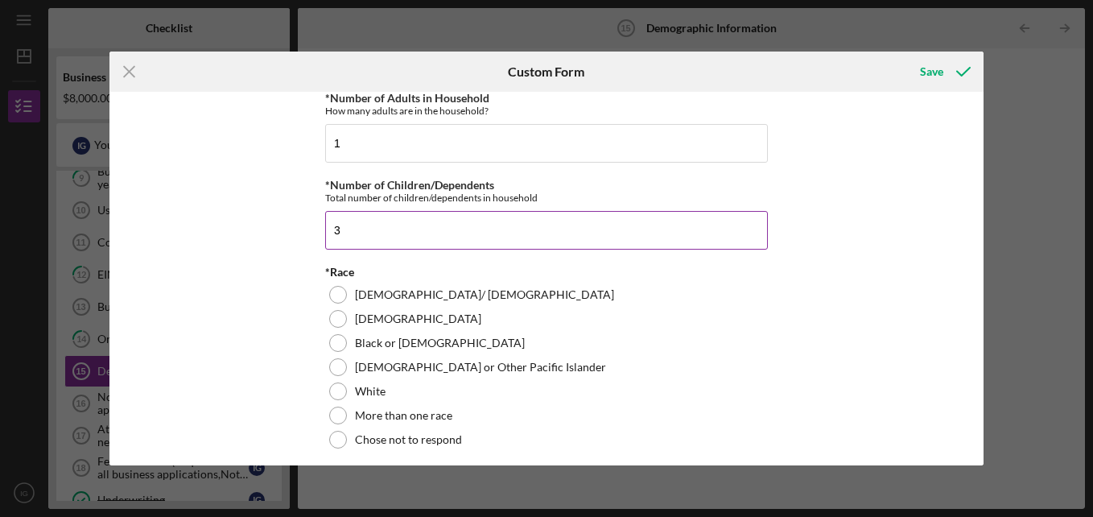
scroll to position [729, 0]
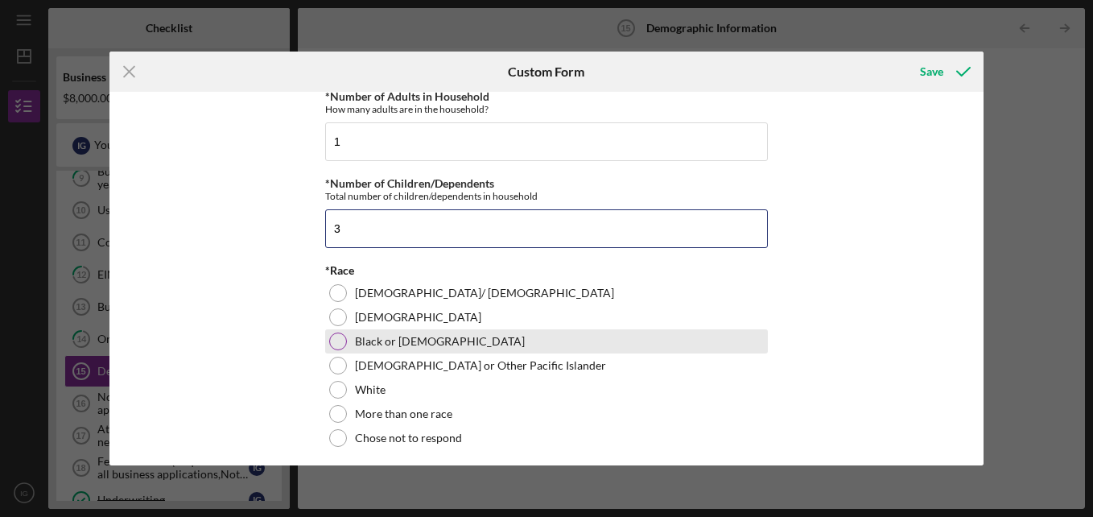
type input "3"
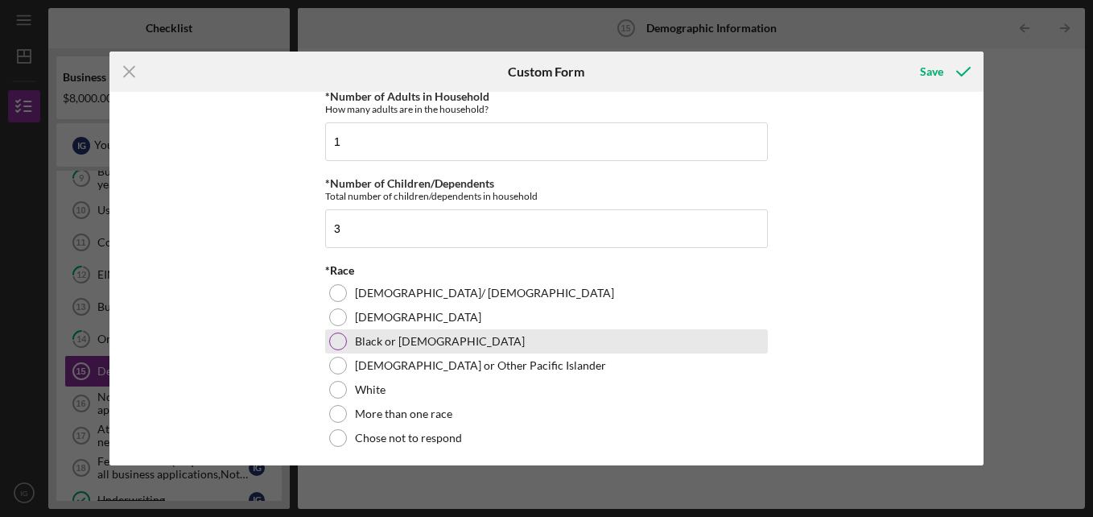
click at [380, 342] on label "Black or [DEMOGRAPHIC_DATA]" at bounding box center [440, 341] width 170 height 13
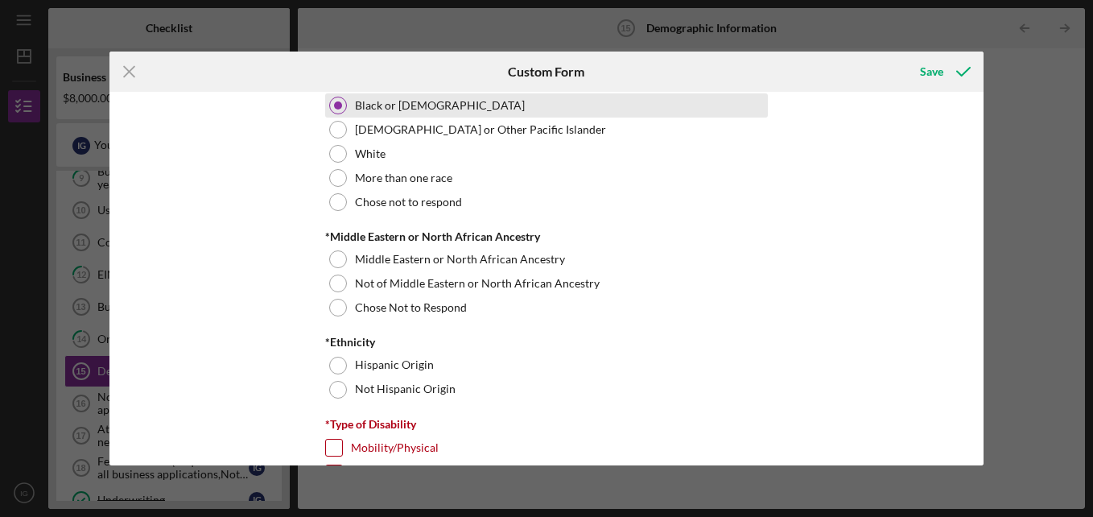
scroll to position [966, 0]
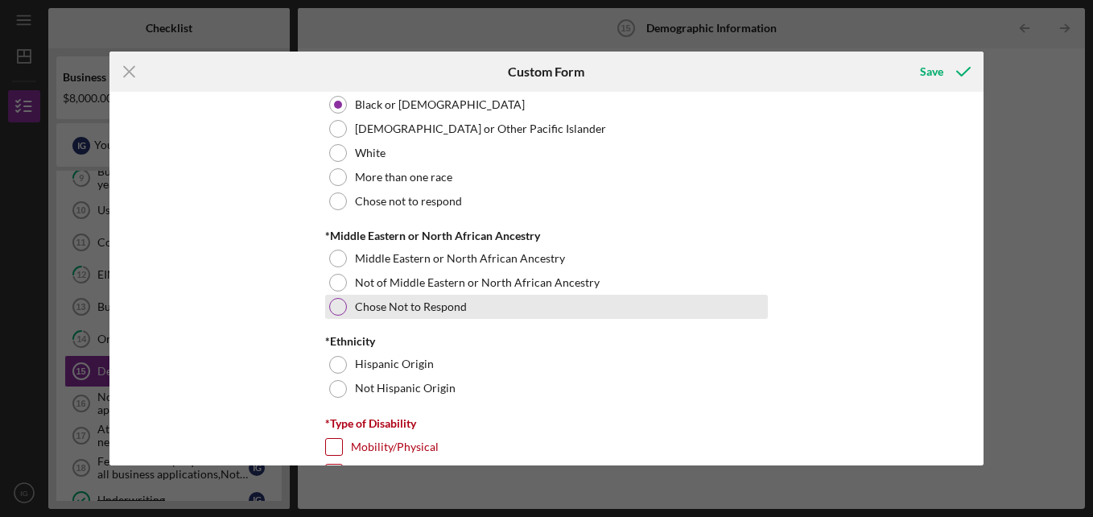
click at [405, 308] on label "Chose Not to Respond" at bounding box center [411, 306] width 112 height 13
click at [465, 312] on div "Chose Not to Respond" at bounding box center [546, 307] width 443 height 24
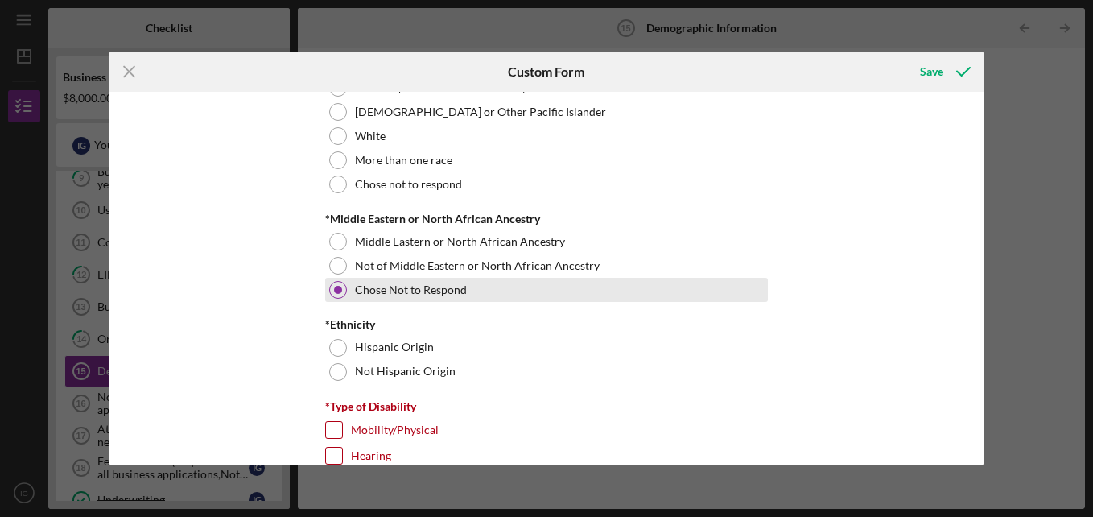
scroll to position [984, 0]
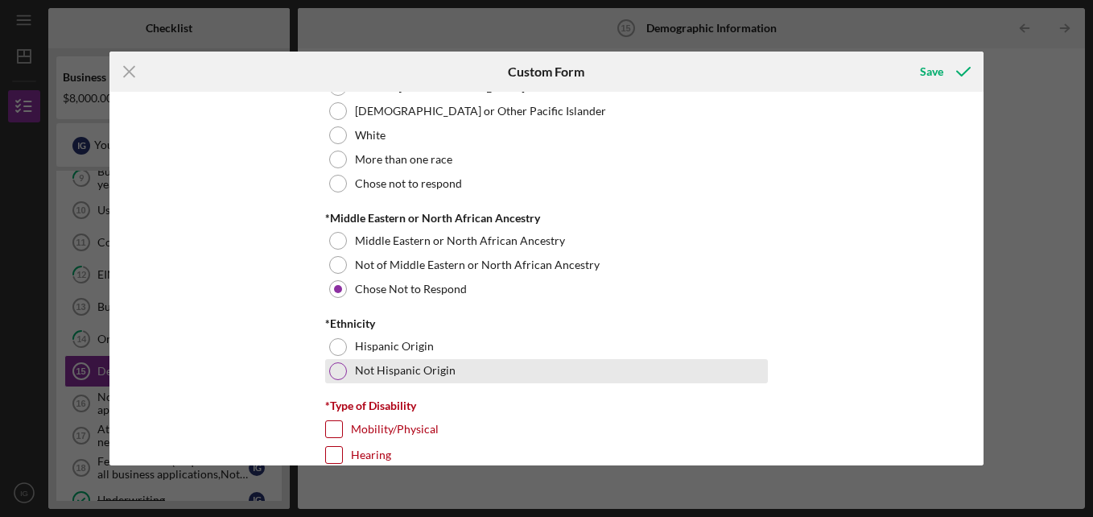
click at [431, 373] on label "Not Hispanic Origin" at bounding box center [405, 370] width 101 height 13
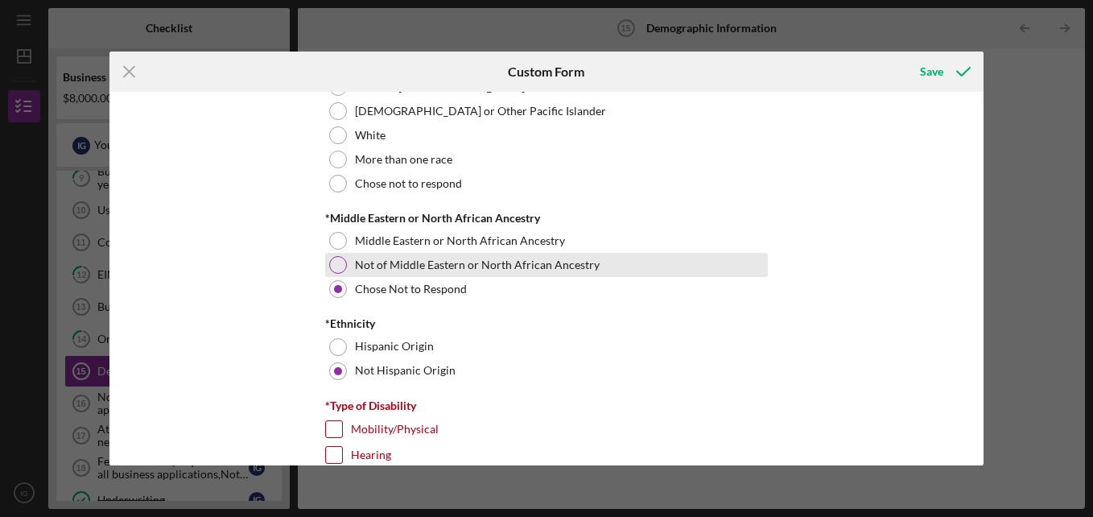
click at [446, 274] on div "Not of Middle Eastern or North African Ancestry" at bounding box center [546, 265] width 443 height 24
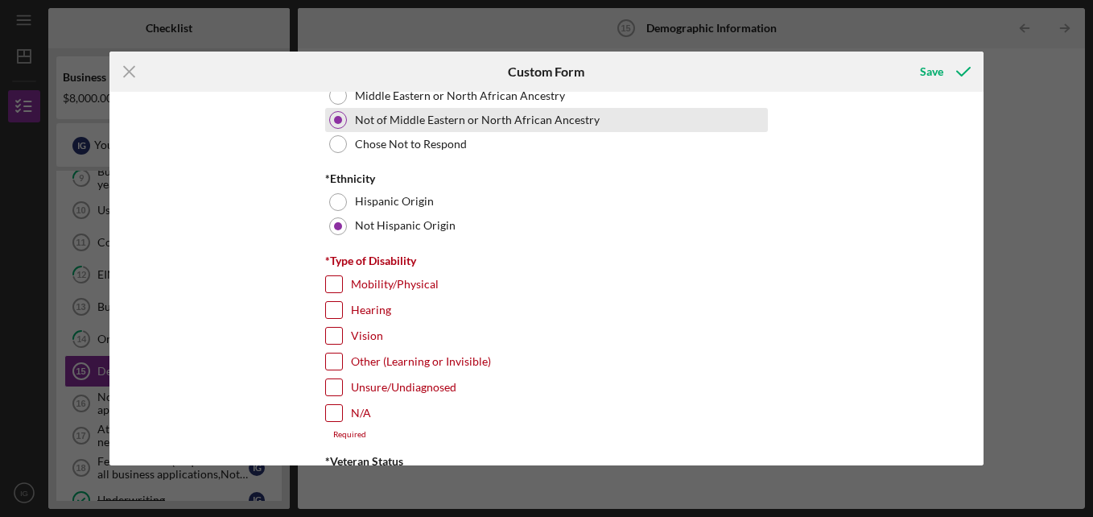
scroll to position [1129, 0]
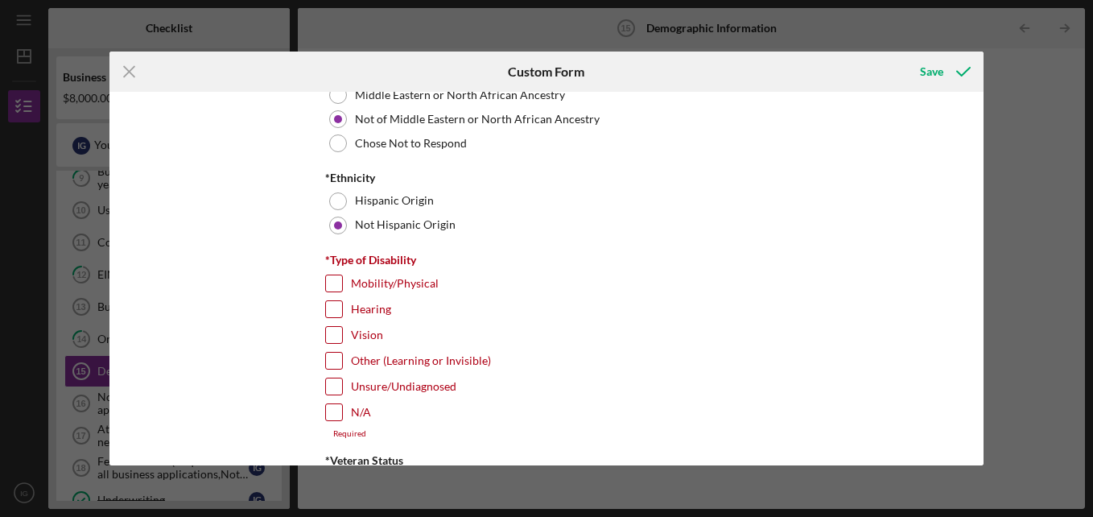
click at [361, 419] on label "N/A" at bounding box center [361, 412] width 20 height 16
click at [342, 419] on input "N/A" at bounding box center [334, 412] width 16 height 16
checkbox input "true"
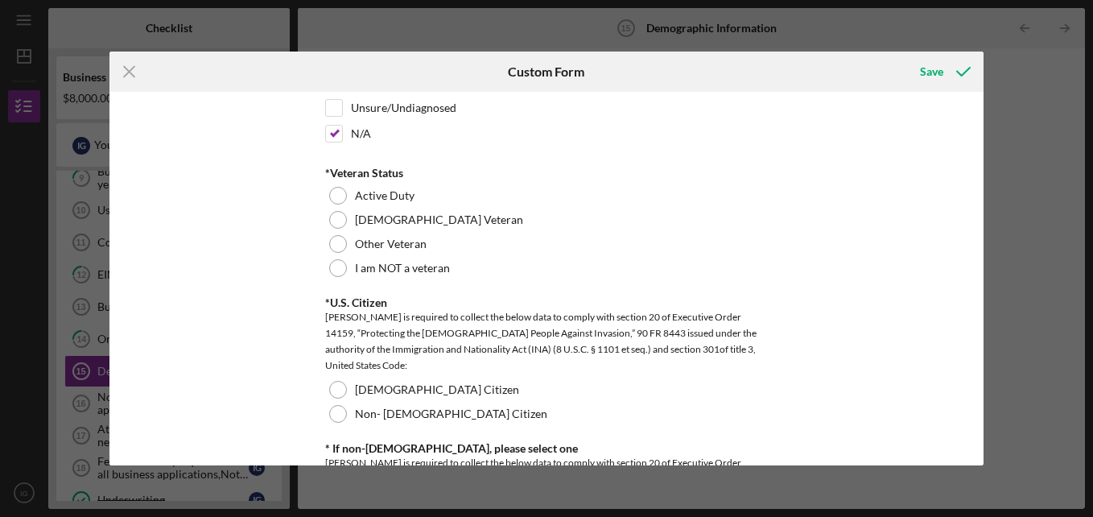
scroll to position [1409, 0]
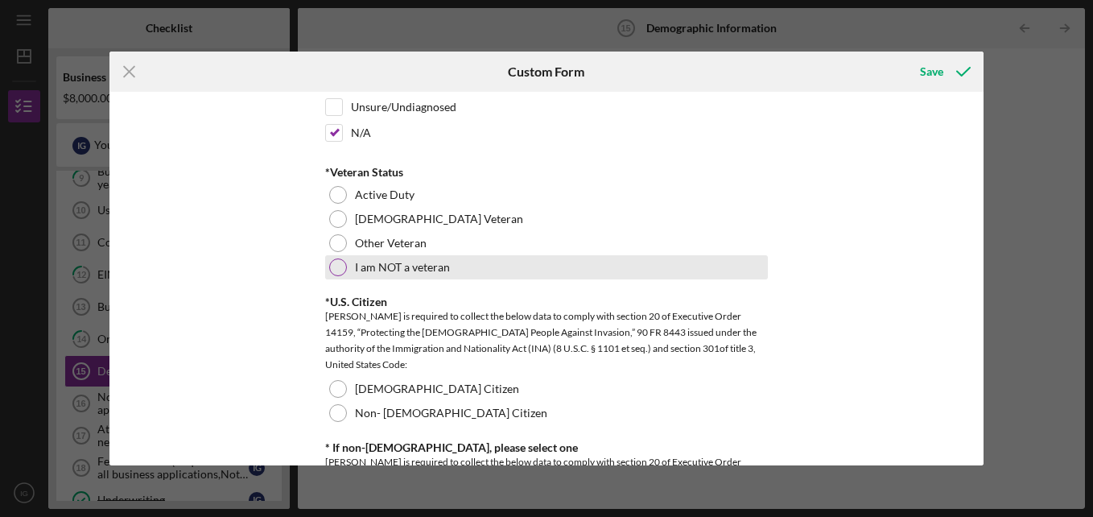
click at [481, 272] on div "I am NOT a veteran" at bounding box center [546, 267] width 443 height 24
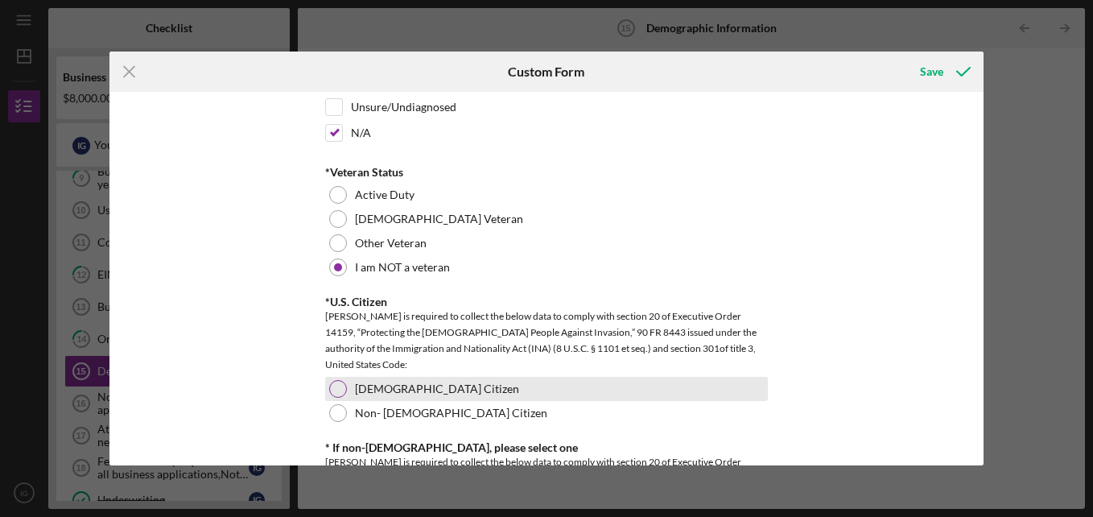
click at [395, 390] on label "[DEMOGRAPHIC_DATA] Citizen" at bounding box center [437, 388] width 164 height 13
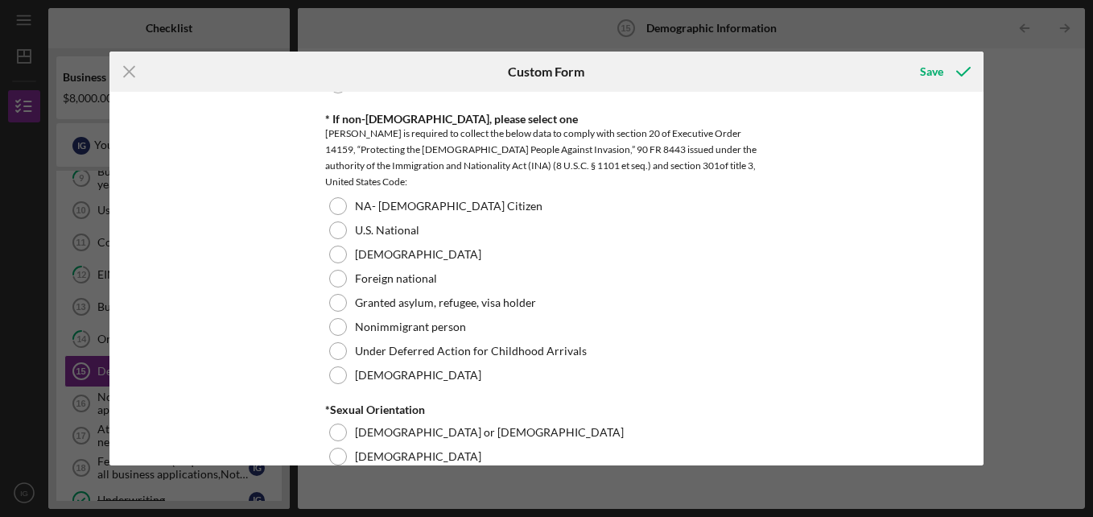
scroll to position [1738, 0]
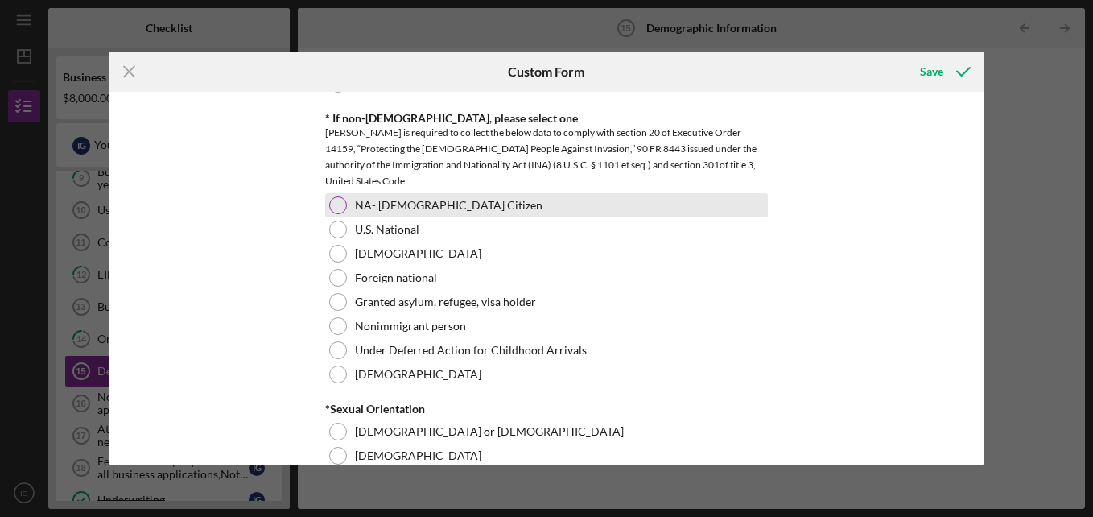
click at [417, 204] on label "NA- [DEMOGRAPHIC_DATA] Citizen" at bounding box center [449, 205] width 188 height 13
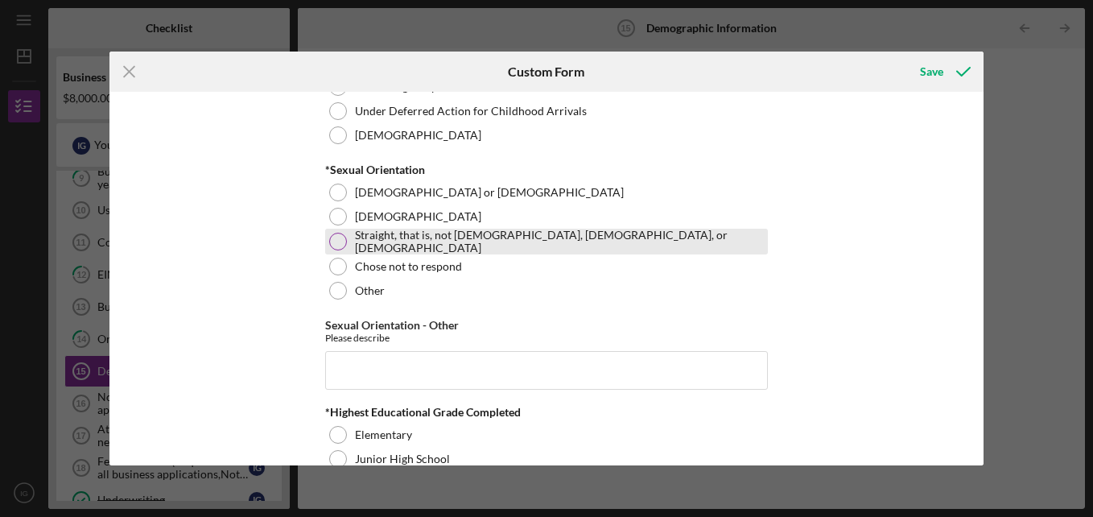
click at [372, 246] on label "Straight, that is, not [DEMOGRAPHIC_DATA], [DEMOGRAPHIC_DATA], or [DEMOGRAPHIC_…" at bounding box center [559, 242] width 409 height 26
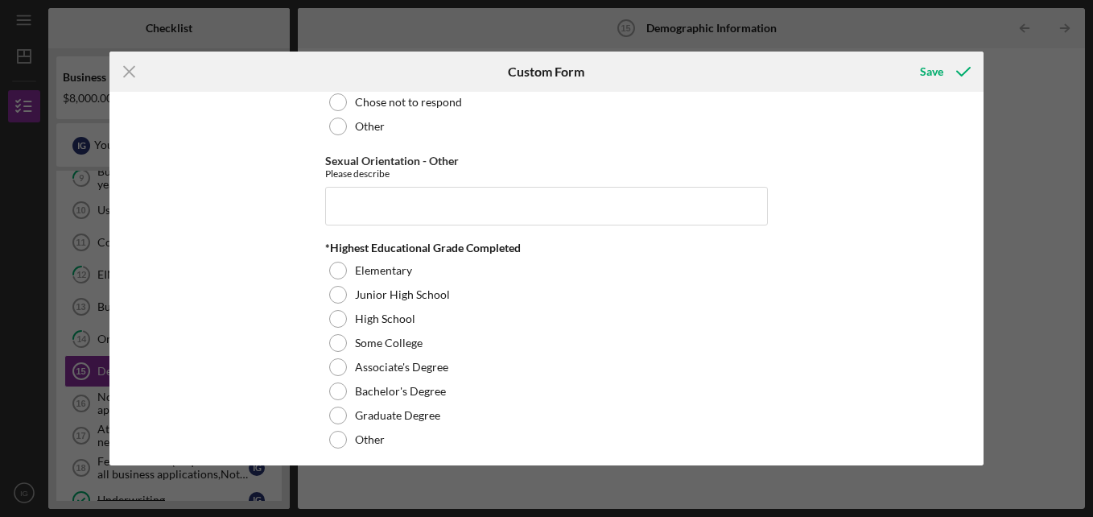
scroll to position [2161, 0]
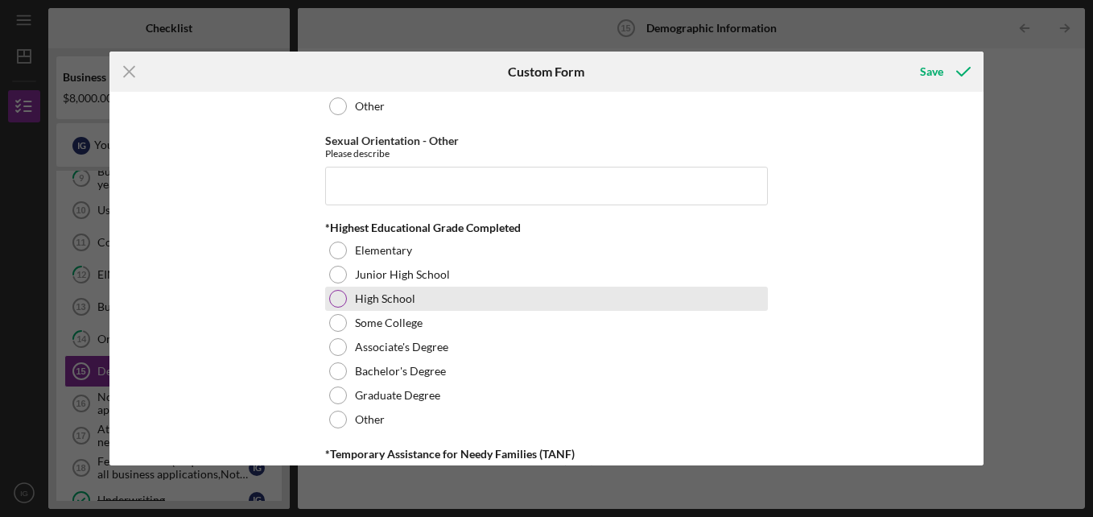
click at [373, 303] on label "High School" at bounding box center [385, 298] width 60 height 13
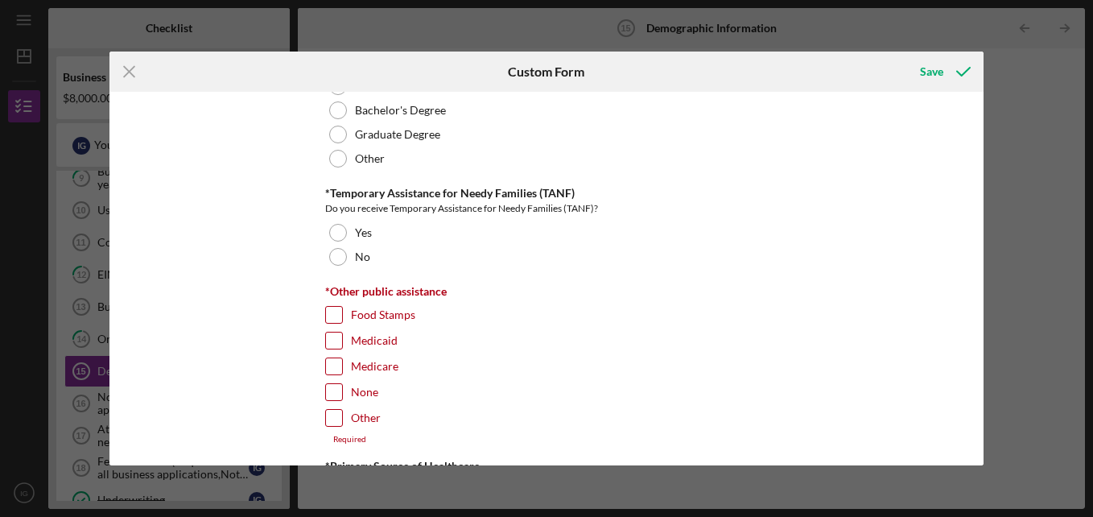
scroll to position [2423, 0]
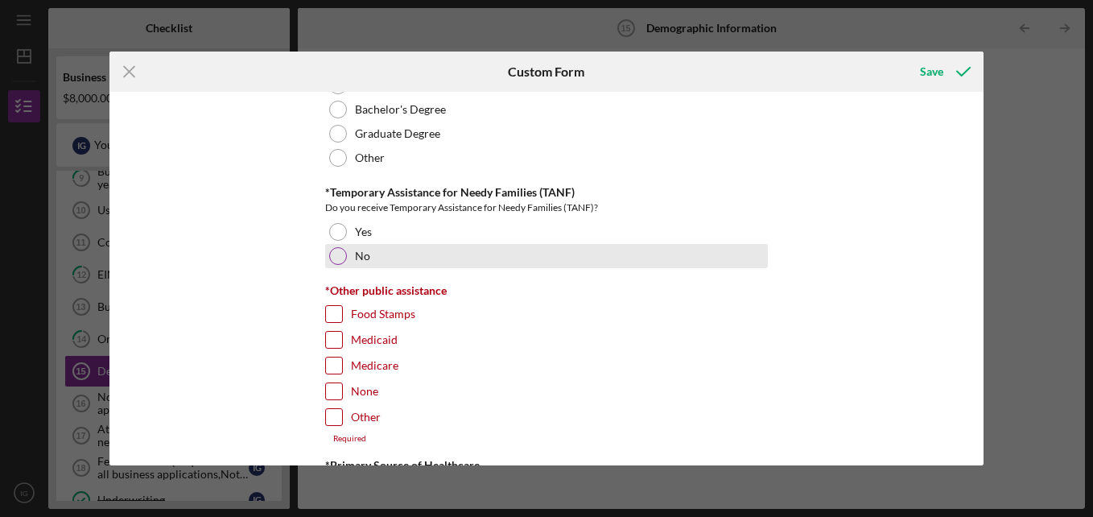
click at [378, 250] on div "No" at bounding box center [546, 256] width 443 height 24
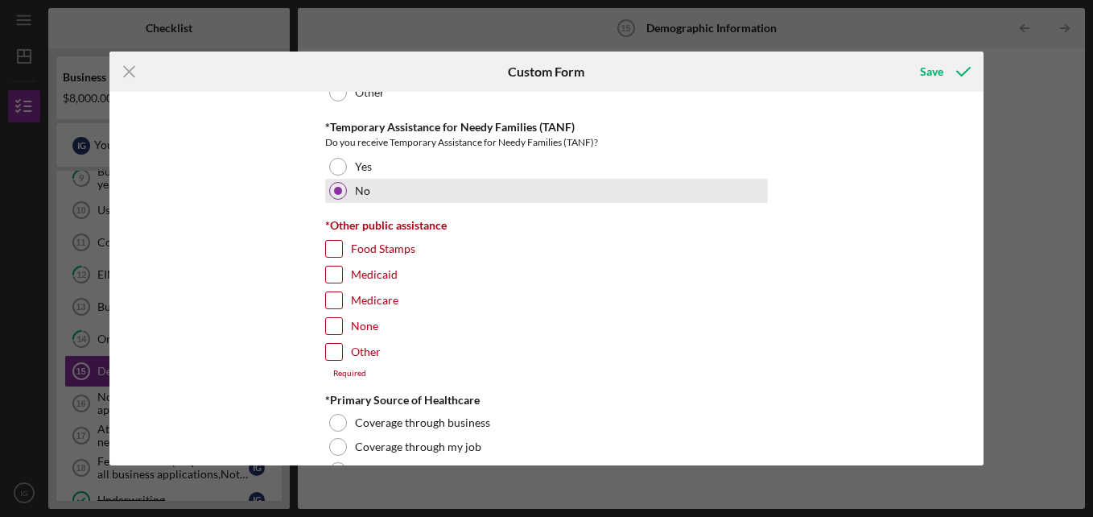
scroll to position [2490, 0]
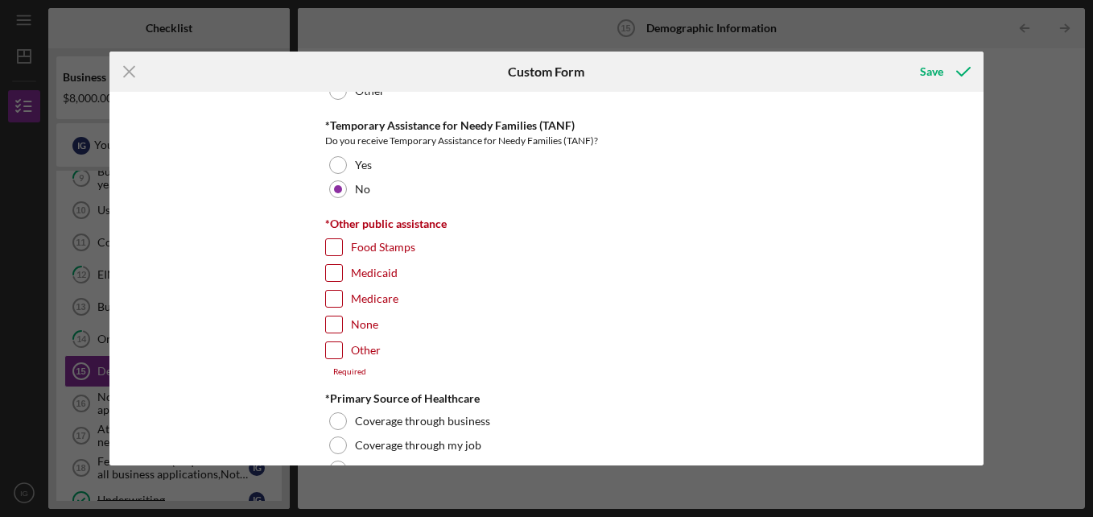
click at [354, 318] on label "None" at bounding box center [364, 324] width 27 height 16
click at [342, 318] on input "None" at bounding box center [334, 324] width 16 height 16
checkbox input "true"
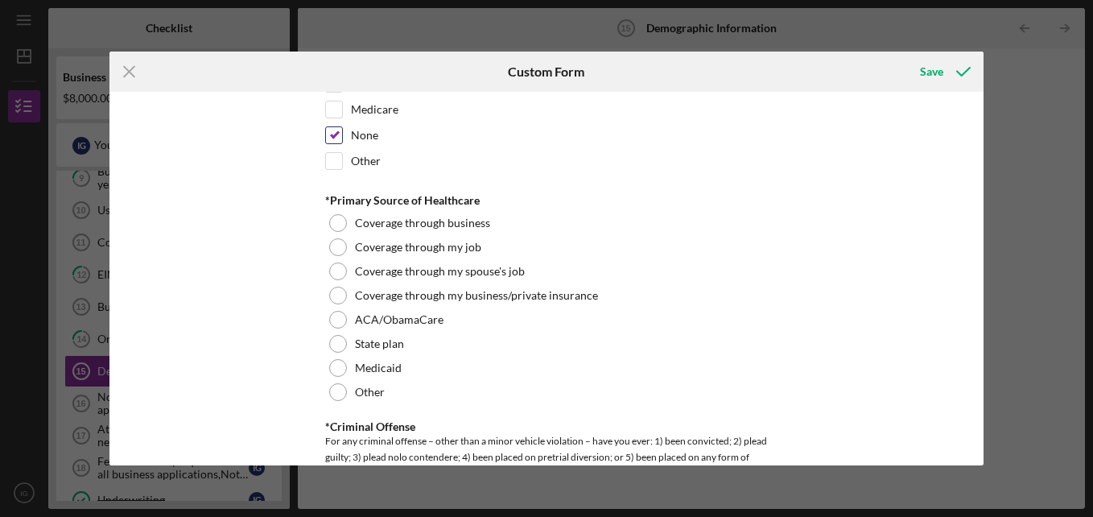
scroll to position [2682, 0]
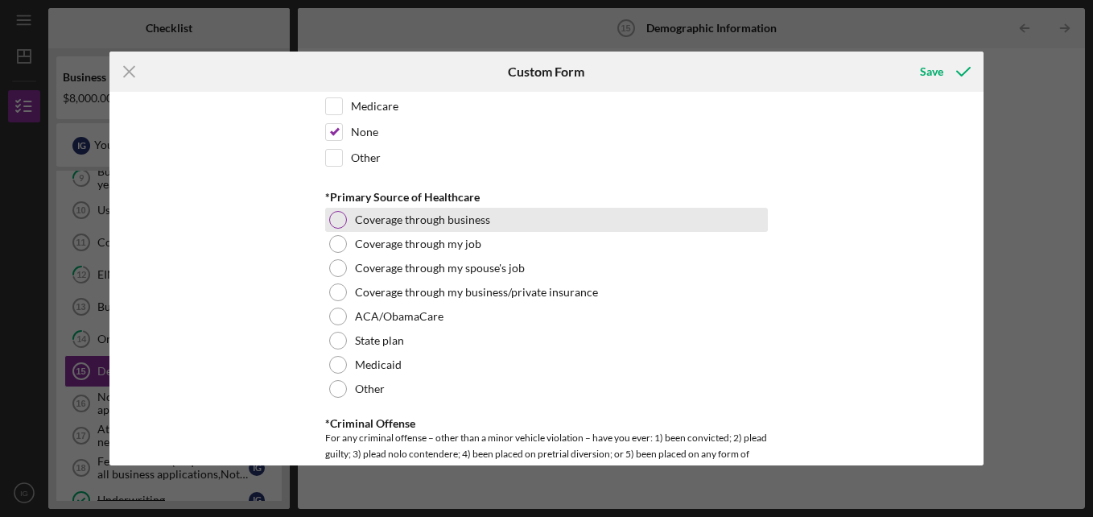
click at [384, 228] on div "Coverage through business" at bounding box center [546, 220] width 443 height 24
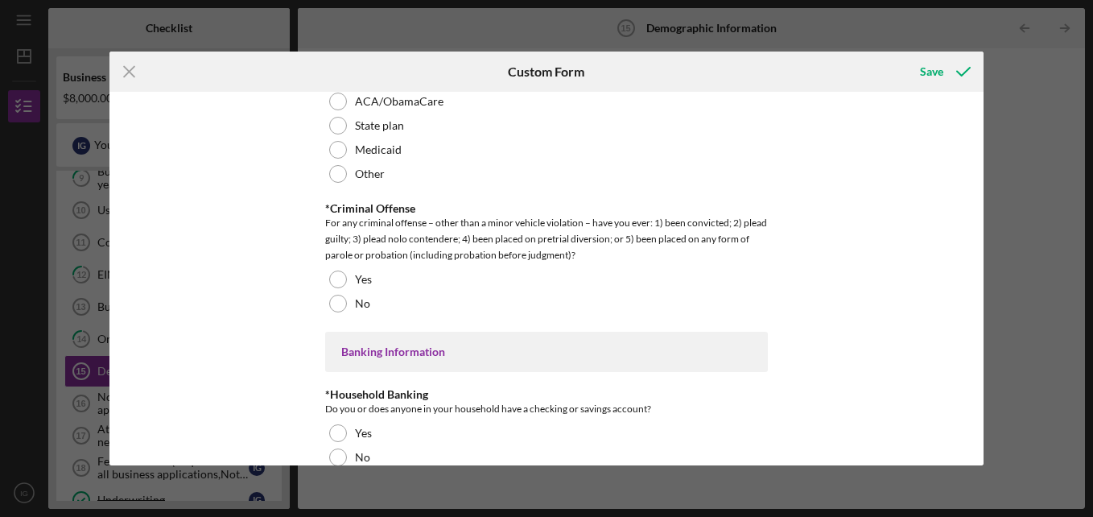
scroll to position [2900, 0]
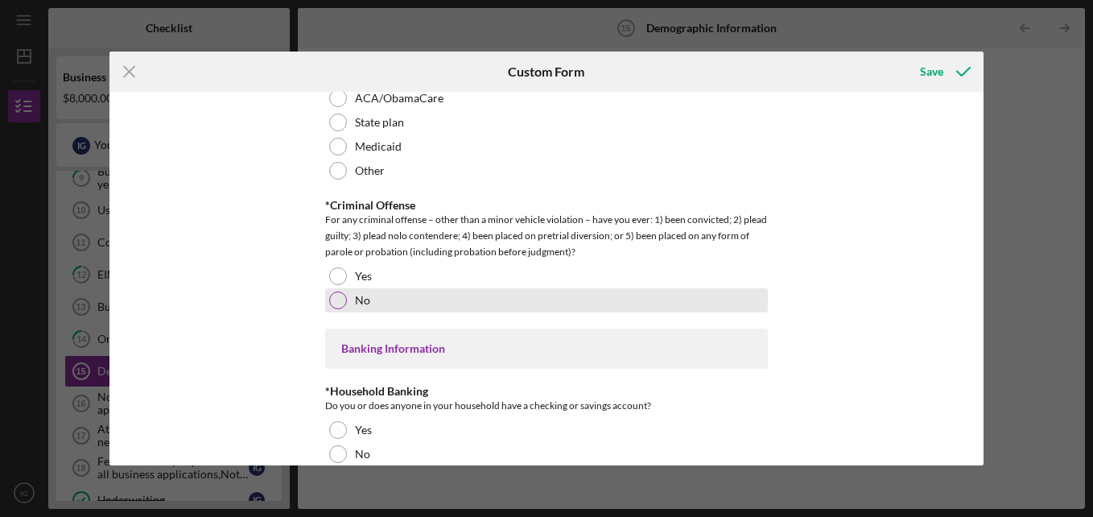
click at [365, 295] on label "No" at bounding box center [362, 300] width 15 height 13
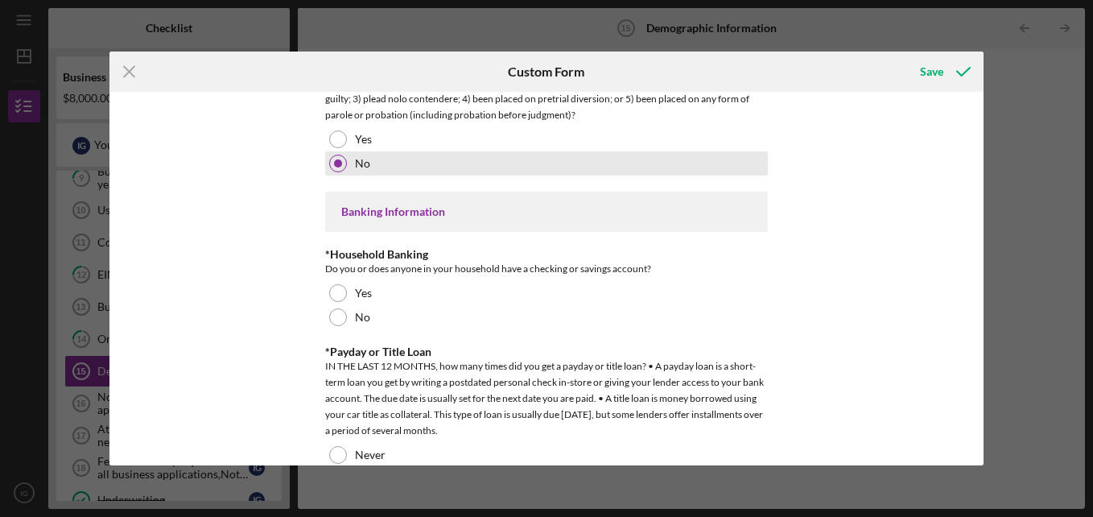
click at [365, 295] on label "Yes" at bounding box center [363, 293] width 17 height 13
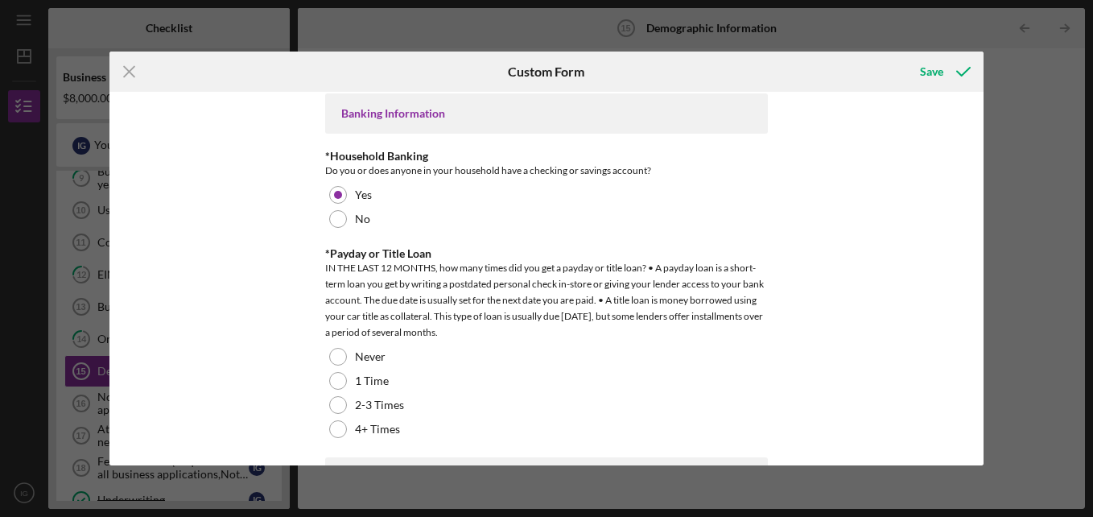
scroll to position [3143, 0]
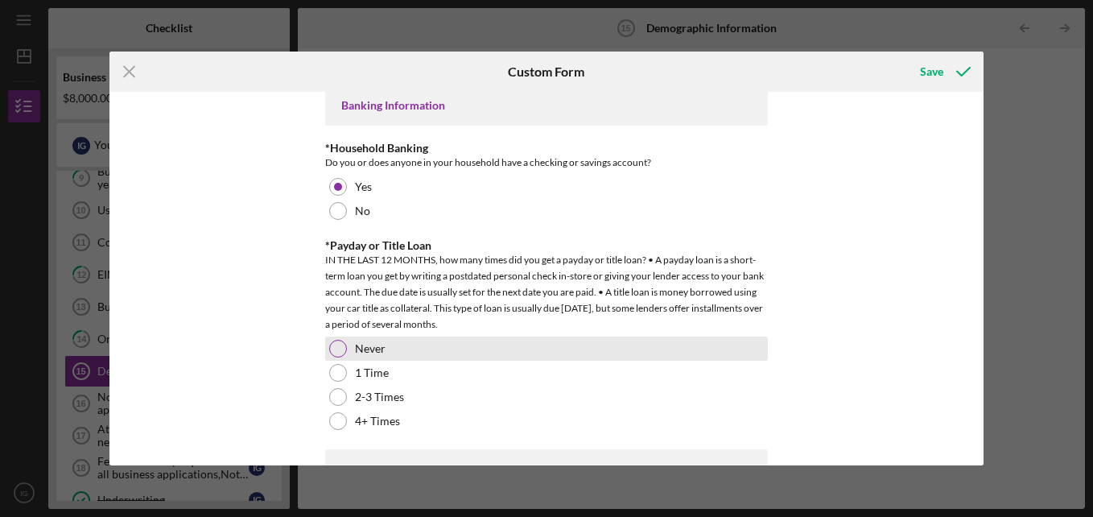
click at [361, 350] on label "Never" at bounding box center [370, 348] width 31 height 13
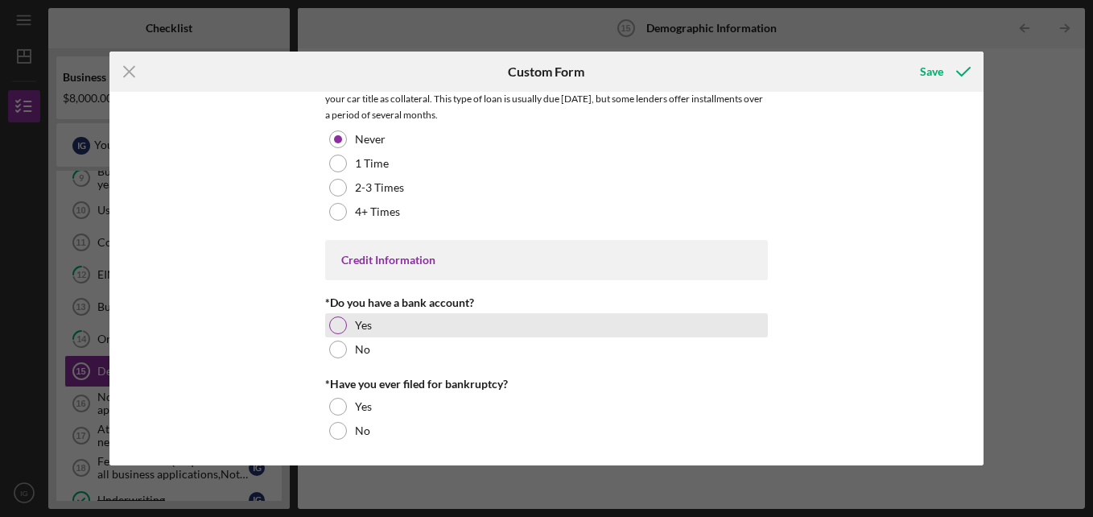
click at [369, 321] on label "Yes" at bounding box center [363, 325] width 17 height 13
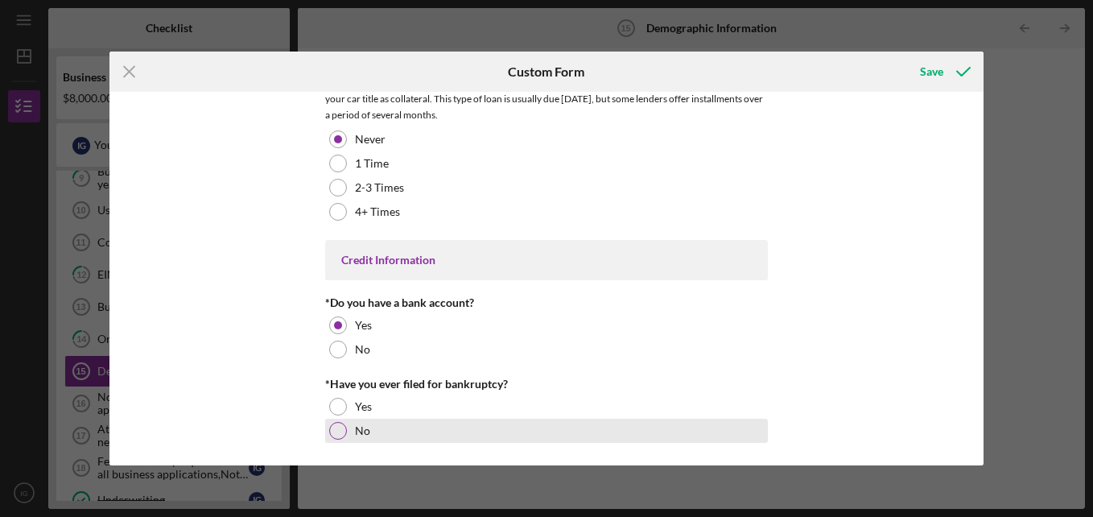
click at [357, 427] on label "No" at bounding box center [362, 430] width 15 height 13
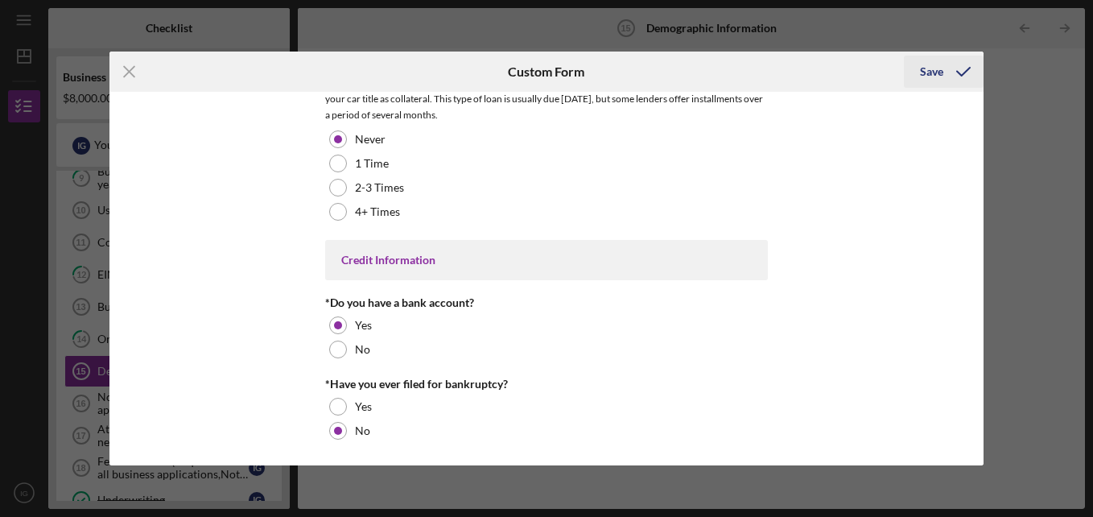
click at [950, 70] on icon "submit" at bounding box center [963, 72] width 40 height 40
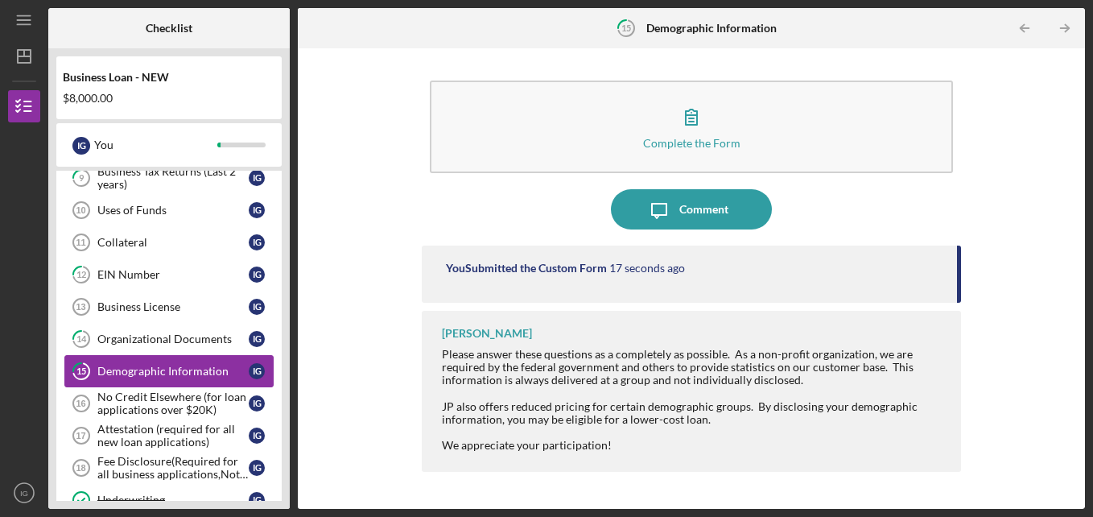
scroll to position [471, 0]
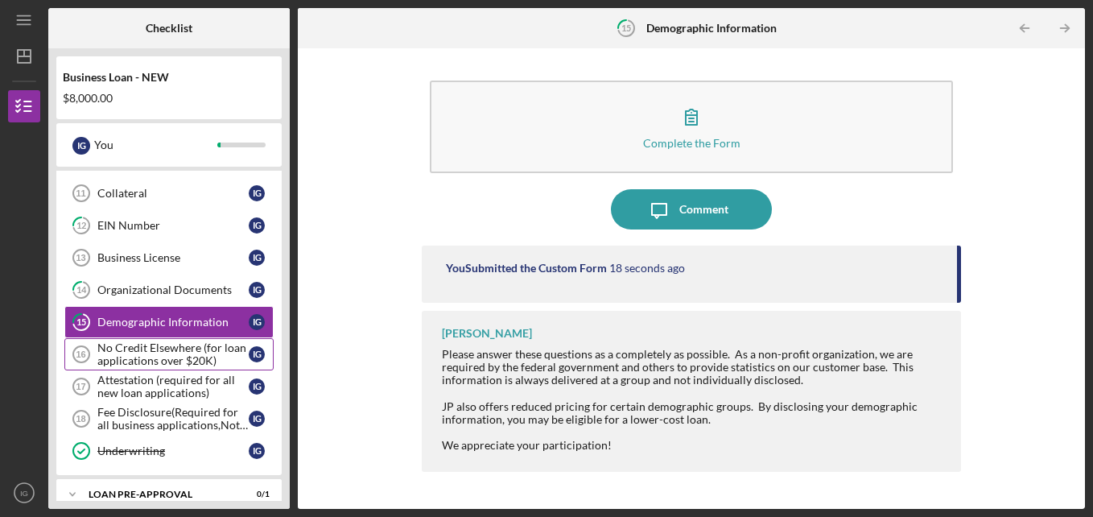
click at [217, 356] on div "No Credit Elsewhere (for loan applications over $20K)" at bounding box center [172, 354] width 151 height 26
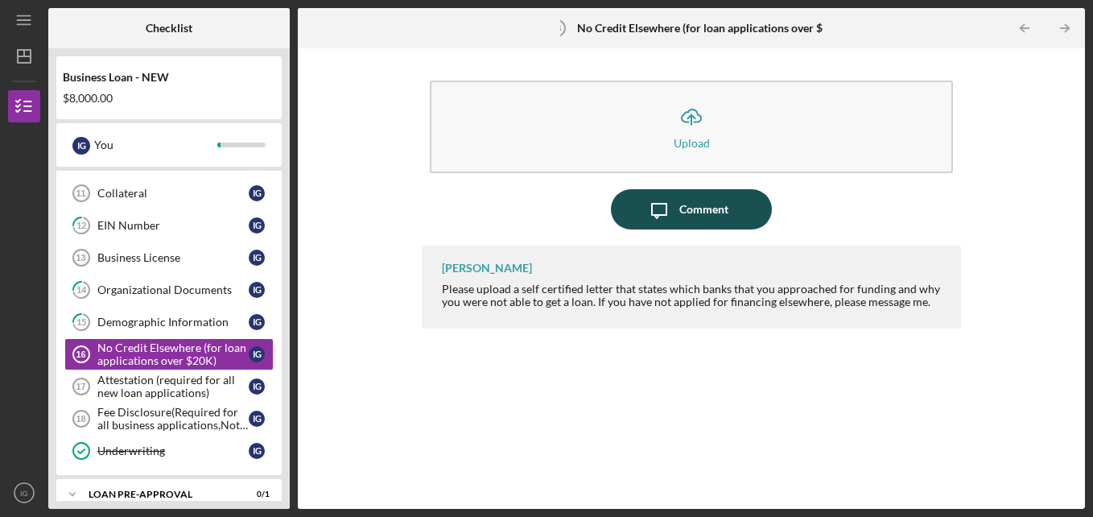
click at [675, 208] on icon "Icon/Message" at bounding box center [659, 209] width 40 height 40
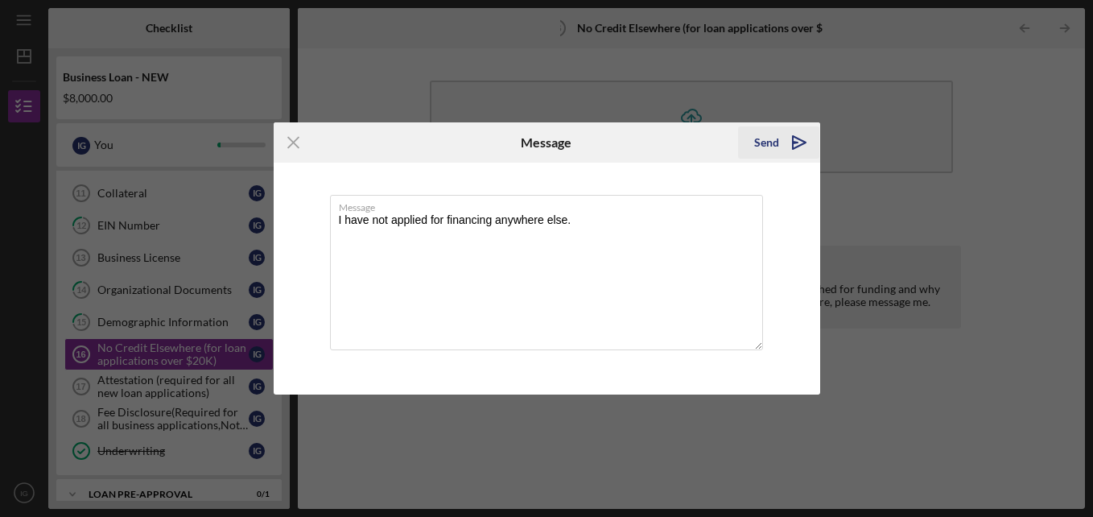
type textarea "I have not applied for financing anywhere else."
click at [765, 139] on div "Send" at bounding box center [766, 142] width 25 height 32
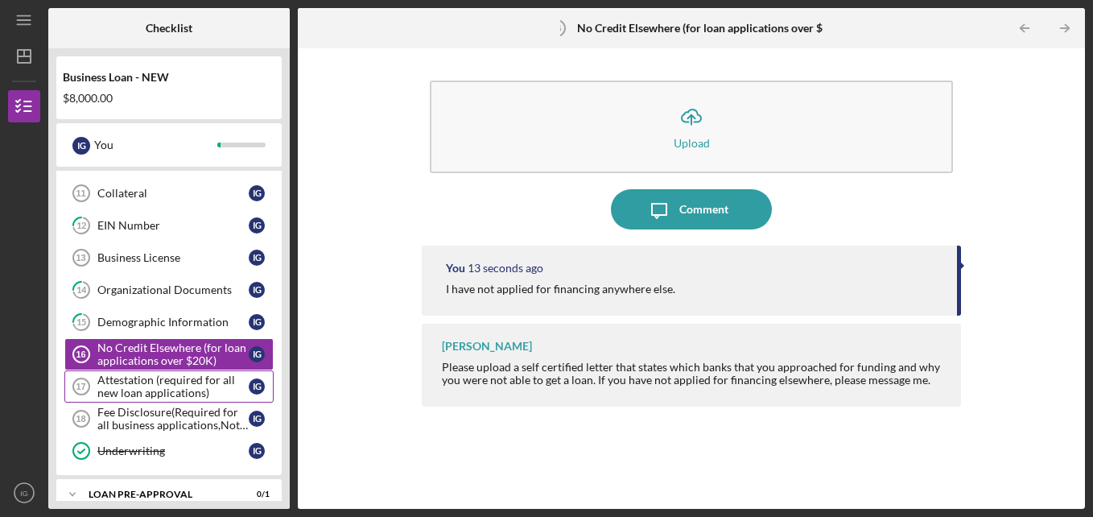
click at [189, 392] on div "Attestation (required for all new loan applications)" at bounding box center [172, 386] width 151 height 26
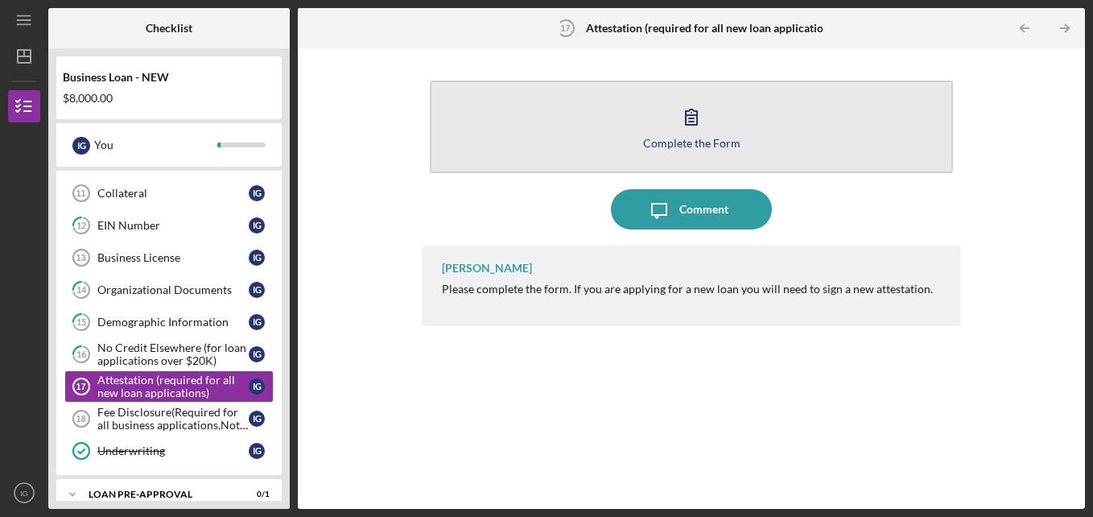
click at [692, 118] on icon "button" at bounding box center [691, 116] width 11 height 15
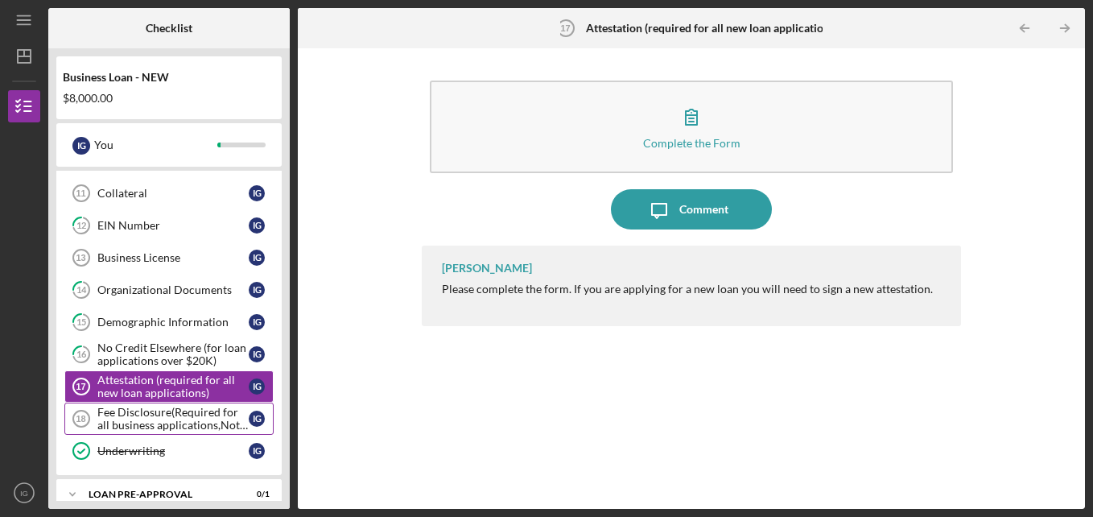
click at [193, 422] on div "Fee Disclosure(Required for all business applications,Not needed for Contractor…" at bounding box center [172, 419] width 151 height 26
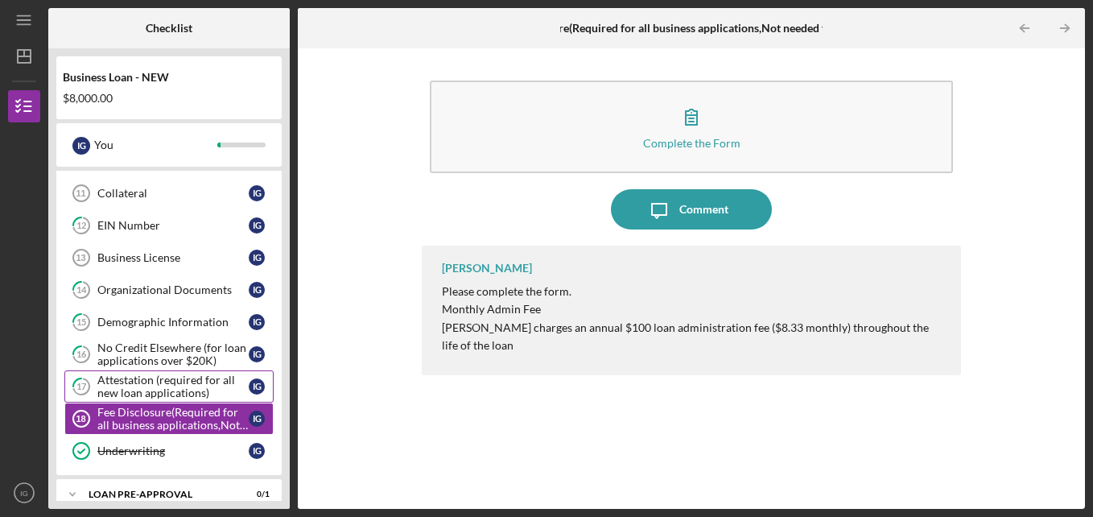
click at [190, 396] on div "Attestation (required for all new loan applications)" at bounding box center [172, 386] width 151 height 26
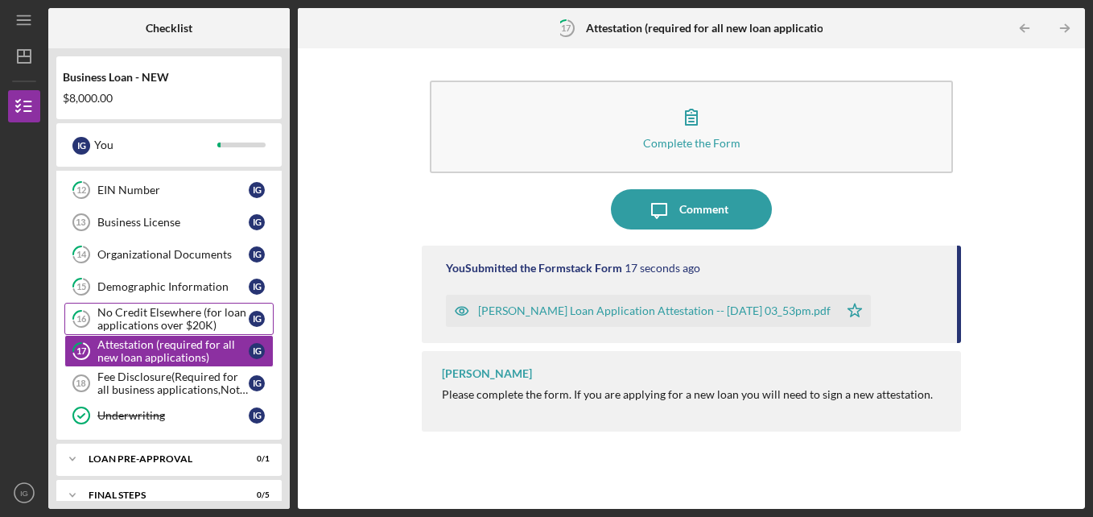
scroll to position [508, 0]
click at [166, 377] on div "Fee Disclosure(Required for all business applications,Not needed for Contractor…" at bounding box center [172, 382] width 151 height 26
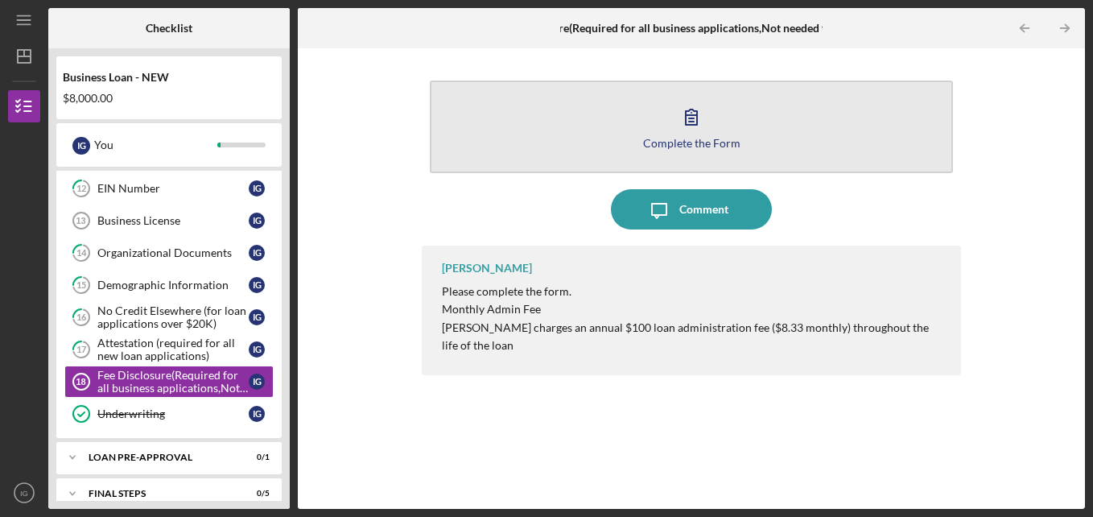
click at [716, 148] on div "Complete the Form" at bounding box center [691, 143] width 97 height 12
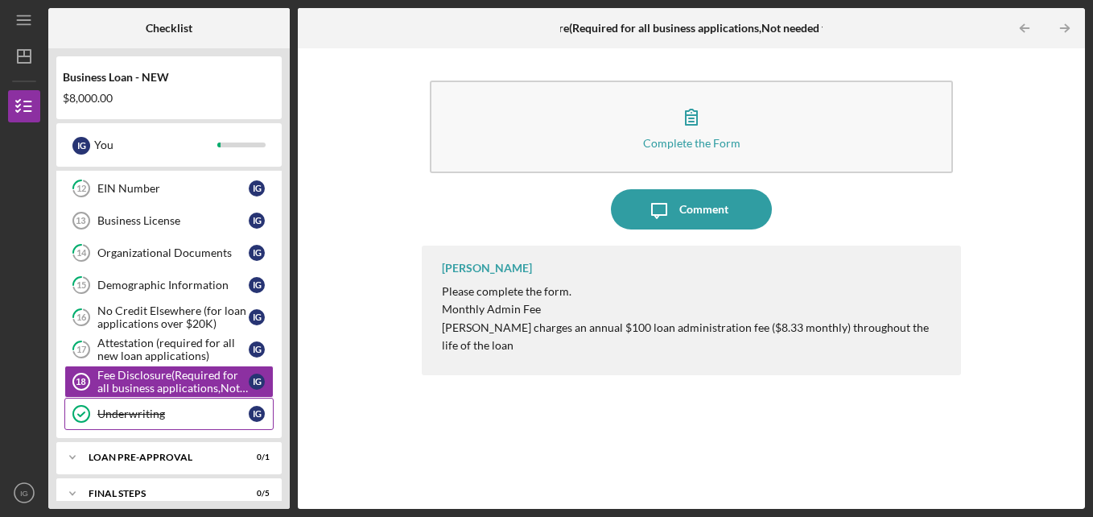
click at [153, 415] on div "Underwriting" at bounding box center [172, 413] width 151 height 13
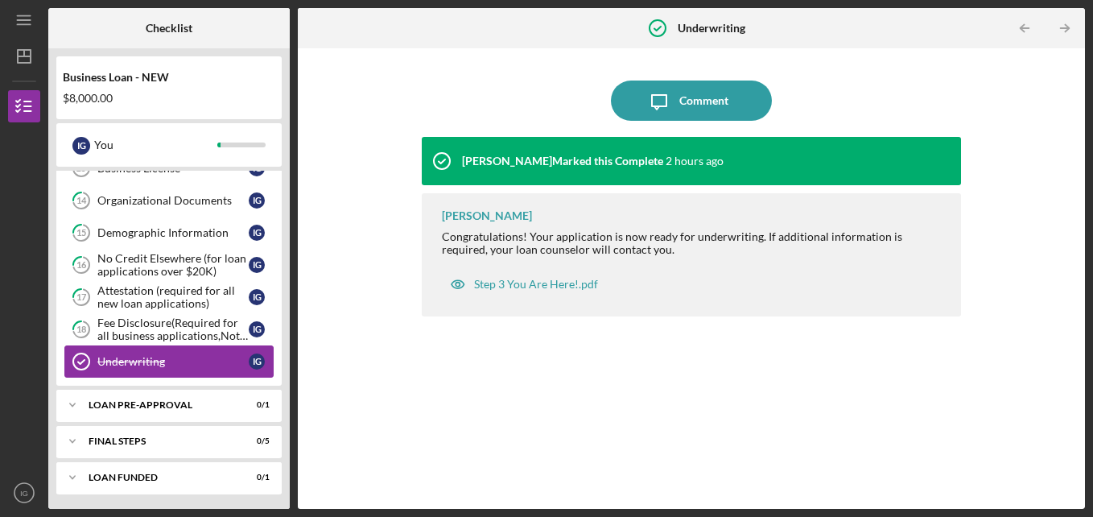
scroll to position [561, 0]
click at [207, 397] on div "Icon/Expander LOAN PRE-APPROVAL 0 / 1" at bounding box center [168, 404] width 225 height 32
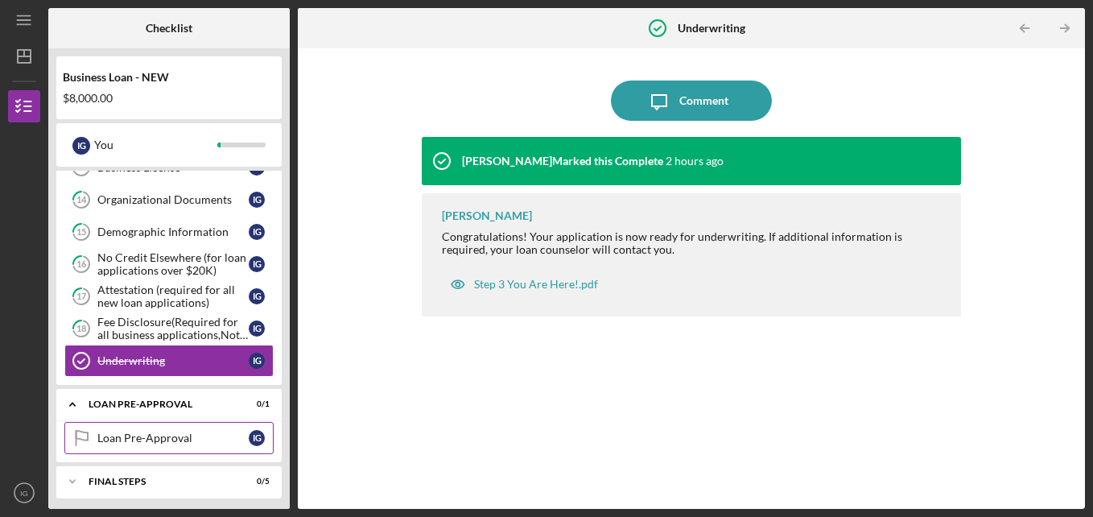
click at [191, 435] on div "Loan Pre-Approval" at bounding box center [172, 437] width 151 height 13
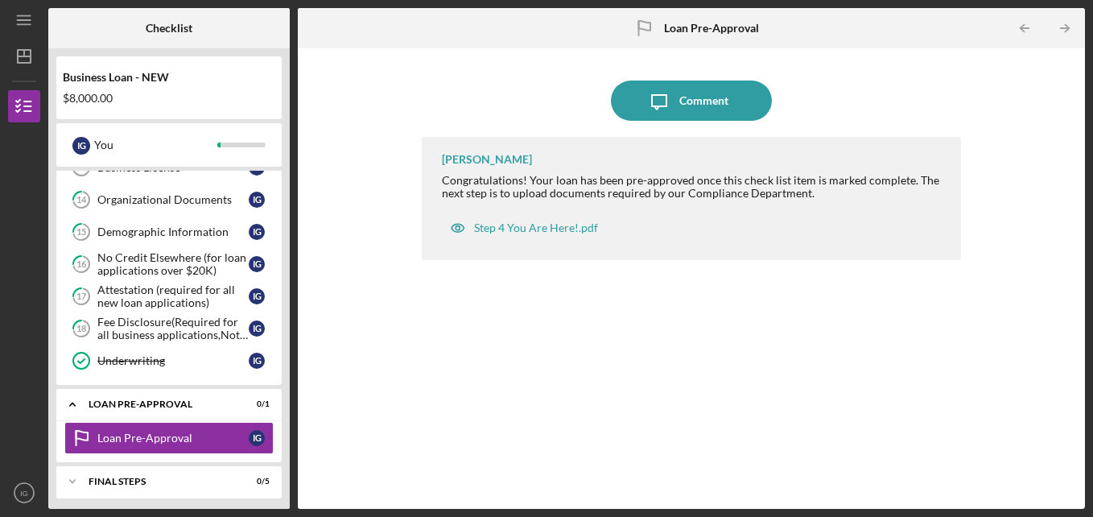
click at [495, 381] on div "[PERSON_NAME] Congratulations! Your loan has been pre-approved once this check …" at bounding box center [692, 311] width 540 height 348
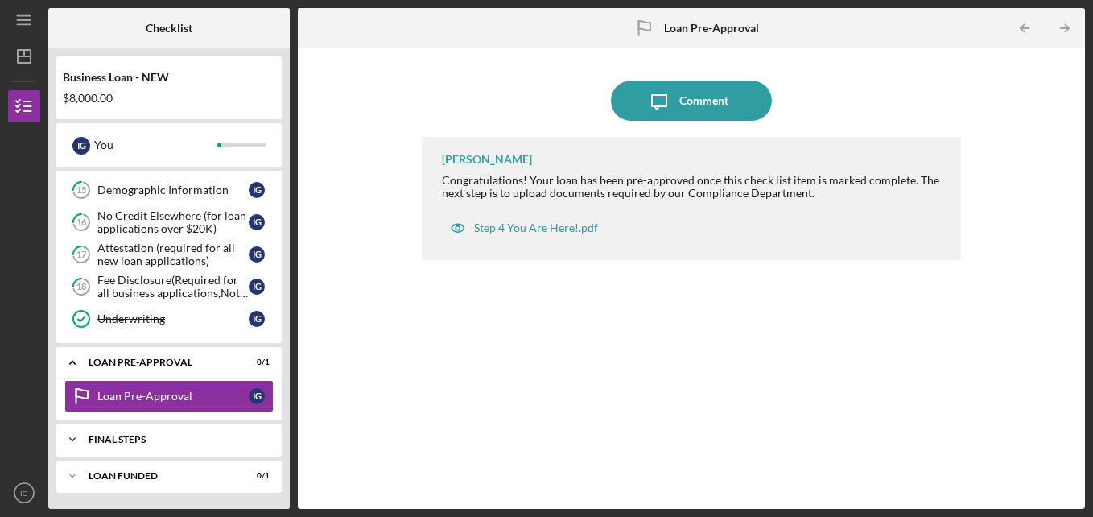
click at [195, 435] on div "FINAL STEPS" at bounding box center [175, 440] width 173 height 10
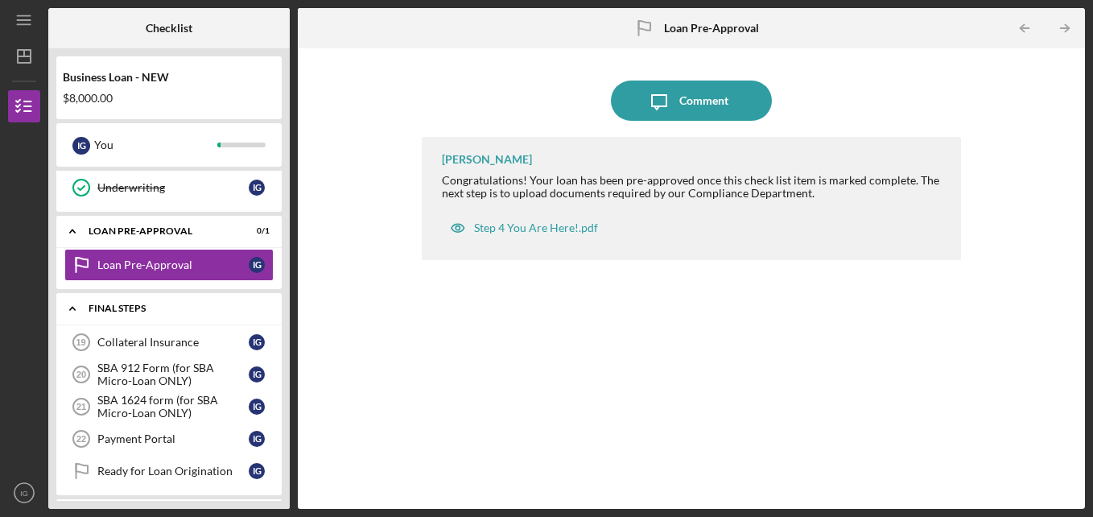
scroll to position [749, 0]
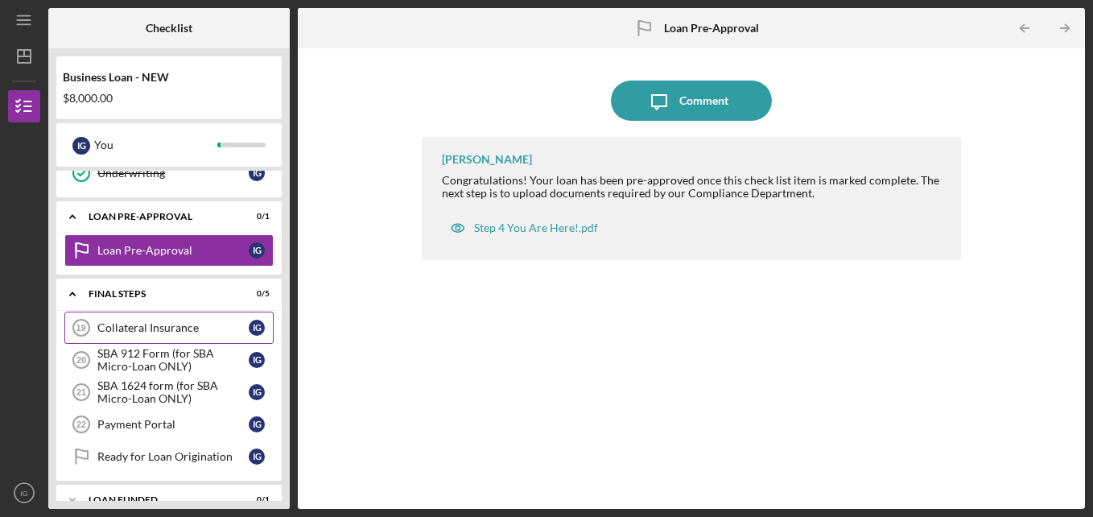
click at [203, 335] on link "Collateral Insurance 19 Collateral Insurance I G" at bounding box center [168, 328] width 209 height 32
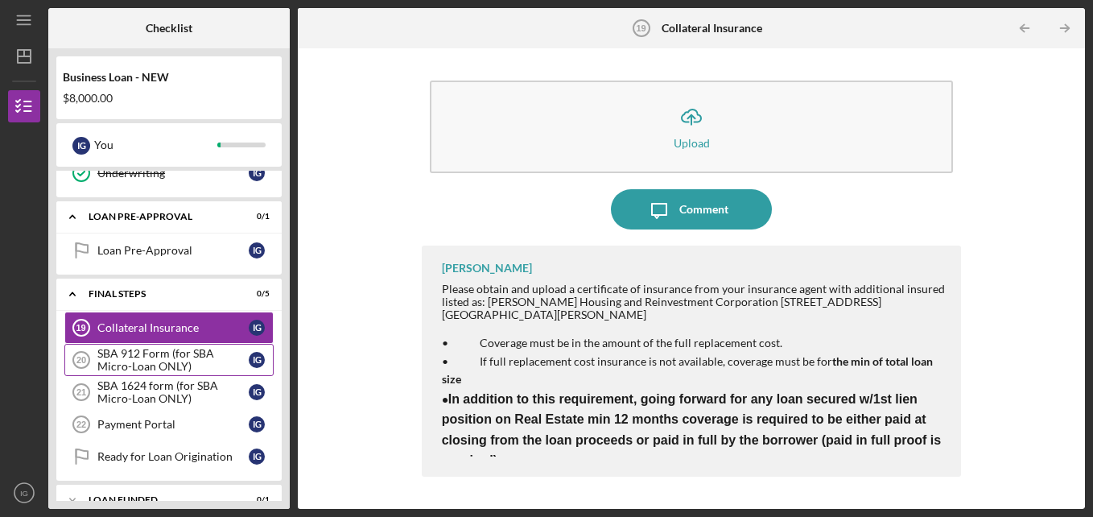
click at [195, 365] on div "SBA 912 Form (for SBA Micro-Loan ONLY)" at bounding box center [172, 360] width 151 height 26
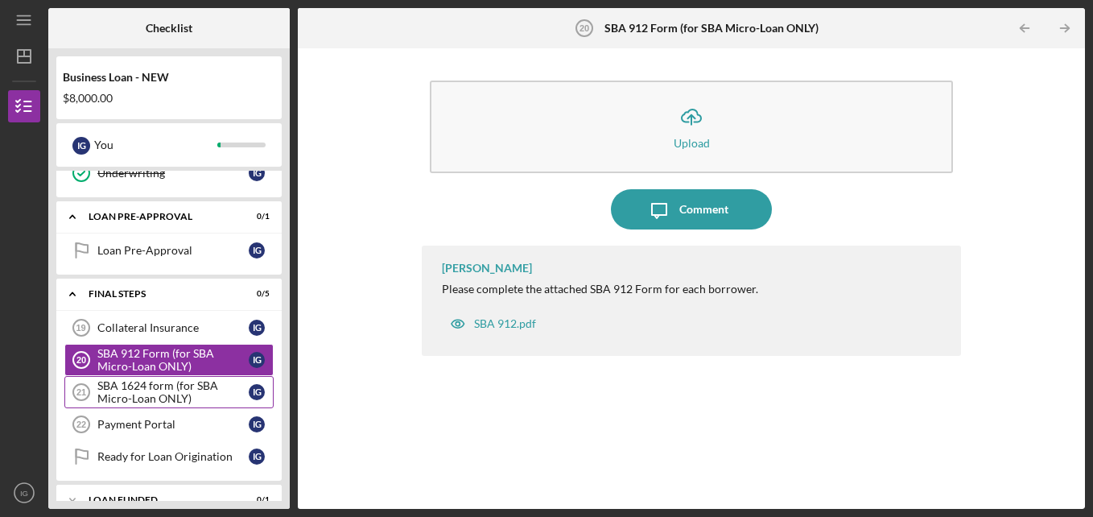
click at [189, 393] on div "SBA 1624 form (for SBA Micro-Loan ONLY)" at bounding box center [172, 392] width 151 height 26
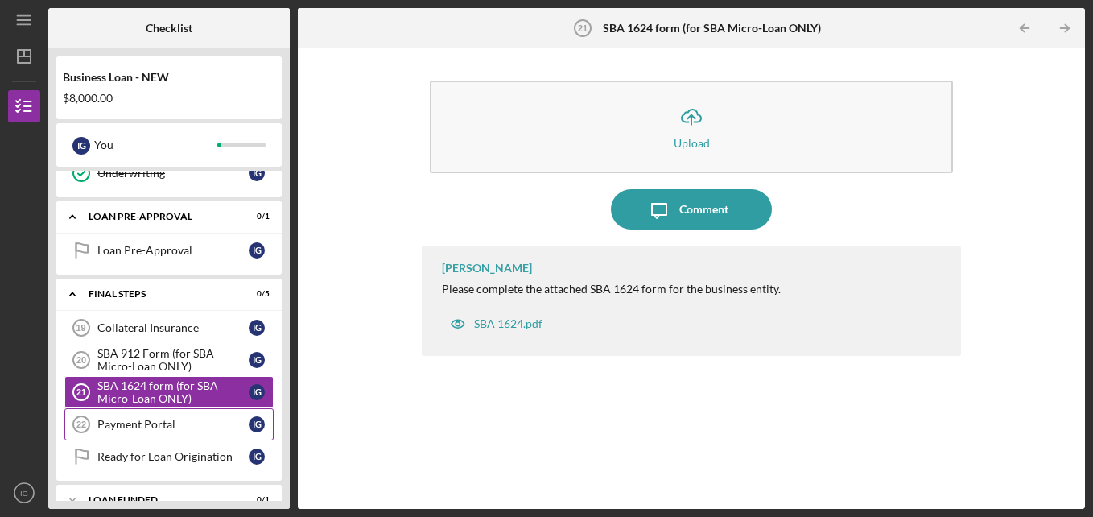
click at [187, 431] on div "Payment Portal" at bounding box center [172, 424] width 151 height 13
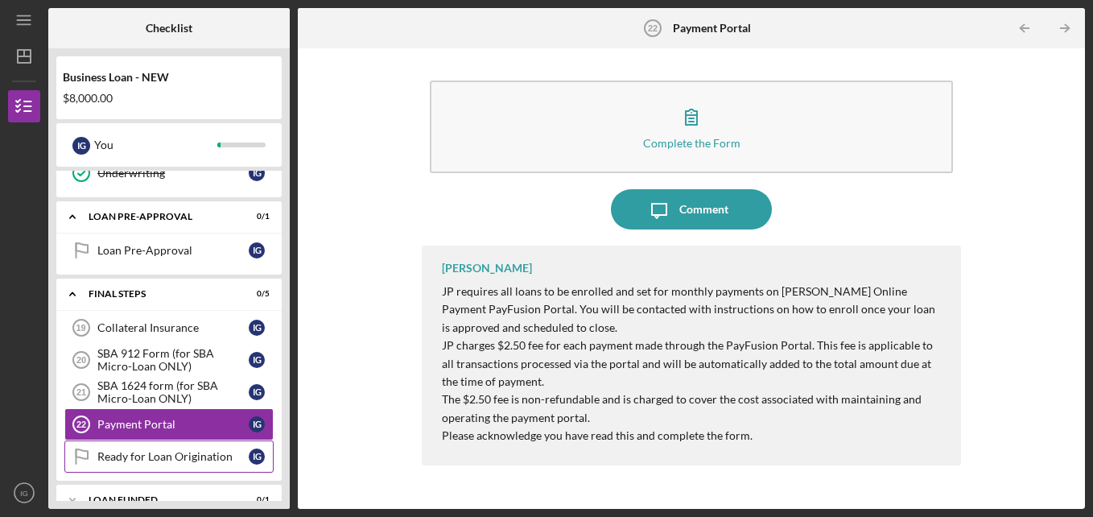
click at [184, 454] on div "Ready for Loan Origination" at bounding box center [172, 456] width 151 height 13
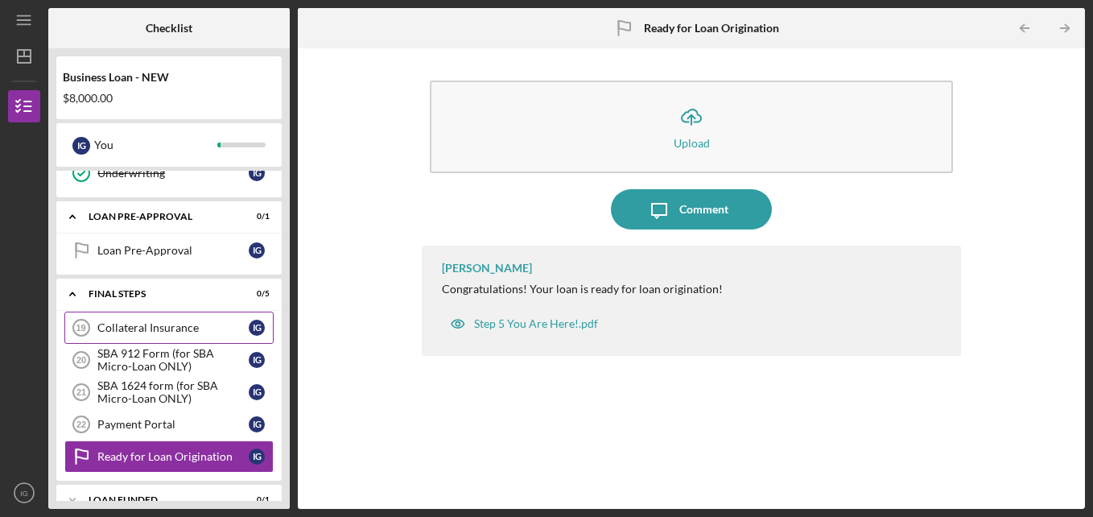
click at [182, 321] on div "Collateral Insurance" at bounding box center [172, 327] width 151 height 13
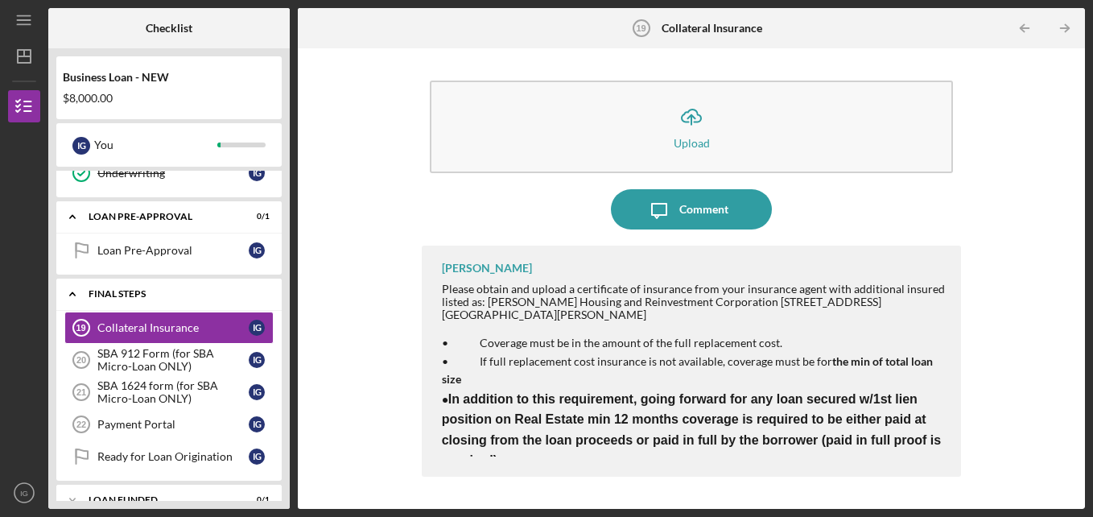
click at [145, 300] on div "Icon/Expander FINAL STEPS 0 / 5" at bounding box center [168, 294] width 225 height 33
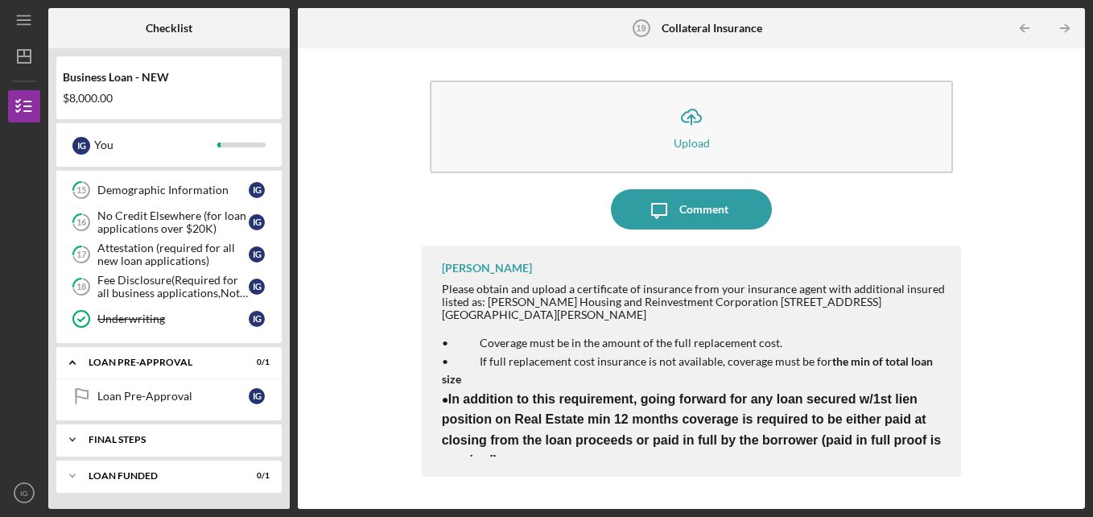
scroll to position [603, 0]
click at [159, 477] on div "LOAN FUNDED" at bounding box center [175, 476] width 173 height 10
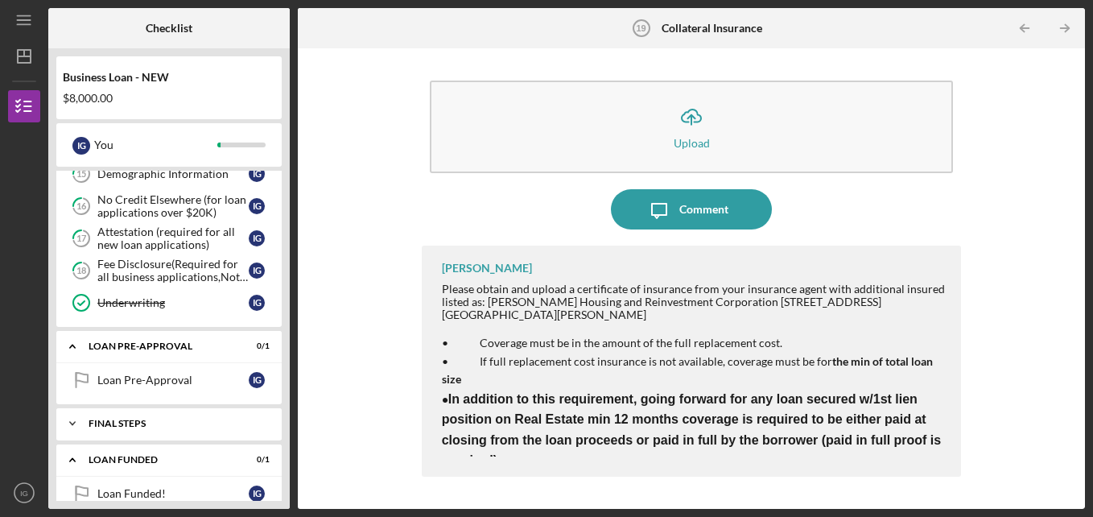
scroll to position [644, 0]
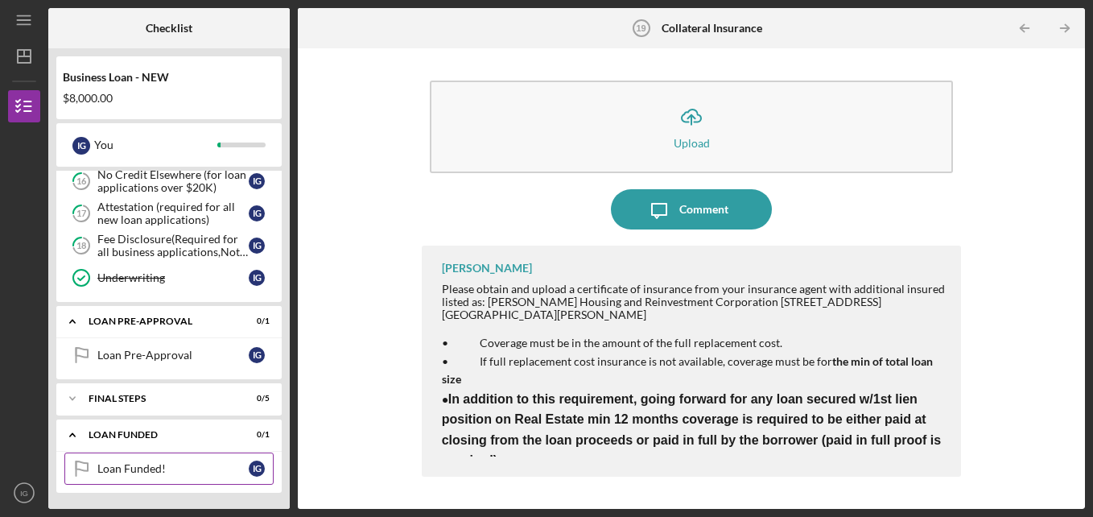
click at [156, 475] on div "Loan Funded!" at bounding box center [172, 468] width 151 height 13
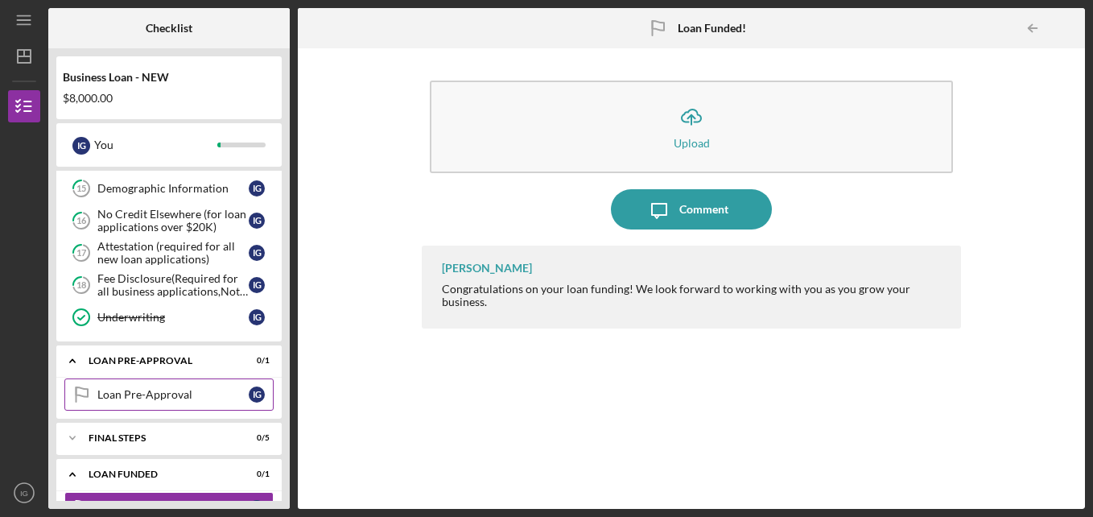
scroll to position [604, 0]
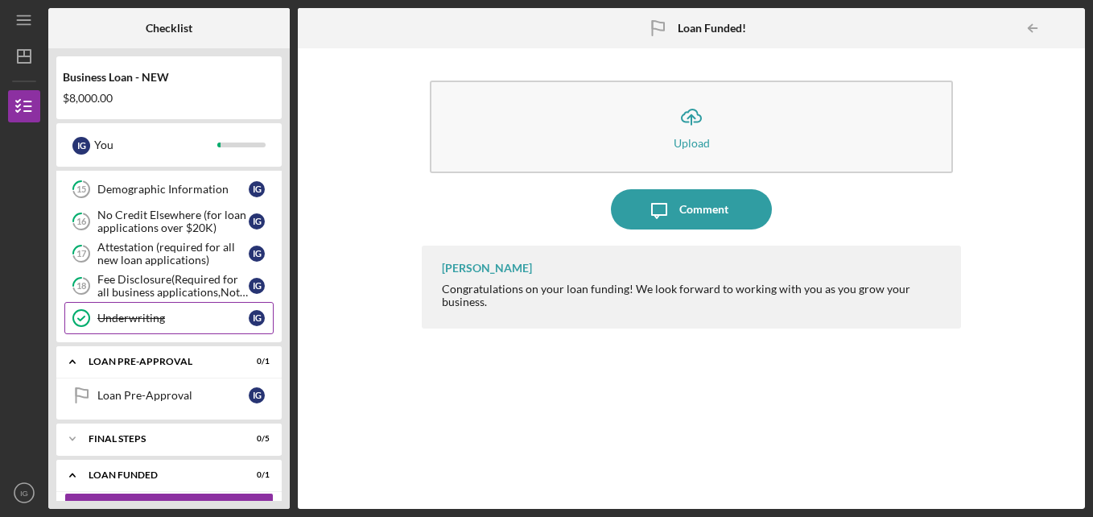
click at [199, 314] on div "Underwriting" at bounding box center [172, 318] width 151 height 13
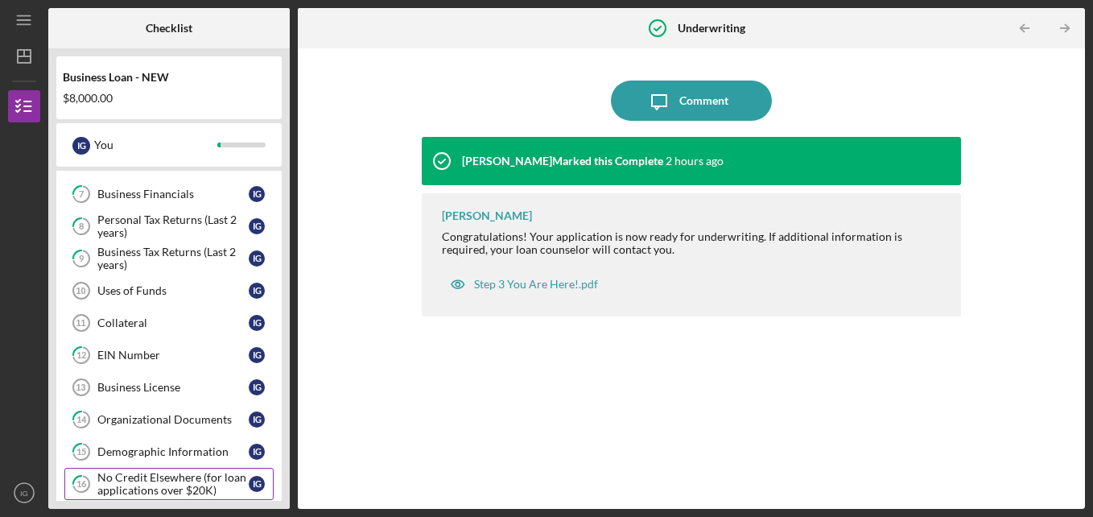
scroll to position [334, 0]
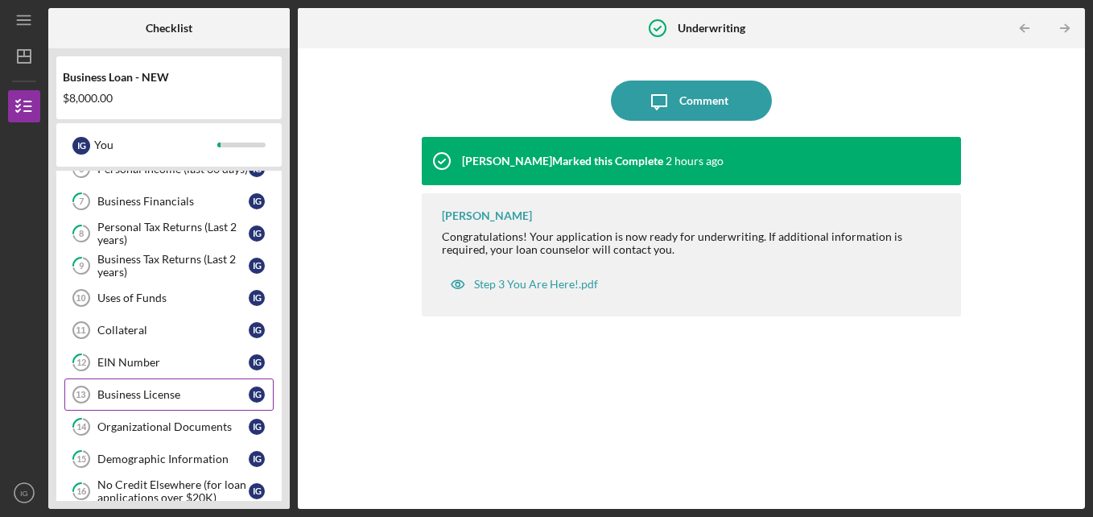
click at [192, 383] on link "Business License 13 Business License I G" at bounding box center [168, 394] width 209 height 32
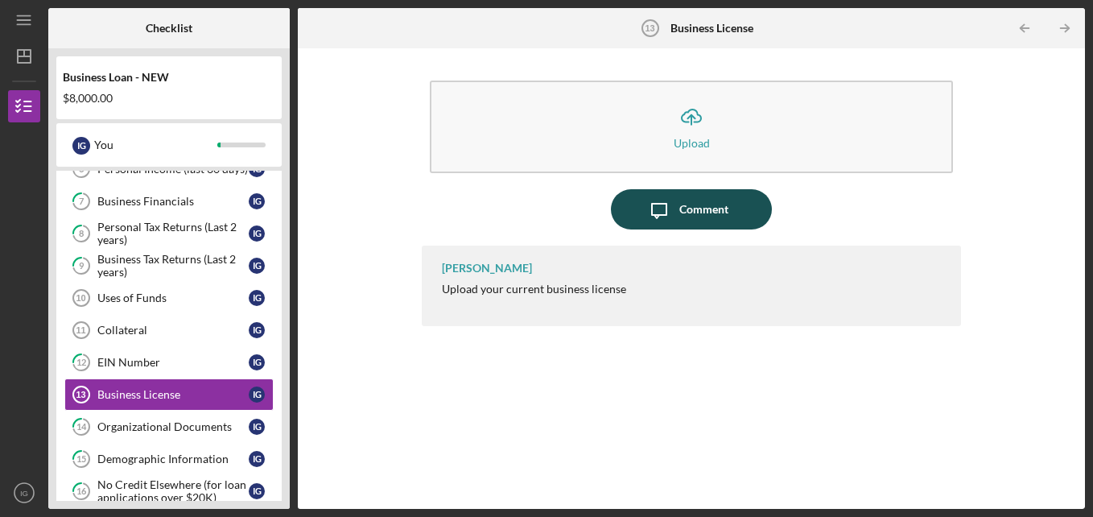
click at [665, 219] on icon "Icon/Message" at bounding box center [659, 209] width 40 height 40
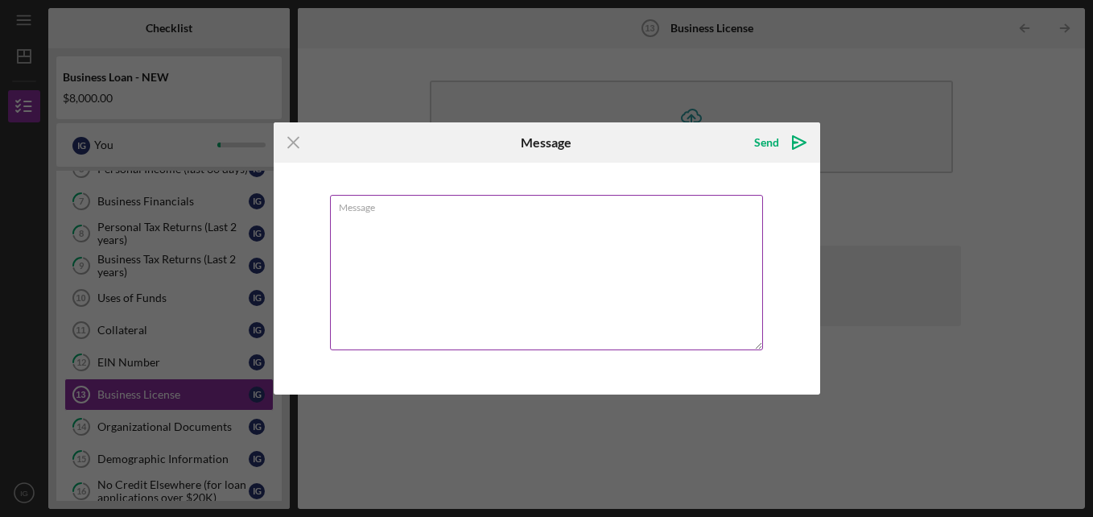
click at [646, 255] on textarea "Message" at bounding box center [546, 272] width 433 height 155
type textarea "m"
type textarea "N/A"
click at [772, 151] on div "Send" at bounding box center [766, 142] width 25 height 32
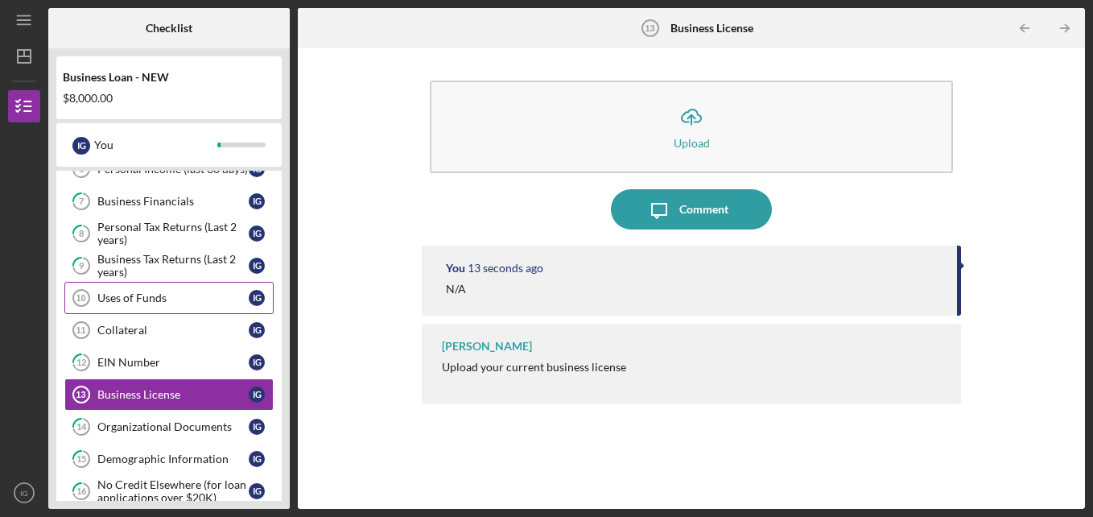
click at [196, 296] on div "Uses of Funds" at bounding box center [172, 297] width 151 height 13
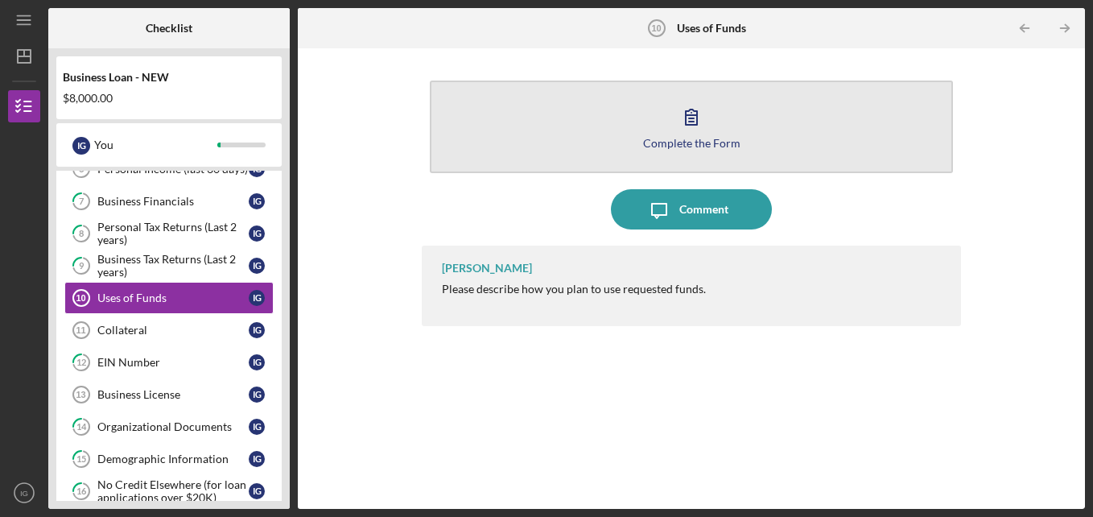
click at [724, 152] on button "Complete the Form Form" at bounding box center [692, 126] width 524 height 93
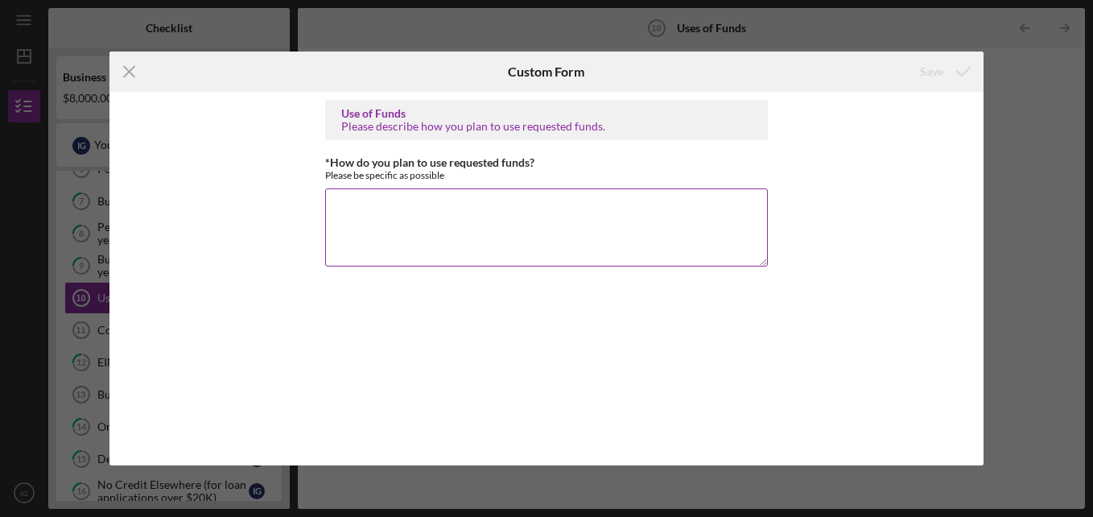
click at [373, 242] on textarea "*How do you plan to use requested funds?" at bounding box center [546, 226] width 443 height 77
paste textarea "Elite Repair Agency will utilize the $8,000 loan to strengthen operations, expa…"
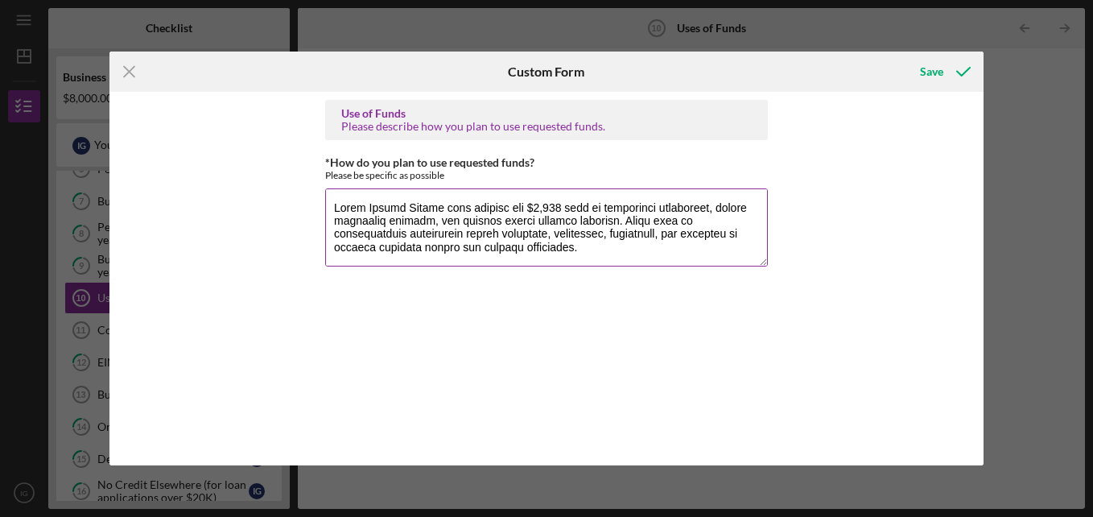
scroll to position [299, 0]
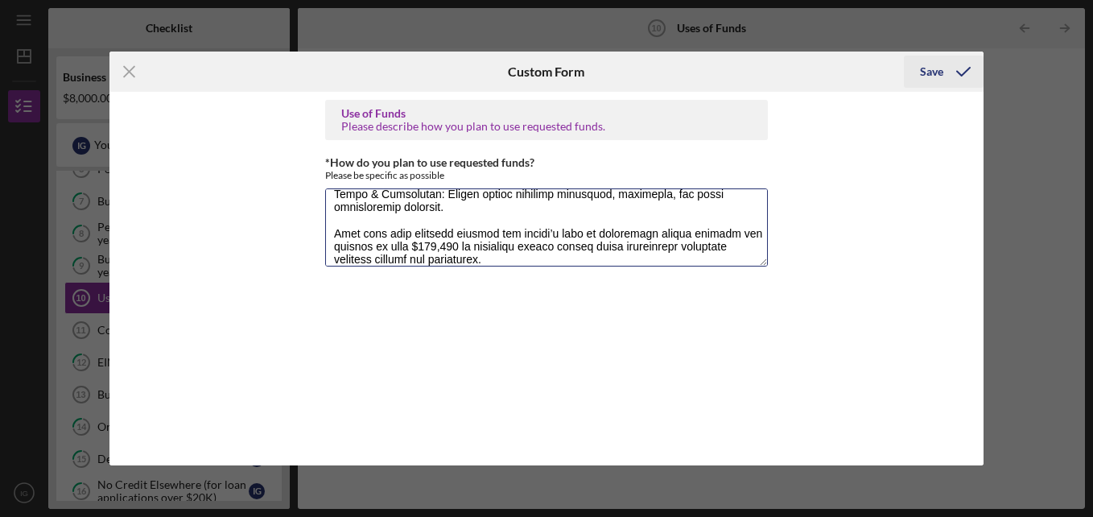
type textarea "Elite Repair Agency will utilize the $8,000 loan to strengthen operations, expa…"
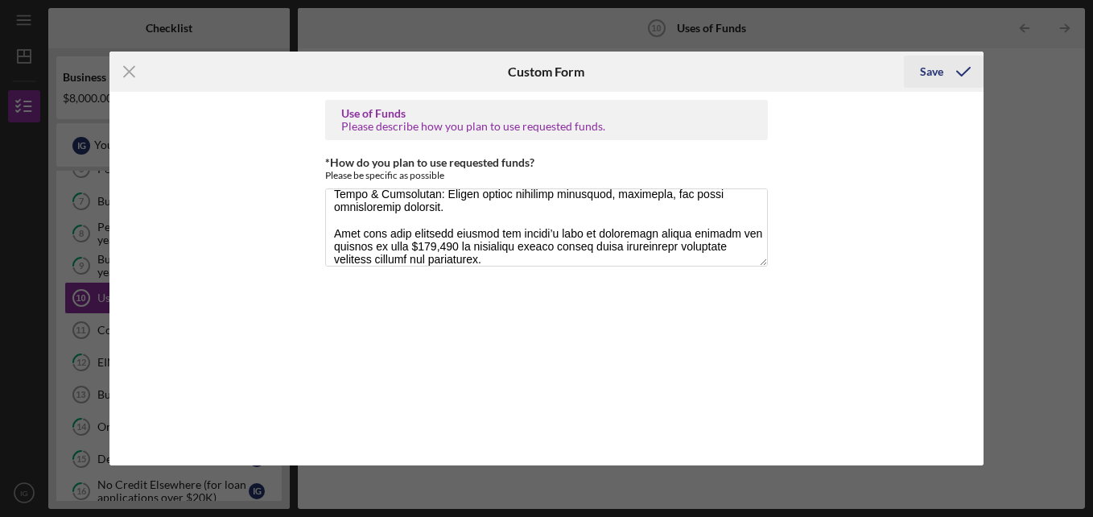
click at [955, 68] on icon "submit" at bounding box center [963, 72] width 40 height 40
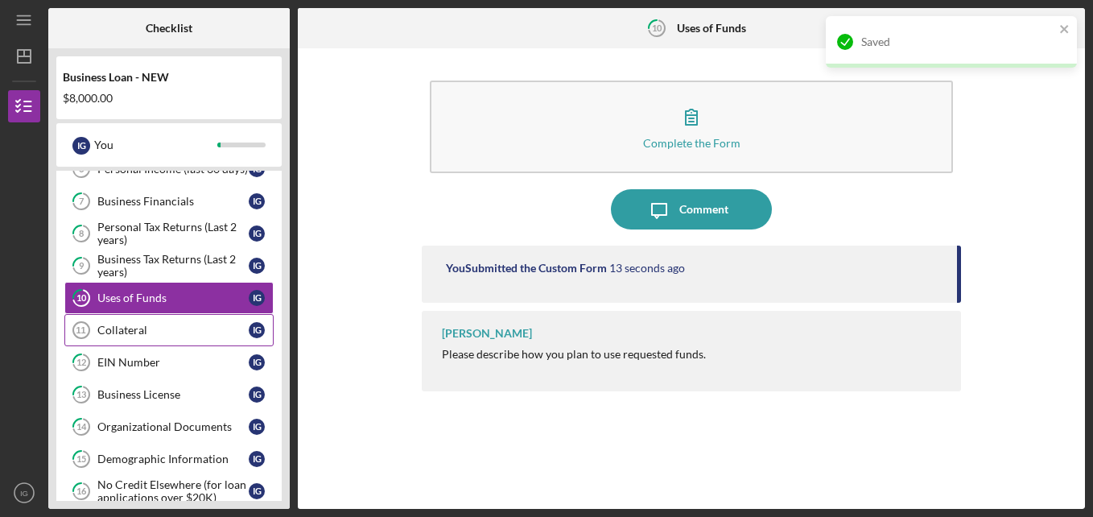
click at [198, 335] on div "Collateral" at bounding box center [172, 330] width 151 height 13
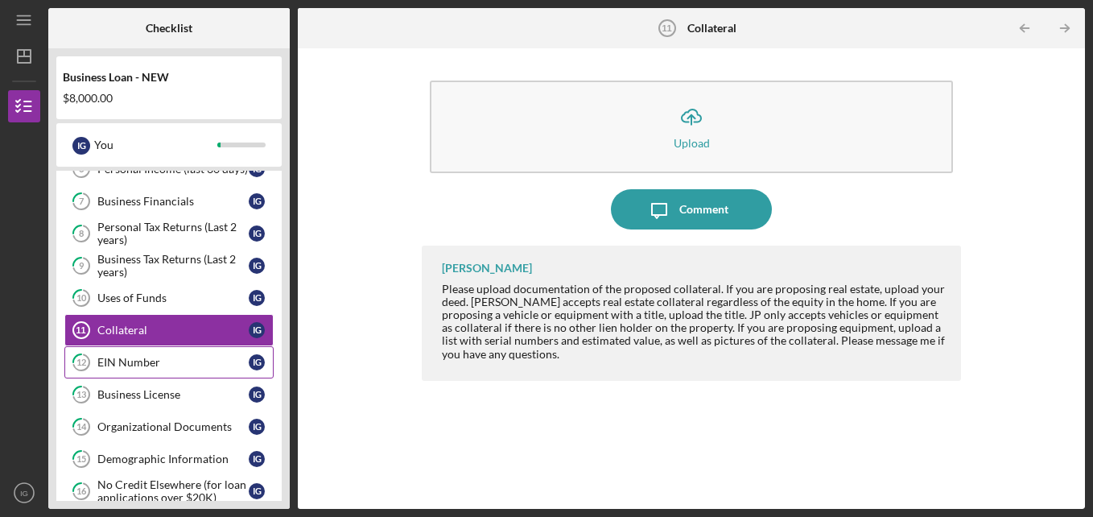
scroll to position [644, 0]
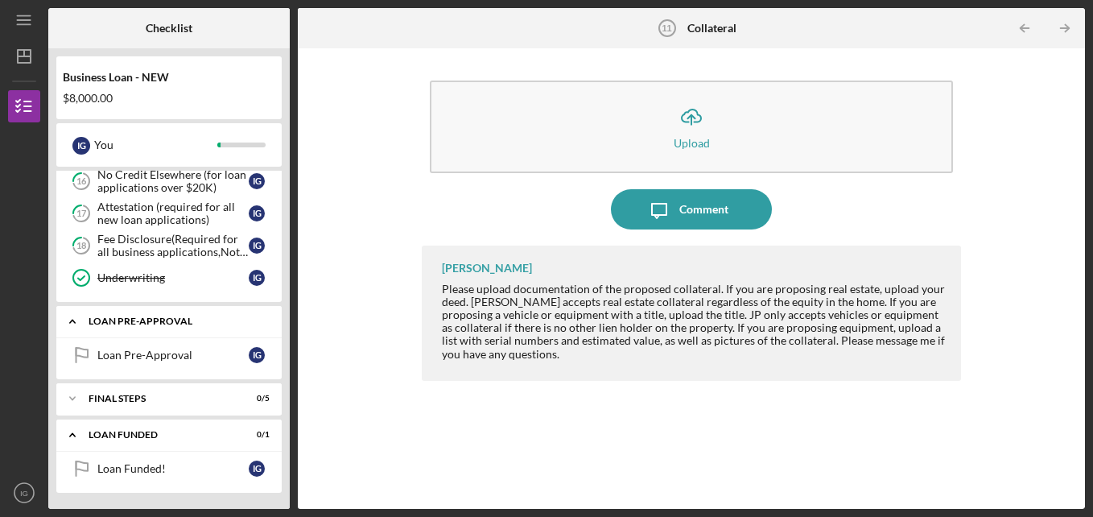
click at [208, 316] on div "LOAN PRE-APPROVAL" at bounding box center [175, 321] width 173 height 10
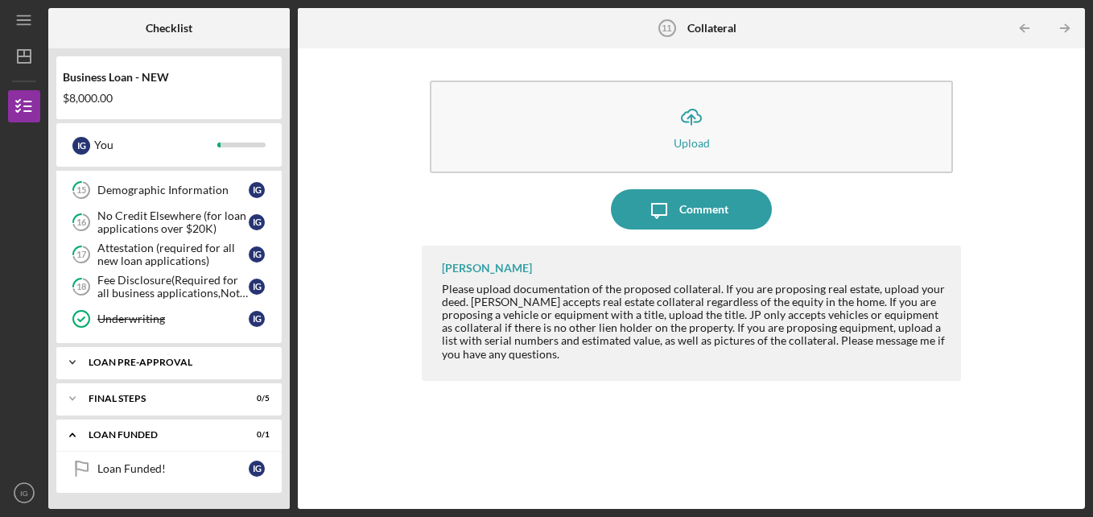
scroll to position [603, 0]
click at [136, 428] on div "Icon/Expander LOAN FUNDED 0 / 1" at bounding box center [168, 435] width 225 height 33
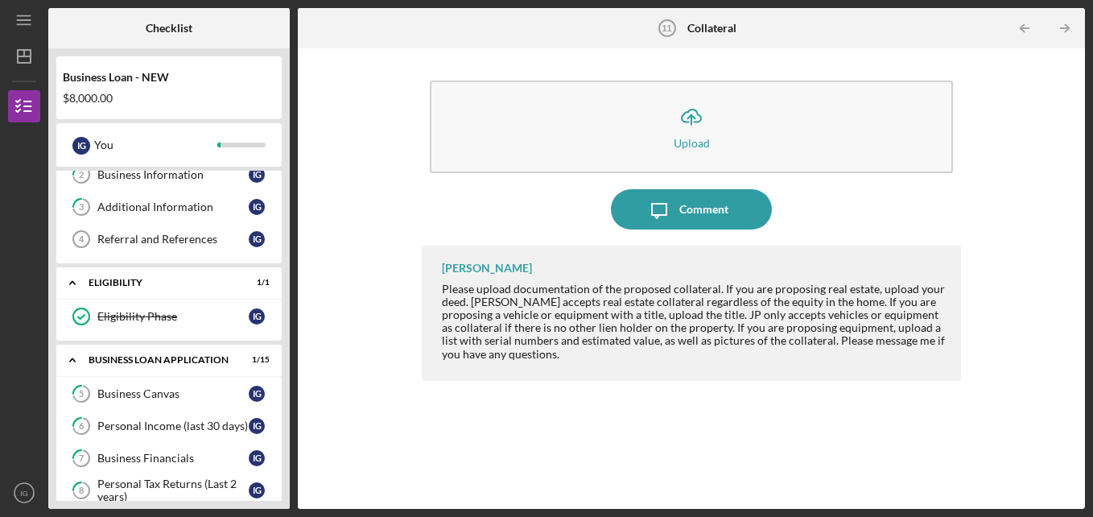
scroll to position [0, 0]
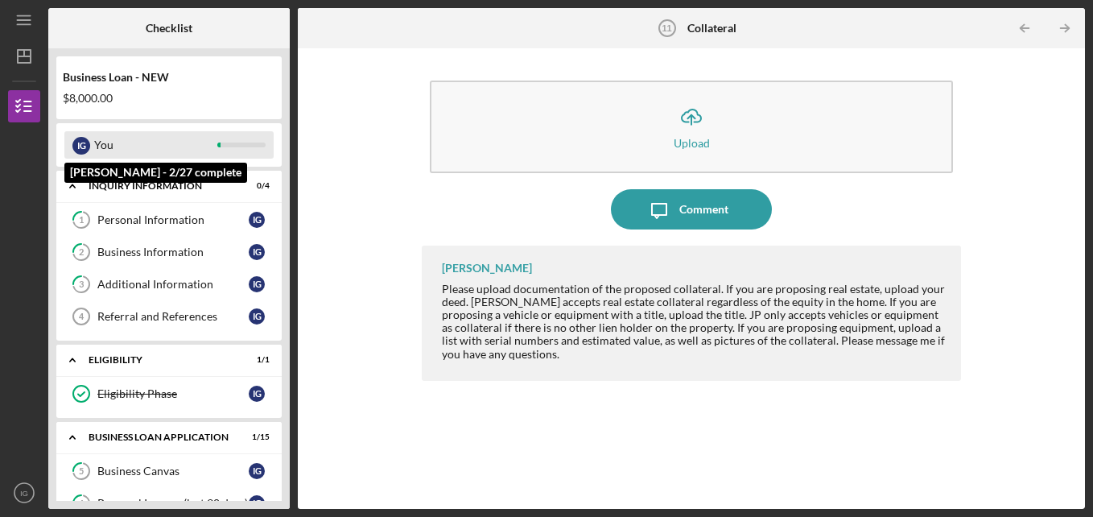
click at [165, 154] on div "You" at bounding box center [155, 144] width 123 height 27
click at [126, 140] on div "You" at bounding box center [155, 144] width 123 height 27
click at [84, 145] on div "I G" at bounding box center [81, 146] width 18 height 18
click at [237, 151] on div "I G You" at bounding box center [168, 144] width 209 height 27
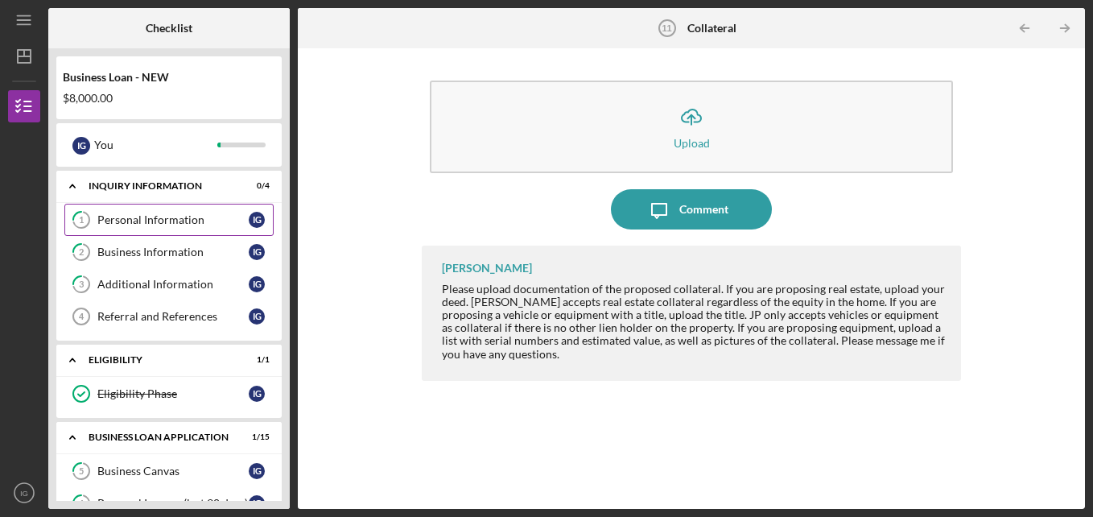
click at [221, 215] on div "Personal Information" at bounding box center [172, 219] width 151 height 13
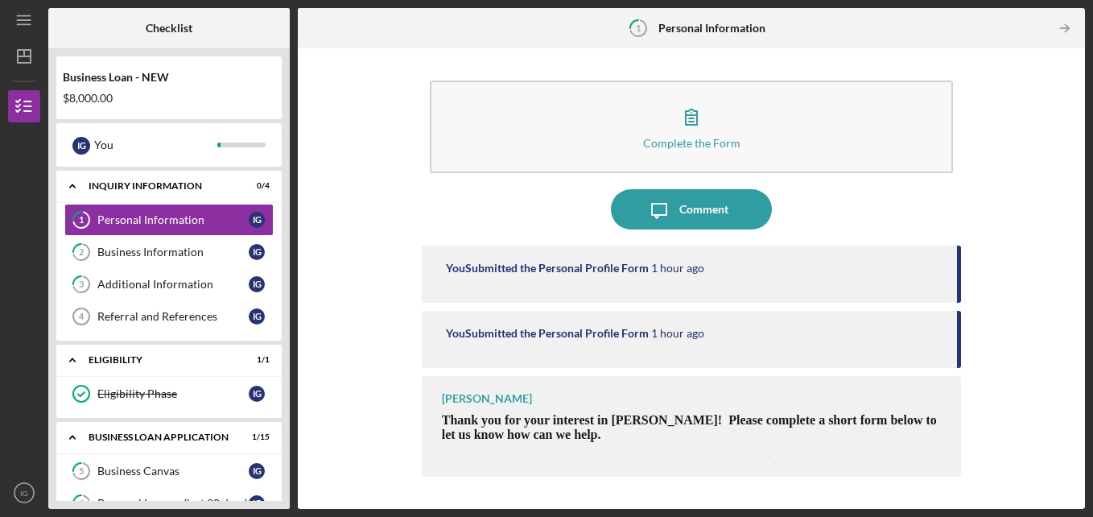
click at [1023, 184] on div "Complete the Form Form Icon/Message Comment You Submitted the Personal Profile …" at bounding box center [691, 278] width 771 height 444
click at [1066, 25] on polyline "button" at bounding box center [1067, 28] width 4 height 7
